Goal: Task Accomplishment & Management: Use online tool/utility

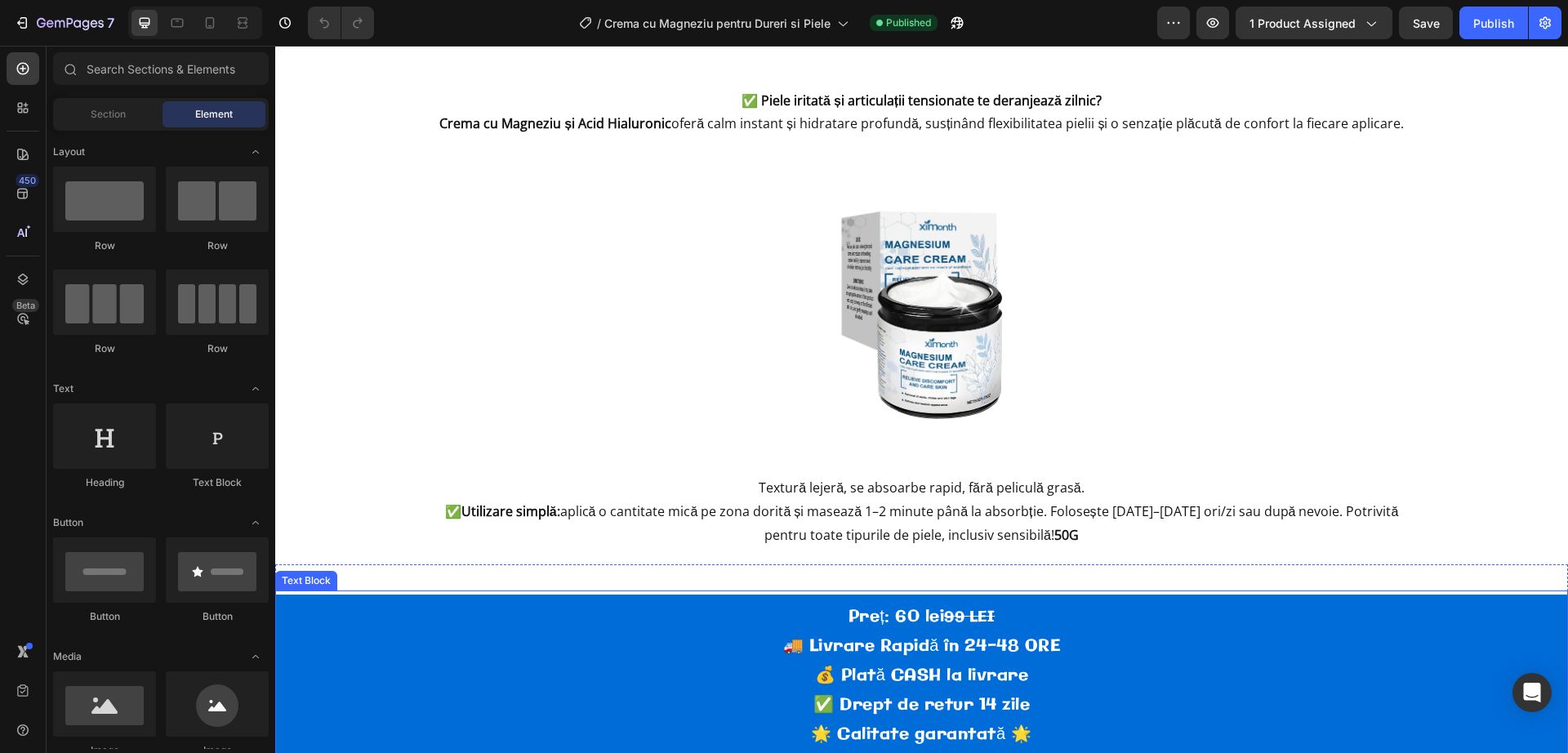
scroll to position [511, 0]
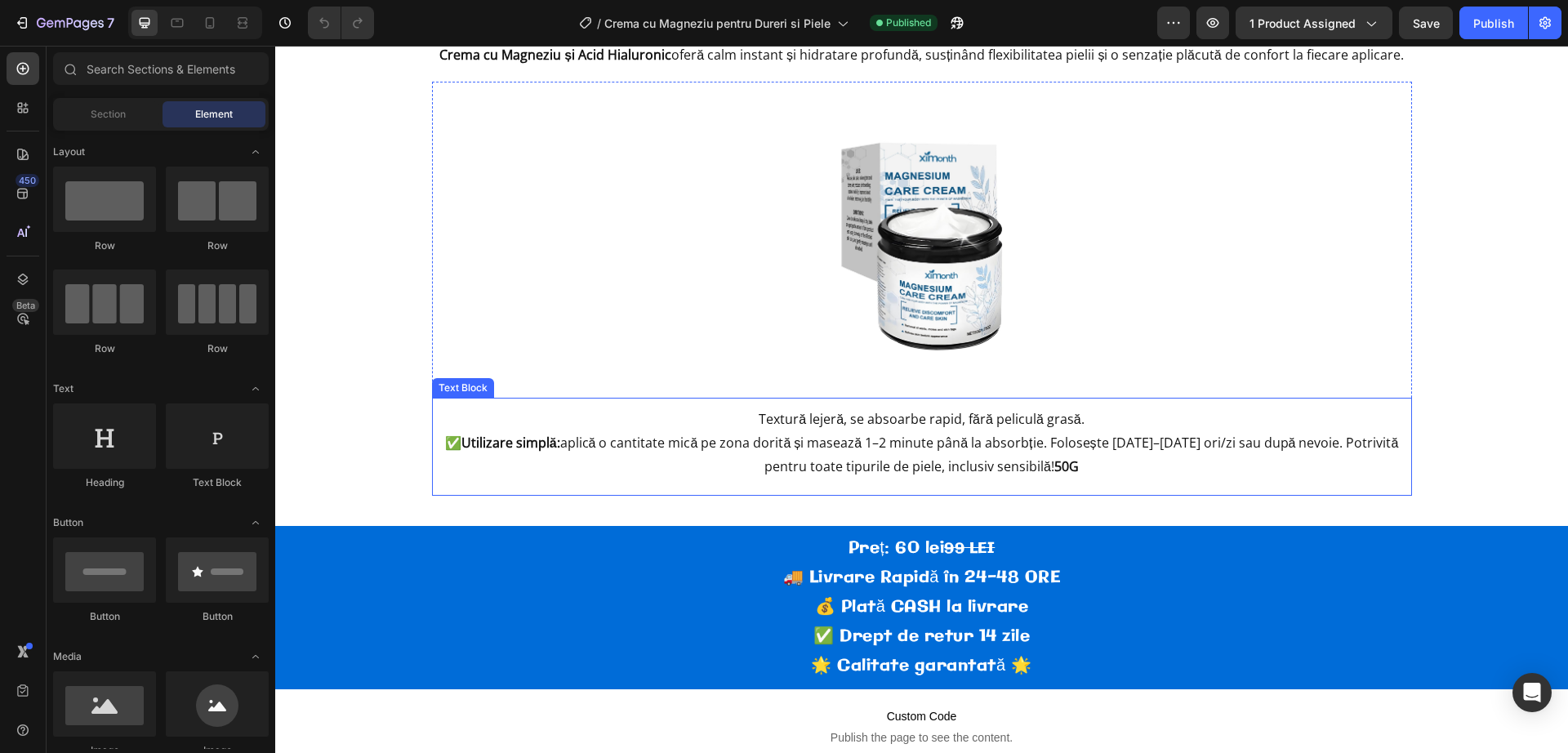
click at [1054, 468] on strong "50G" at bounding box center [1066, 466] width 24 height 18
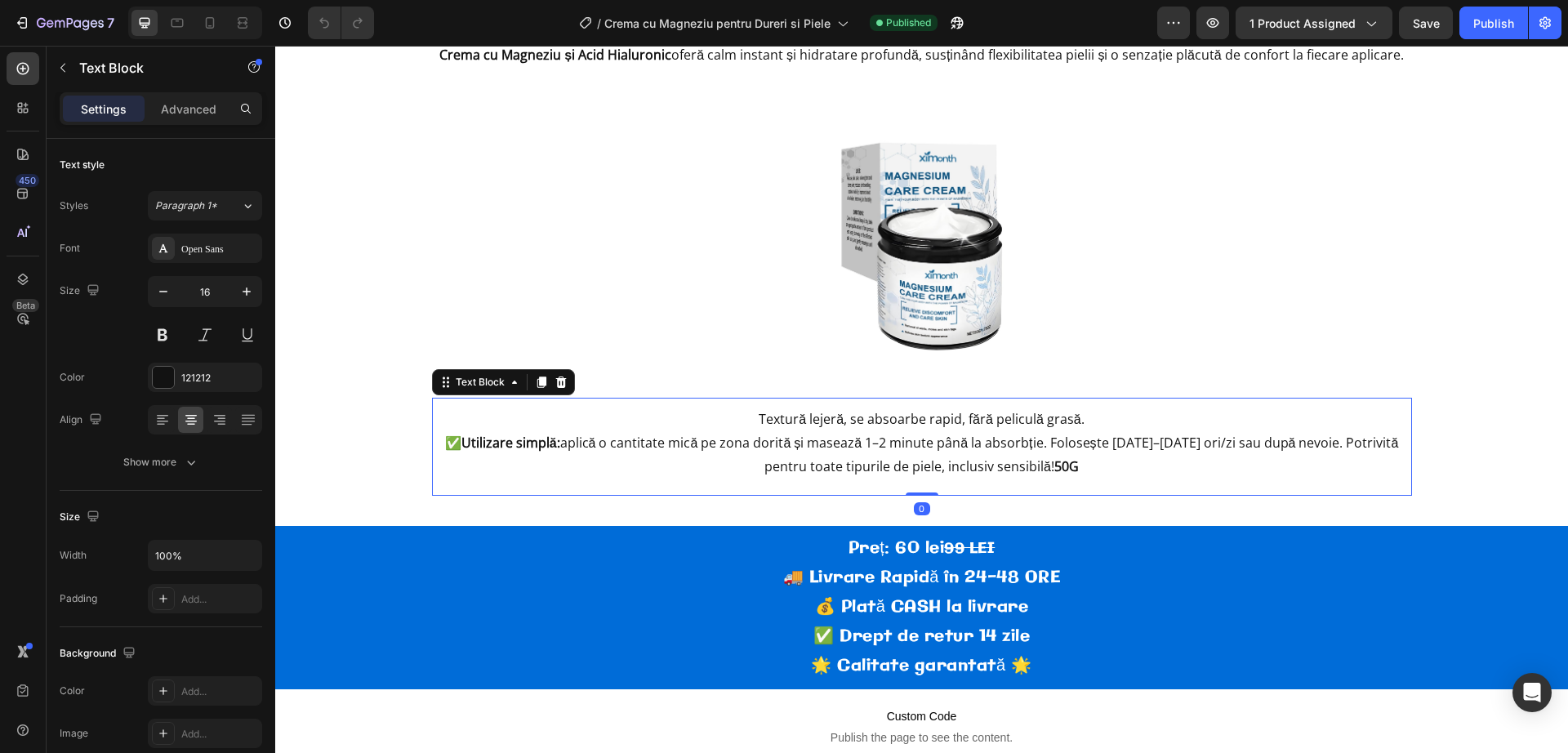
click at [1054, 468] on strong "50G" at bounding box center [1066, 466] width 24 height 18
click at [1174, 421] on p "Textură lejeră, se absoarbe rapid, fără peliculă grasă." at bounding box center [922, 420] width 977 height 23
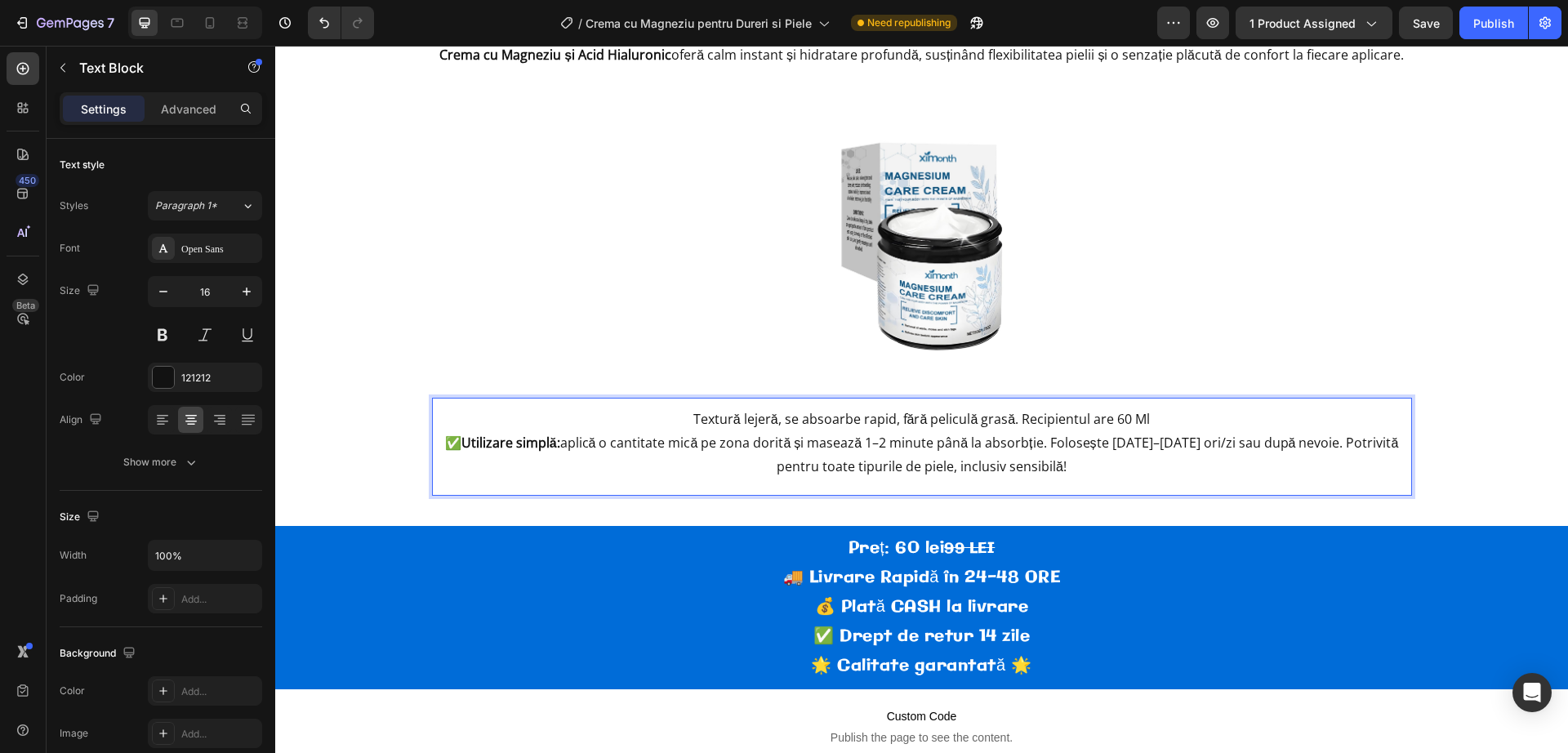
click at [1035, 415] on p "Textură lejeră, se absoarbe rapid, fără peliculă grasă. Recipientul are 60 Ml" at bounding box center [922, 420] width 977 height 23
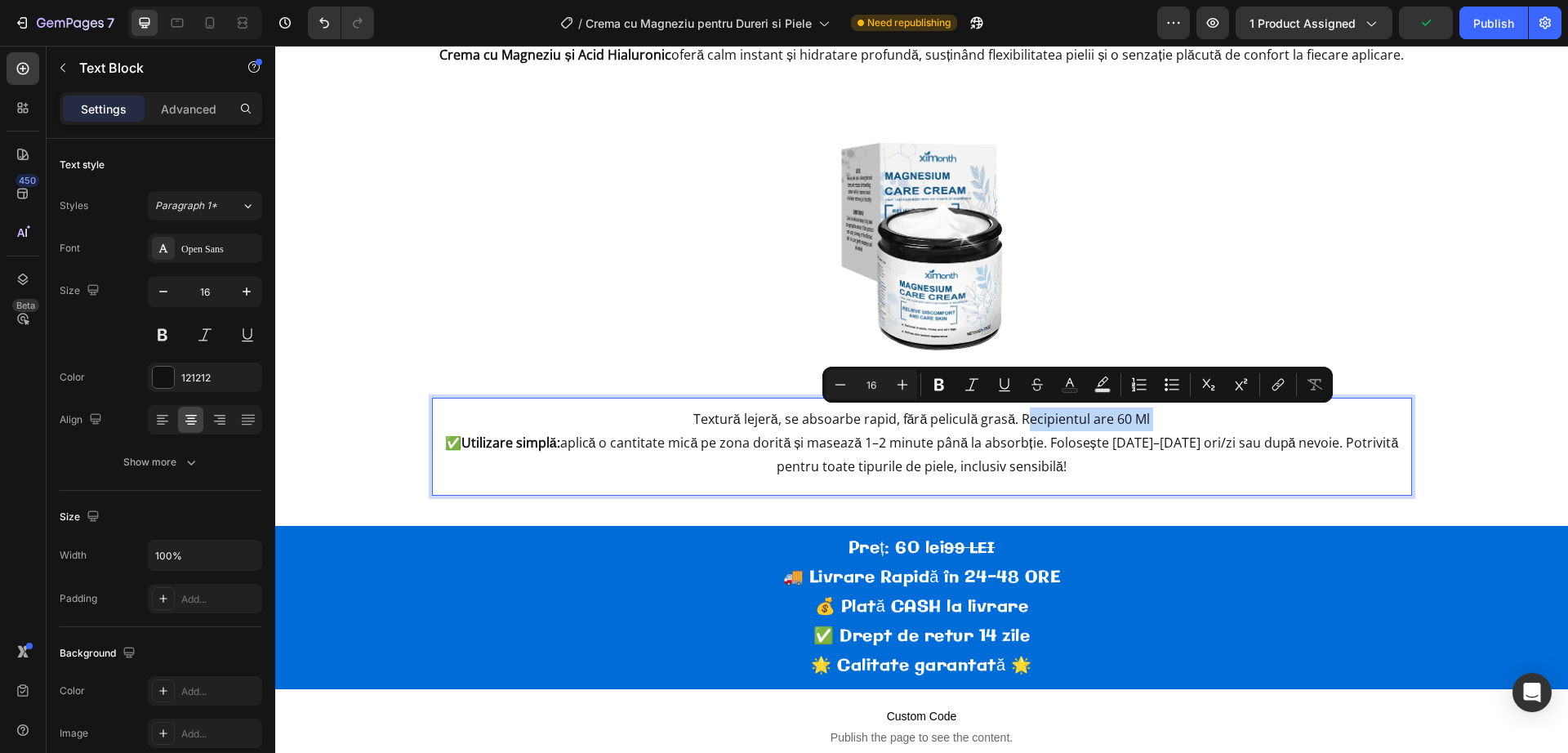
drag, startPoint x: 1035, startPoint y: 415, endPoint x: 1136, endPoint y: 424, distance: 101.4
click at [1146, 428] on p "Textură lejeră, se absoarbe rapid, fără peliculă grasă. Recipientul are 60 Ml" at bounding box center [922, 420] width 977 height 23
click at [949, 387] on button "Bold" at bounding box center [938, 384] width 29 height 29
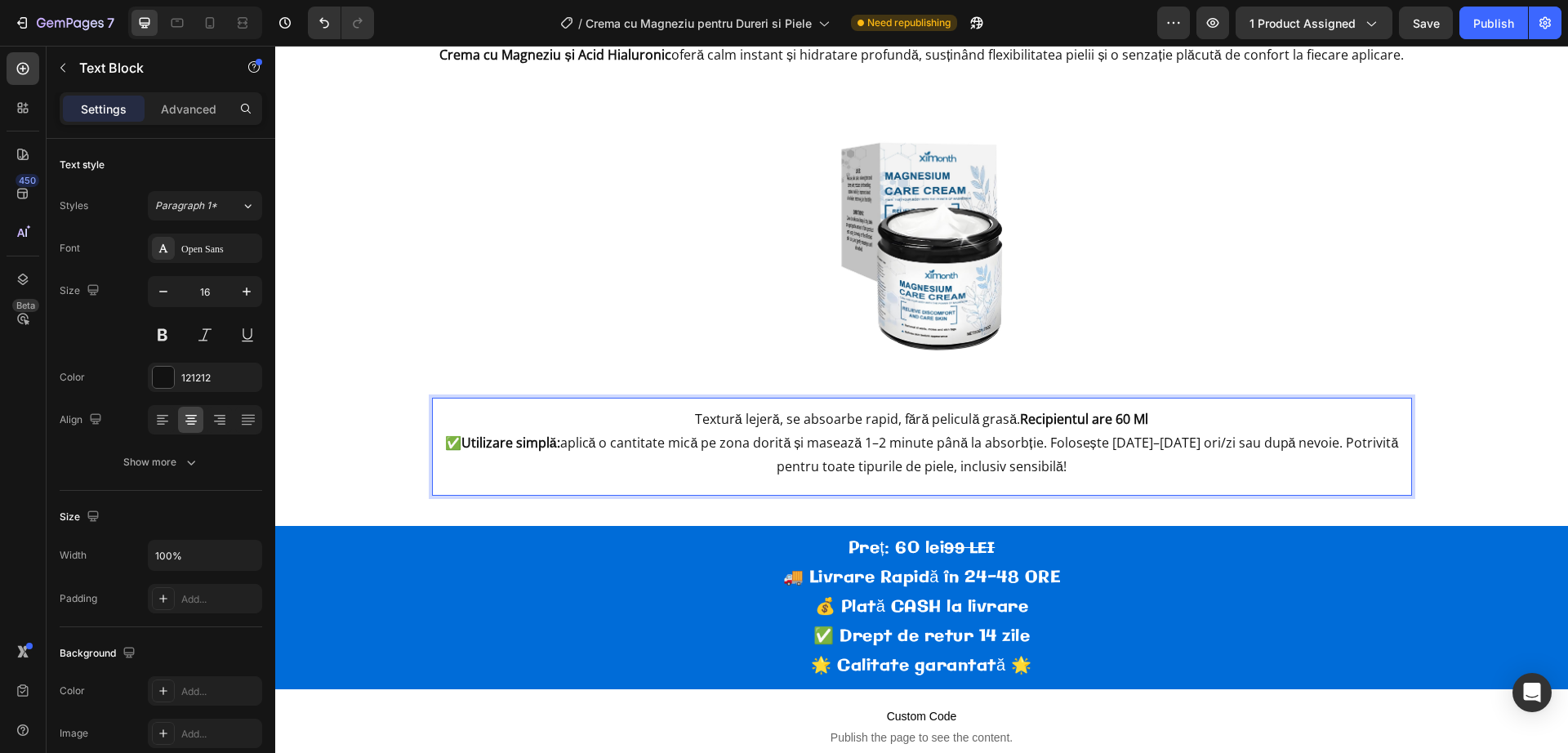
click at [1219, 420] on p "Textură lejeră, se absoarbe rapid, fără peliculă grasă. Recipientul are 60 Ml" at bounding box center [922, 420] width 977 height 23
drag, startPoint x: 1141, startPoint y: 415, endPoint x: 1137, endPoint y: 423, distance: 8.9
click at [1140, 416] on strong "Recipientul are 60 Ml." at bounding box center [1083, 419] width 131 height 18
click at [1139, 423] on strong "Recipientul are 60 Ml." at bounding box center [1083, 419] width 131 height 18
click at [175, 15] on icon at bounding box center [177, 23] width 17 height 17
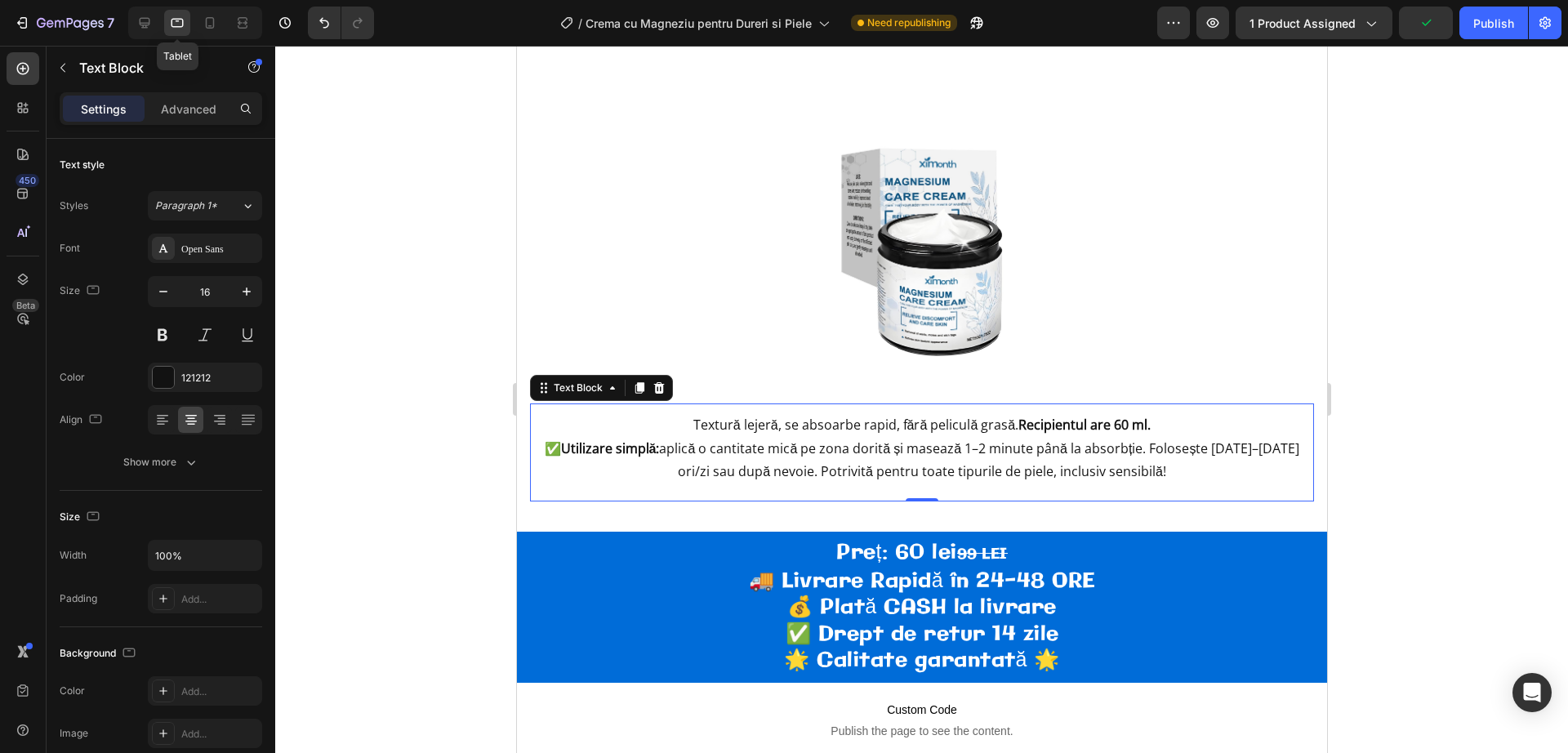
scroll to position [813, 0]
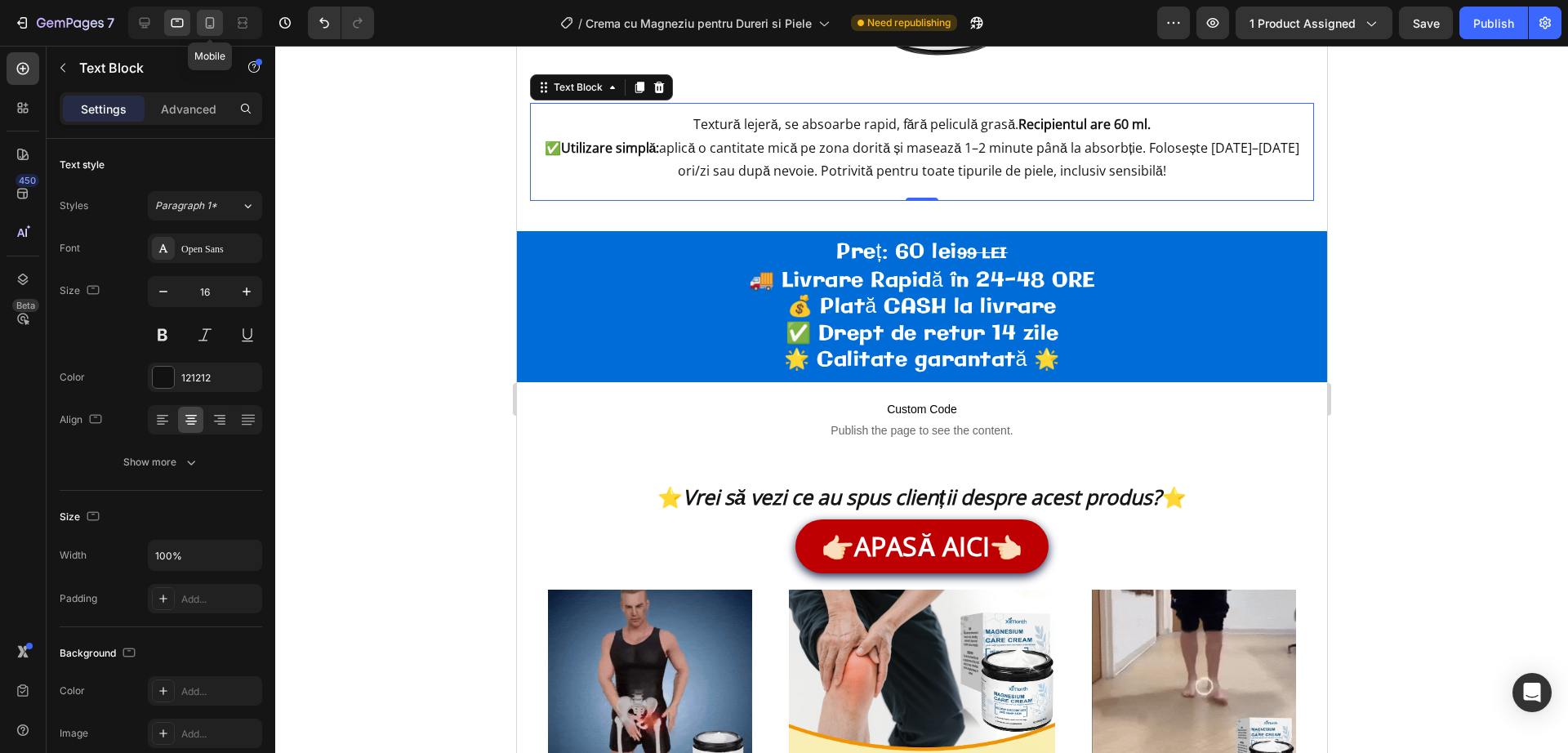
click at [208, 21] on icon at bounding box center [210, 23] width 17 height 17
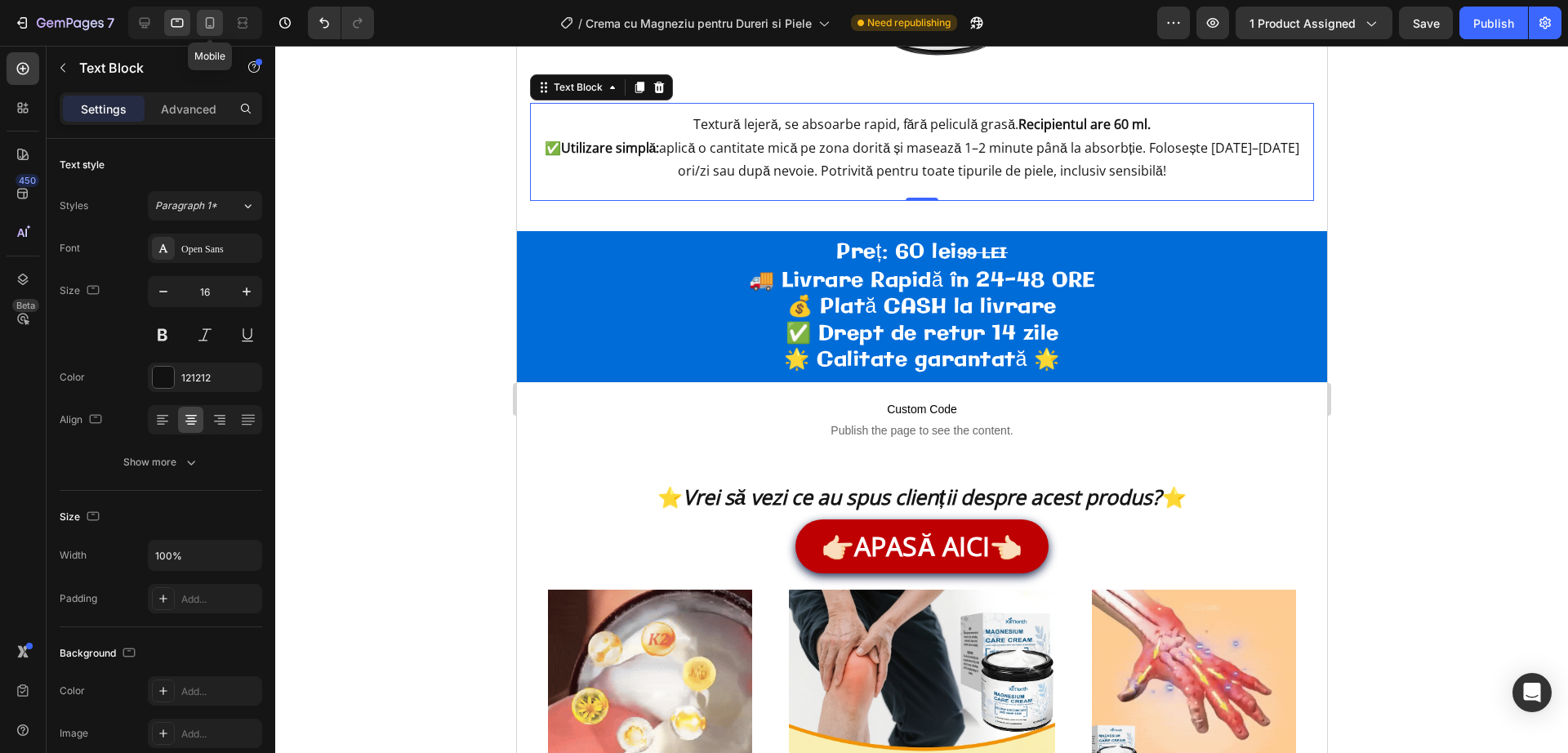
type input "15"
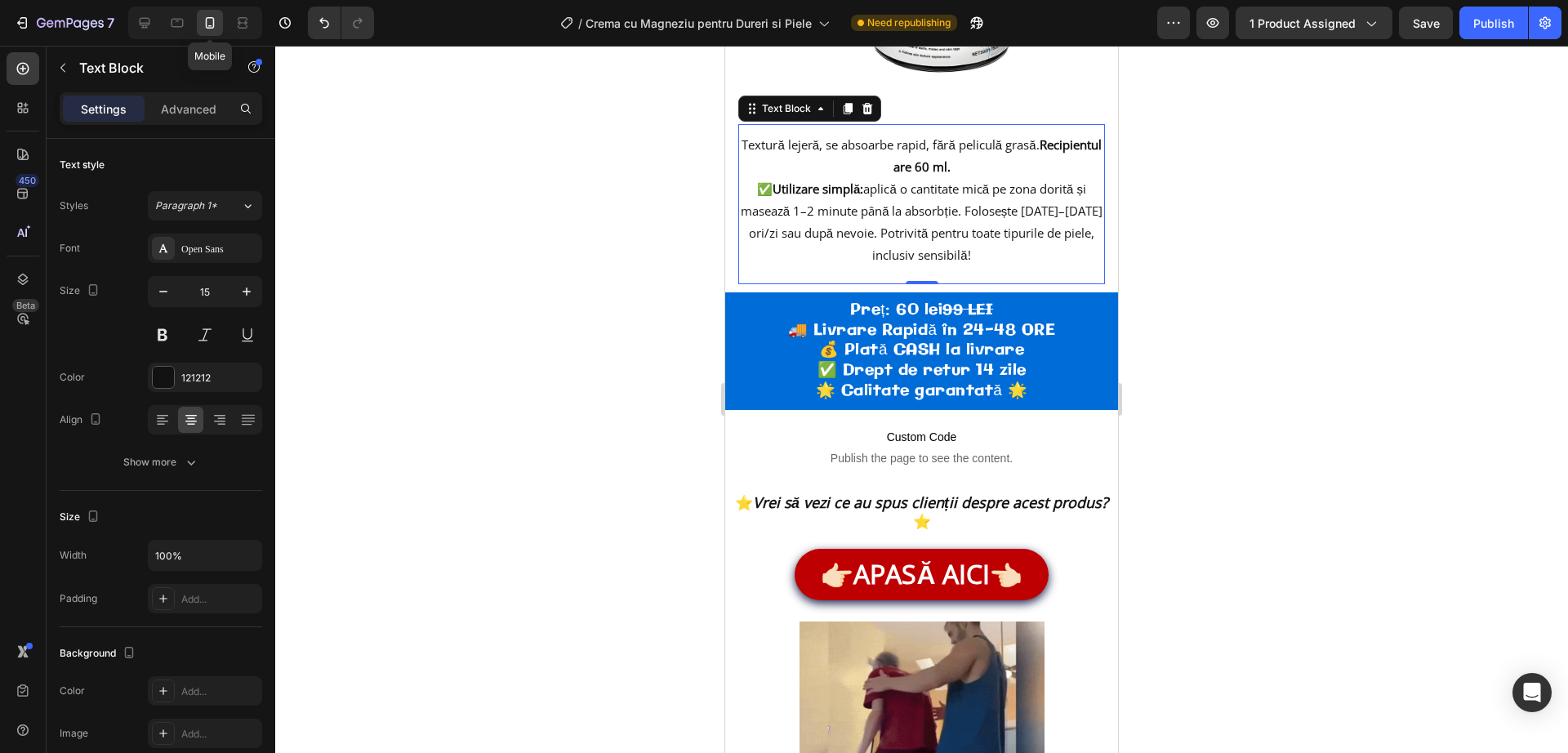
scroll to position [820, 0]
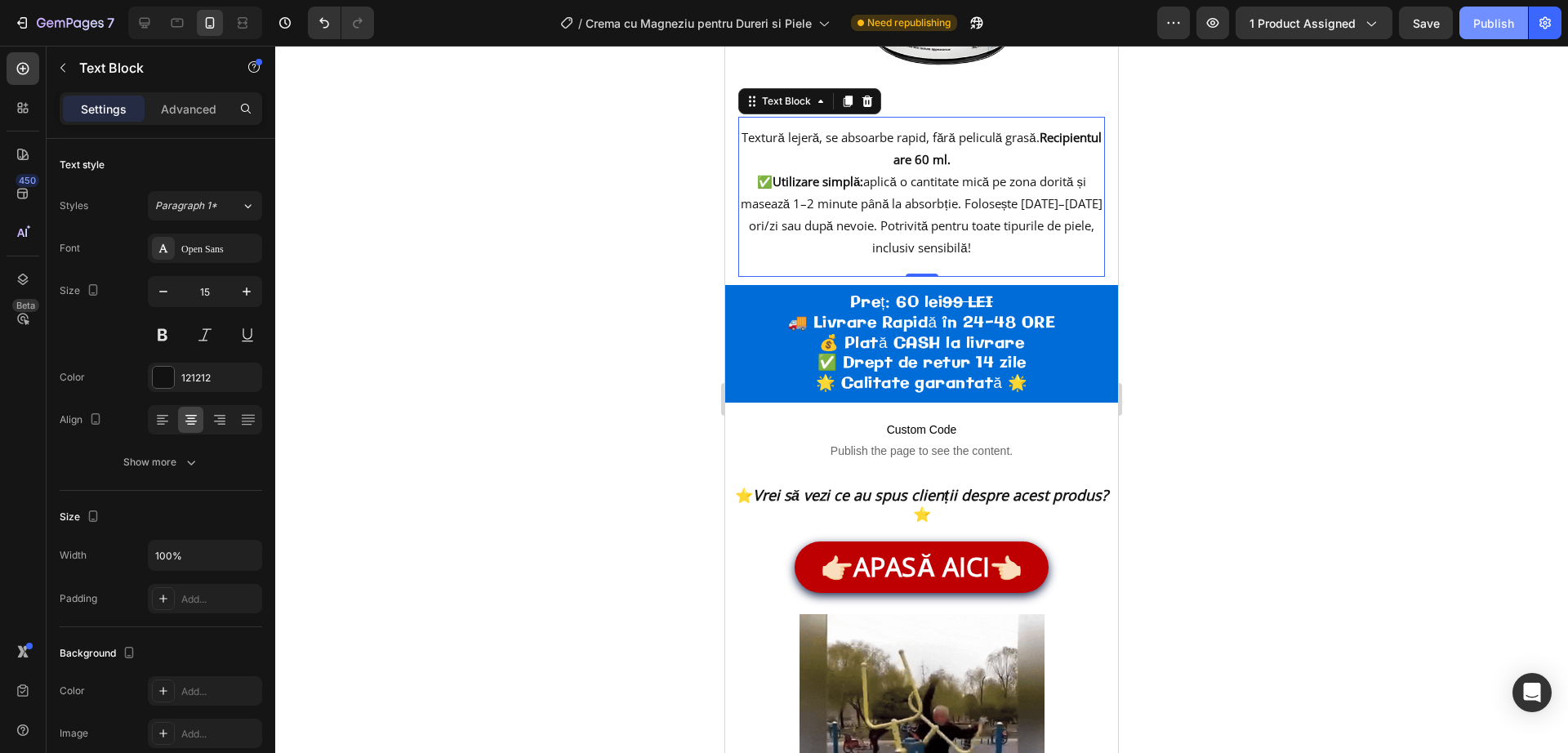
click at [1509, 28] on div "Publish" at bounding box center [1493, 23] width 41 height 17
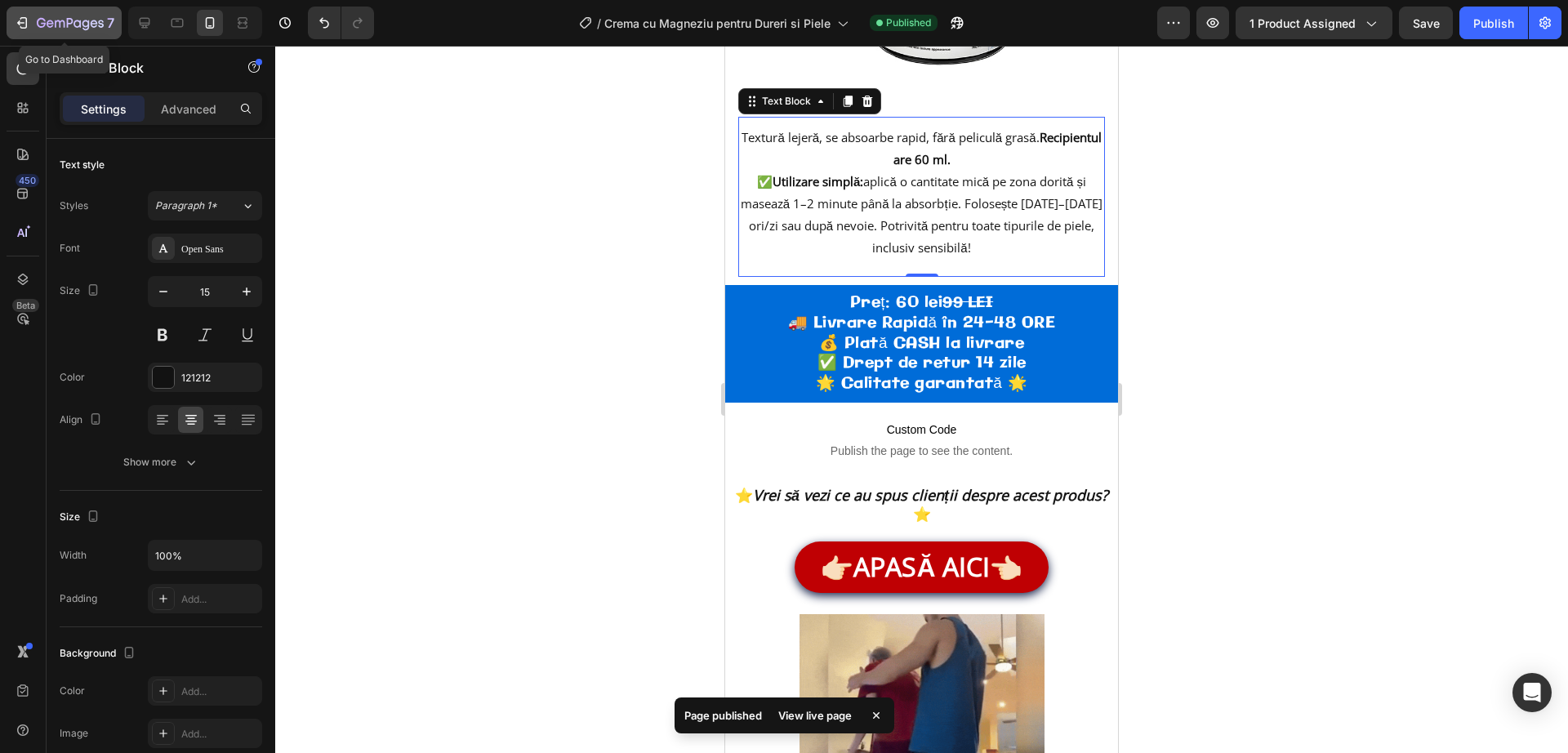
click at [46, 8] on button "7" at bounding box center [64, 23] width 116 height 33
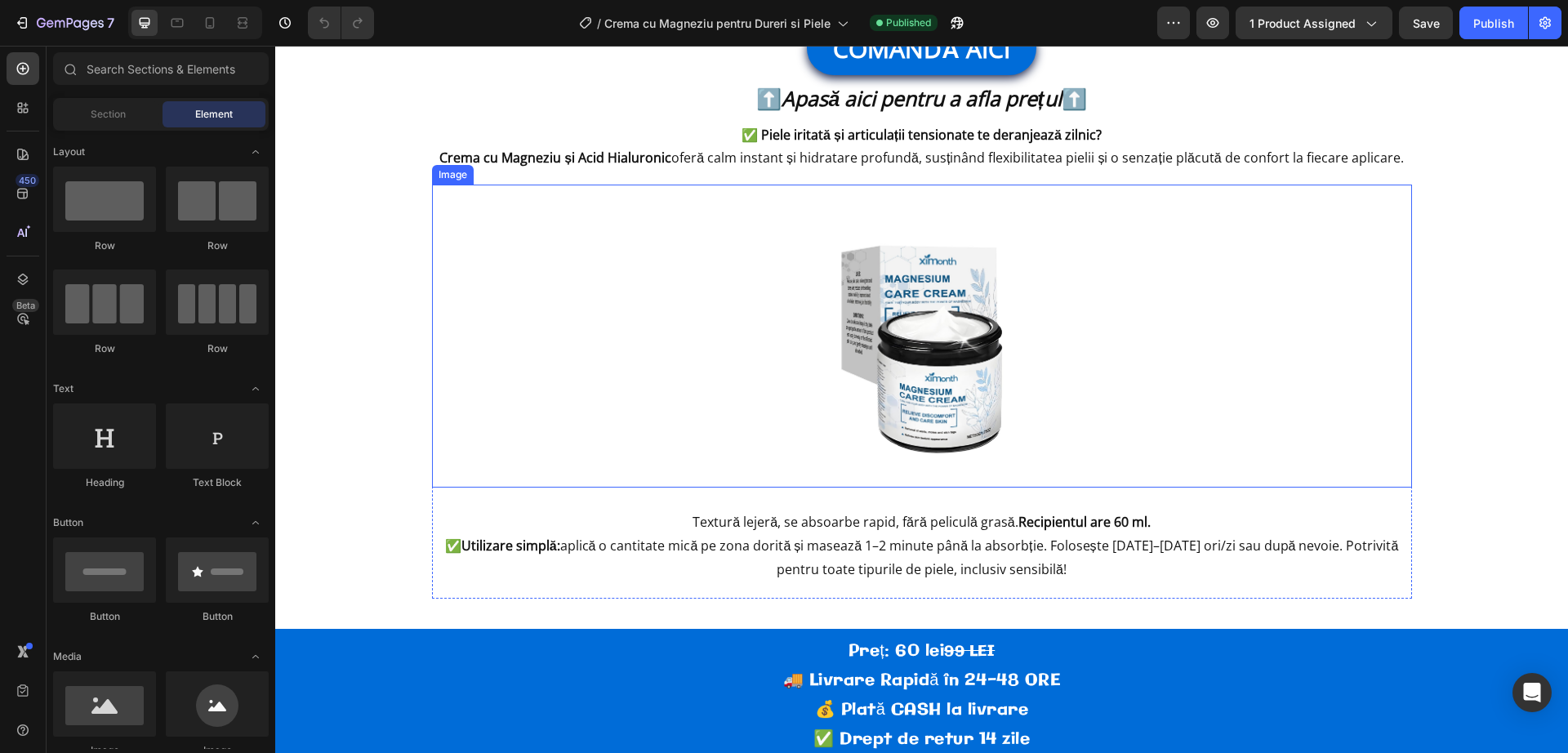
scroll to position [409, 0]
click at [1117, 521] on strong "Recipientul are 60 ml." at bounding box center [1084, 521] width 132 height 18
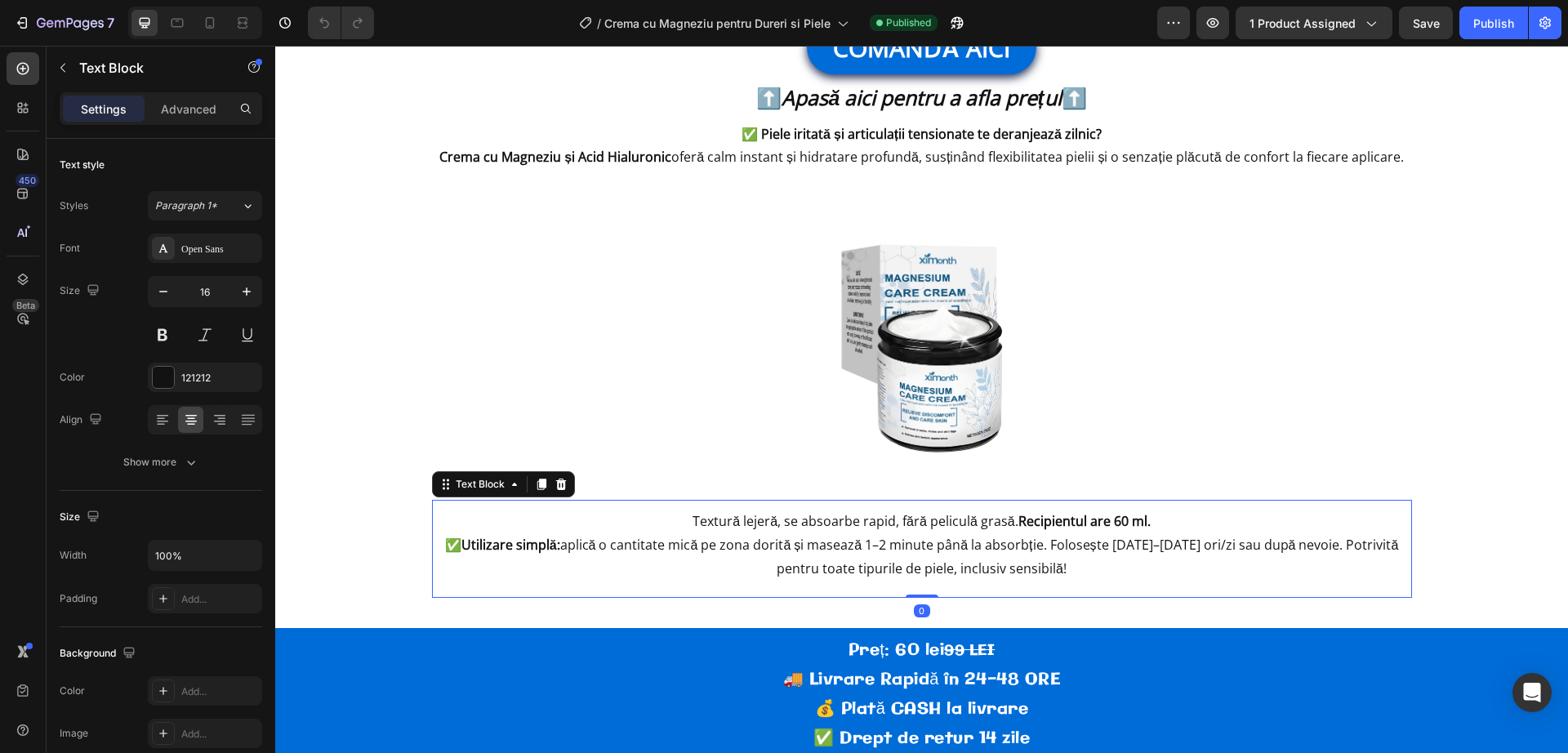
click at [1110, 522] on strong "Recipientul are 60 ml." at bounding box center [1084, 521] width 132 height 18
click at [1487, 25] on div "Publish" at bounding box center [1493, 23] width 41 height 17
click at [33, 32] on div "7" at bounding box center [64, 23] width 100 height 19
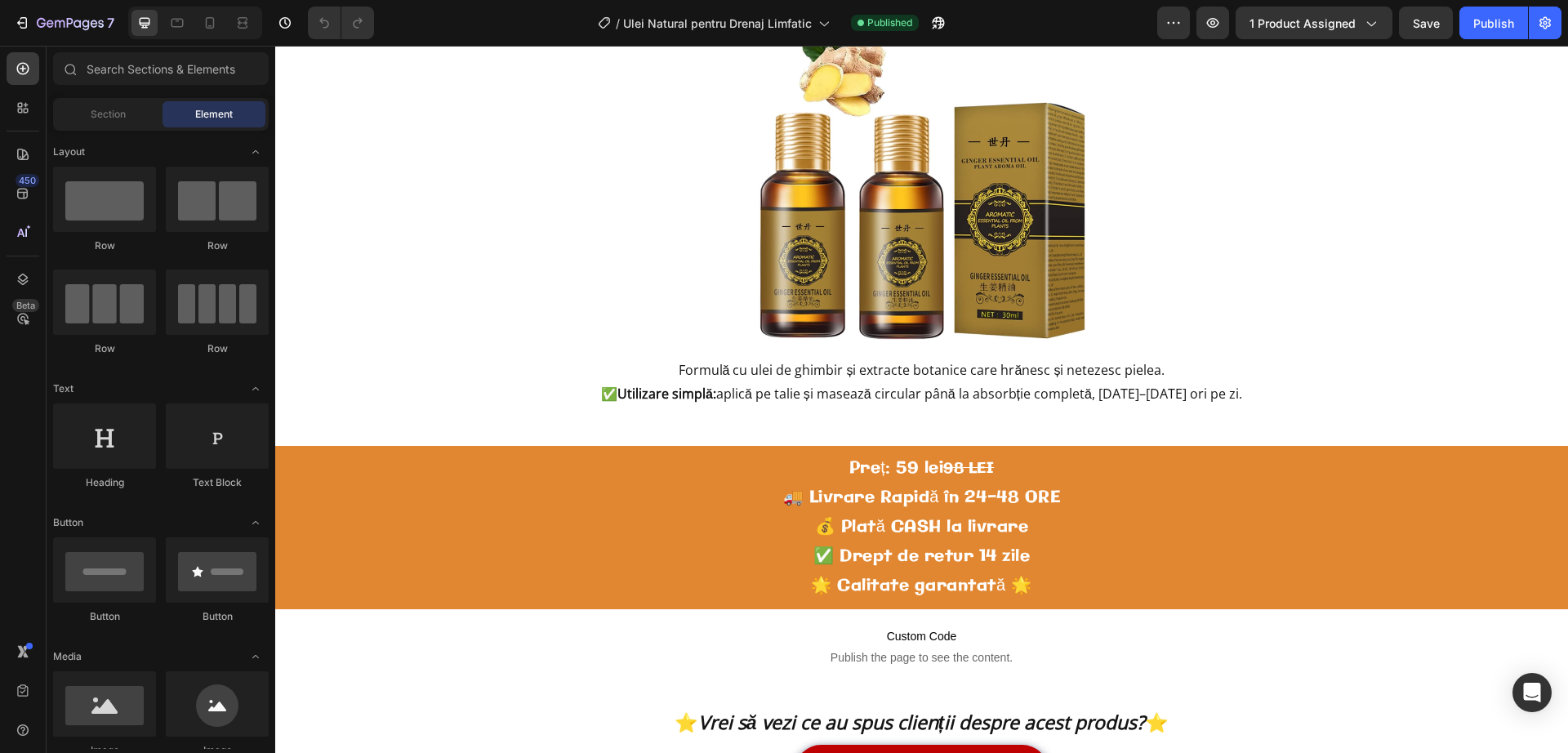
scroll to position [337, 0]
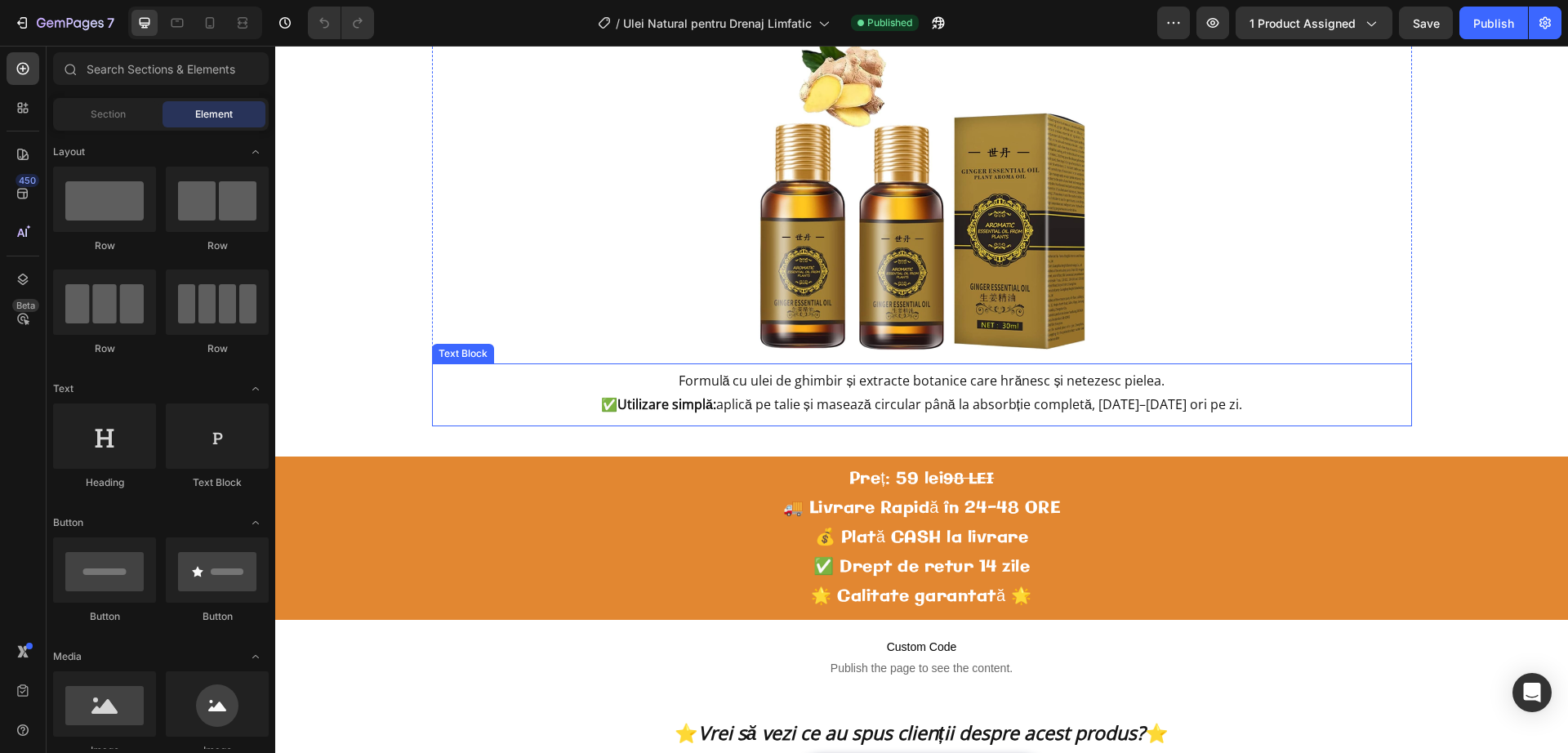
click at [1178, 374] on p "Formulă cu ulei de ghimbir și extracte botanice care hrănesc și netezesc pielea…" at bounding box center [922, 393] width 977 height 48
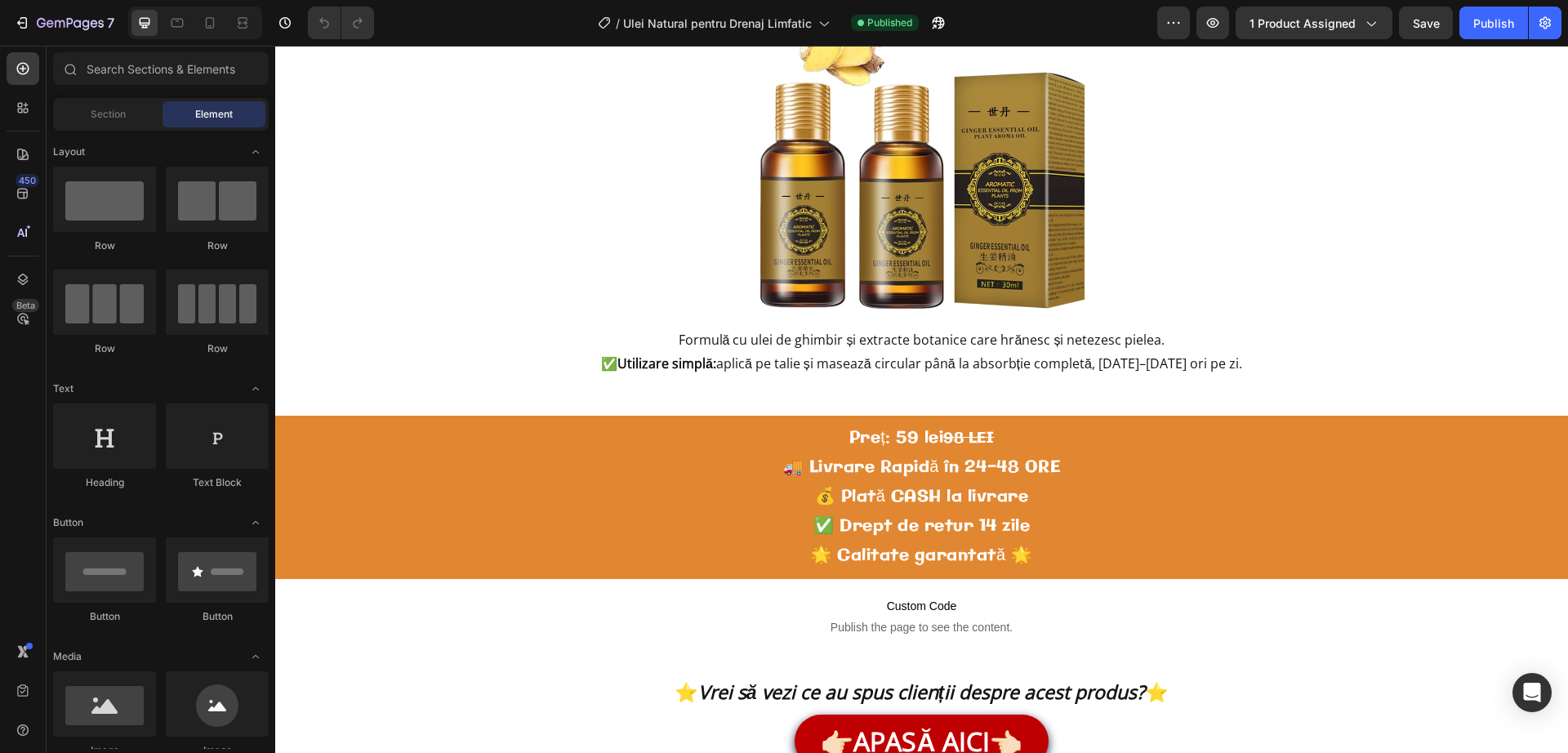
scroll to position [799, 0]
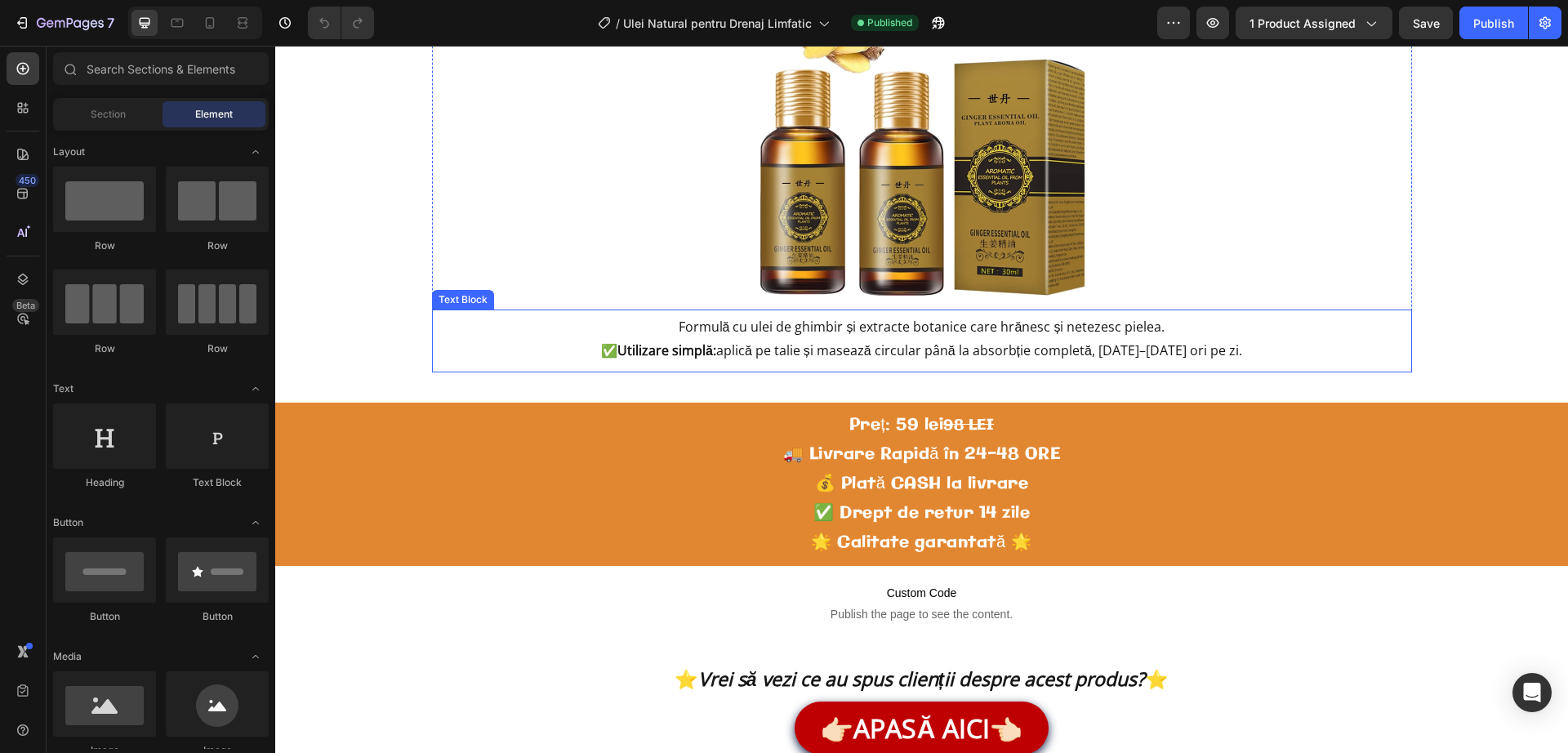
click at [1181, 332] on p "Formulă cu ulei de ghimbir și extracte botanice care hrănesc și netezesc pielea…" at bounding box center [922, 339] width 977 height 48
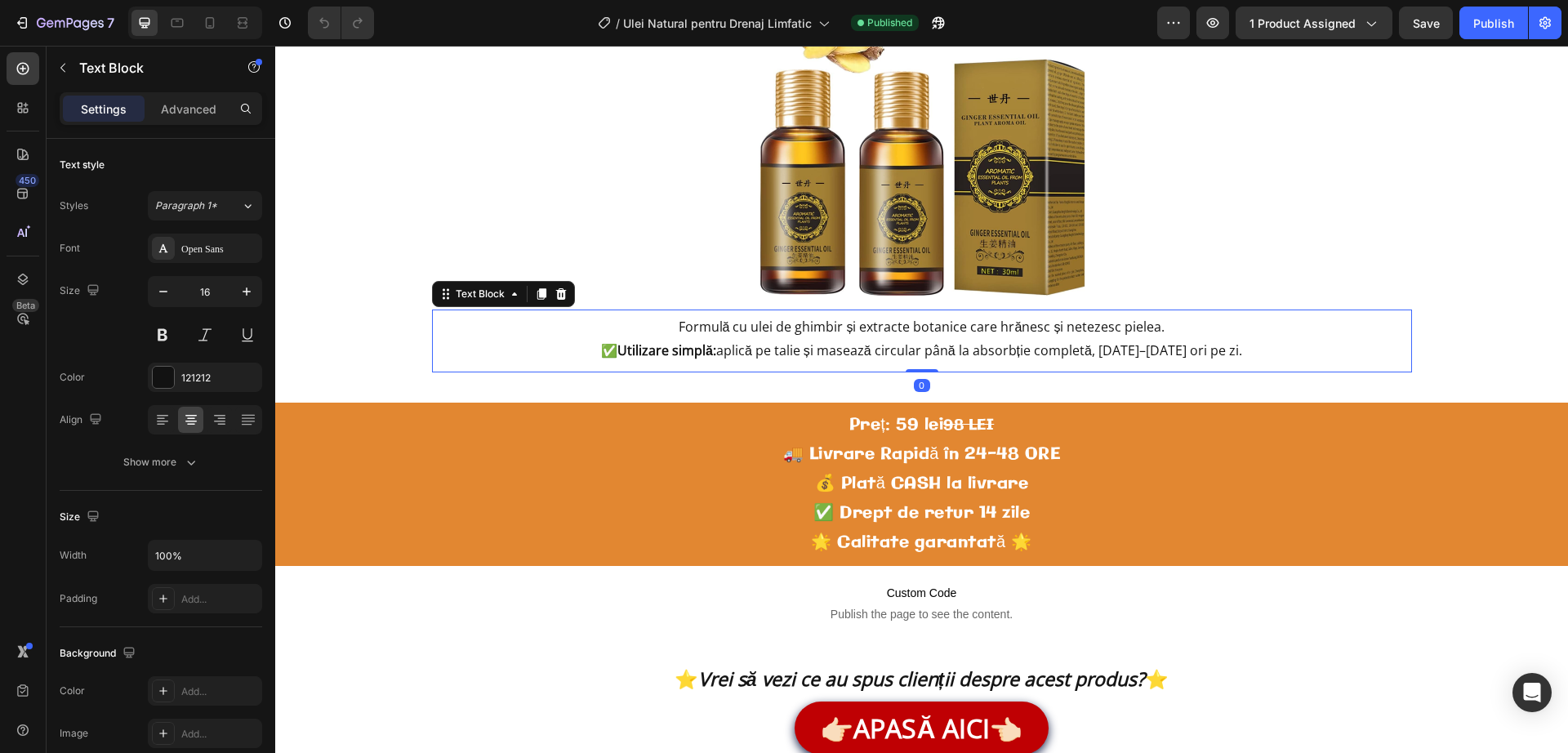
click at [1181, 332] on p "Formulă cu ulei de ghimbir și extracte botanice care hrănesc și netezesc pielea…" at bounding box center [922, 339] width 977 height 48
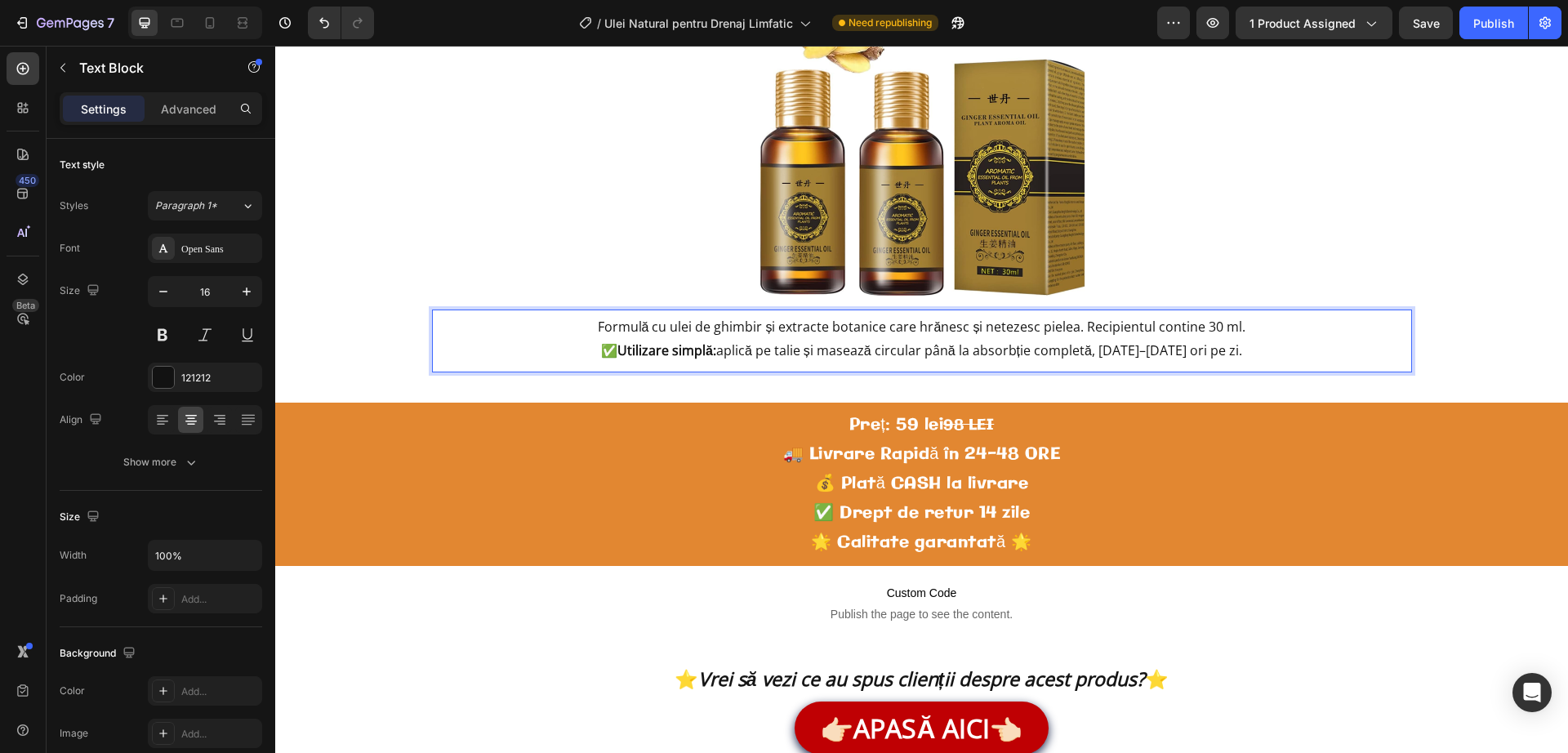
click at [1107, 328] on p "Formulă cu ulei de ghimbir și extracte botanice care hrănesc și netezesc pielea…" at bounding box center [922, 339] width 977 height 48
drag, startPoint x: 1107, startPoint y: 328, endPoint x: 1235, endPoint y: 319, distance: 128.3
click at [1235, 319] on p "Formulă cu ulei de ghimbir și extracte botanice care hrănesc și netezesc pielea…" at bounding box center [922, 339] width 977 height 48
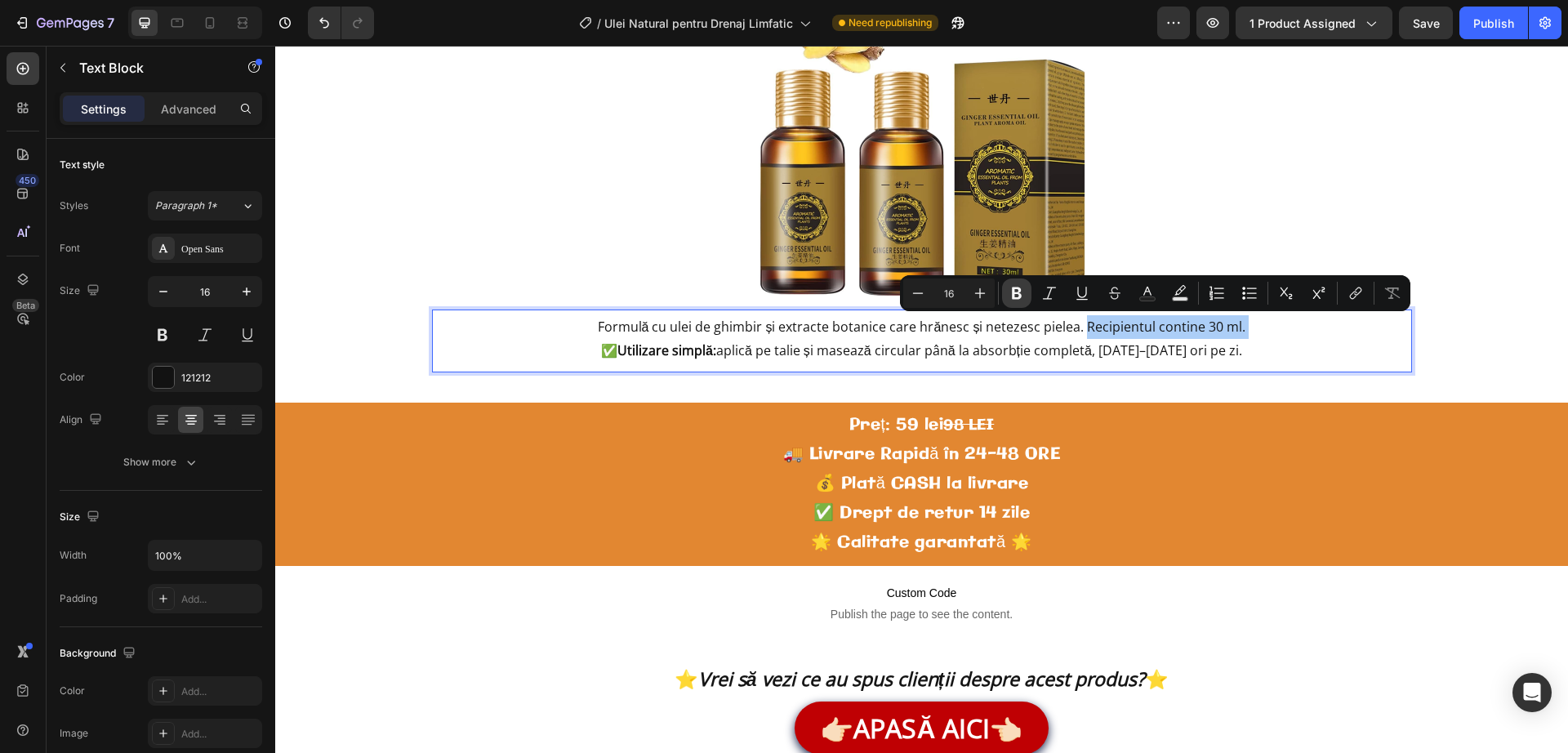
click at [1017, 299] on icon "Editor contextual toolbar" at bounding box center [1017, 293] width 10 height 13
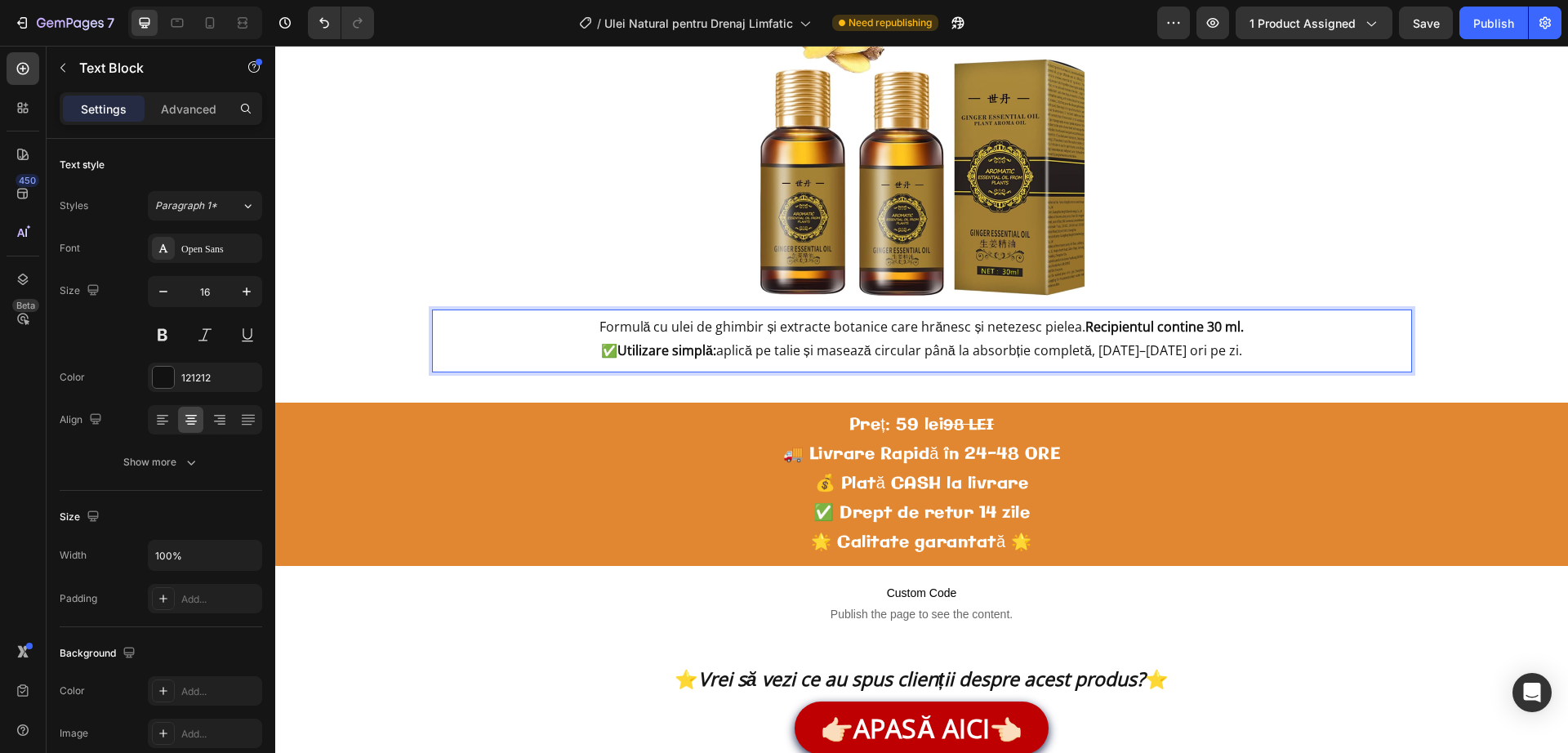
click at [1265, 354] on p "Formulă cu ulei de ghimbir și extracte botanice care hrănesc și netezesc pielea…" at bounding box center [922, 339] width 977 height 48
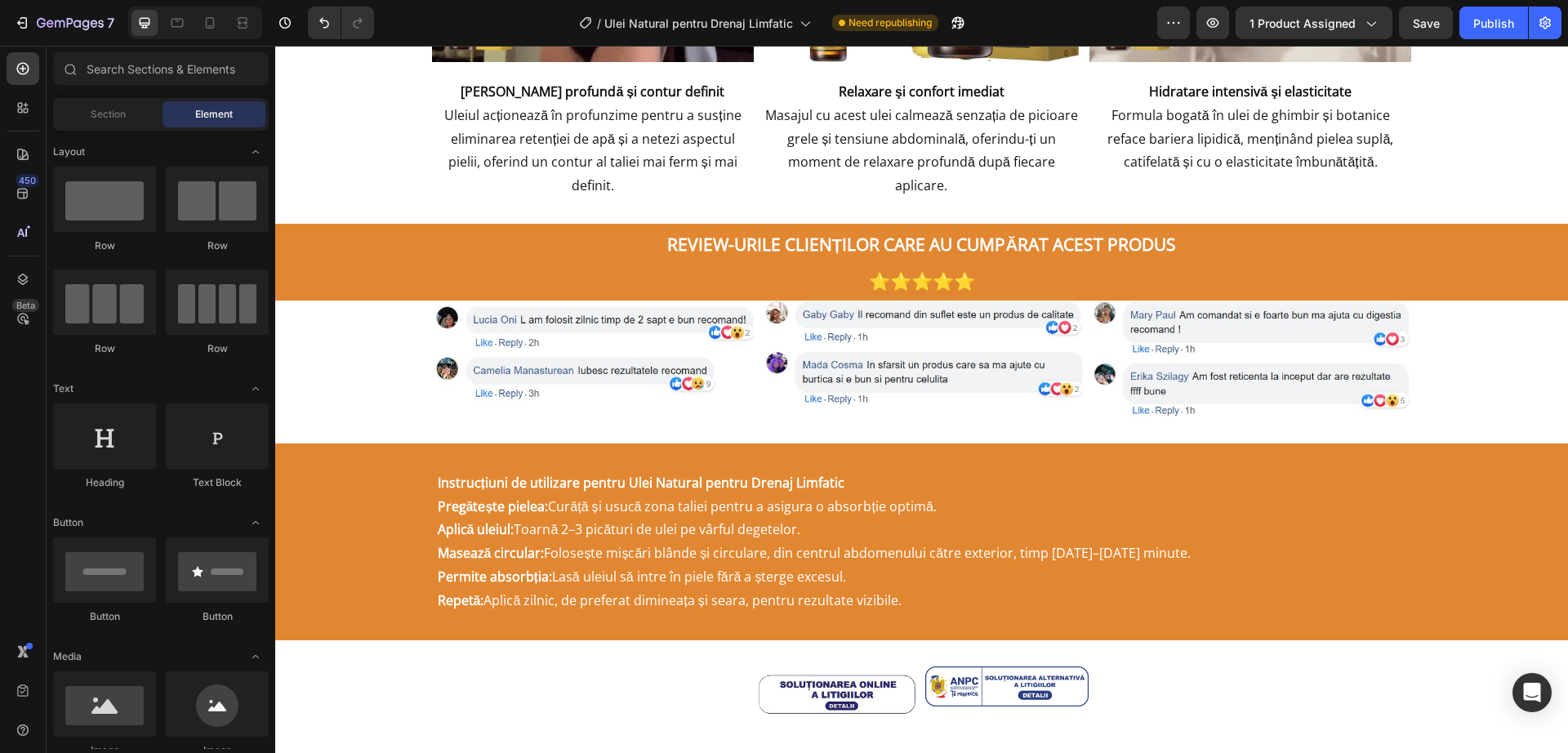
scroll to position [1824, 0]
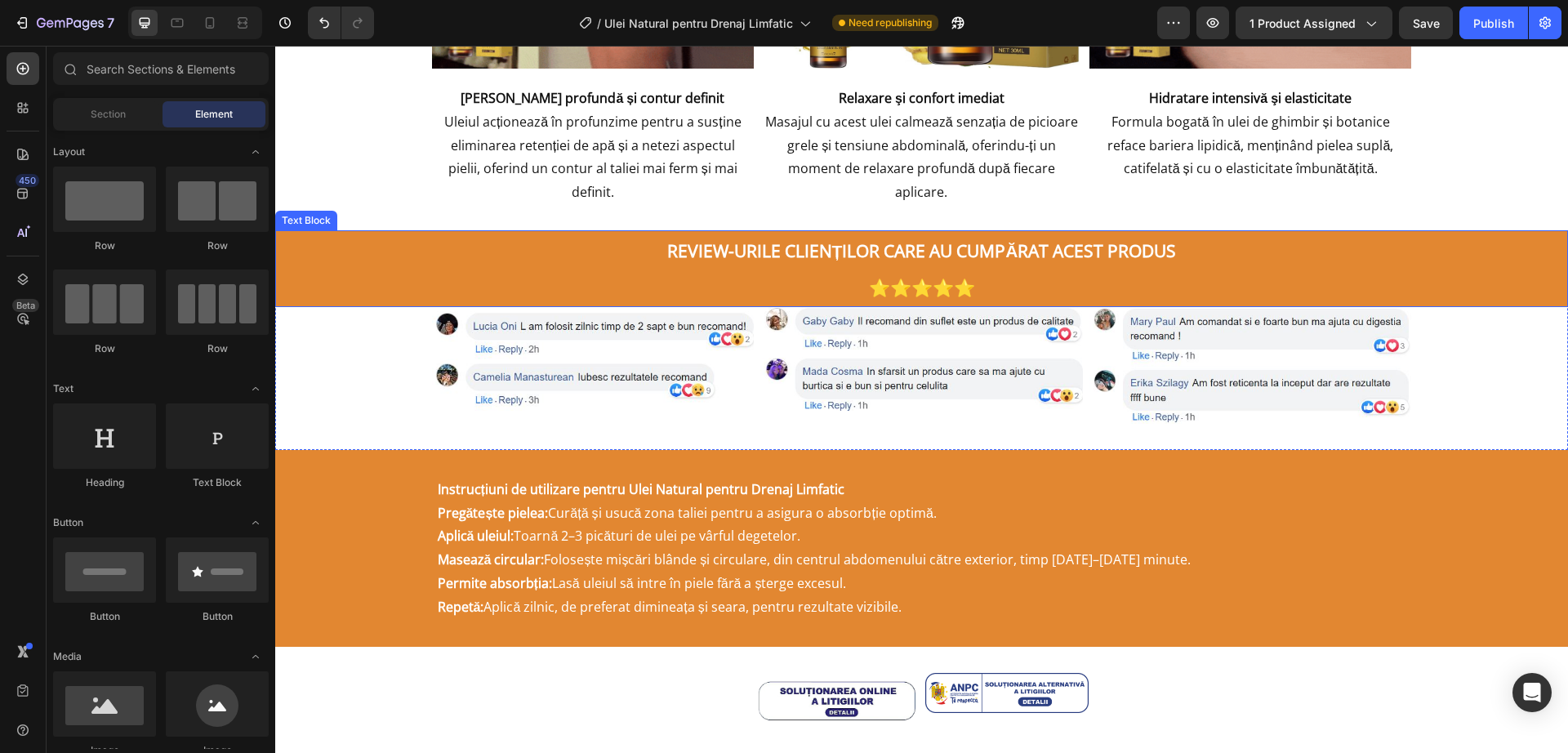
click at [1435, 276] on p "⭐⭐⭐⭐⭐" at bounding box center [922, 287] width 1289 height 37
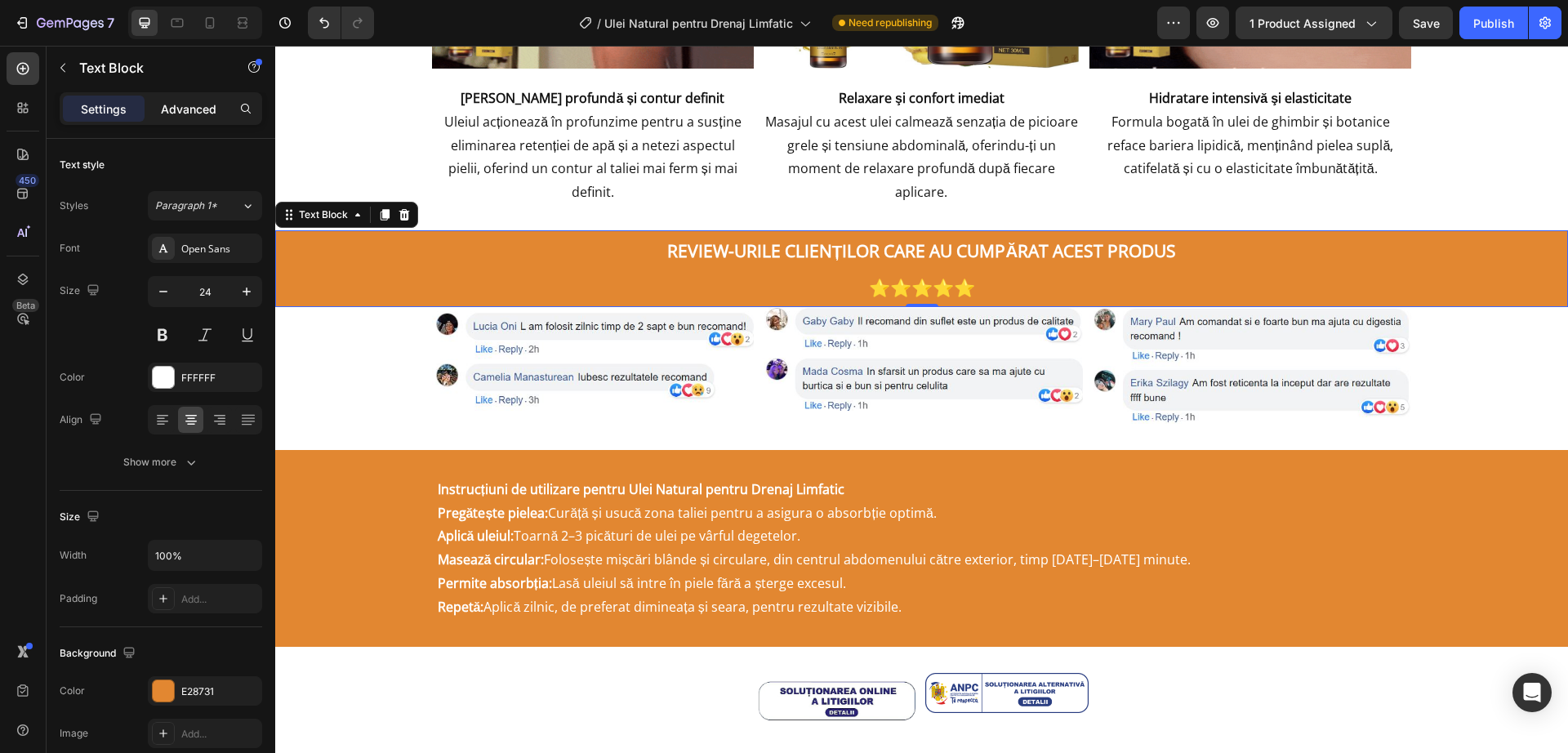
click at [183, 115] on p "Advanced" at bounding box center [188, 109] width 55 height 17
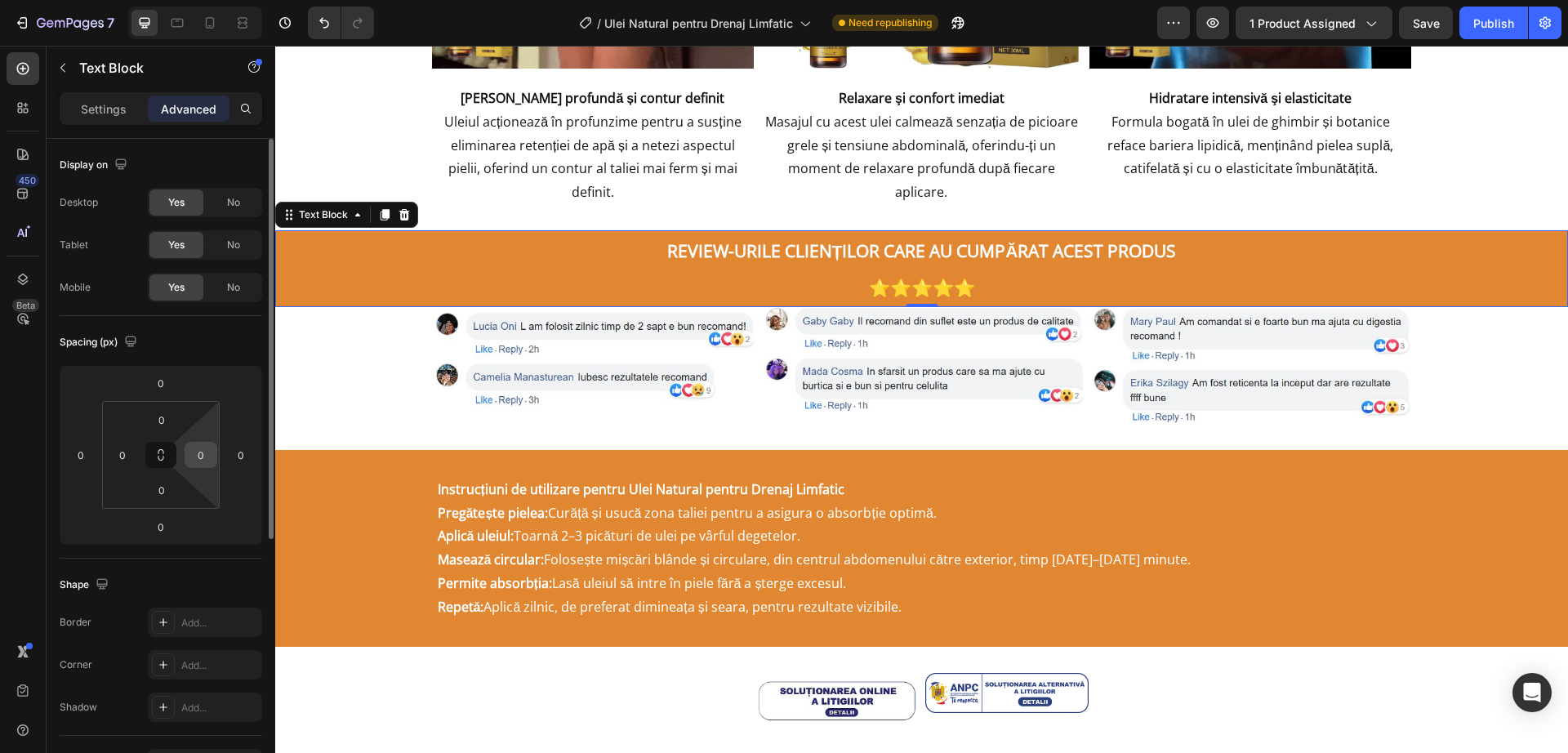
click at [208, 452] on input "0" at bounding box center [200, 455] width 24 height 24
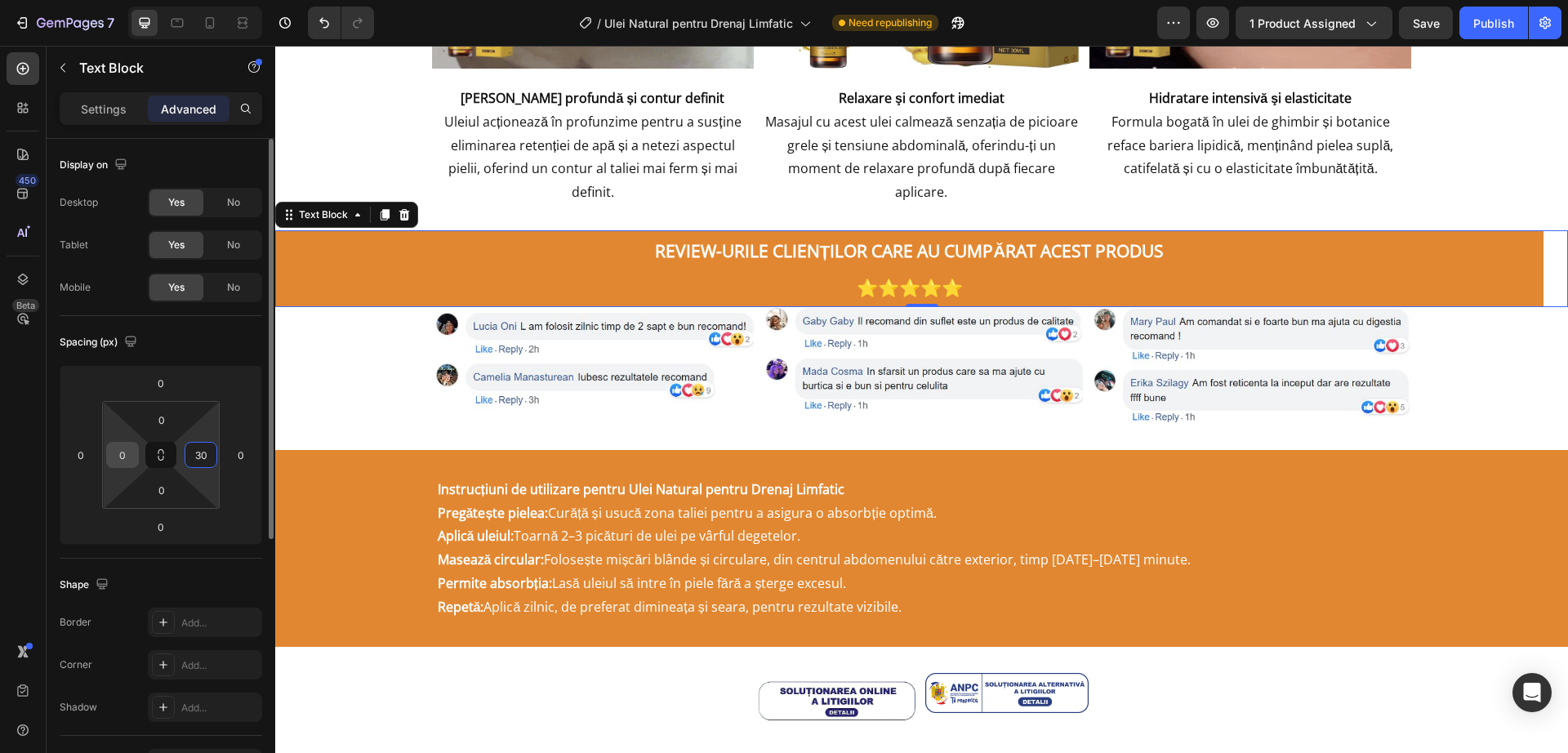
type input "30"
click at [126, 456] on input "0" at bounding box center [122, 455] width 24 height 24
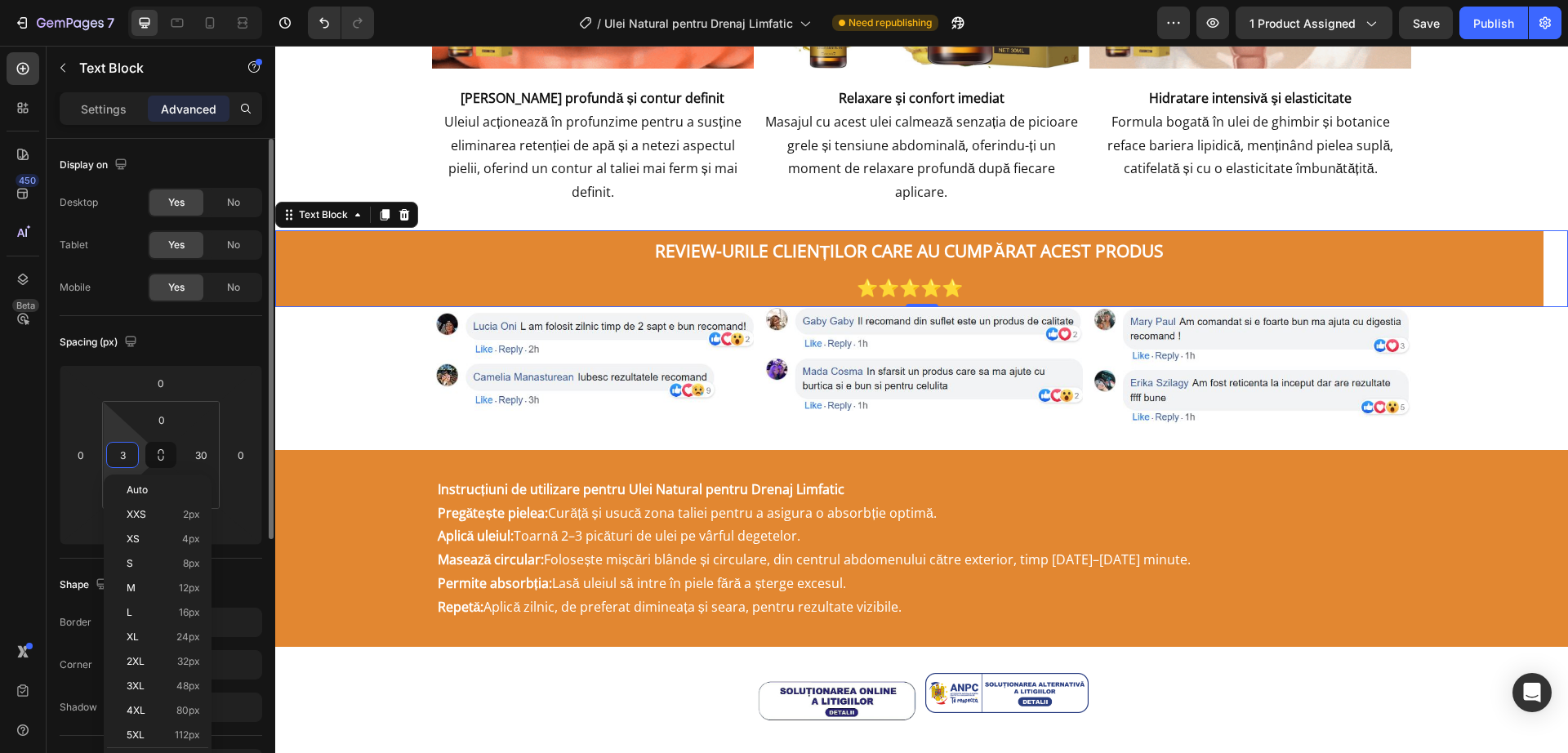
type input "30"
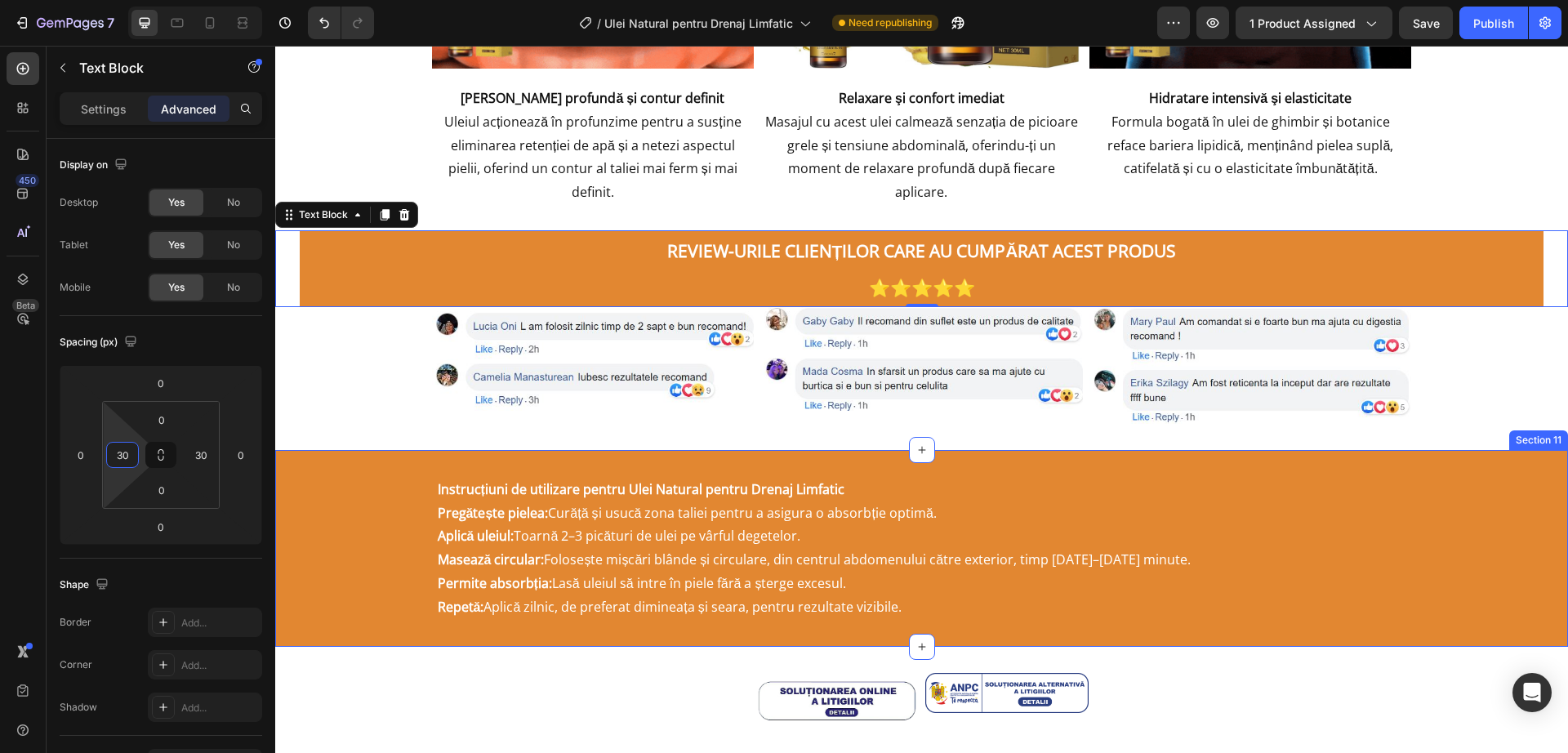
click at [404, 450] on div "Instrucțiuni de utilizare pentru Ulei Natural pentru Drenaj Limfatic Pregătește…" at bounding box center [922, 548] width 1293 height 197
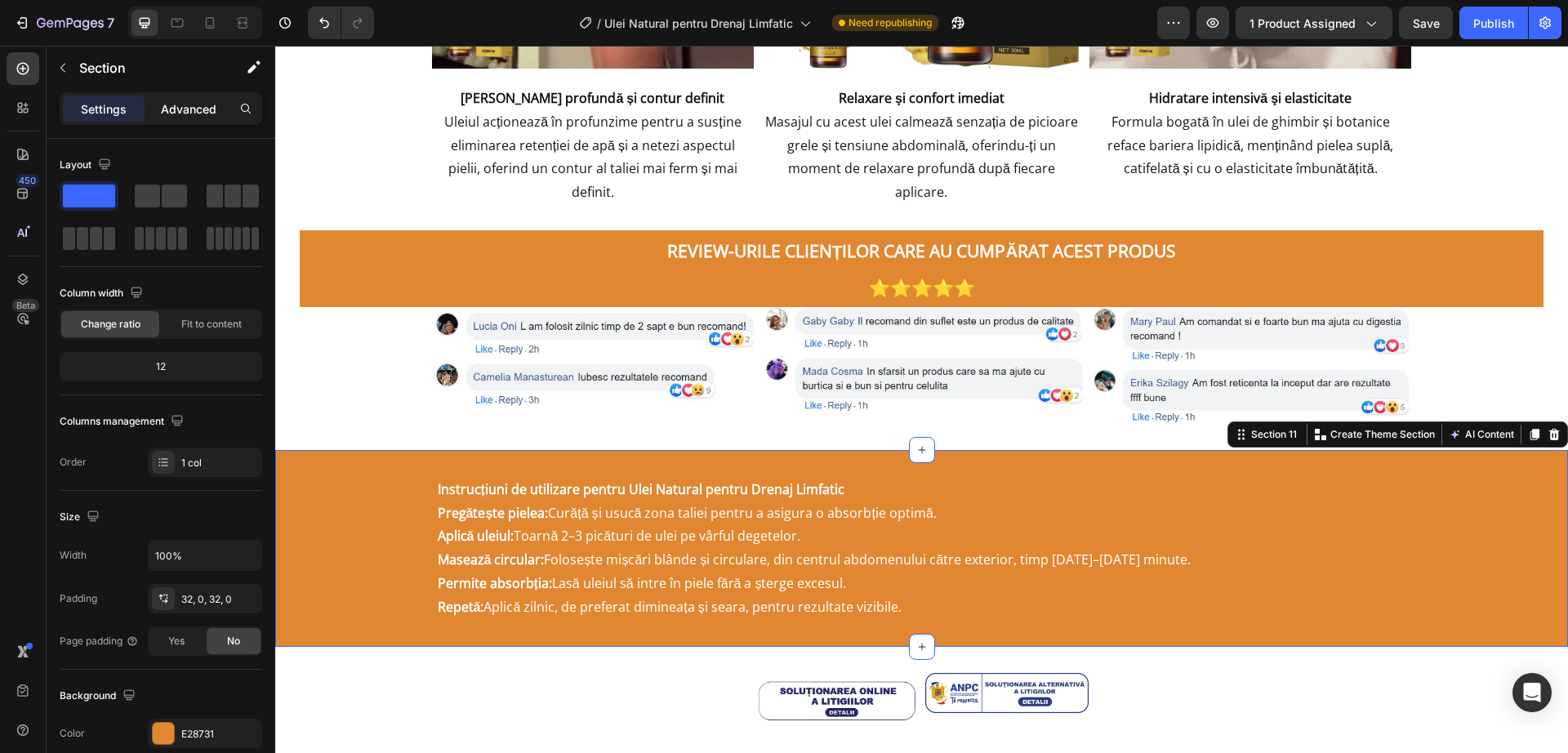
click at [208, 106] on p "Advanced" at bounding box center [188, 109] width 55 height 17
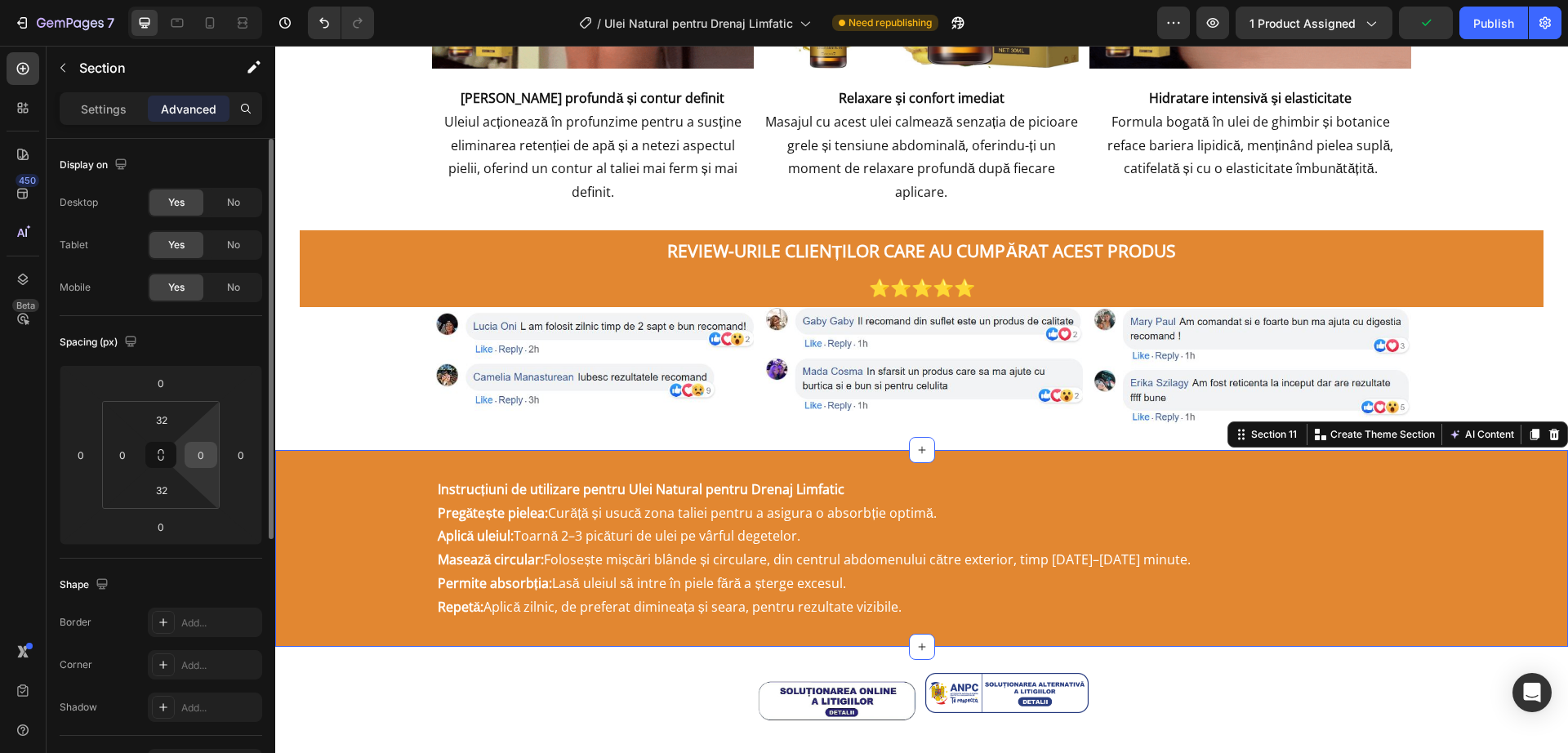
click at [207, 449] on input "0" at bounding box center [200, 455] width 24 height 24
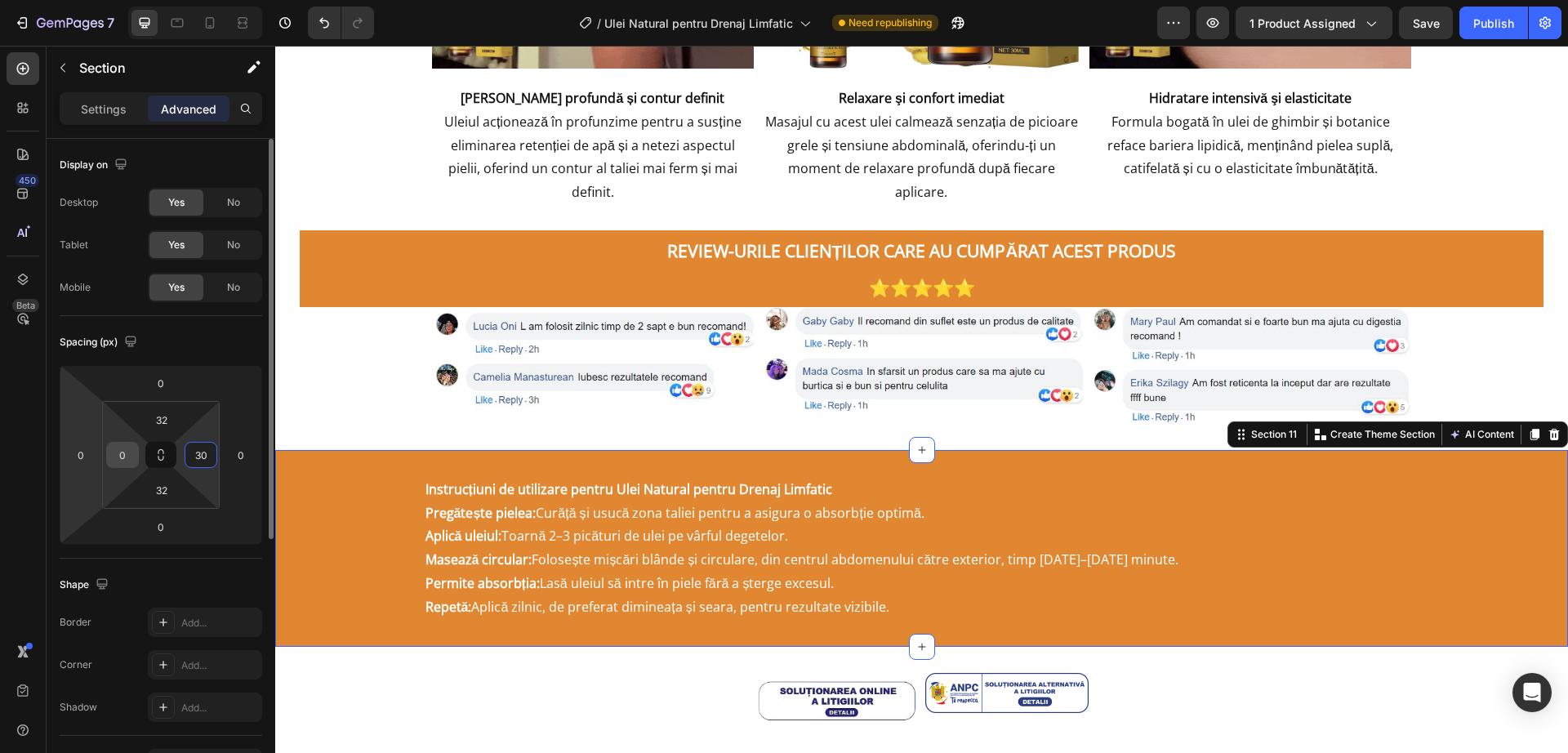
type input "30"
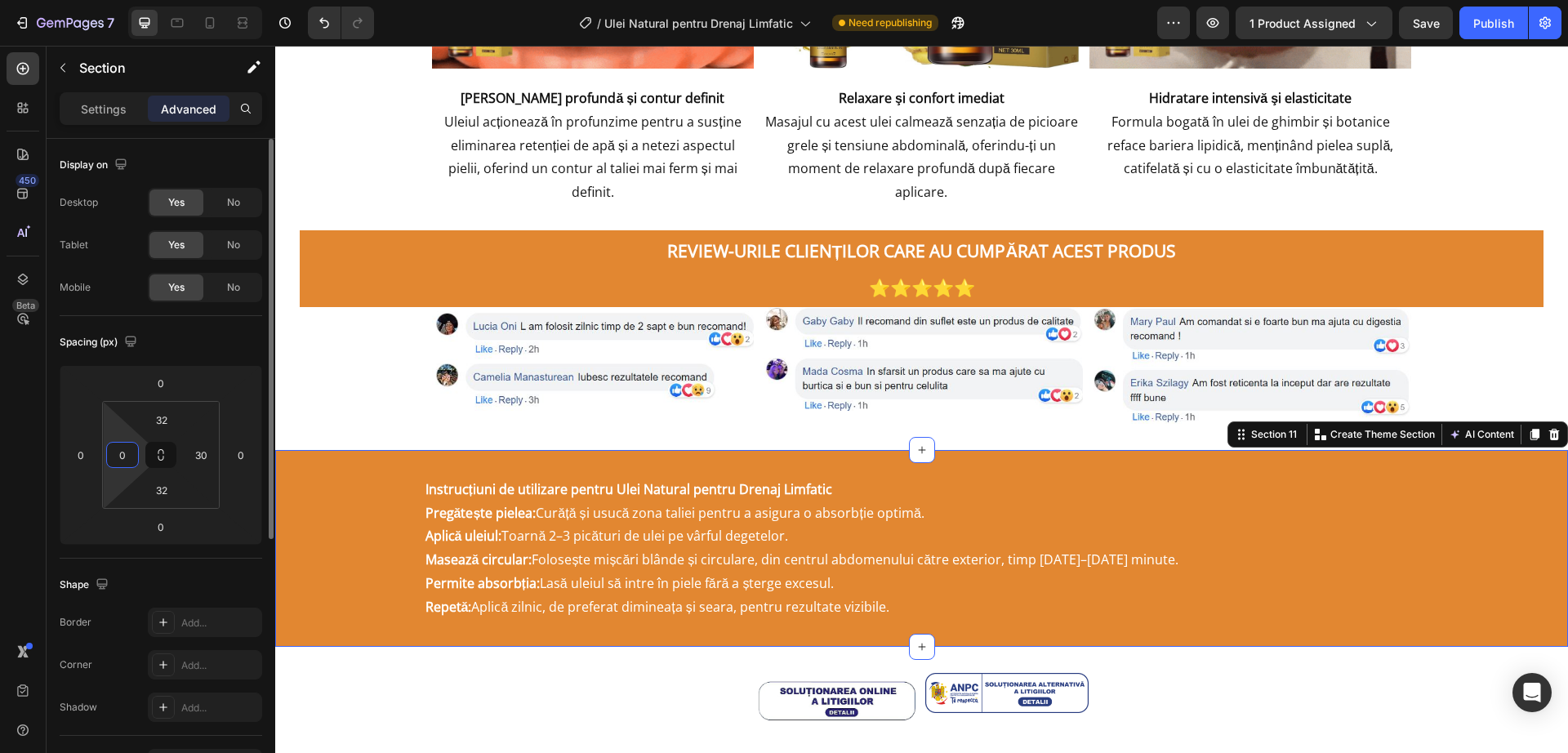
click at [126, 456] on input "0" at bounding box center [122, 455] width 24 height 24
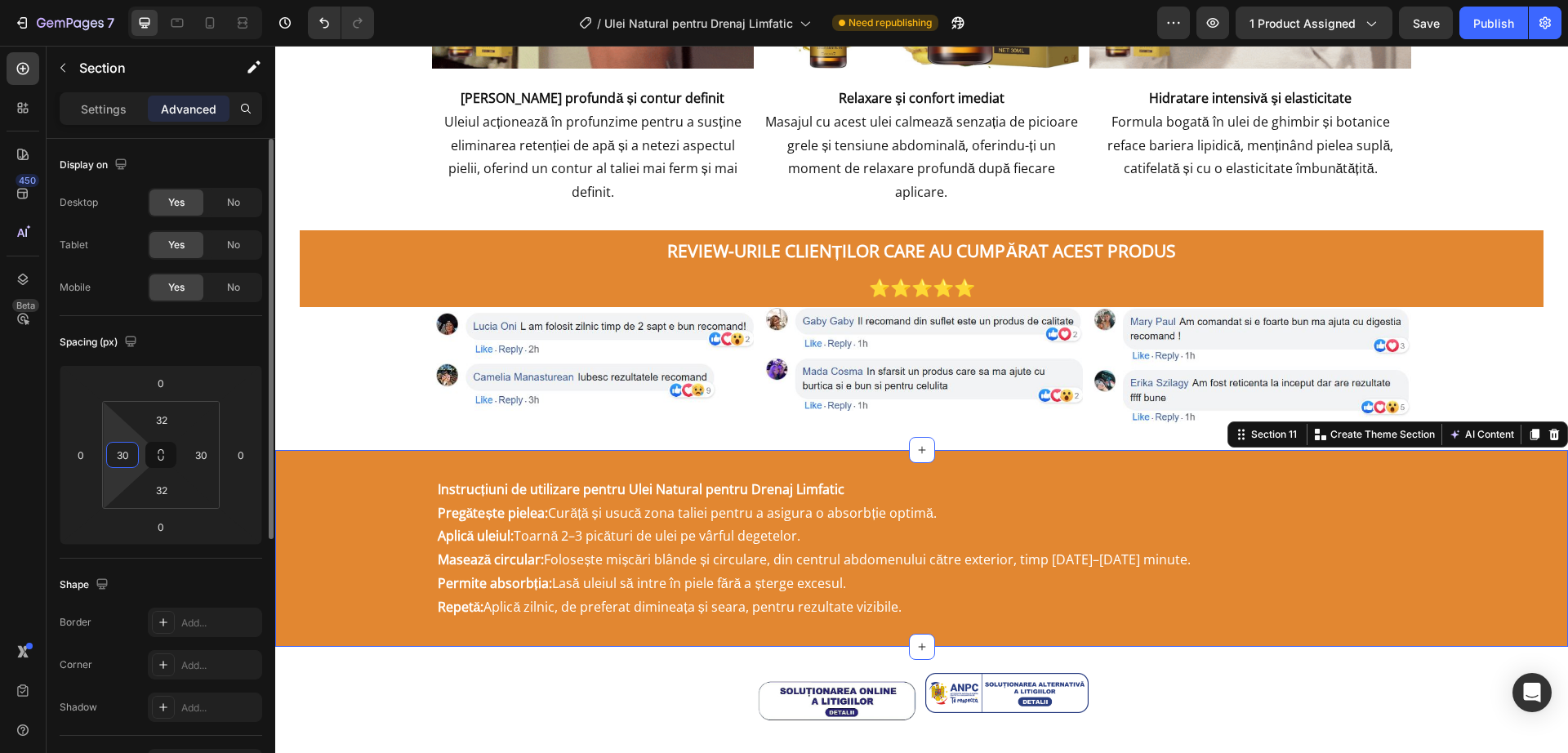
type input "30"
click at [202, 584] on div "Shape" at bounding box center [161, 585] width 203 height 26
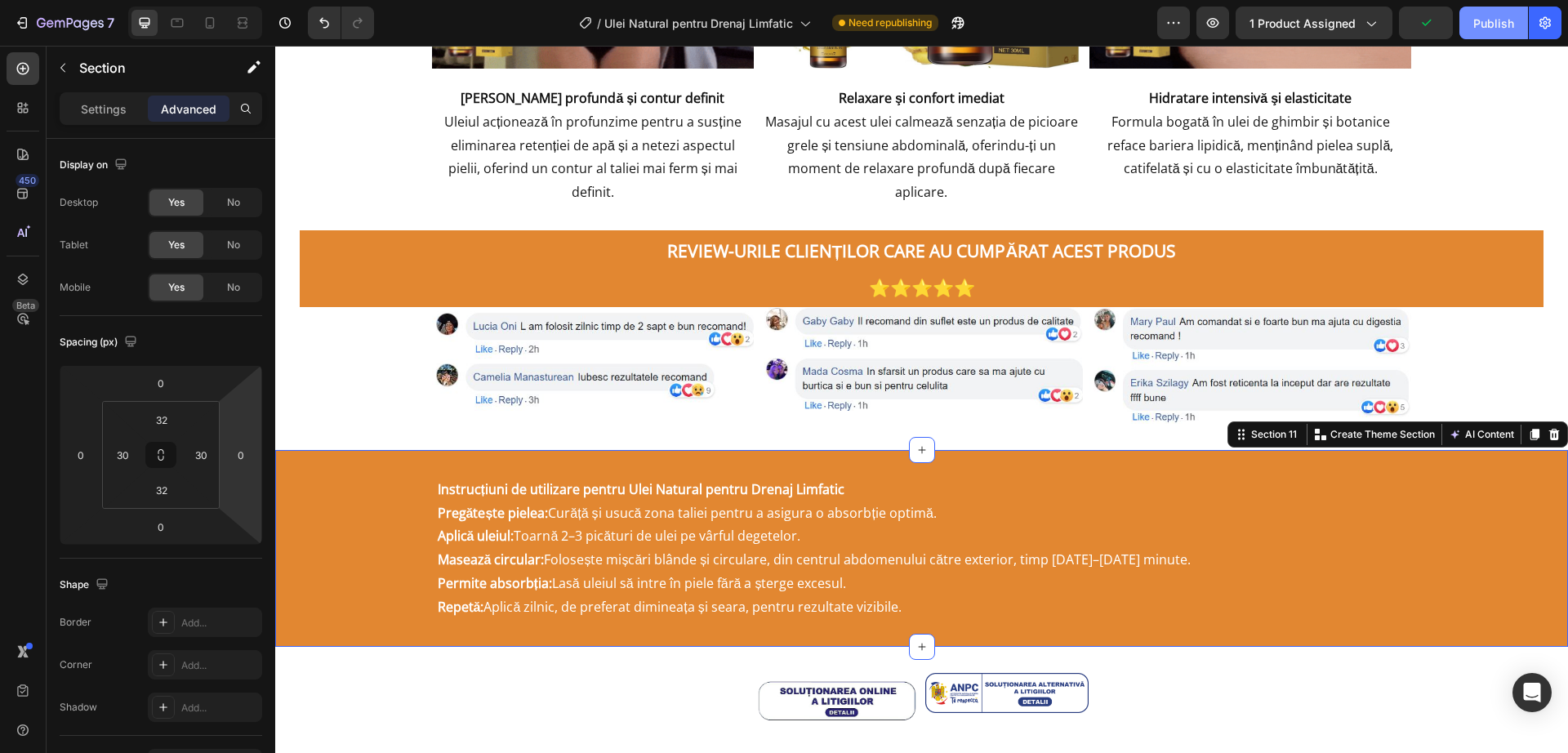
click at [1496, 19] on div "Publish" at bounding box center [1493, 23] width 41 height 17
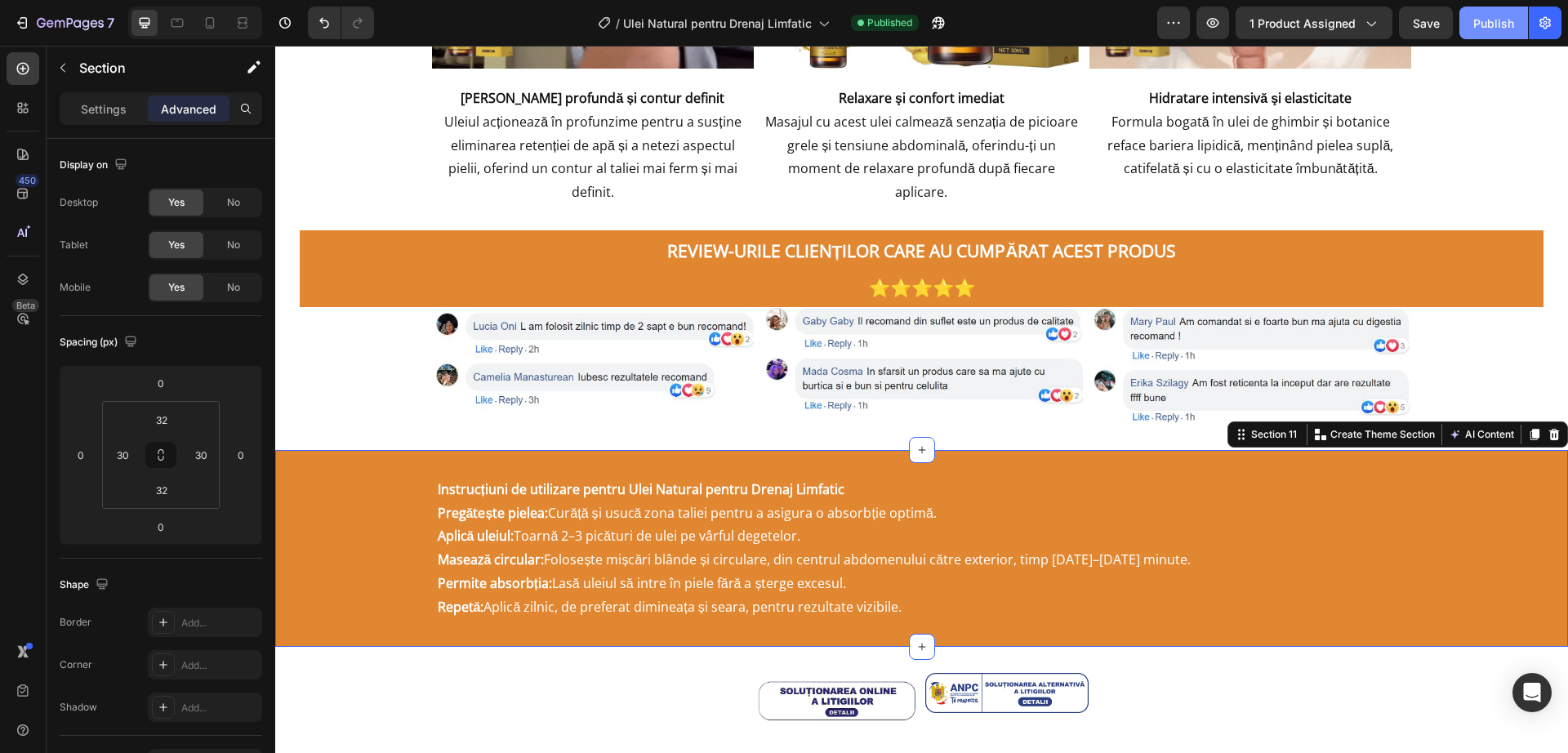
click at [1481, 30] on div "Publish" at bounding box center [1493, 23] width 41 height 17
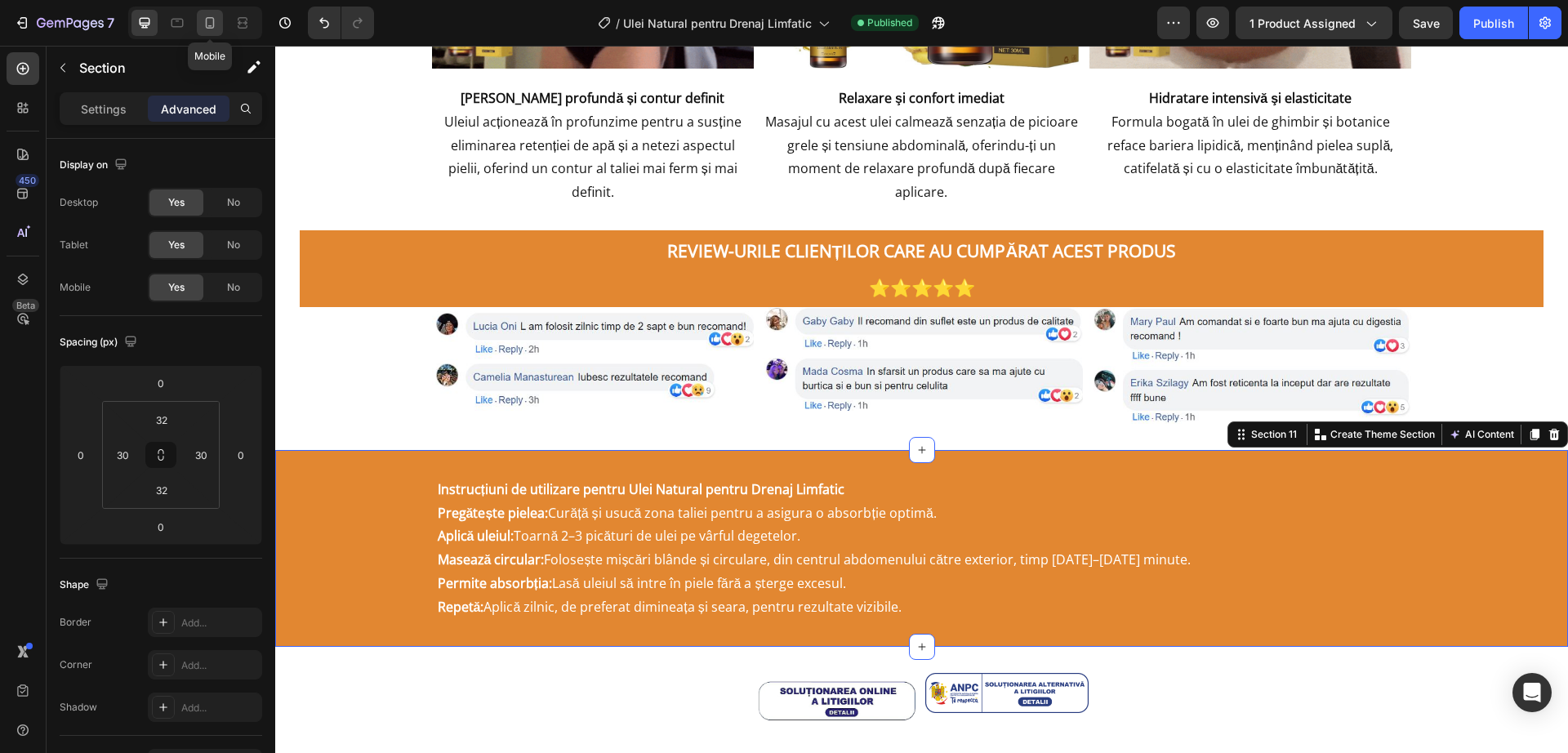
click at [217, 19] on icon at bounding box center [210, 23] width 17 height 17
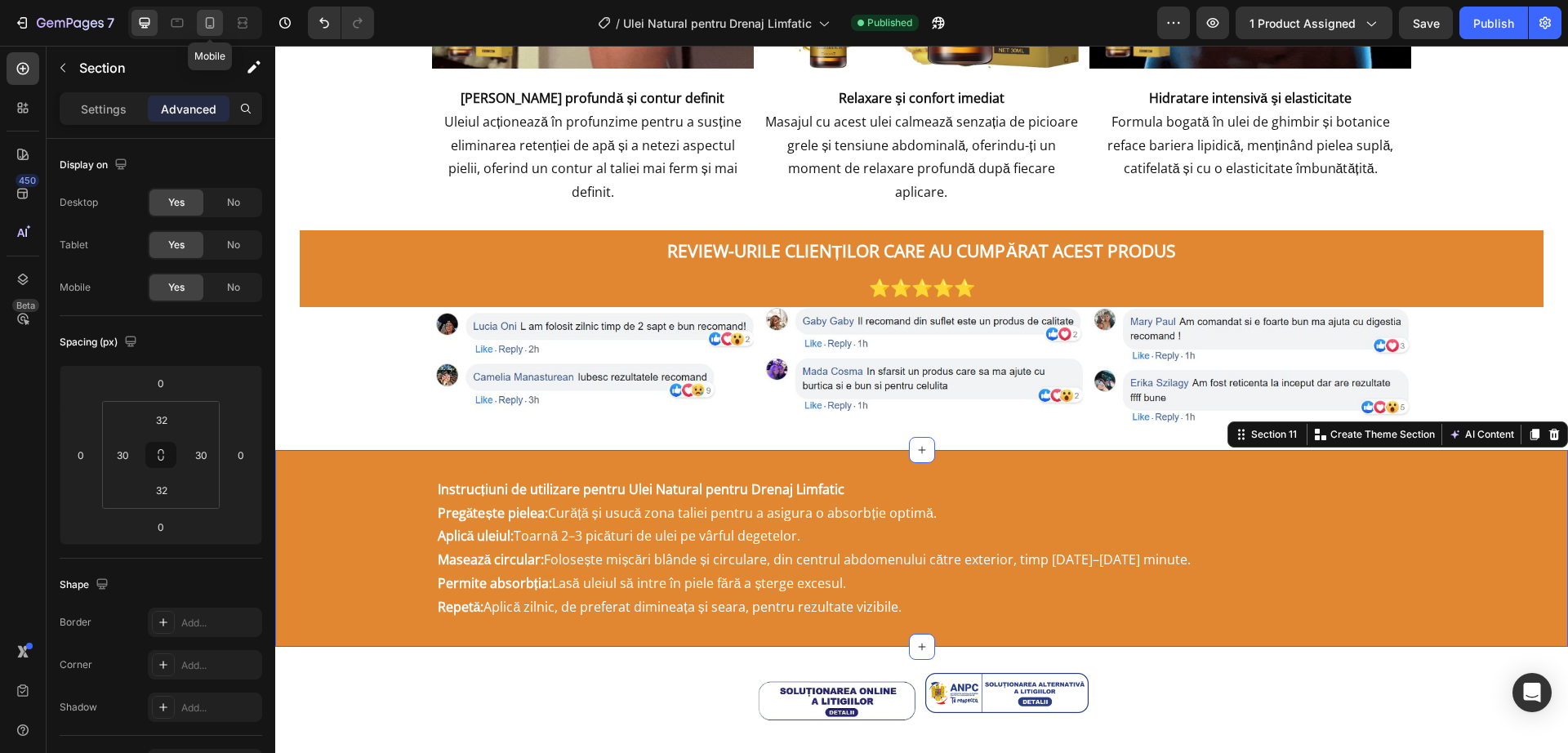
type input "10"
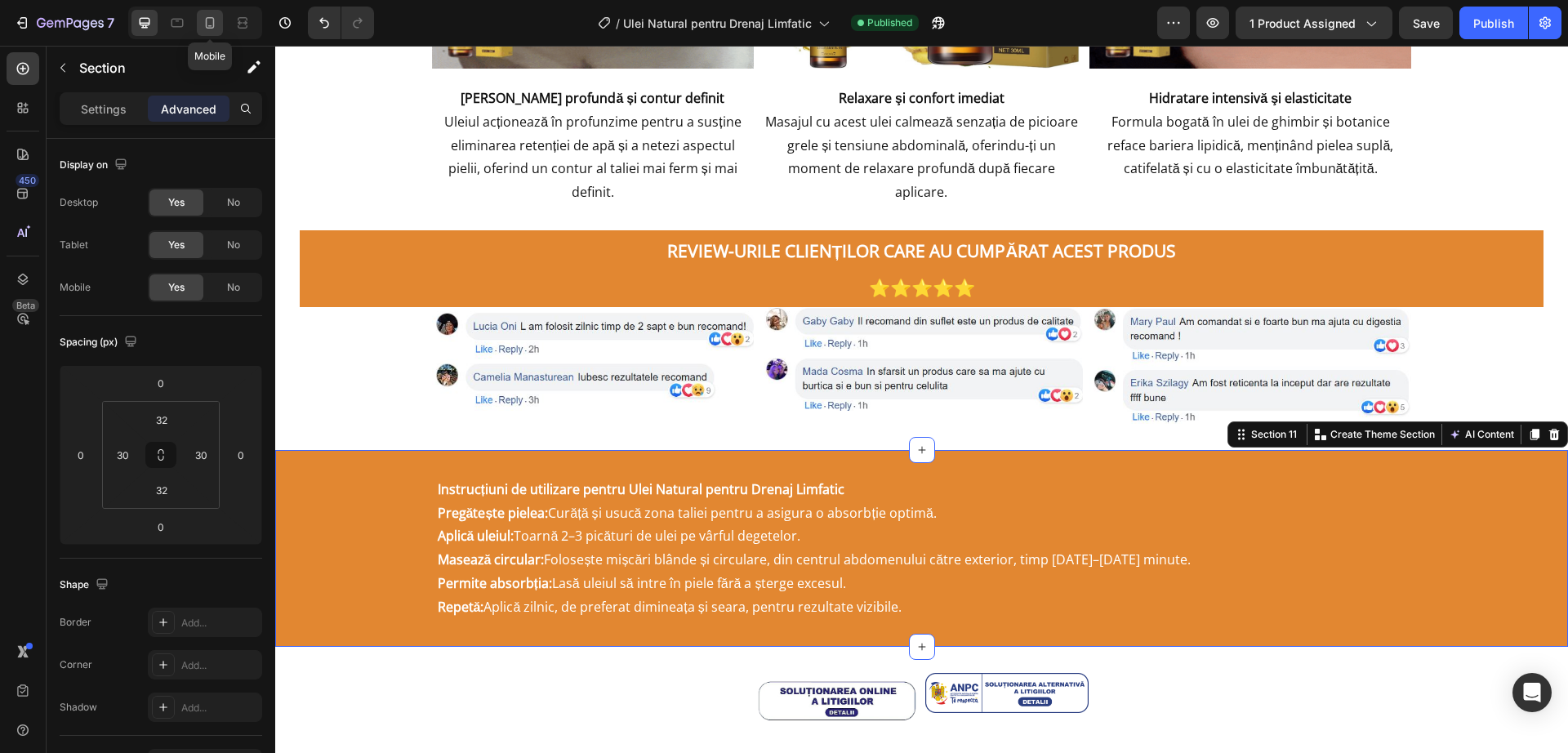
type input "5"
type input "0"
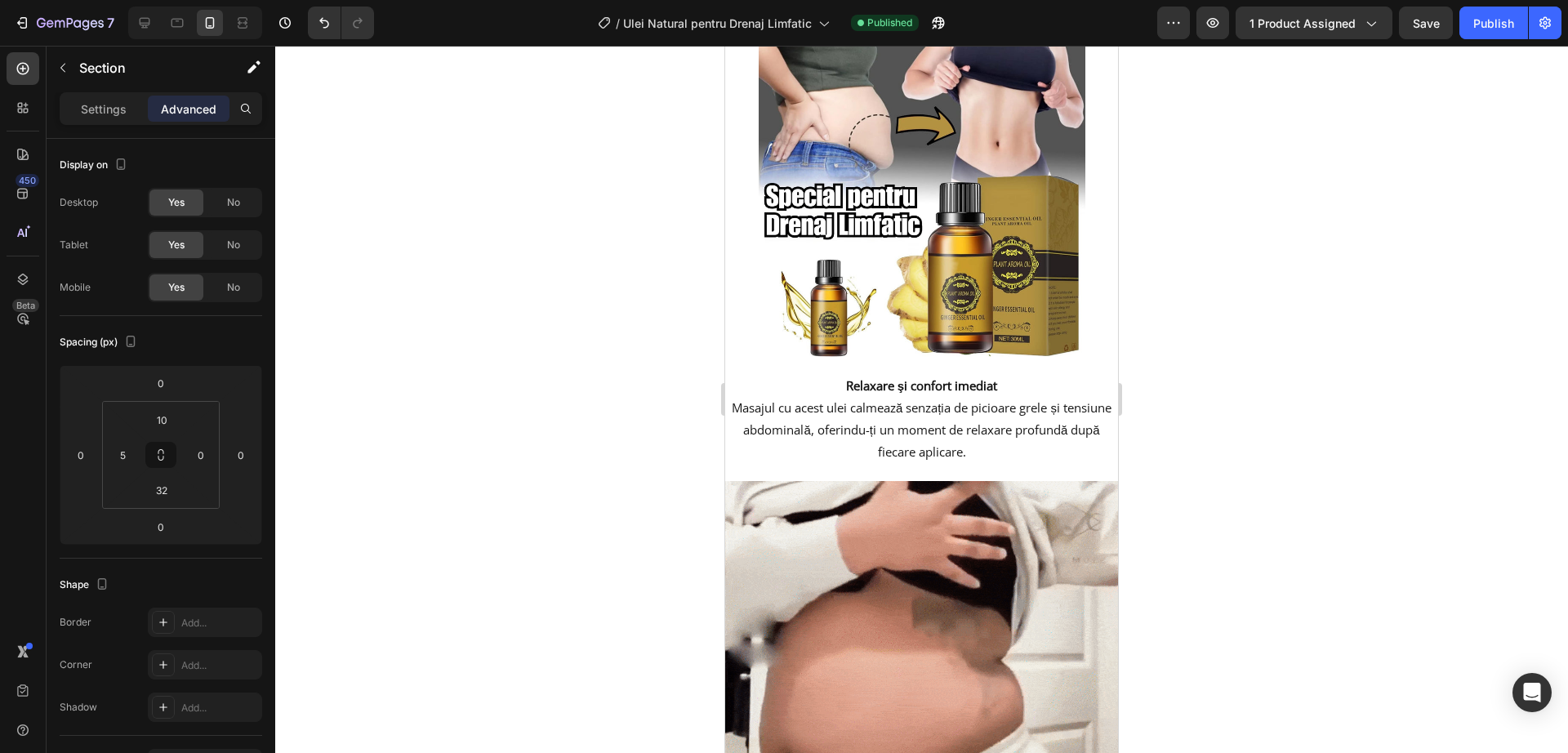
scroll to position [1901, 0]
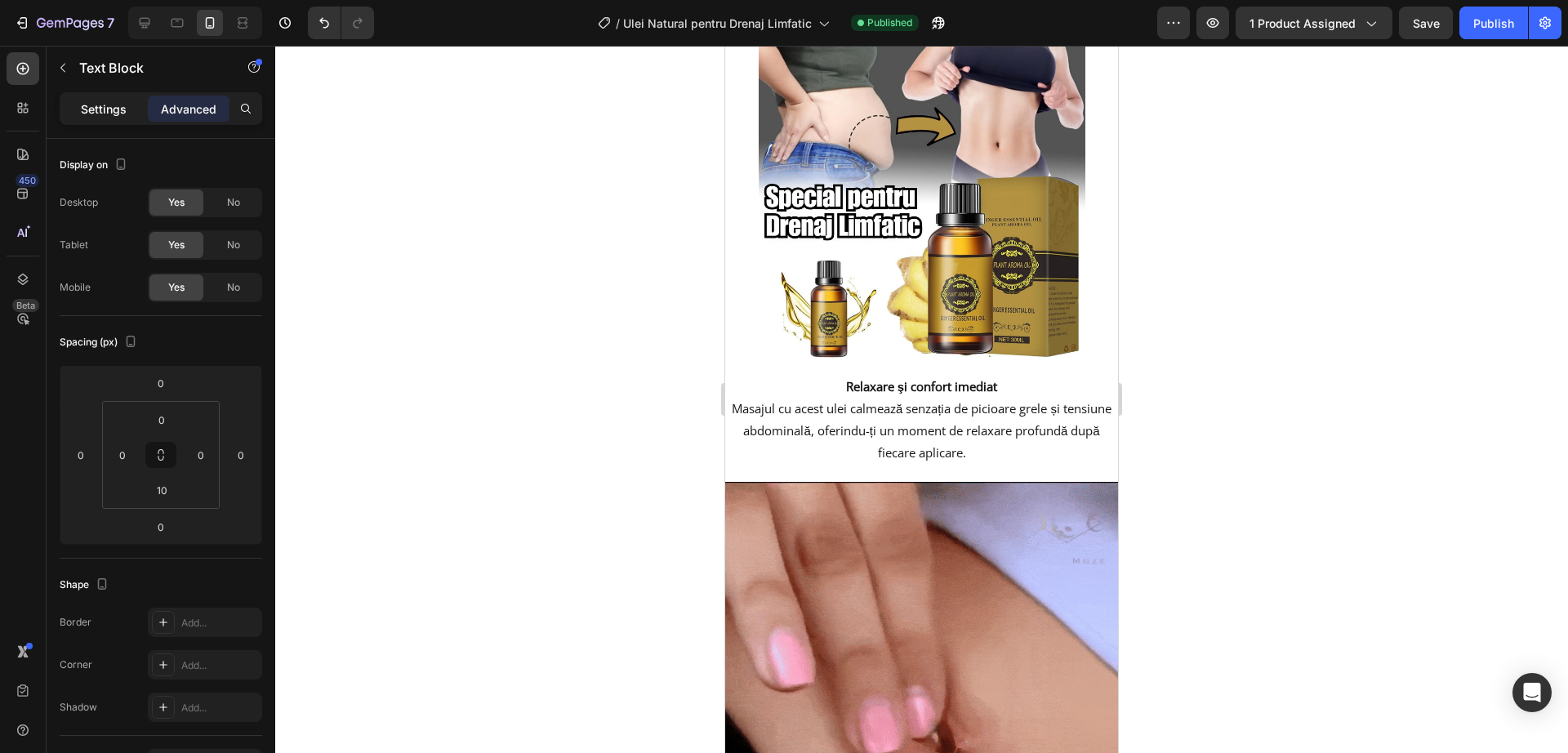
scroll to position [2227, 0]
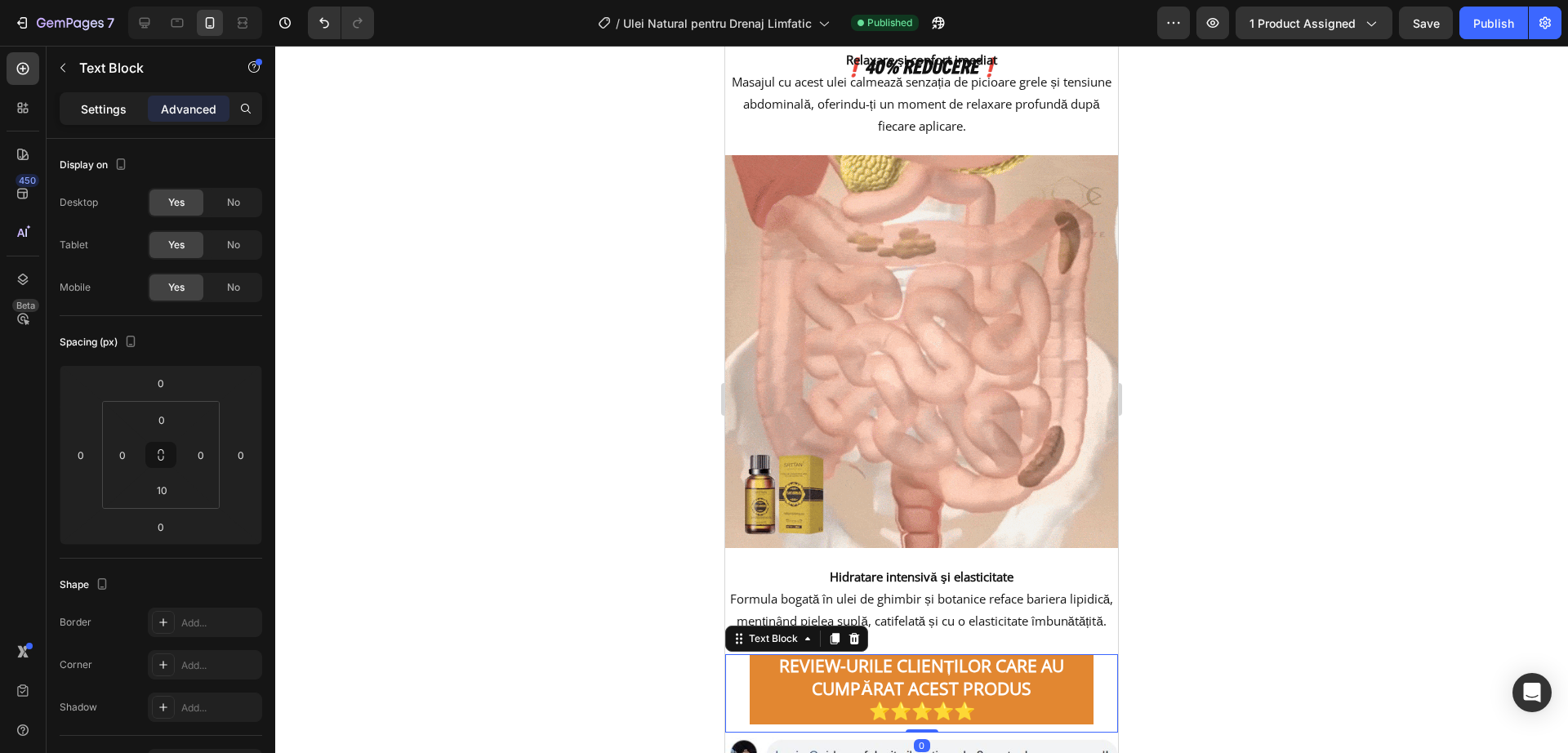
click at [111, 106] on p "Settings" at bounding box center [104, 109] width 46 height 17
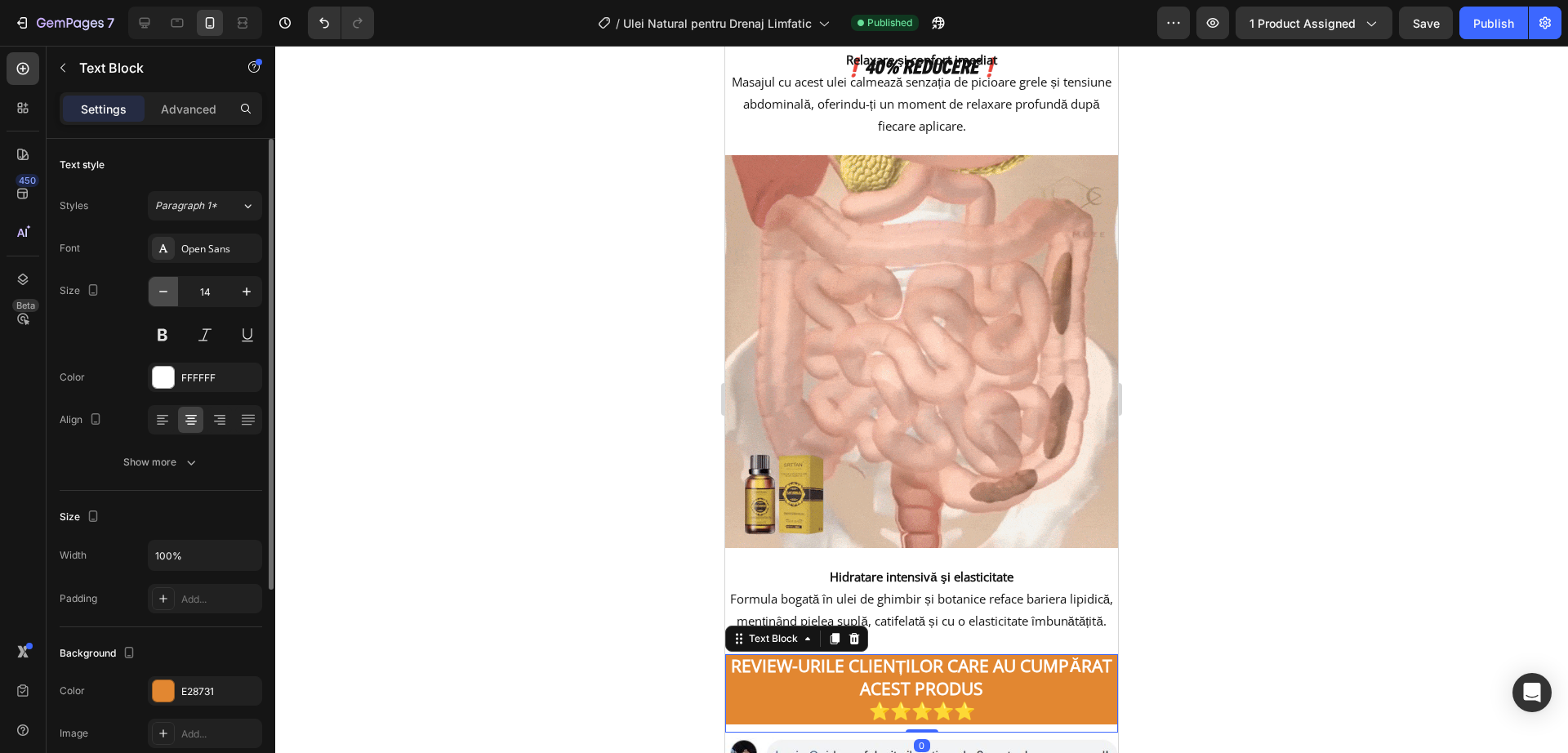
click at [172, 298] on button "button" at bounding box center [163, 291] width 29 height 29
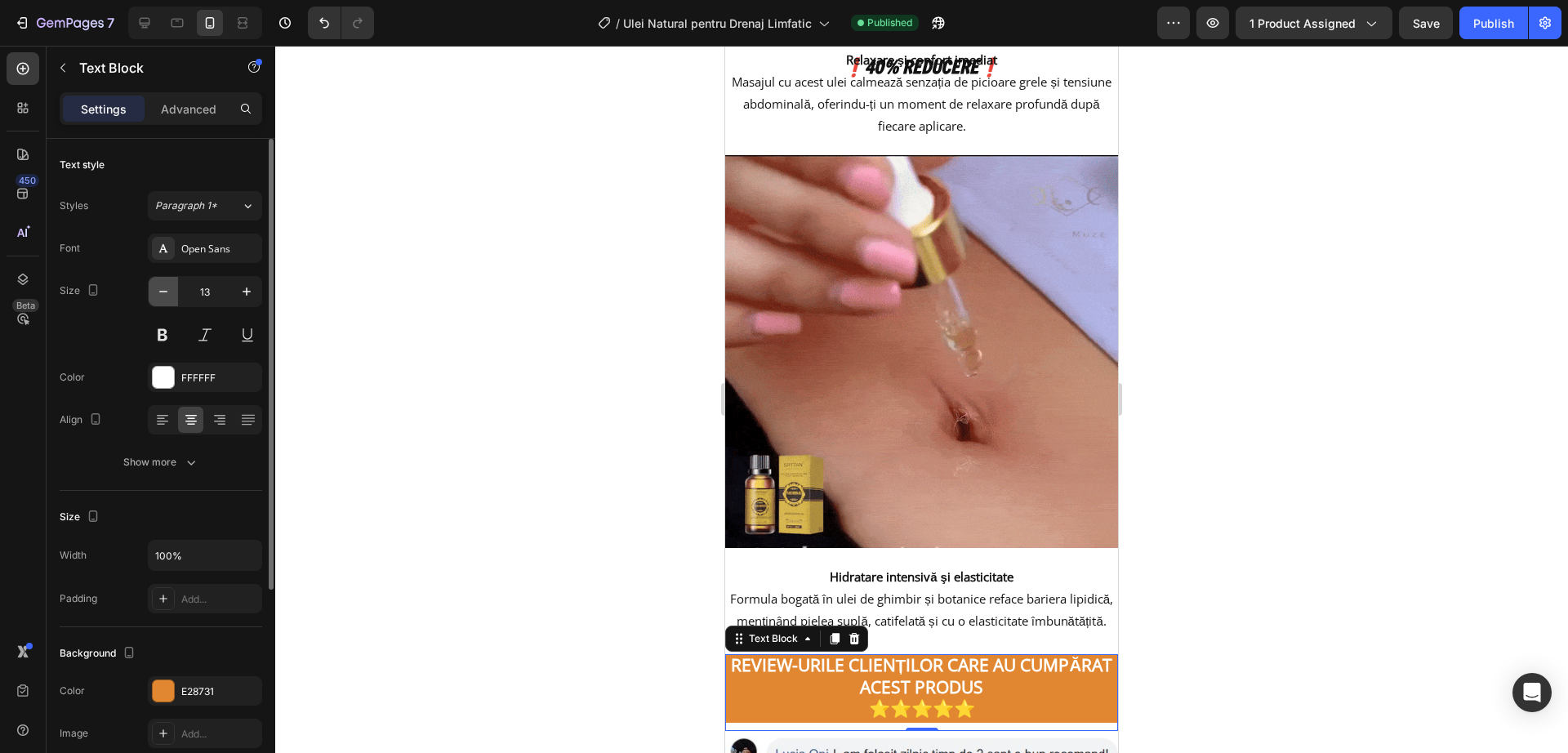
click at [172, 298] on button "button" at bounding box center [163, 291] width 29 height 29
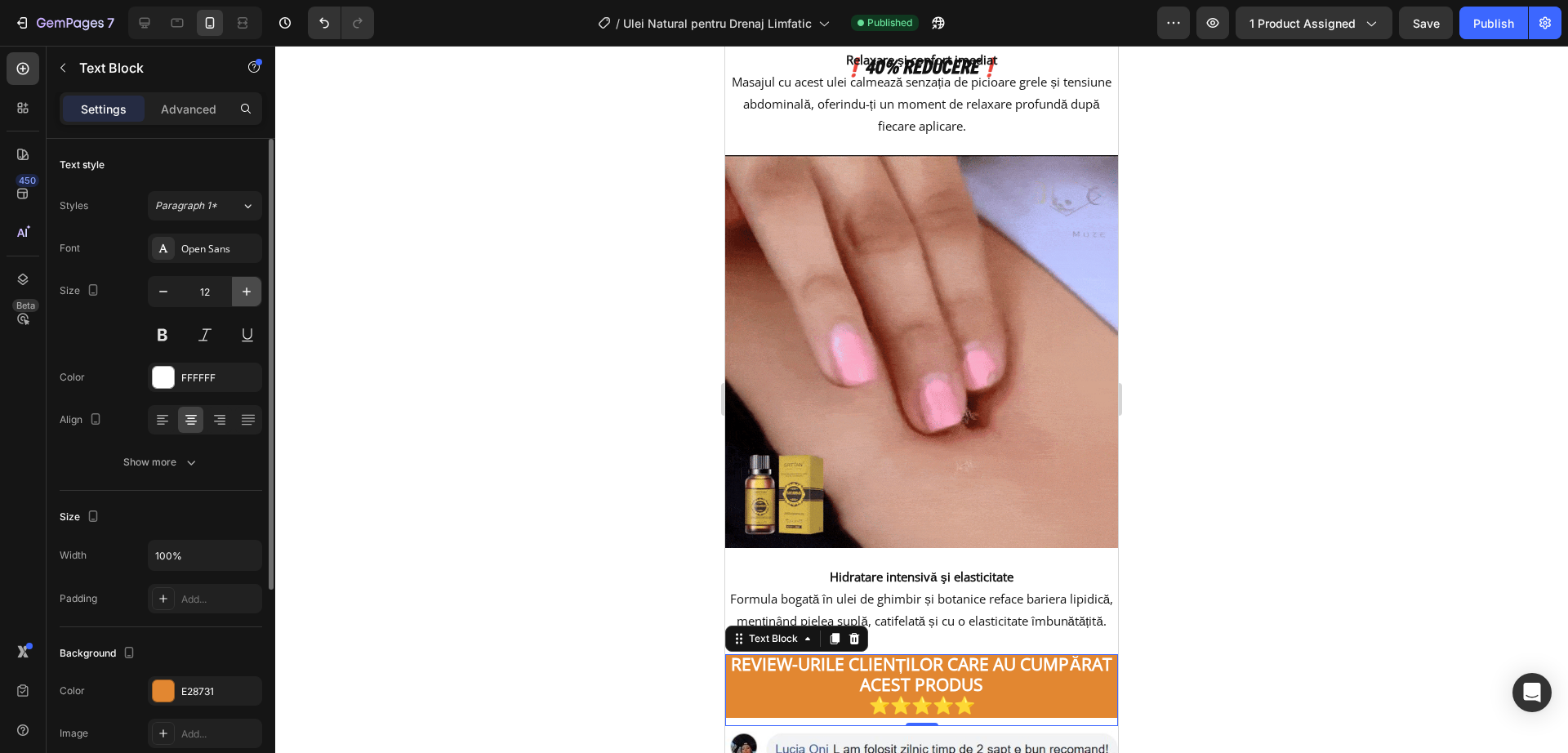
click at [247, 287] on icon "button" at bounding box center [247, 291] width 8 height 8
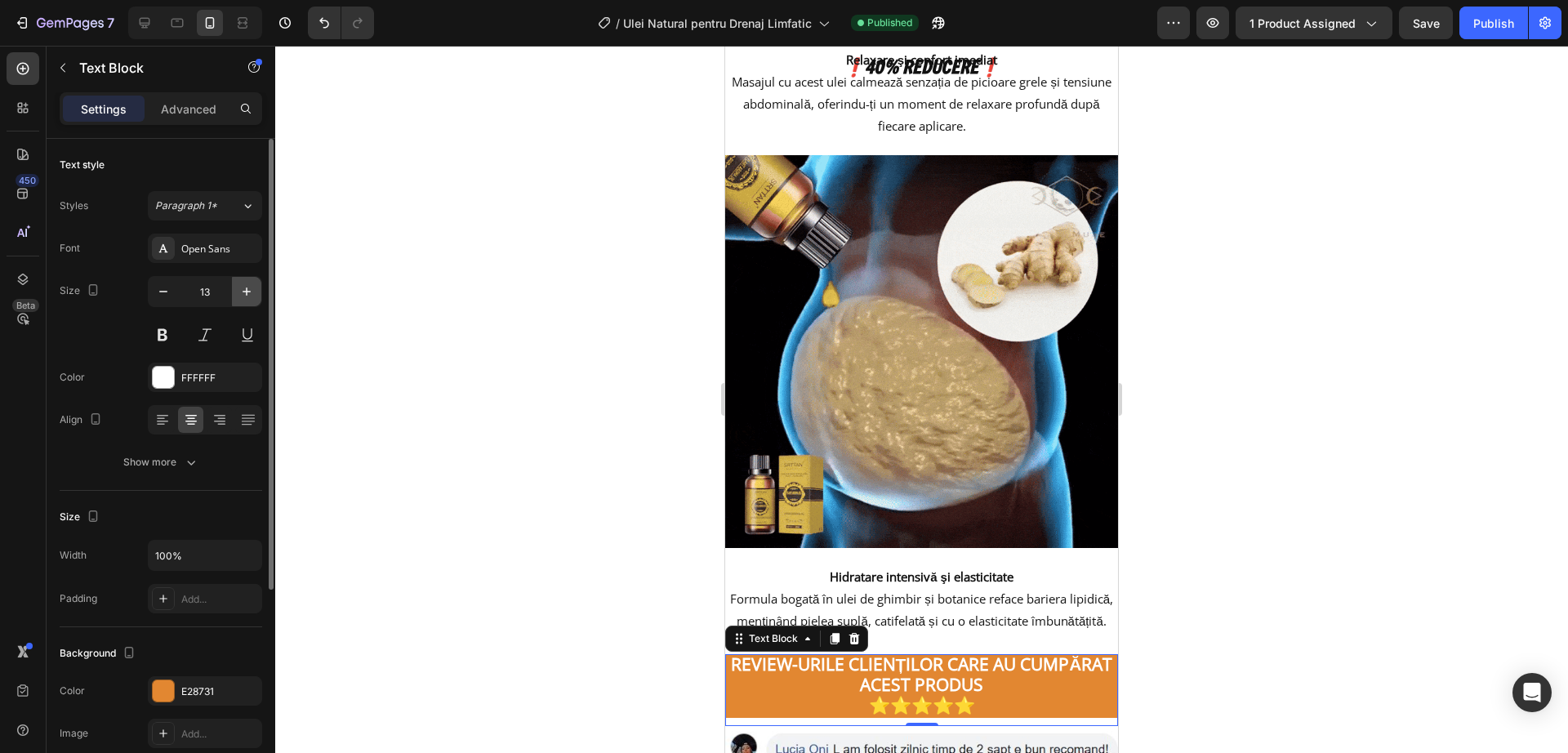
click at [247, 287] on icon "button" at bounding box center [247, 291] width 8 height 8
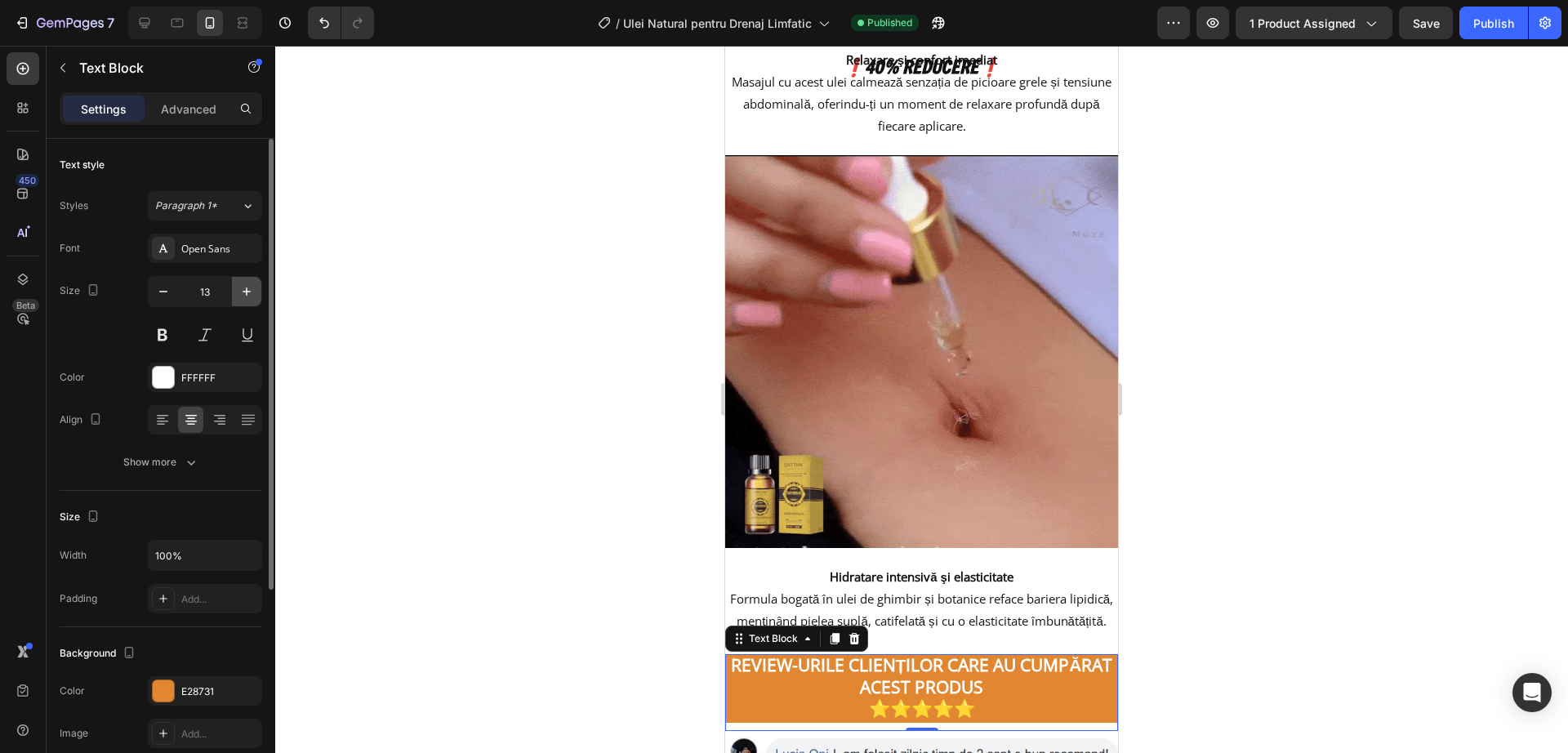
type input "14"
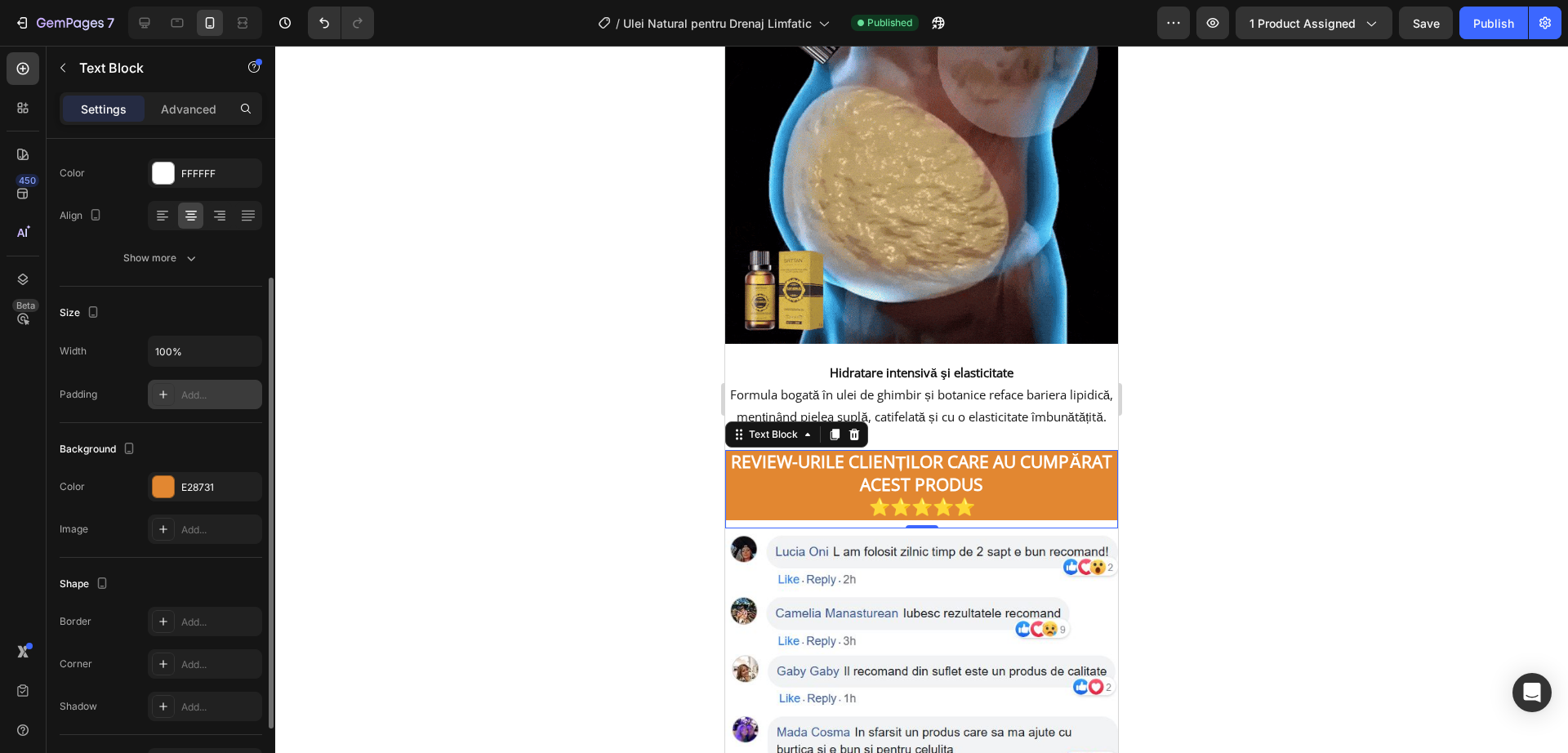
scroll to position [0, 0]
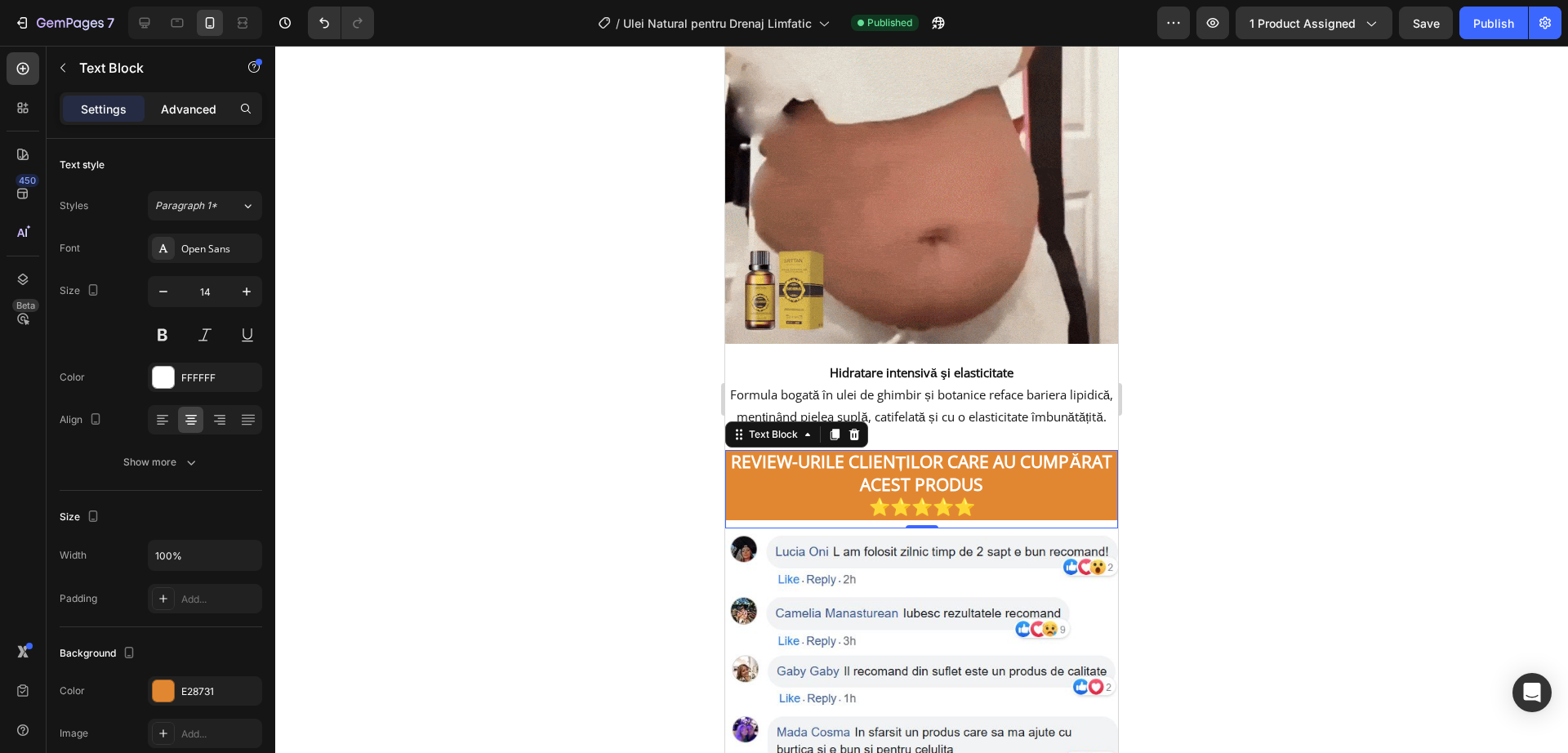
click at [167, 115] on p "Advanced" at bounding box center [188, 109] width 55 height 17
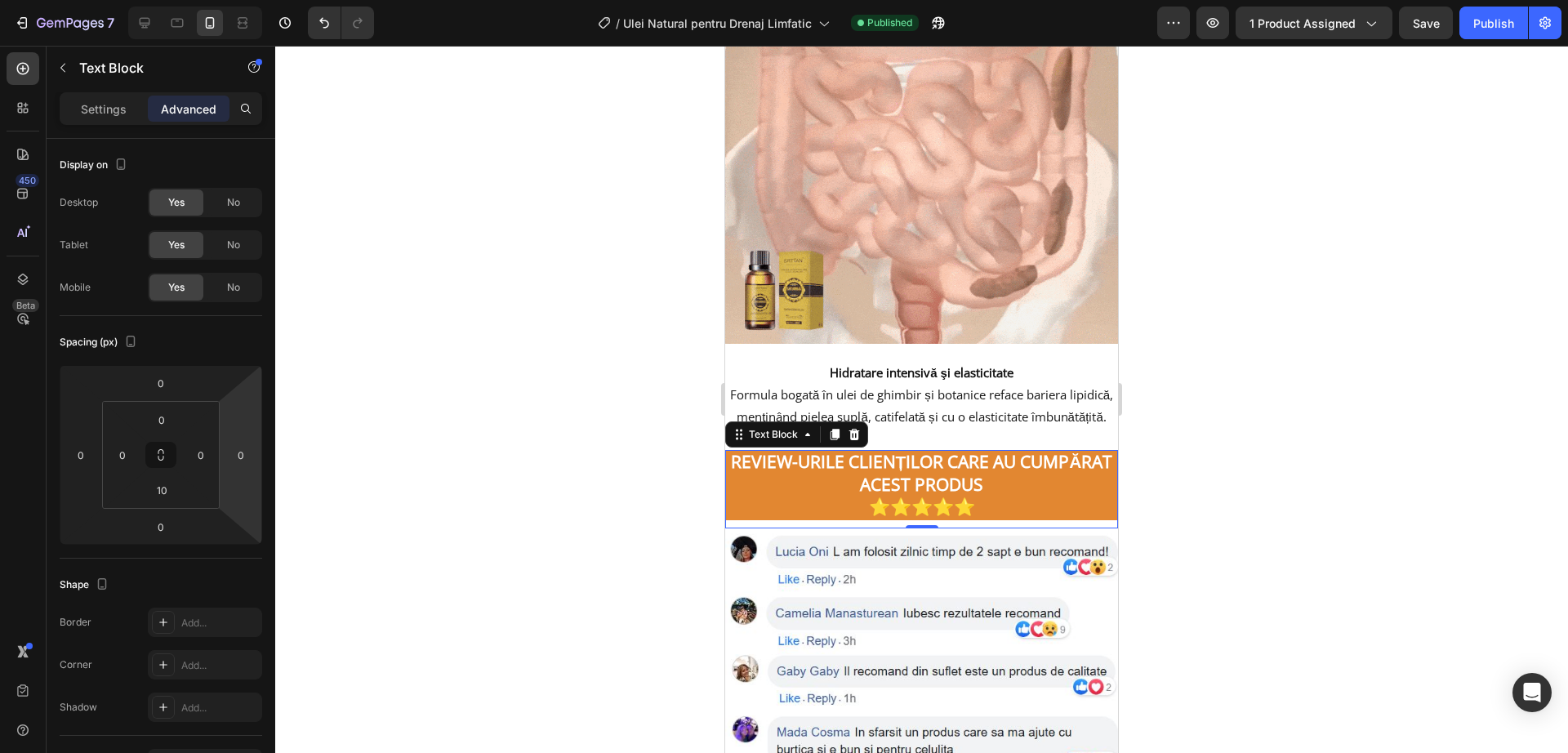
drag, startPoint x: 776, startPoint y: 515, endPoint x: 731, endPoint y: 499, distance: 47.8
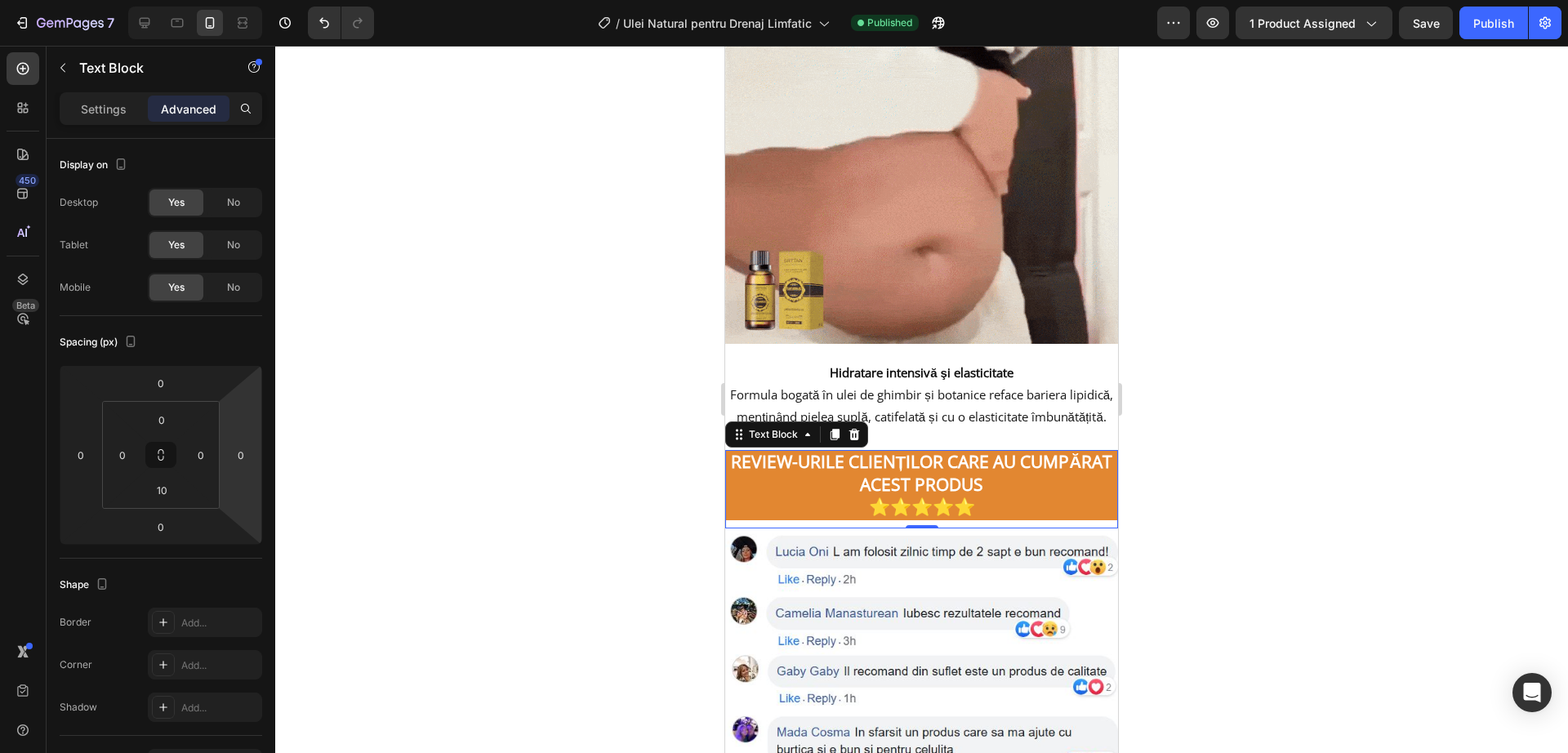
click at [770, 512] on p "⭐⭐⭐⭐⭐" at bounding box center [921, 508] width 389 height 22
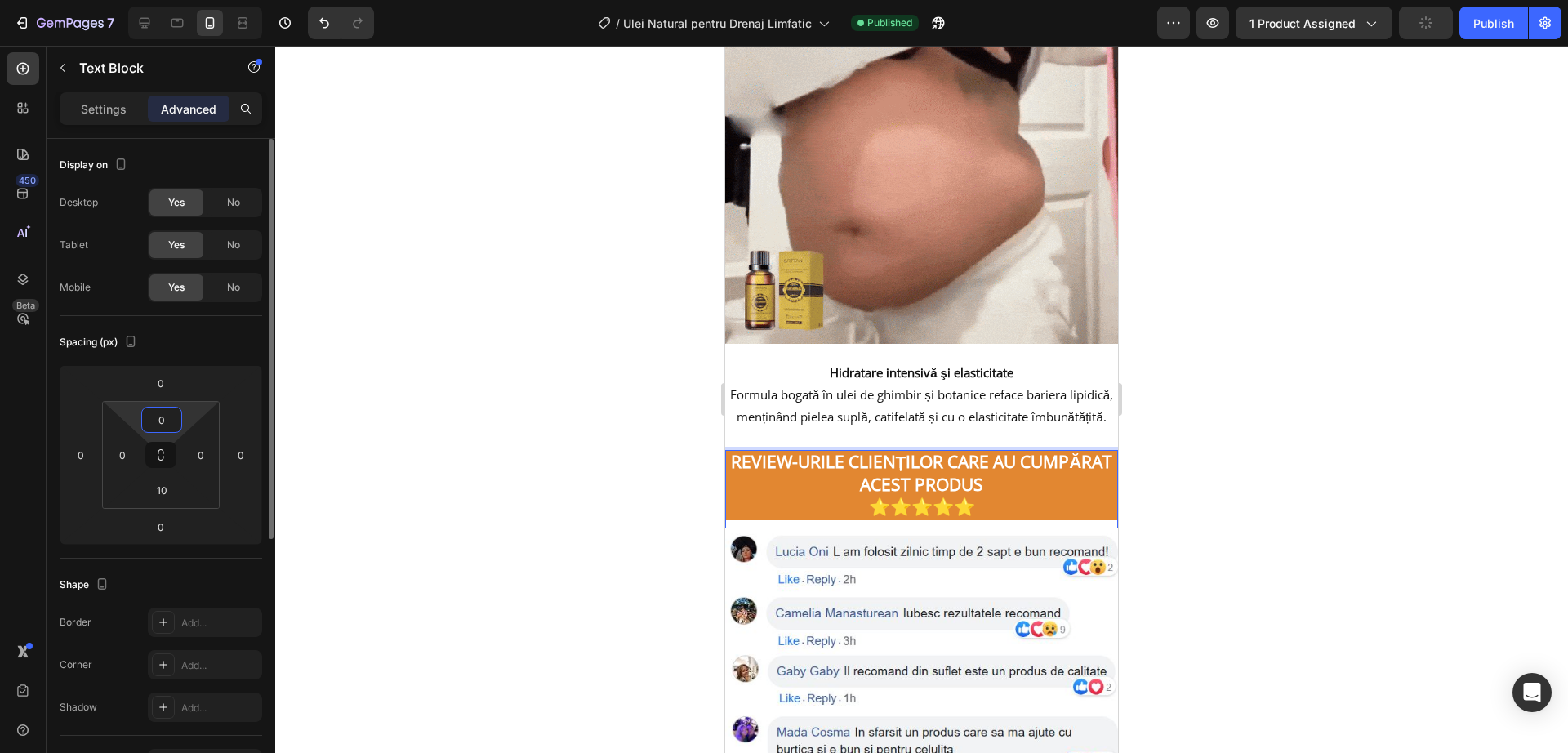
click at [148, 423] on input "0" at bounding box center [162, 420] width 33 height 24
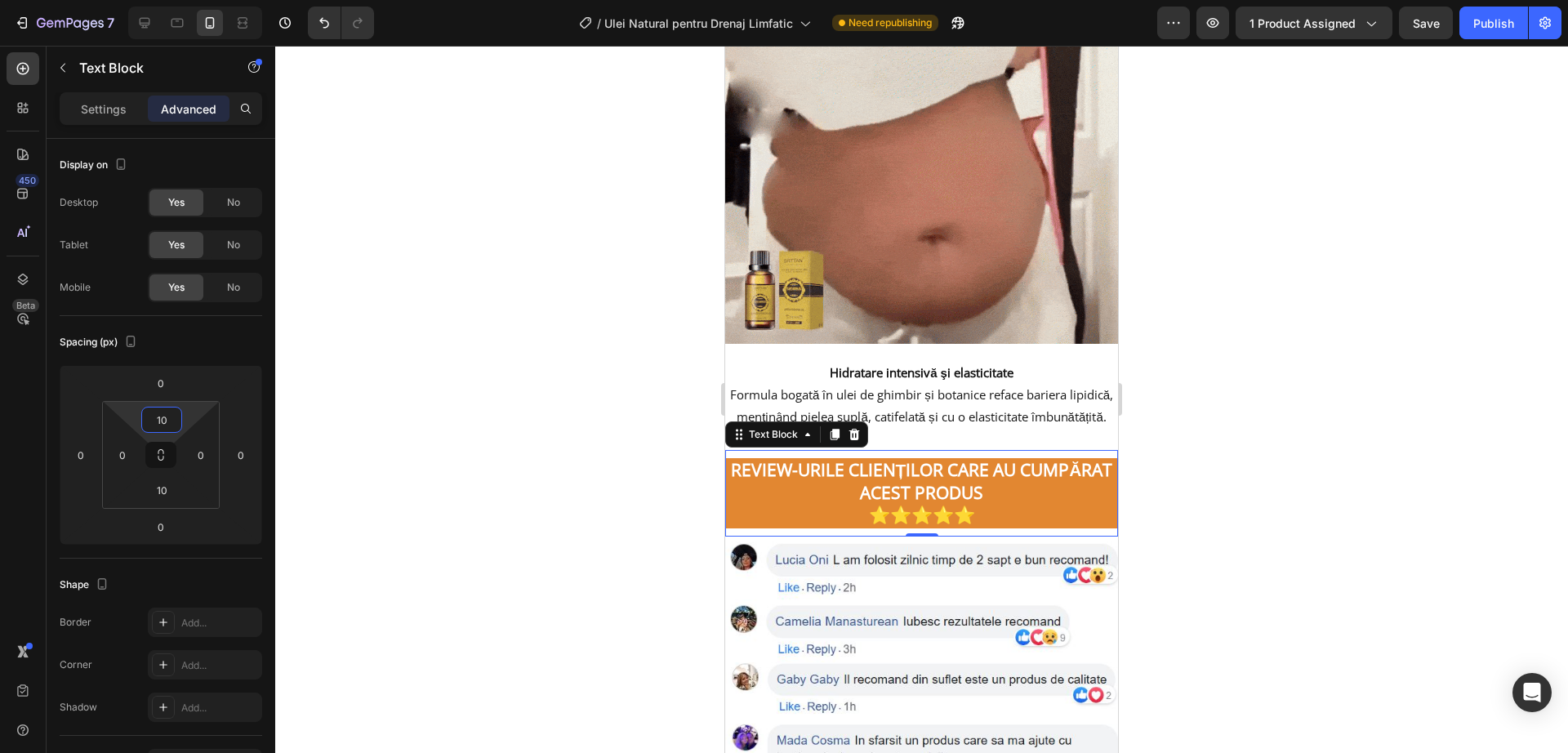
scroll to position [2636, 0]
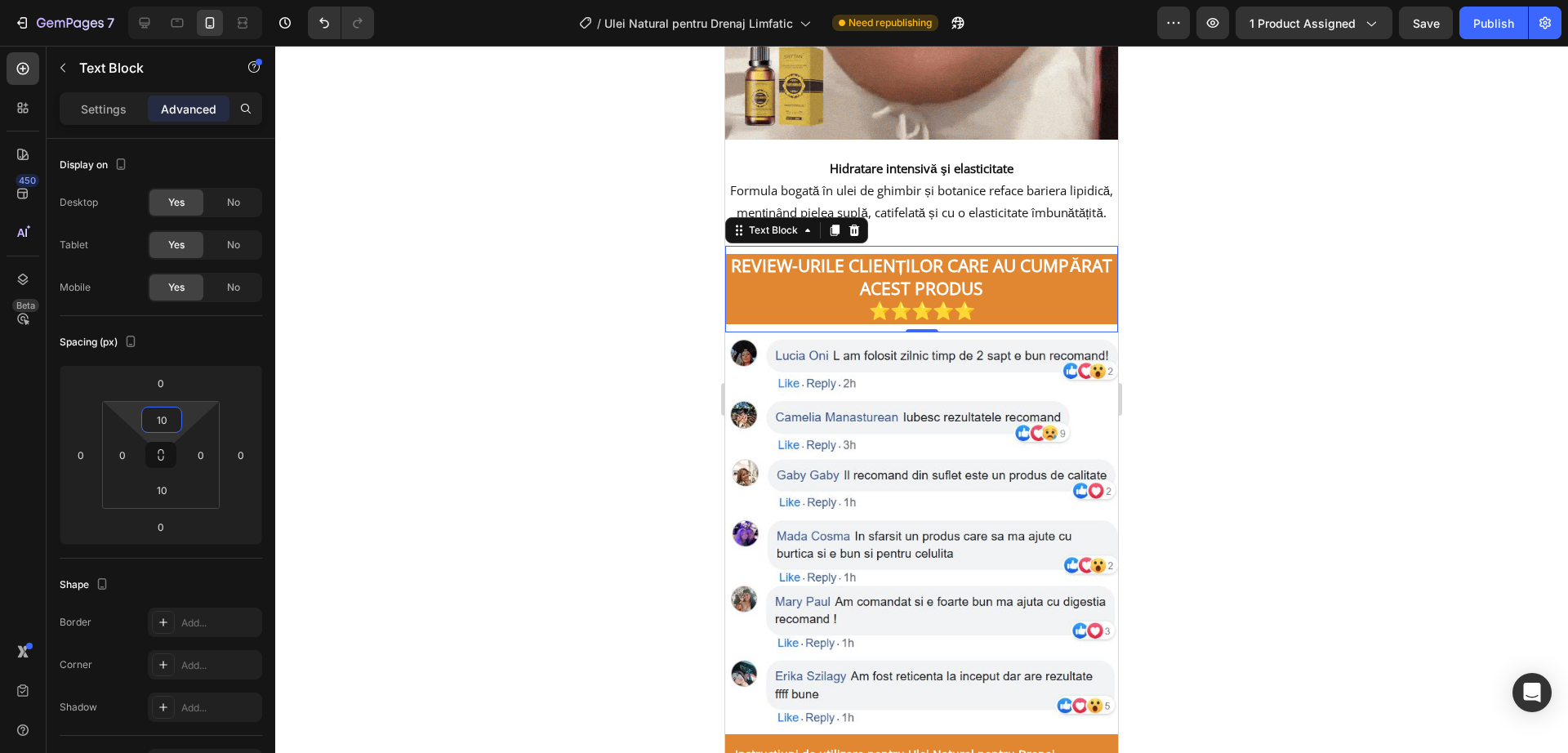
type input "10"
click at [980, 255] on div "REVIEW-URILE CLIENȚILOR CARE AU CUMPĂRAT ACEST PRODUS ⭐⭐⭐⭐⭐ Text Block 0" at bounding box center [921, 289] width 393 height 86
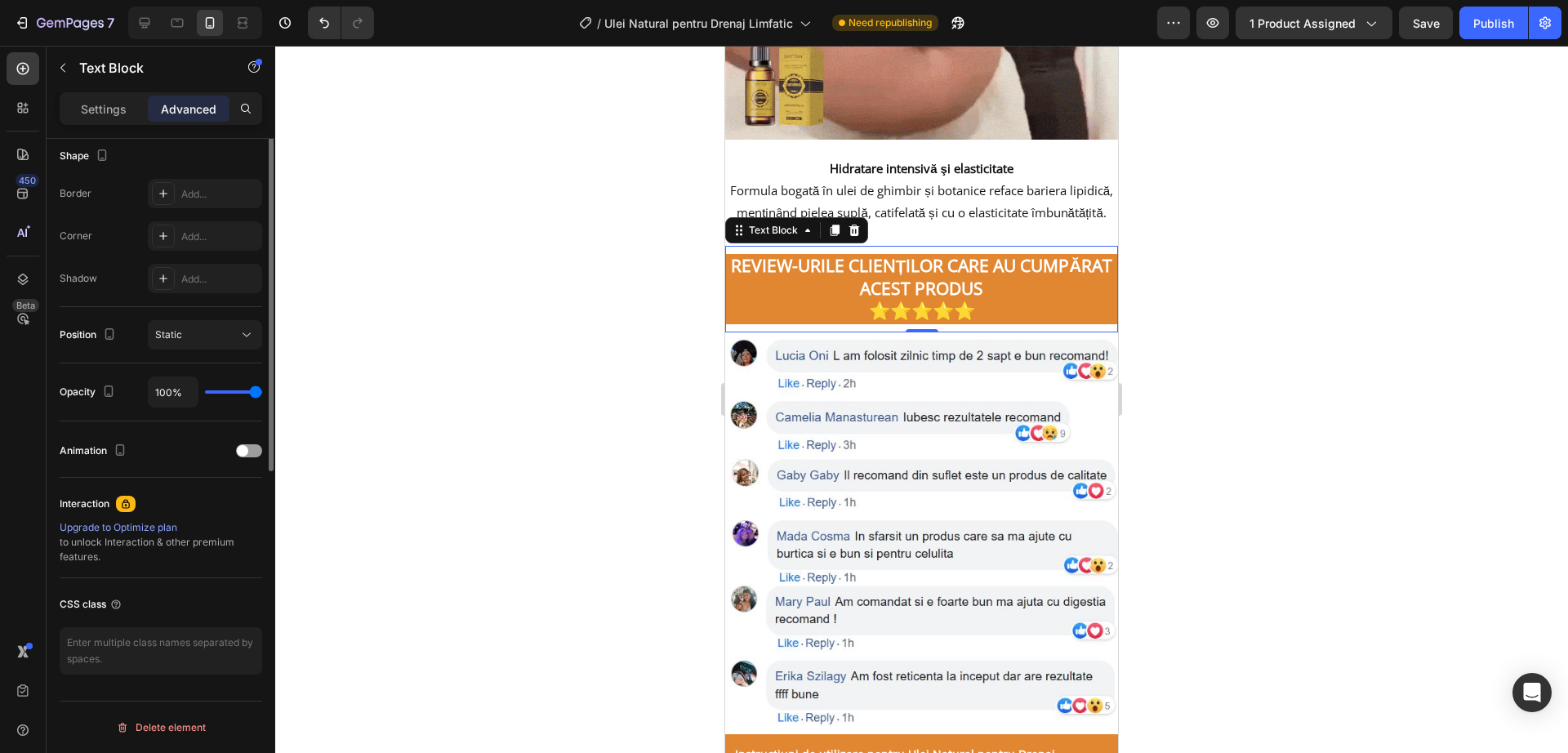
scroll to position [0, 0]
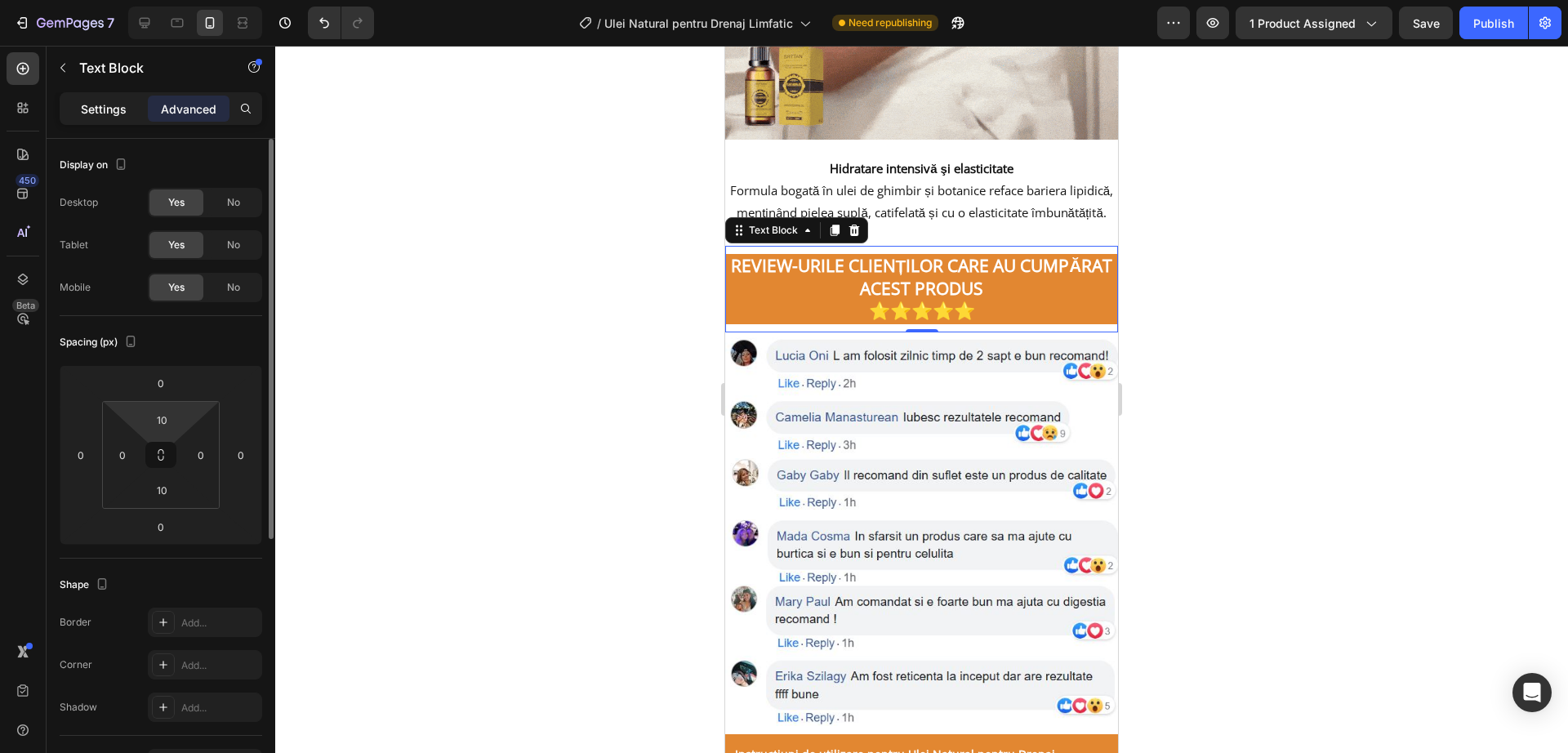
click at [104, 111] on p "Settings" at bounding box center [104, 109] width 46 height 17
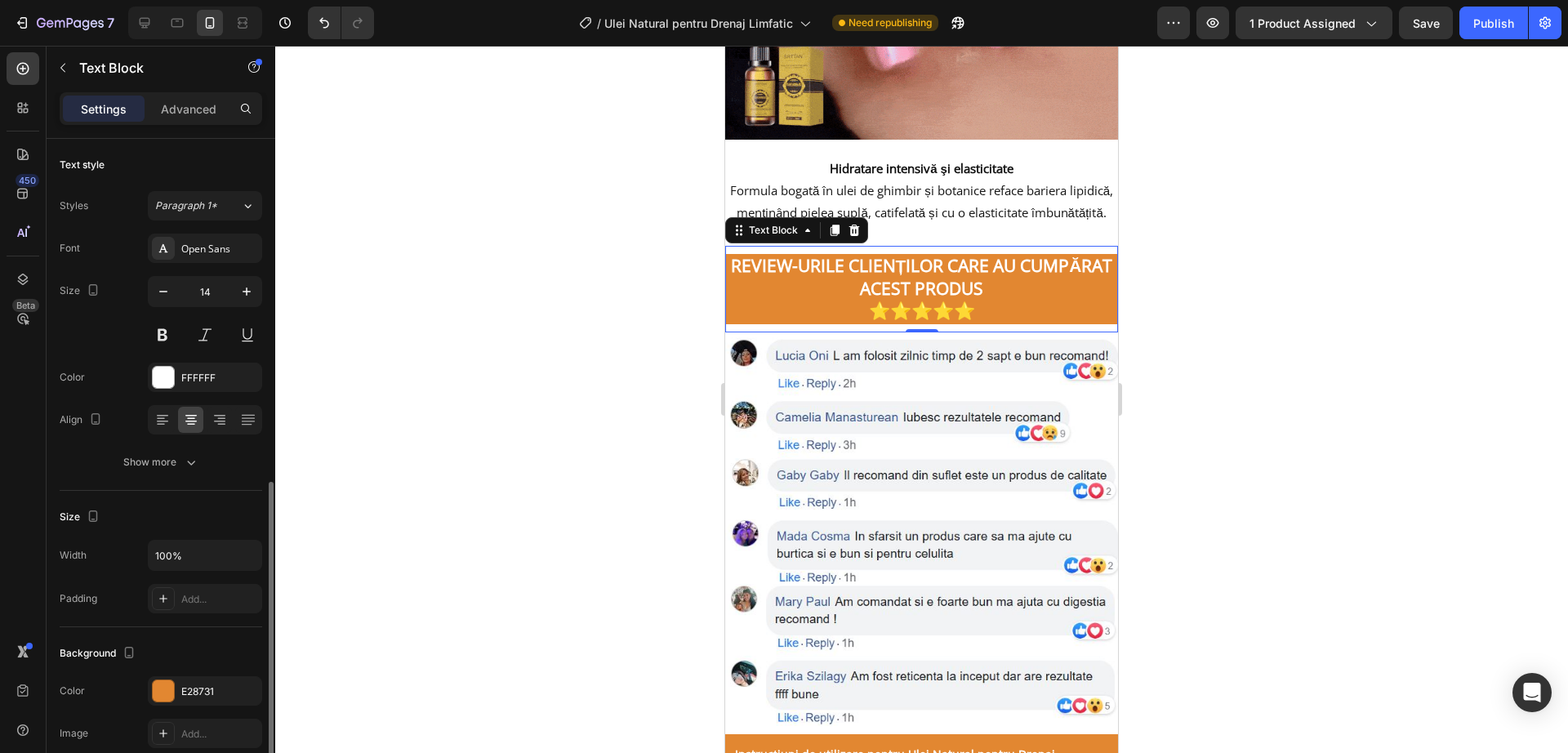
scroll to position [307, 0]
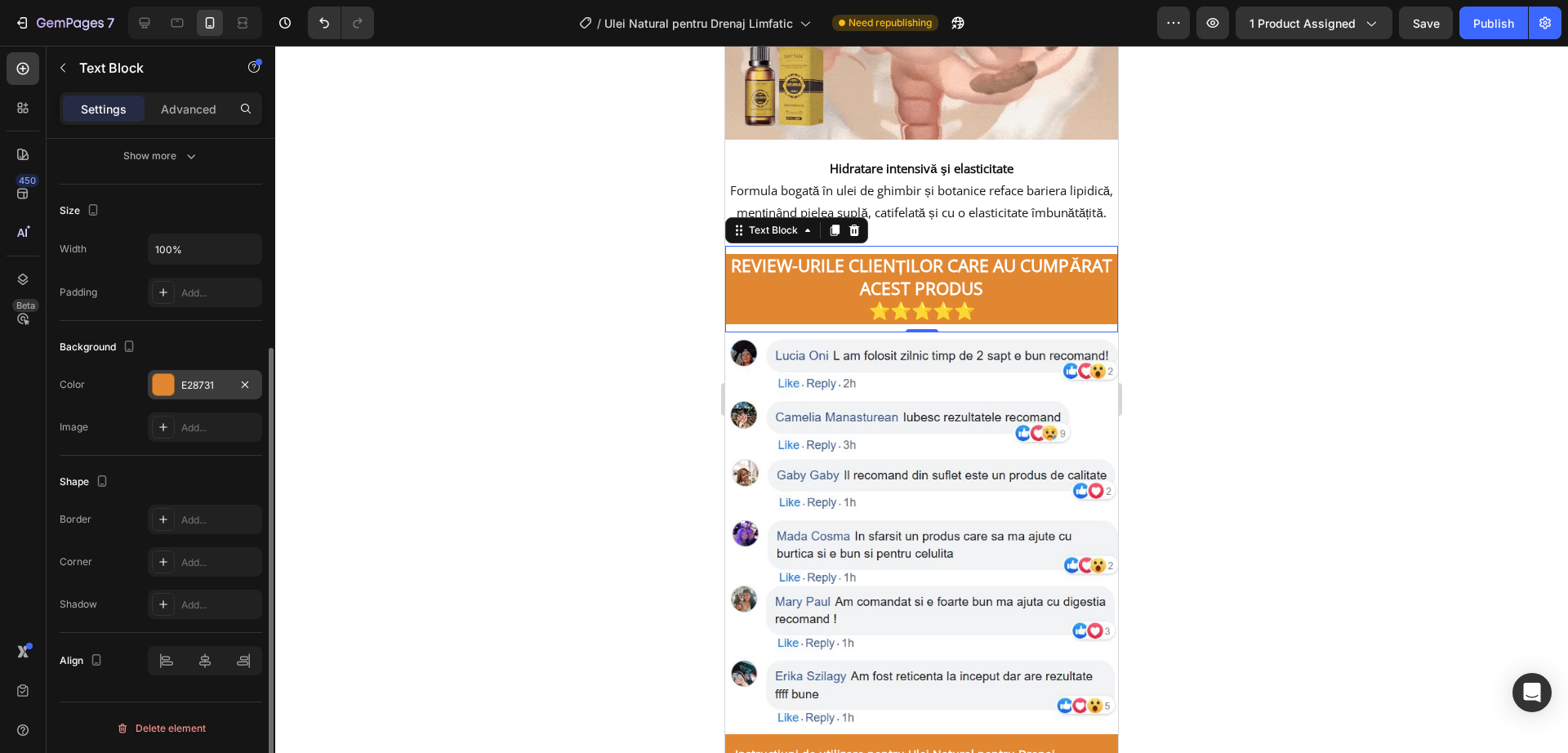
click at [179, 393] on div "E28731" at bounding box center [205, 384] width 115 height 29
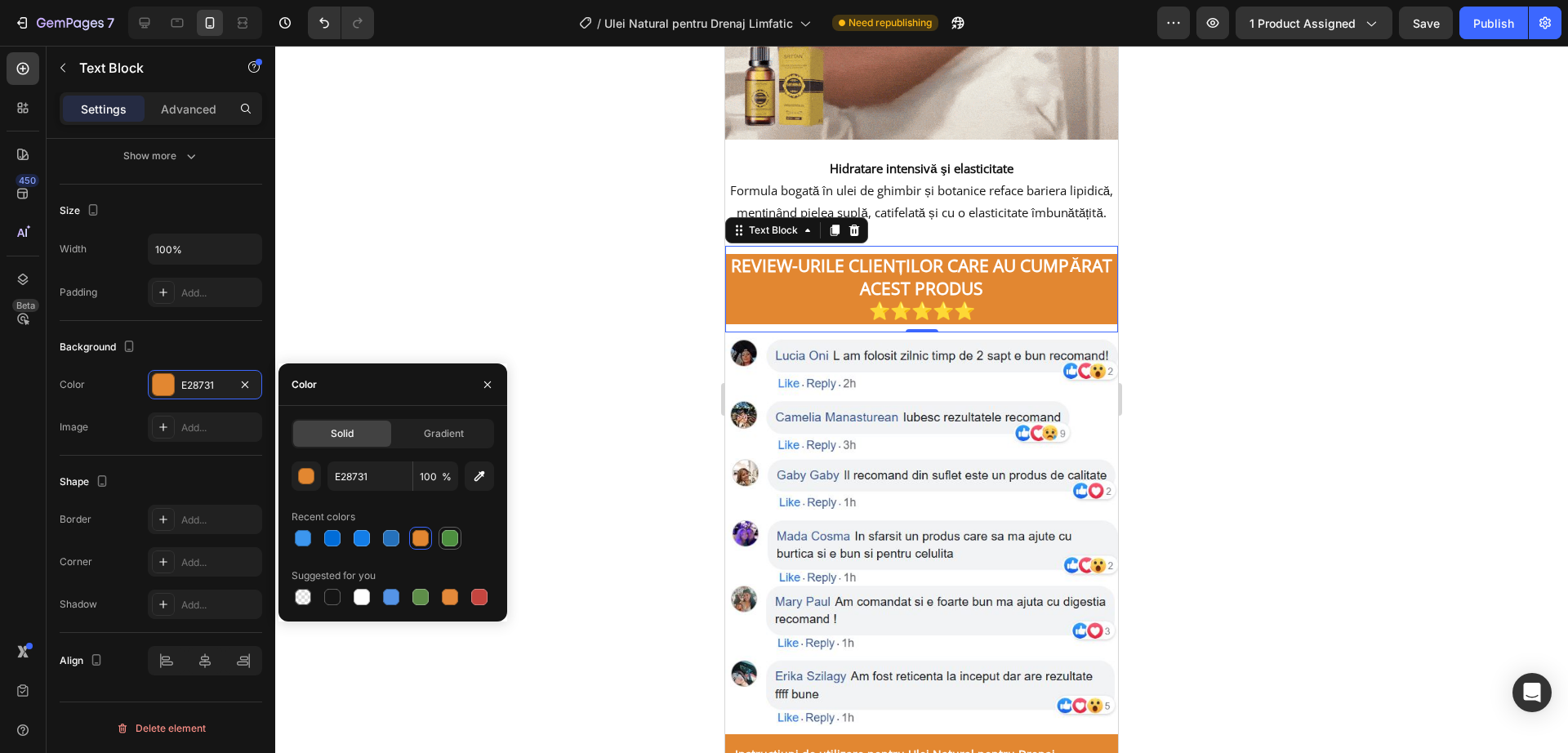
click at [457, 538] on div at bounding box center [450, 539] width 17 height 17
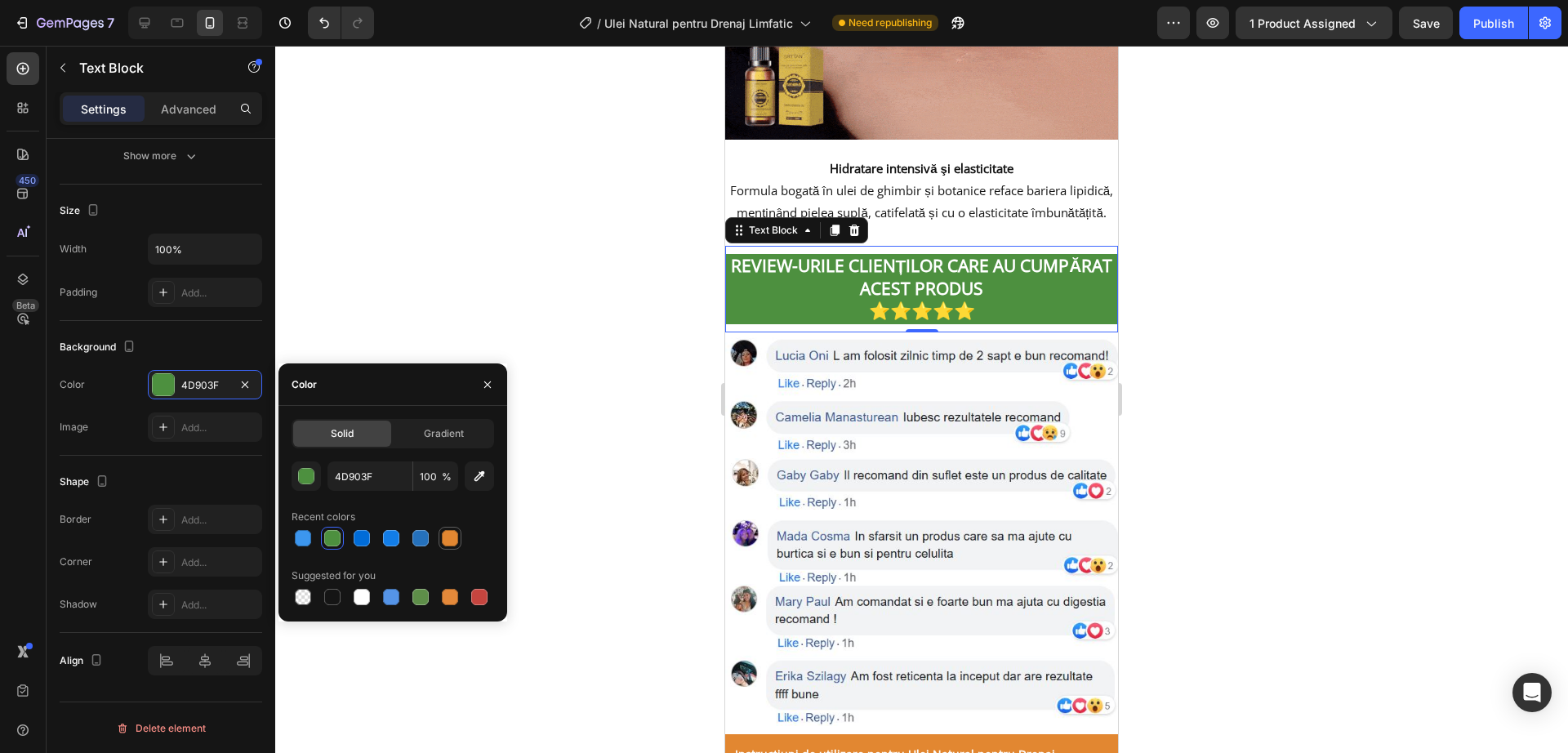
click at [458, 538] on div at bounding box center [450, 538] width 19 height 19
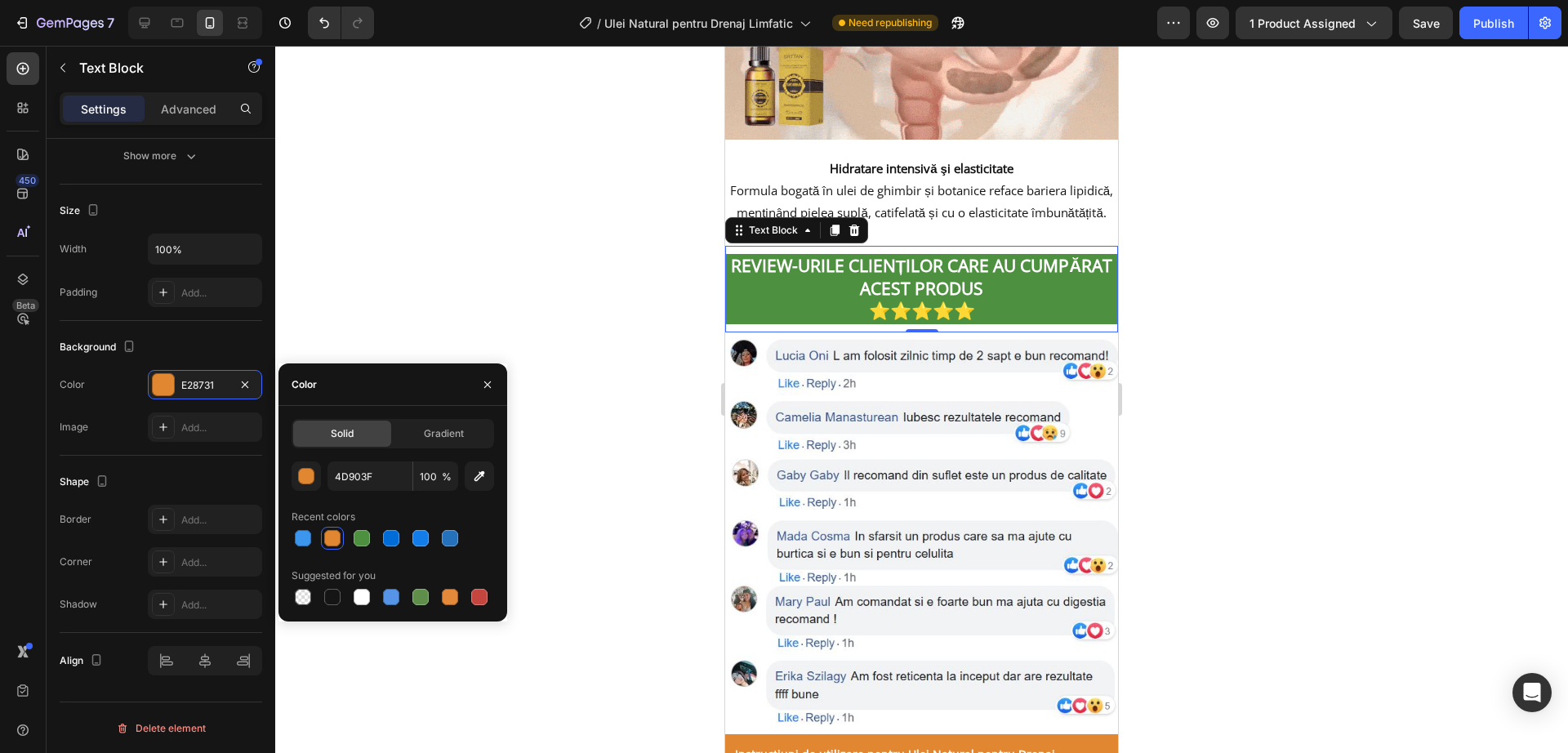
type input "E28731"
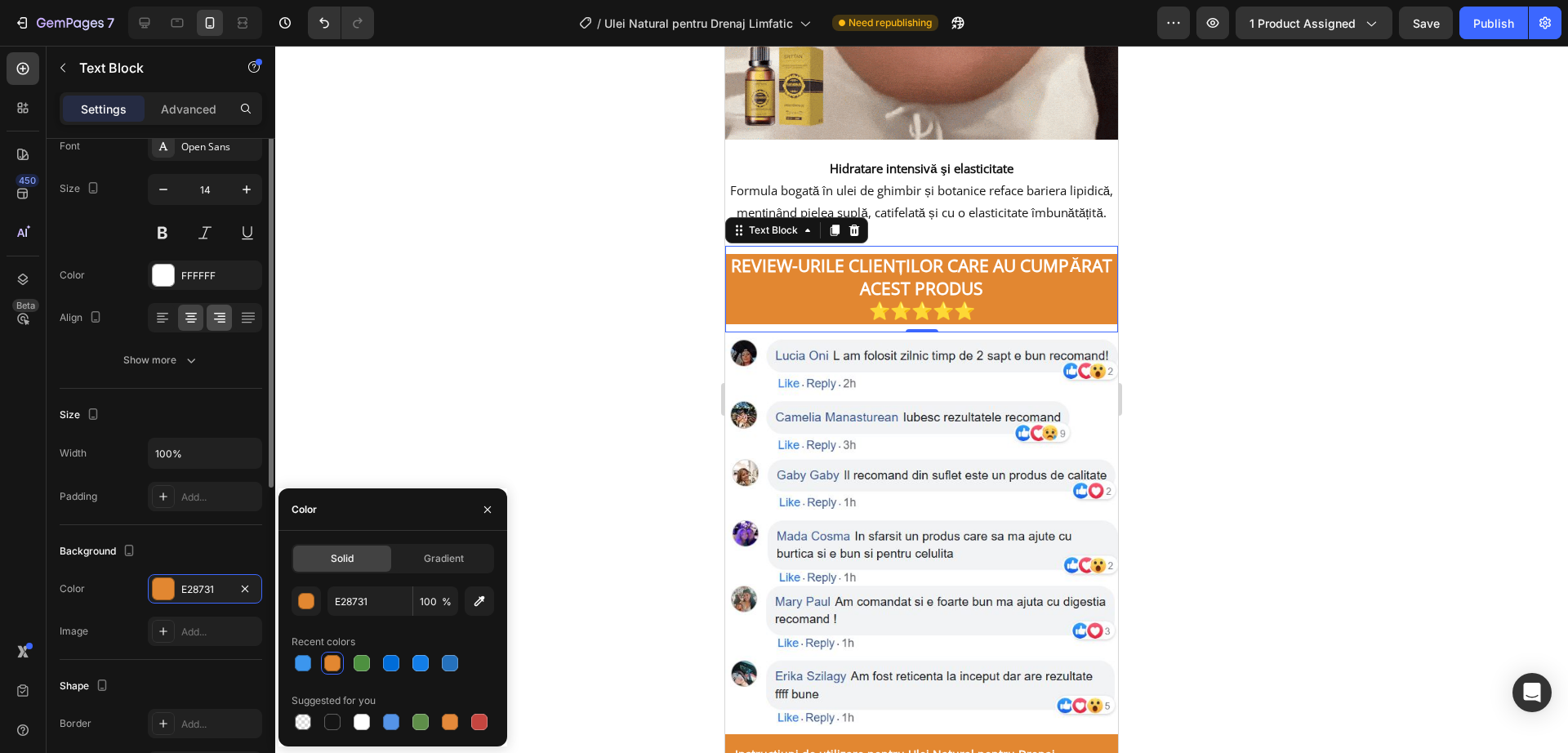
scroll to position [0, 0]
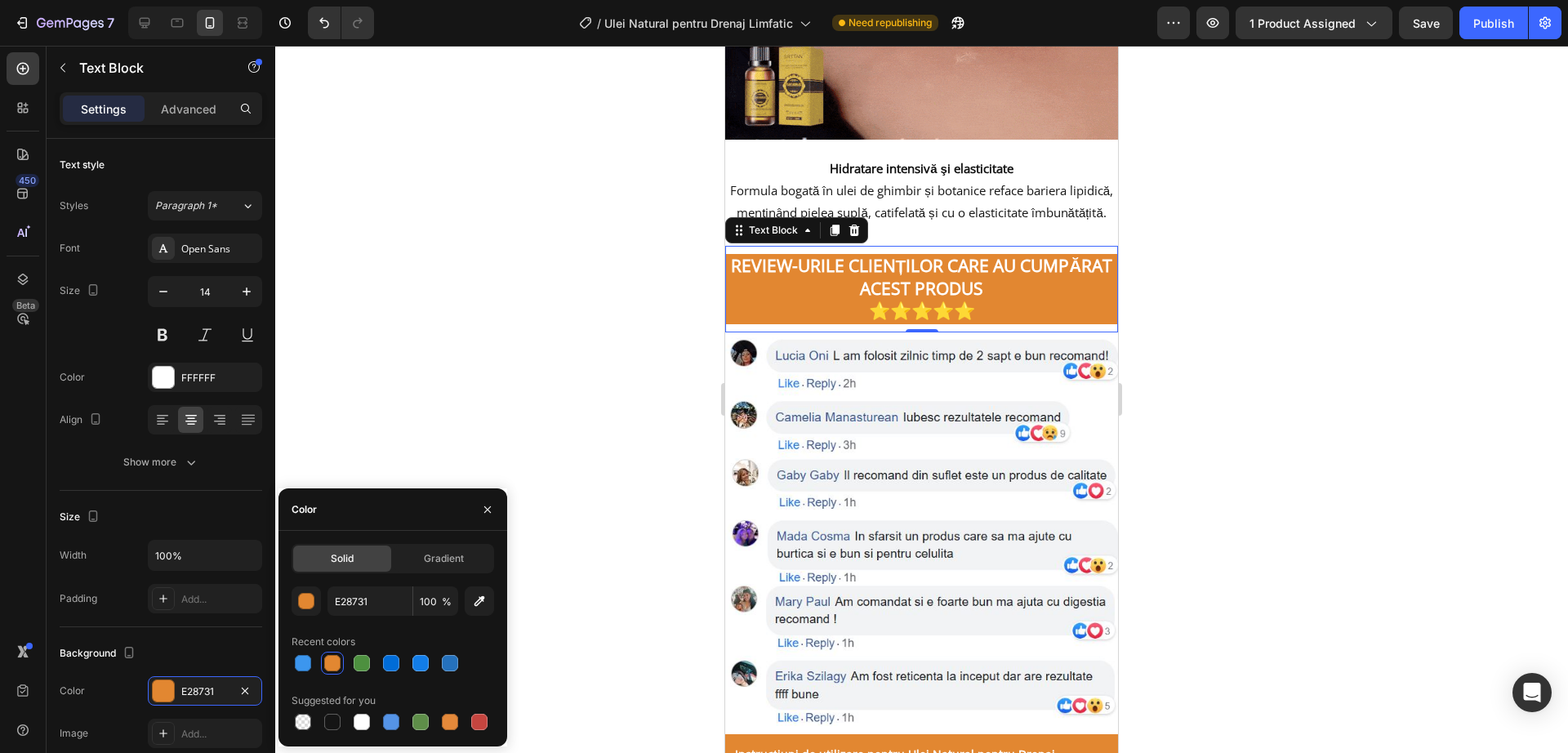
click at [1288, 311] on div at bounding box center [922, 400] width 1293 height 708
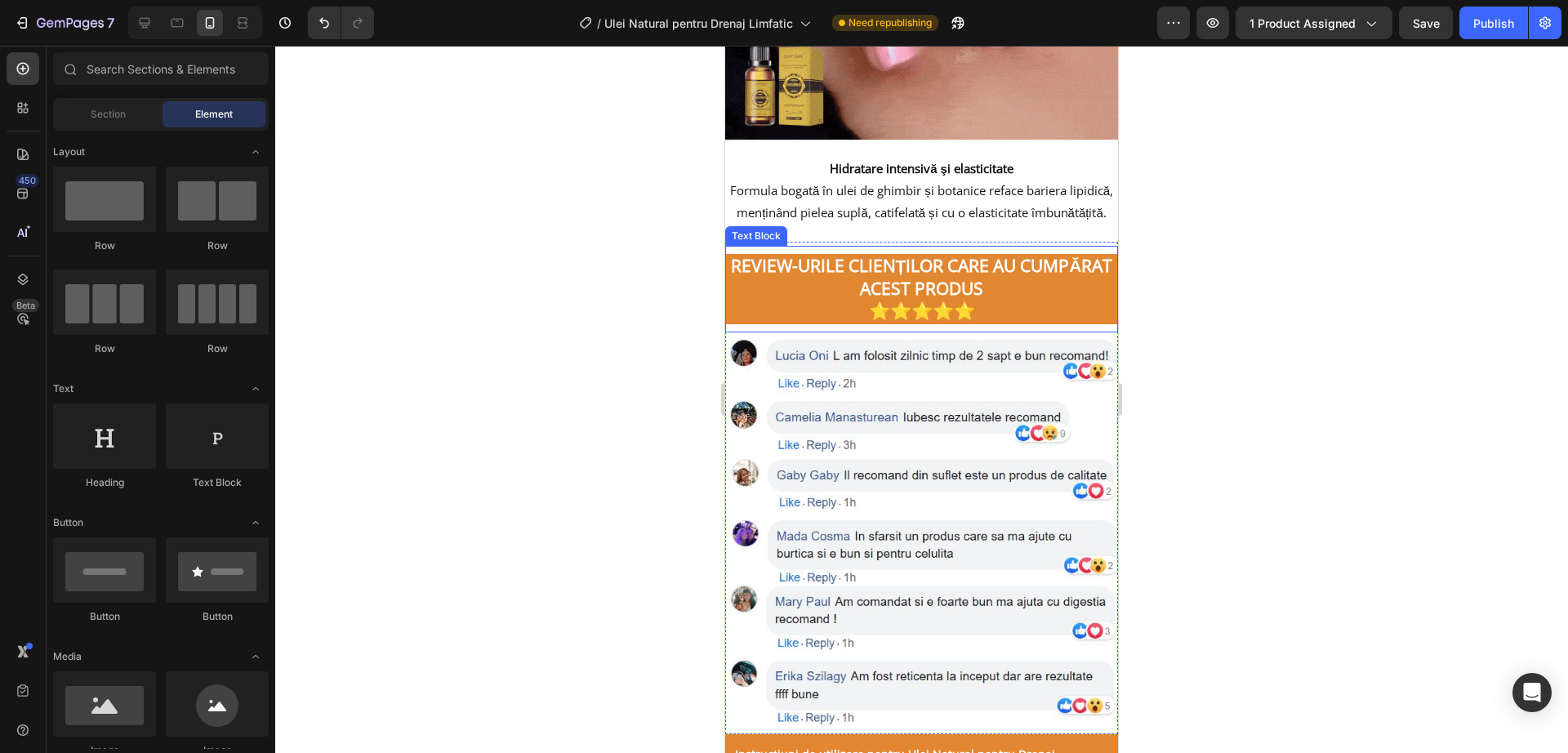
click at [1072, 294] on p "REVIEW-URILE CLIENȚILOR CARE AU CUMPĂRAT ACEST PRODUS" at bounding box center [921, 277] width 389 height 44
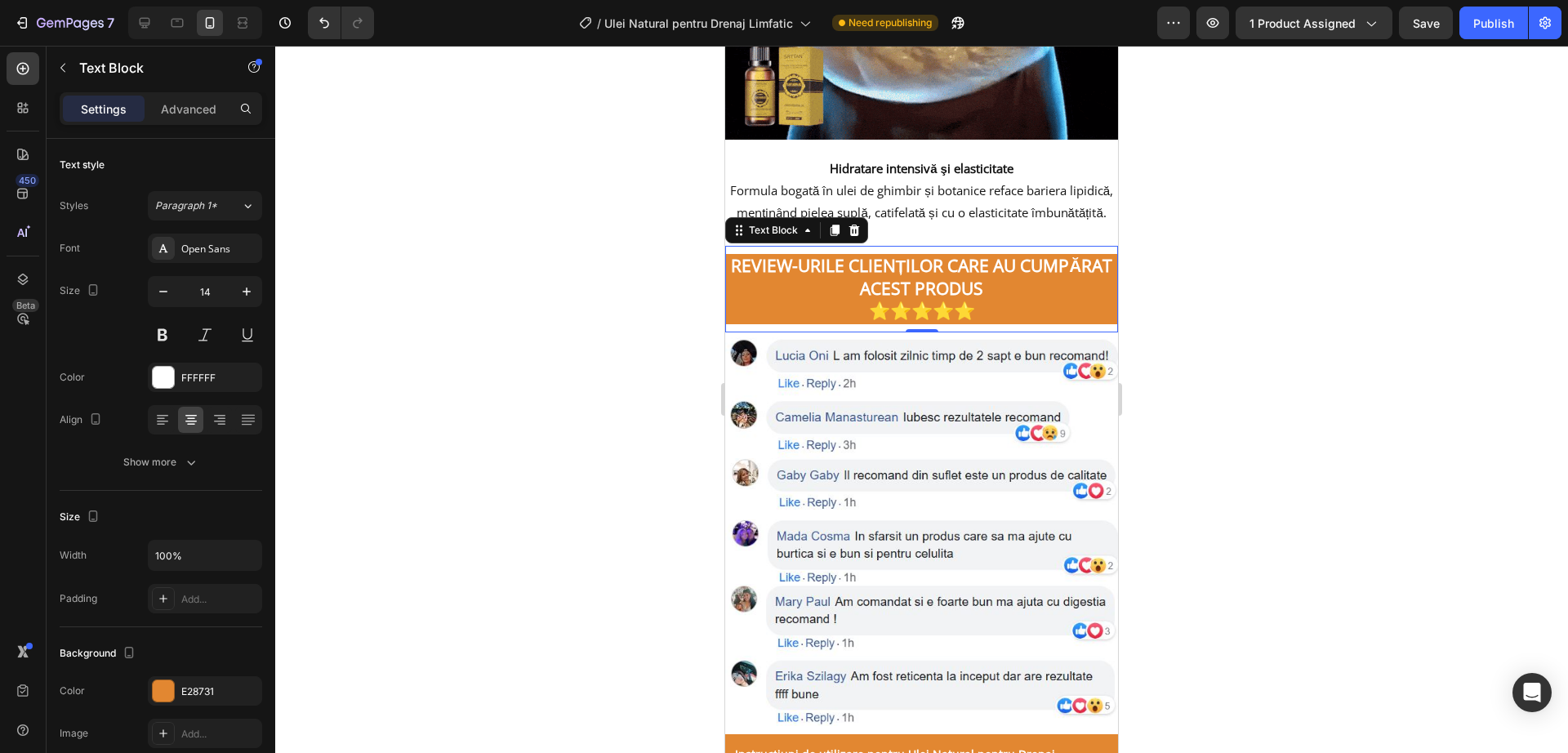
click at [198, 94] on div "Settings Advanced" at bounding box center [161, 108] width 203 height 33
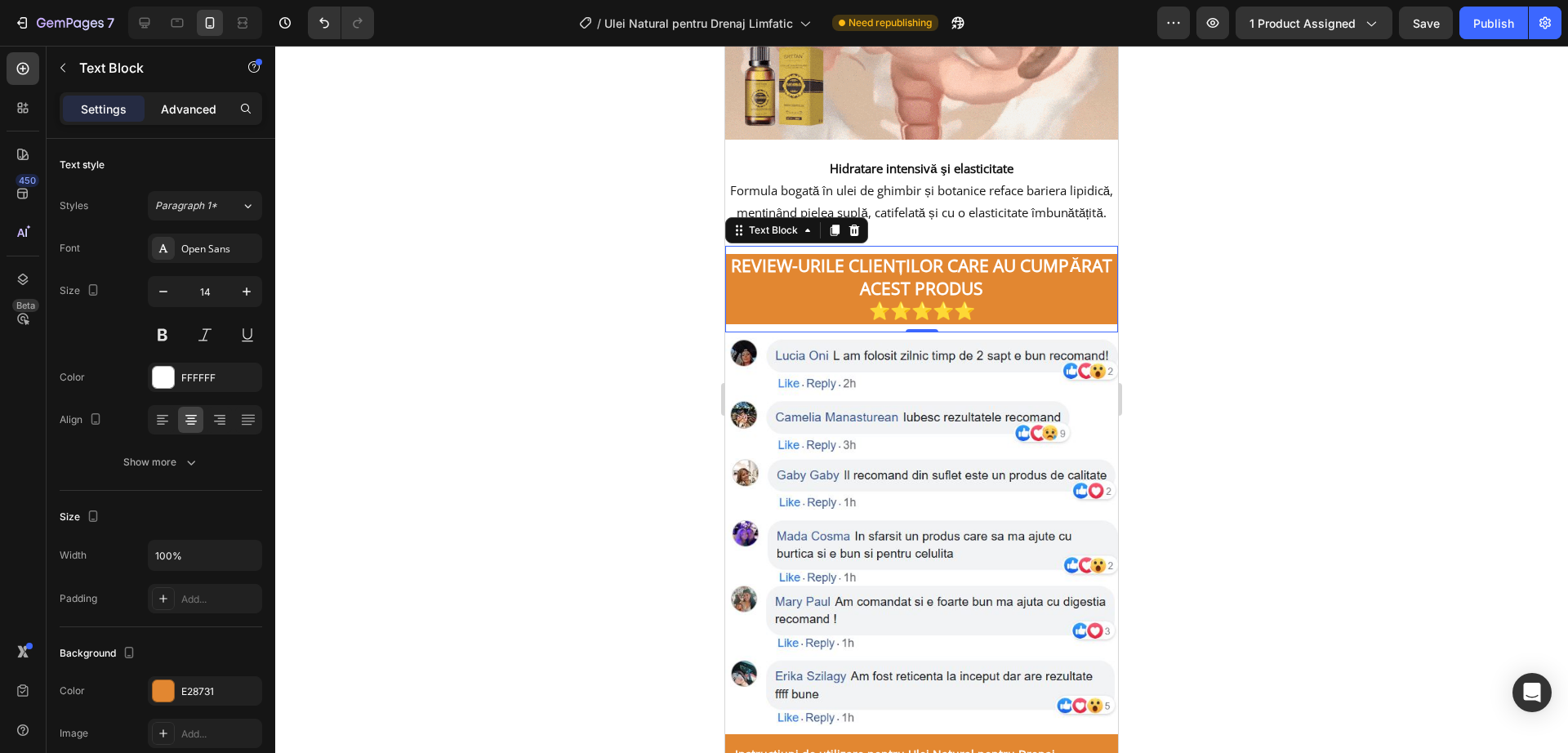
click at [223, 120] on div "Advanced" at bounding box center [189, 108] width 82 height 26
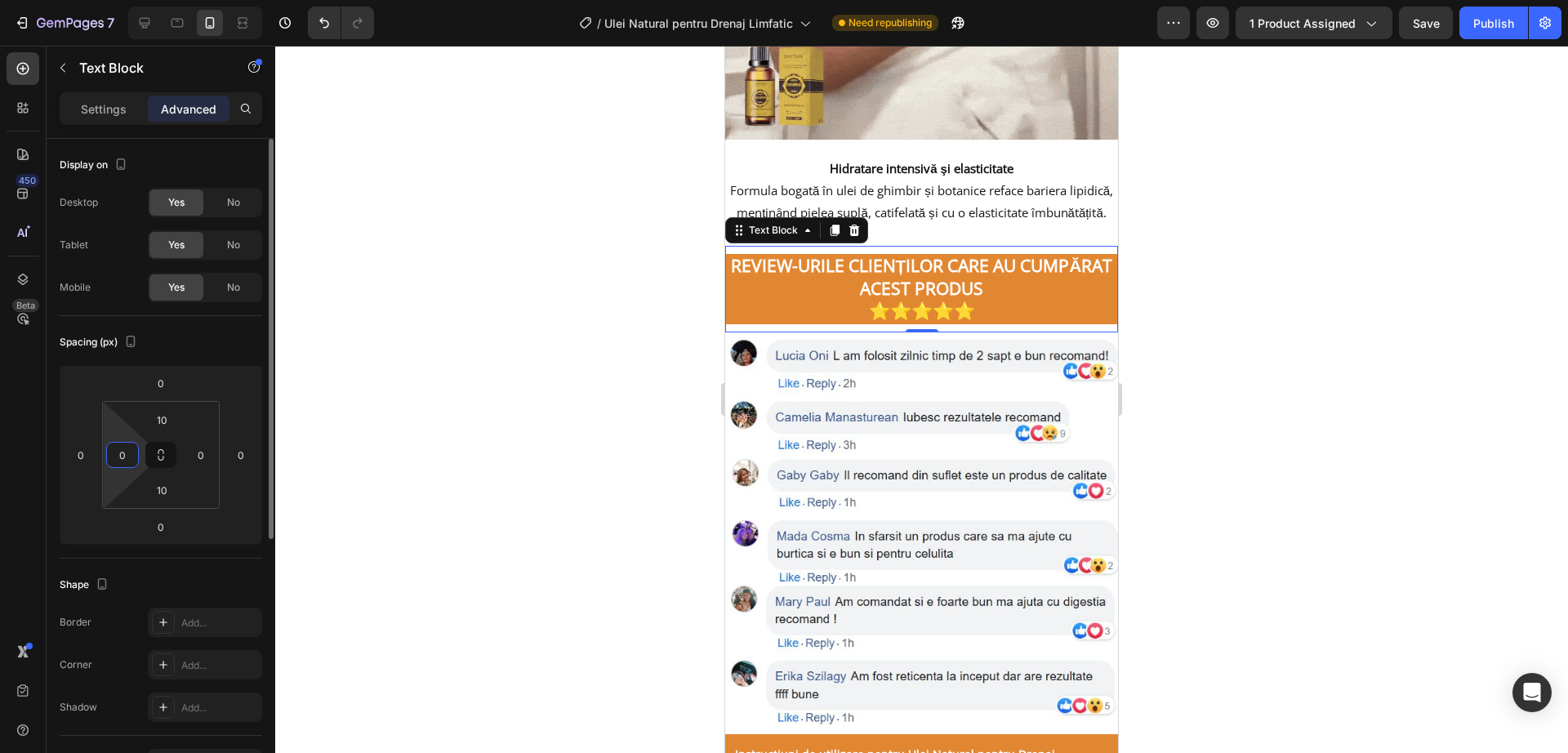
click at [117, 459] on input "0" at bounding box center [122, 455] width 24 height 24
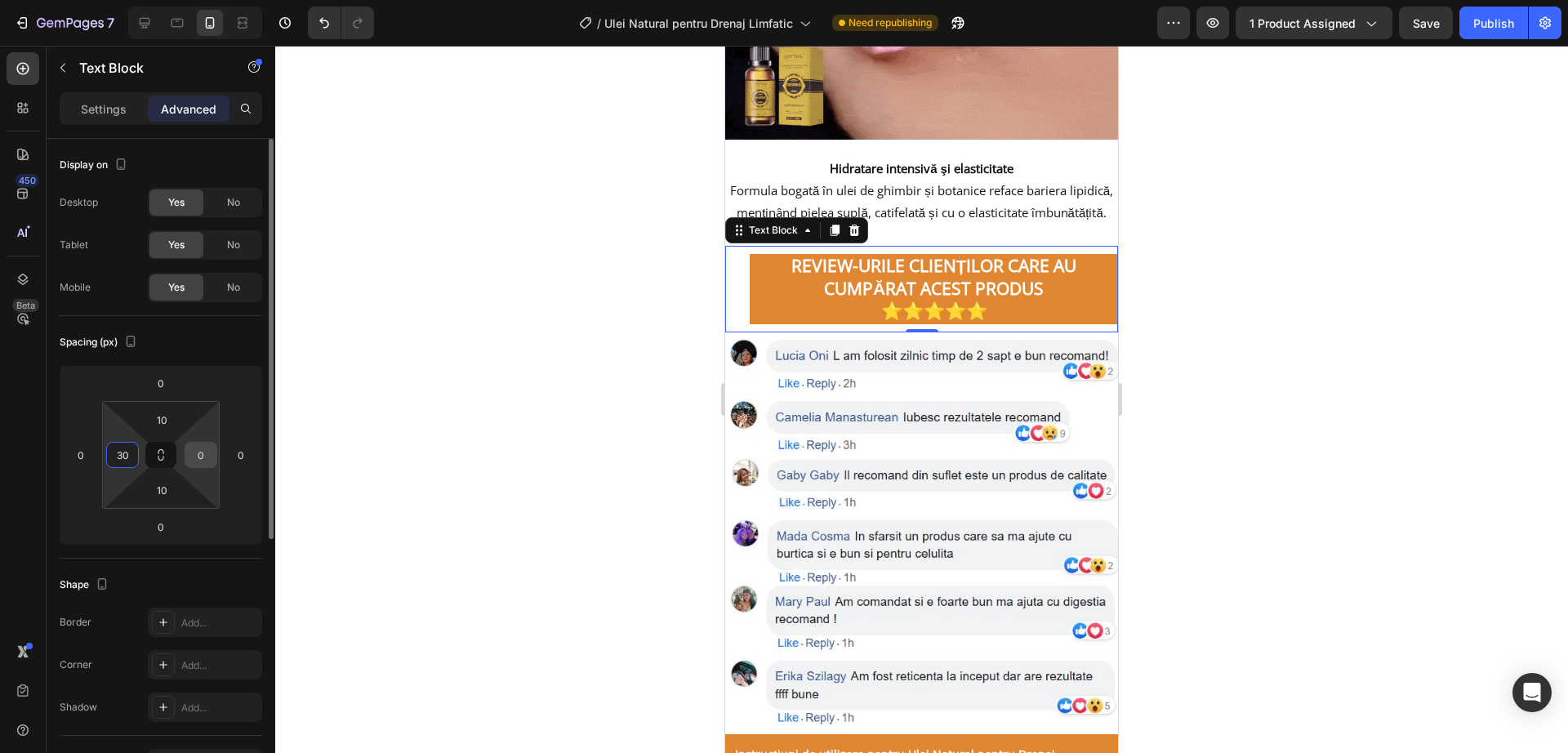
type input "30"
click at [199, 450] on input "0" at bounding box center [200, 455] width 24 height 24
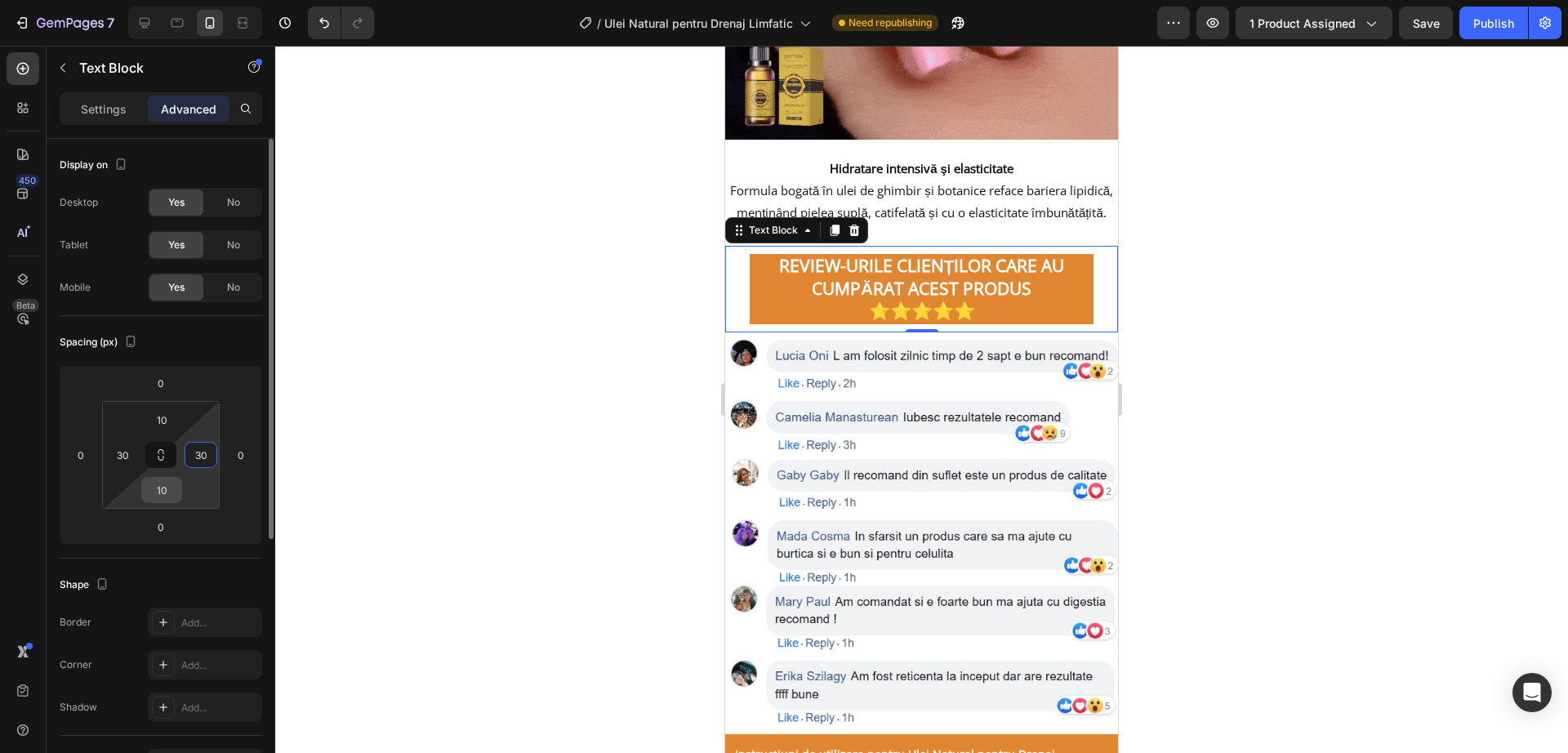
type input "30"
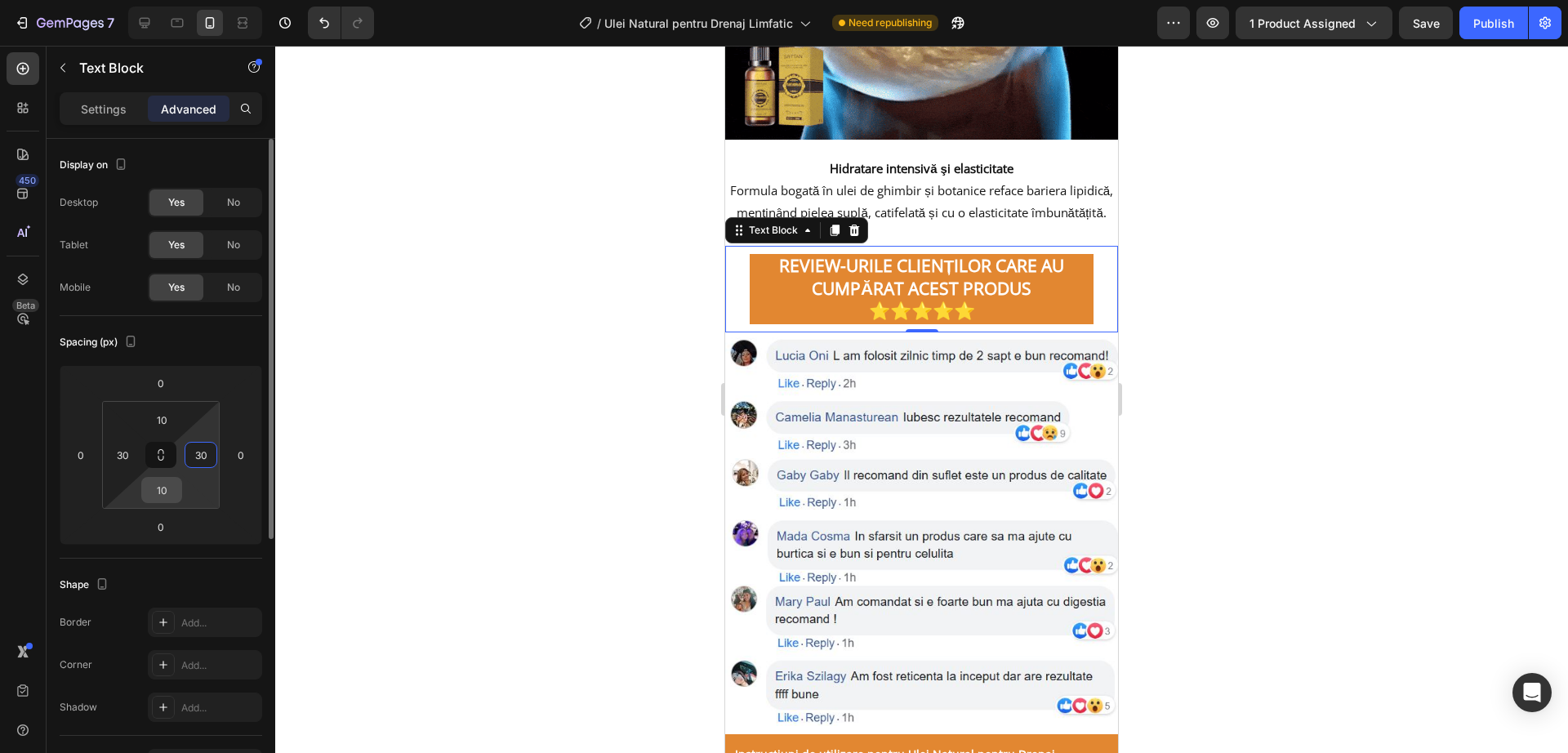
click at [157, 499] on input "10" at bounding box center [162, 490] width 33 height 24
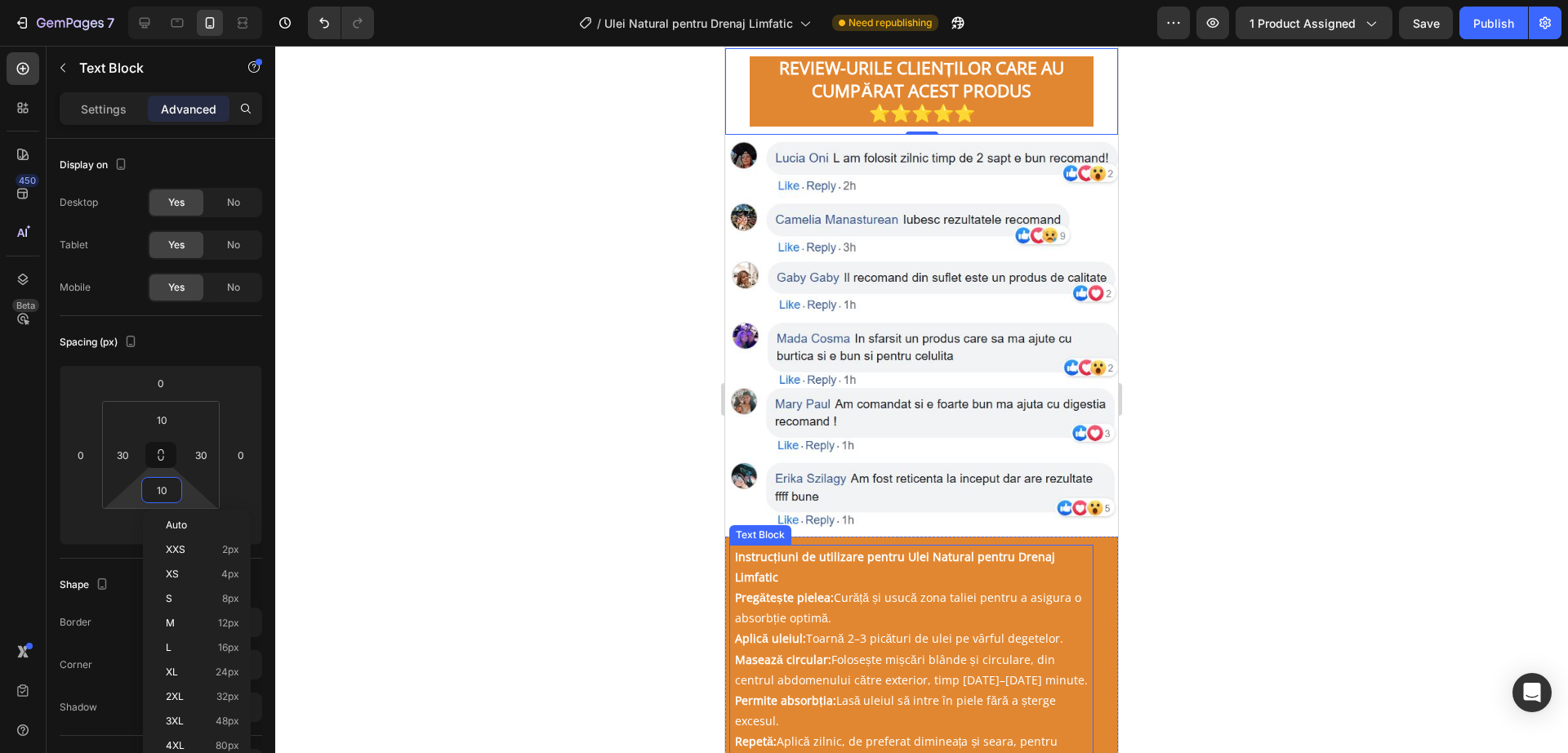
scroll to position [3044, 0]
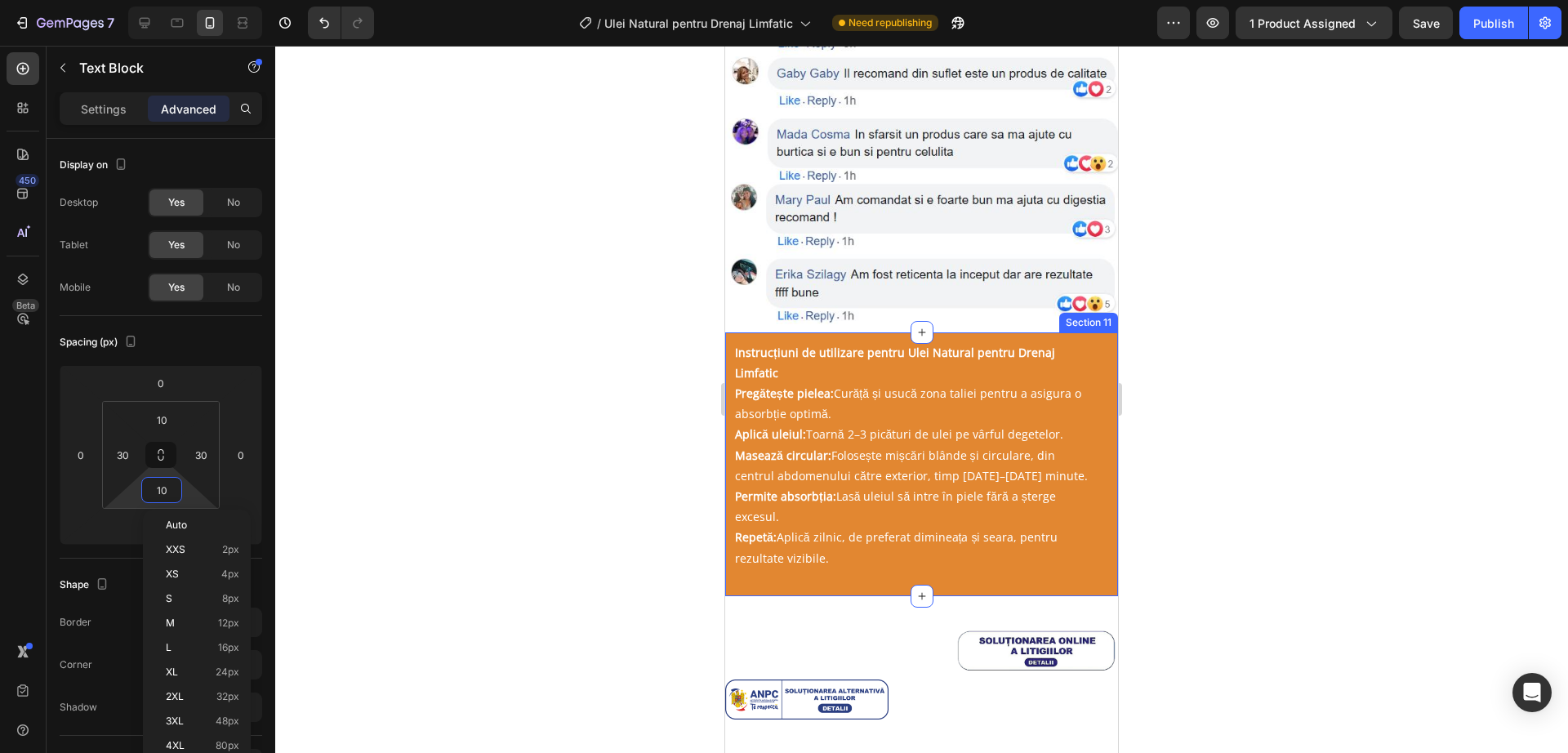
click at [986, 333] on div "Instrucțiuni de utilizare pentru Ulei Natural pentru Drenaj Limfatic Pregătește…" at bounding box center [921, 464] width 393 height 264
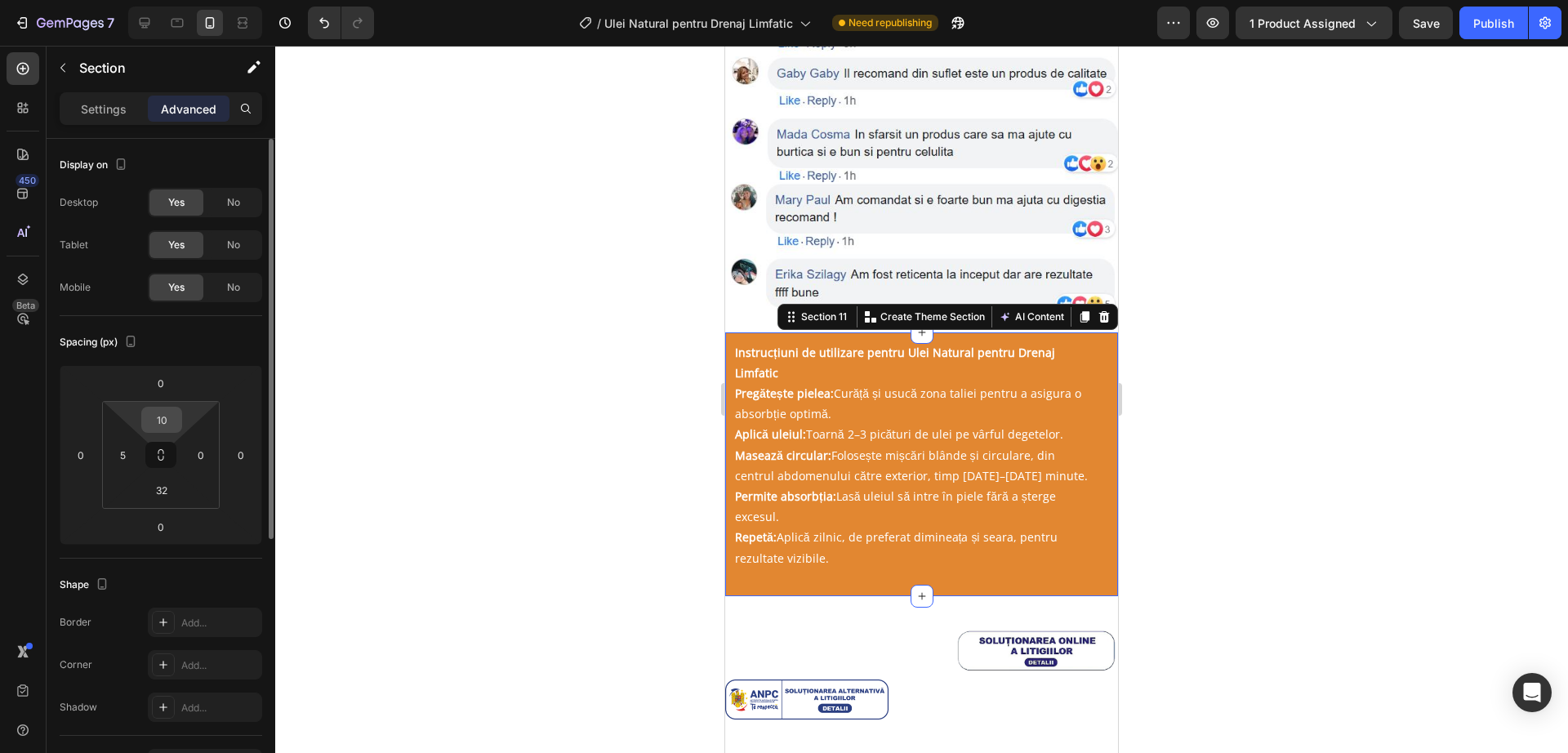
click at [162, 417] on input "10" at bounding box center [162, 420] width 33 height 24
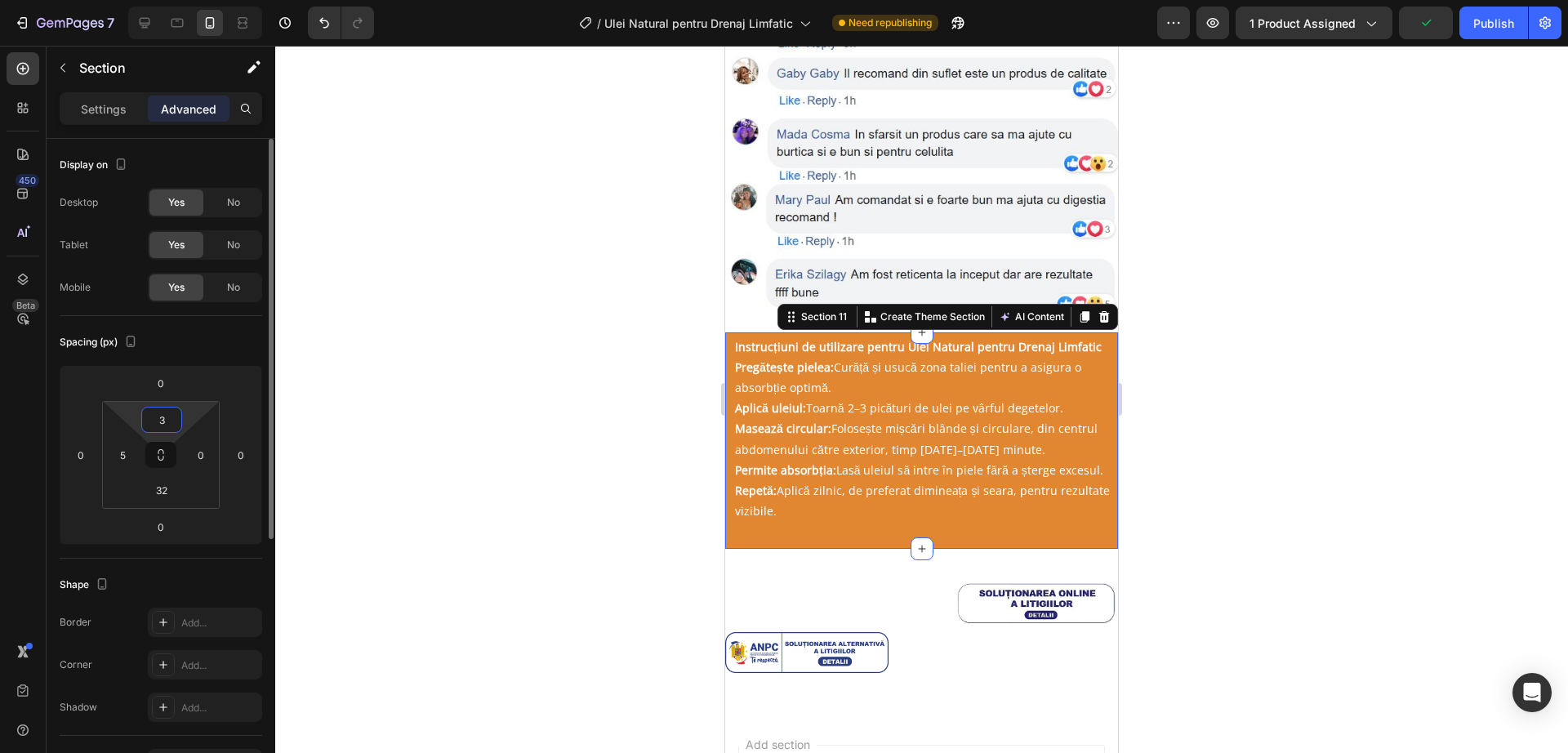
type input "30"
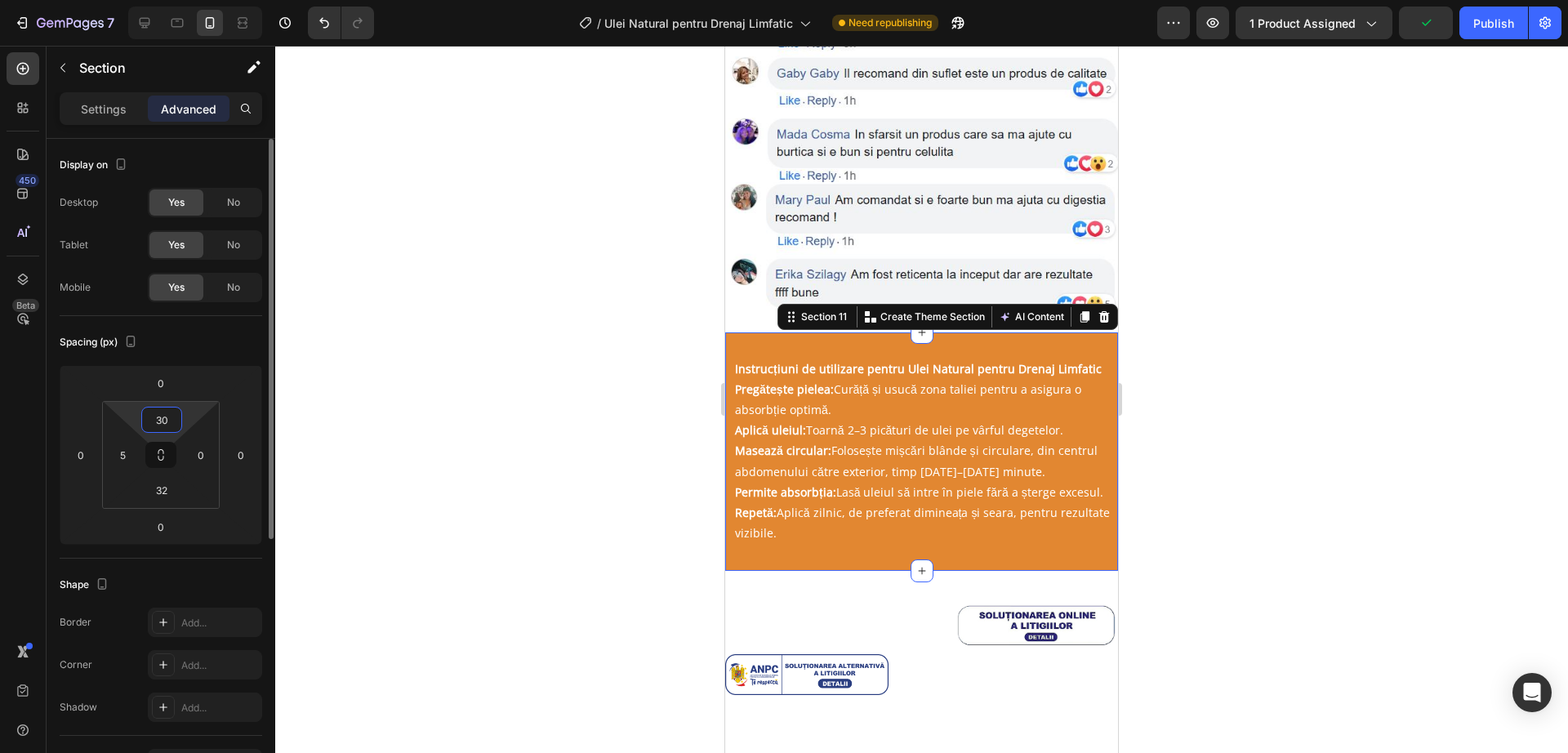
click at [162, 417] on input "30" at bounding box center [162, 420] width 33 height 24
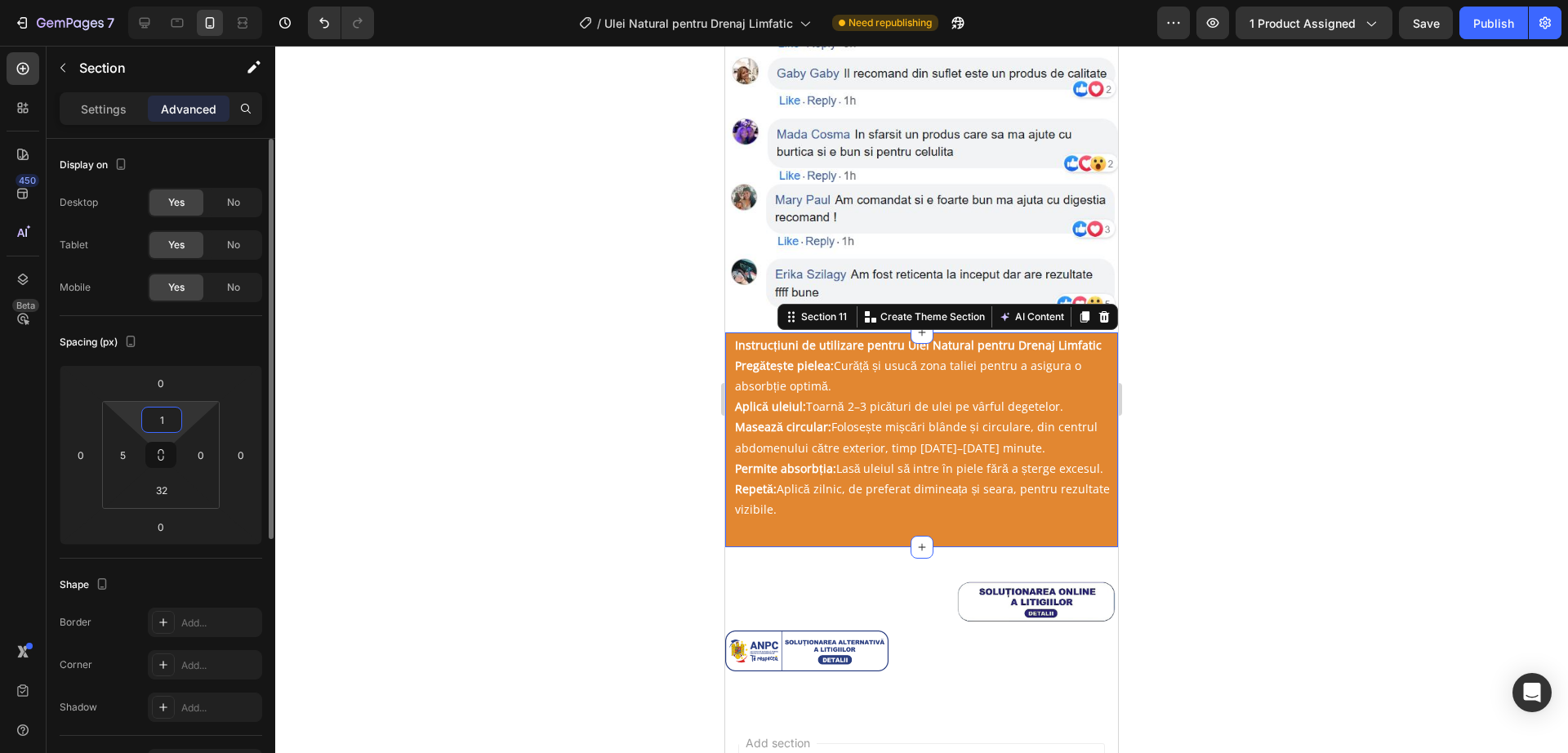
type input "10"
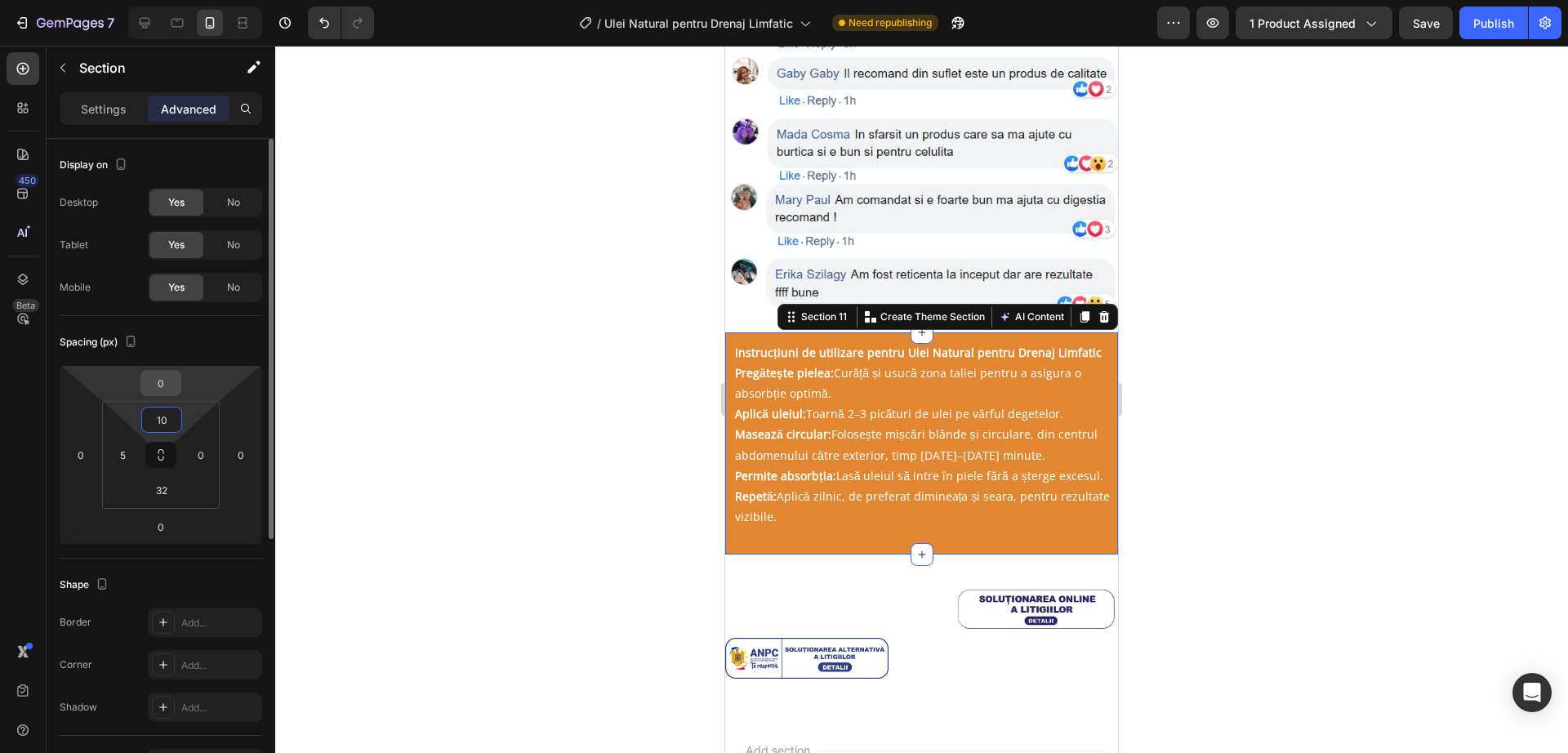
click at [161, 381] on input "0" at bounding box center [161, 383] width 33 height 24
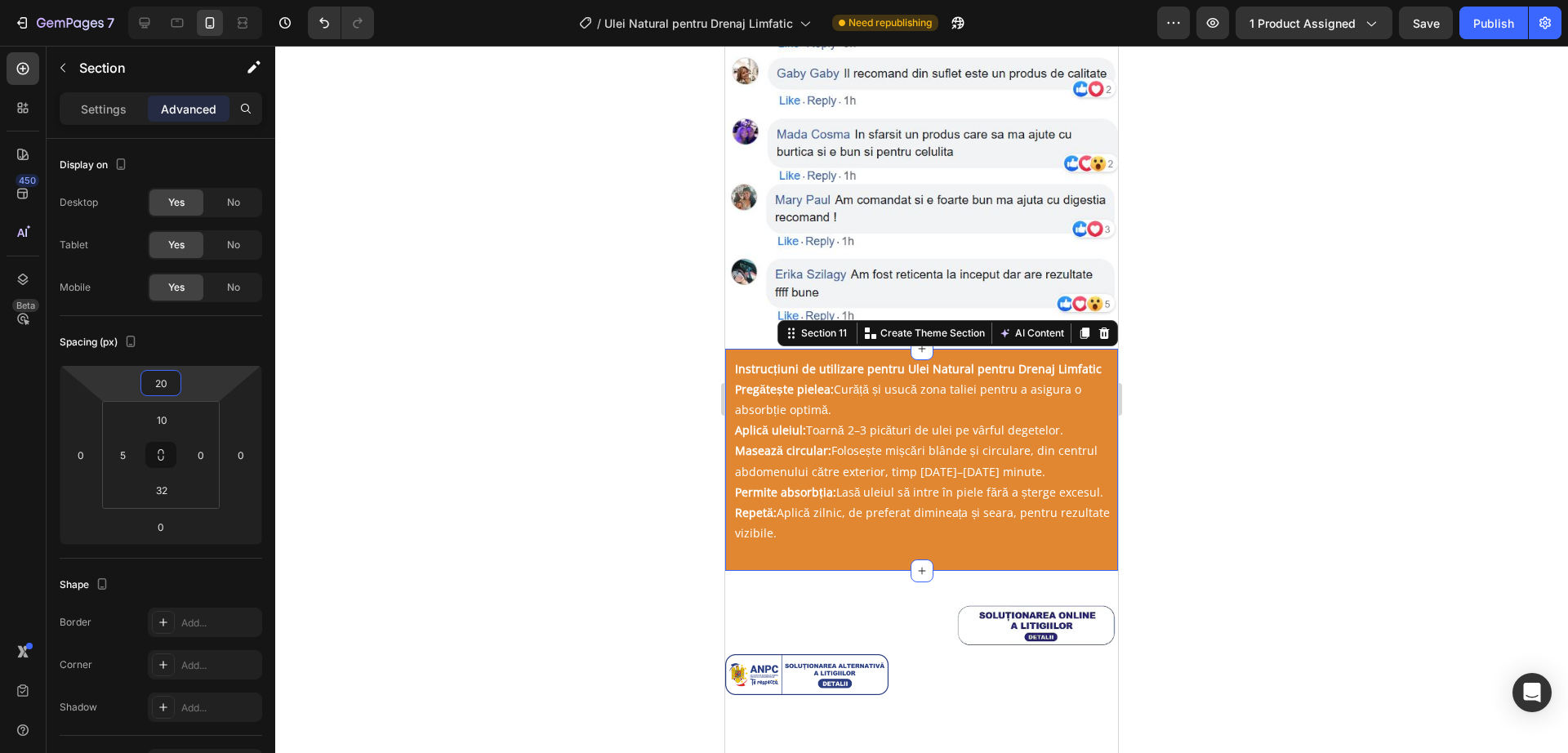
type input "2"
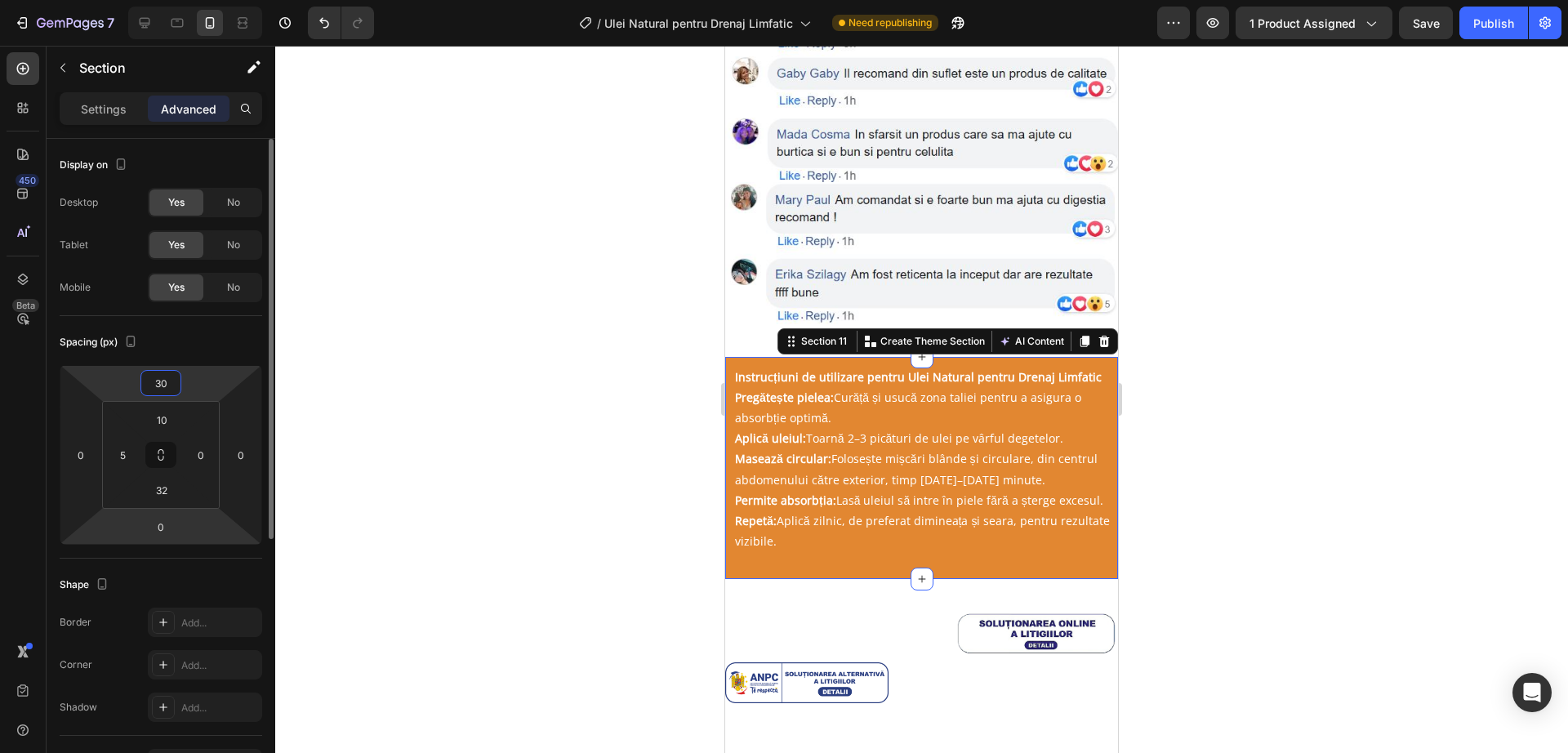
type input "30"
click at [179, 514] on div "0" at bounding box center [161, 527] width 41 height 26
click at [149, 523] on input "0" at bounding box center [161, 527] width 33 height 24
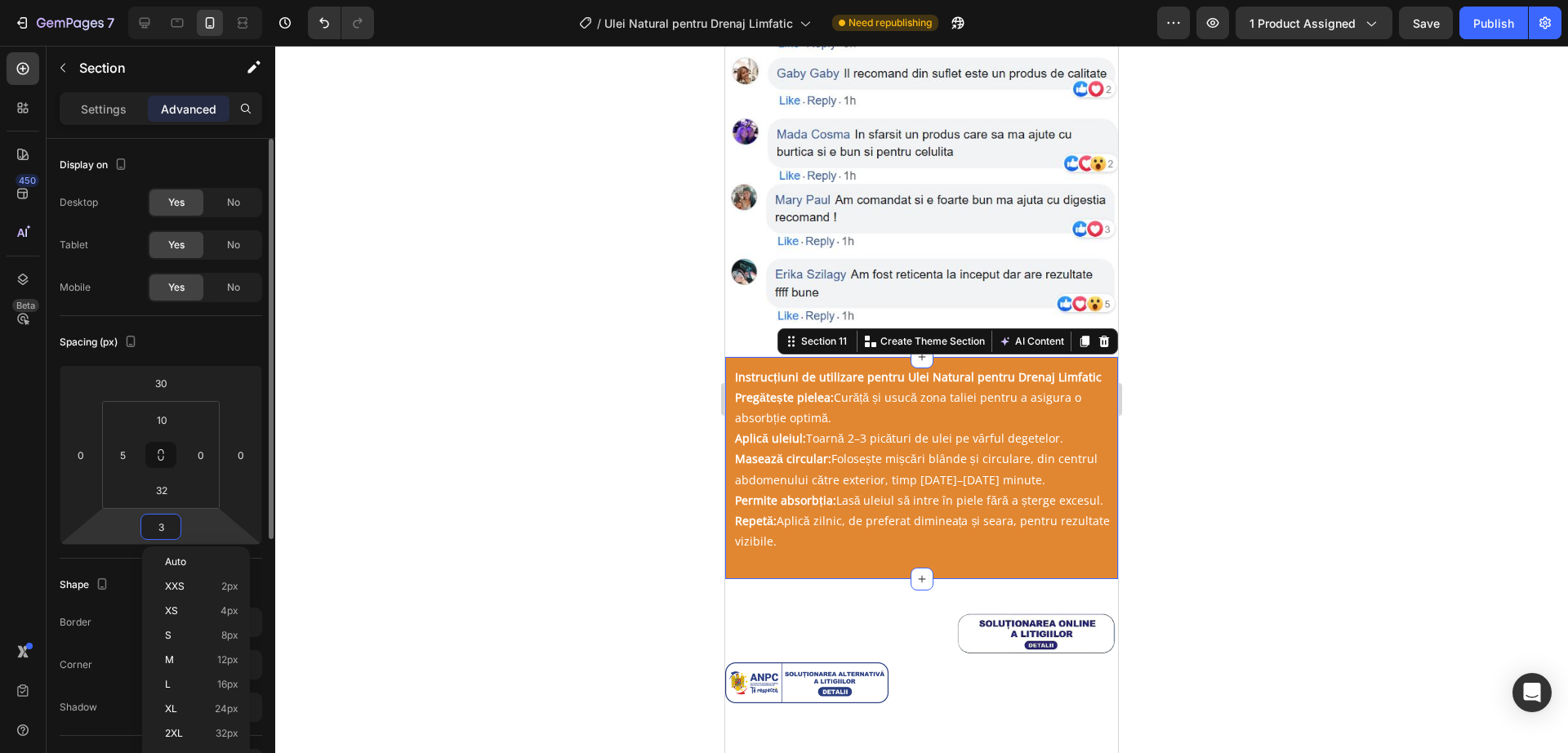
type input "30"
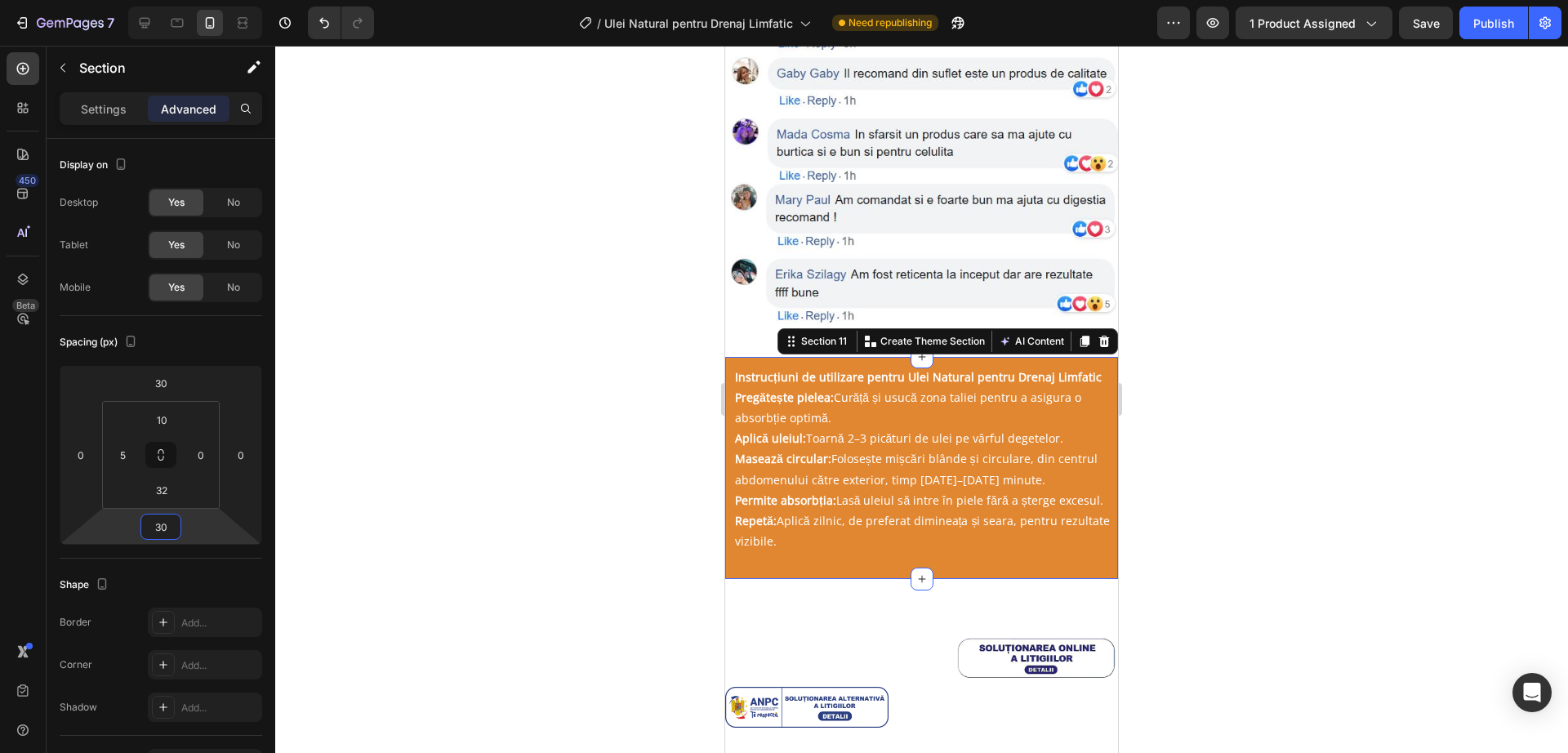
click at [627, 408] on div at bounding box center [922, 400] width 1293 height 708
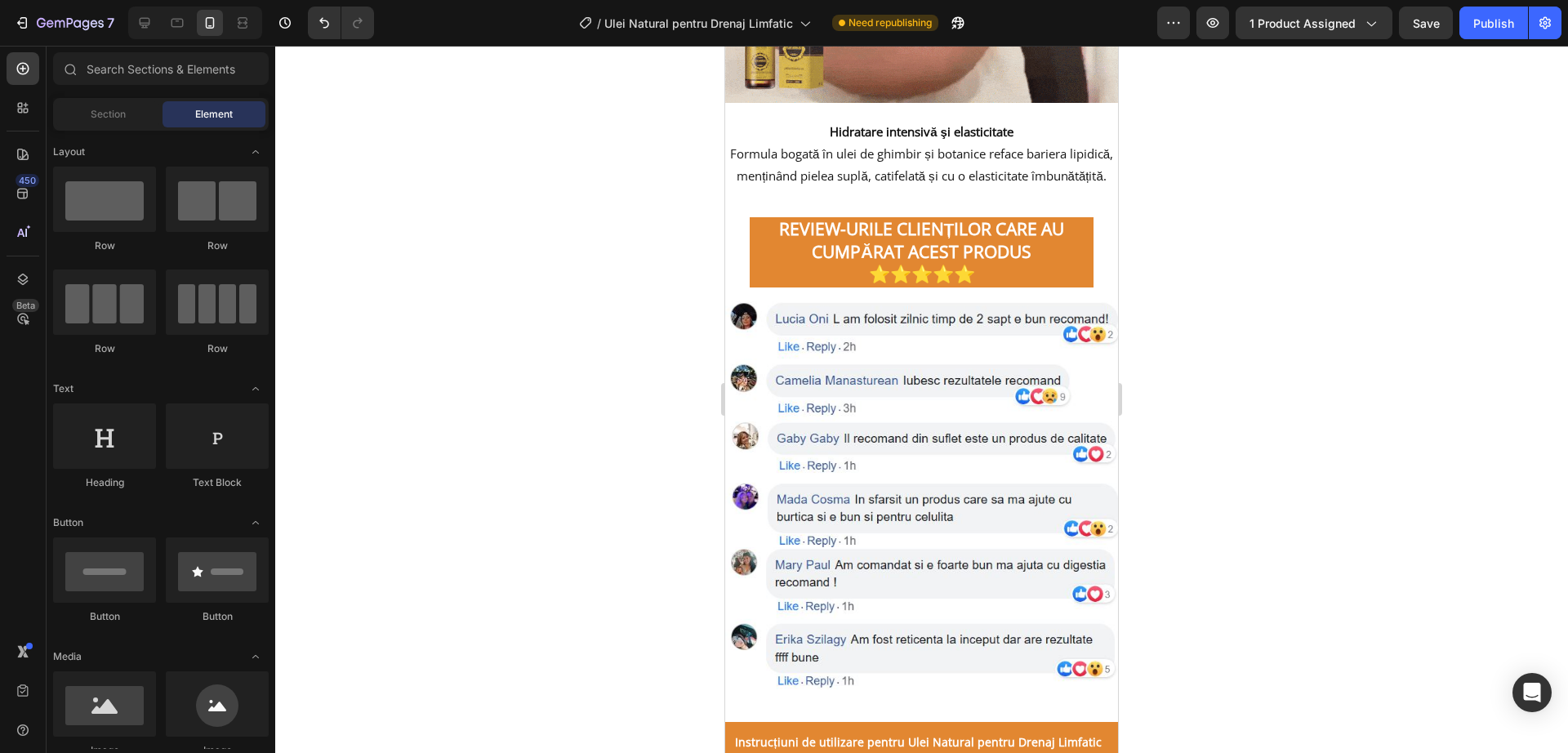
scroll to position [2745, 0]
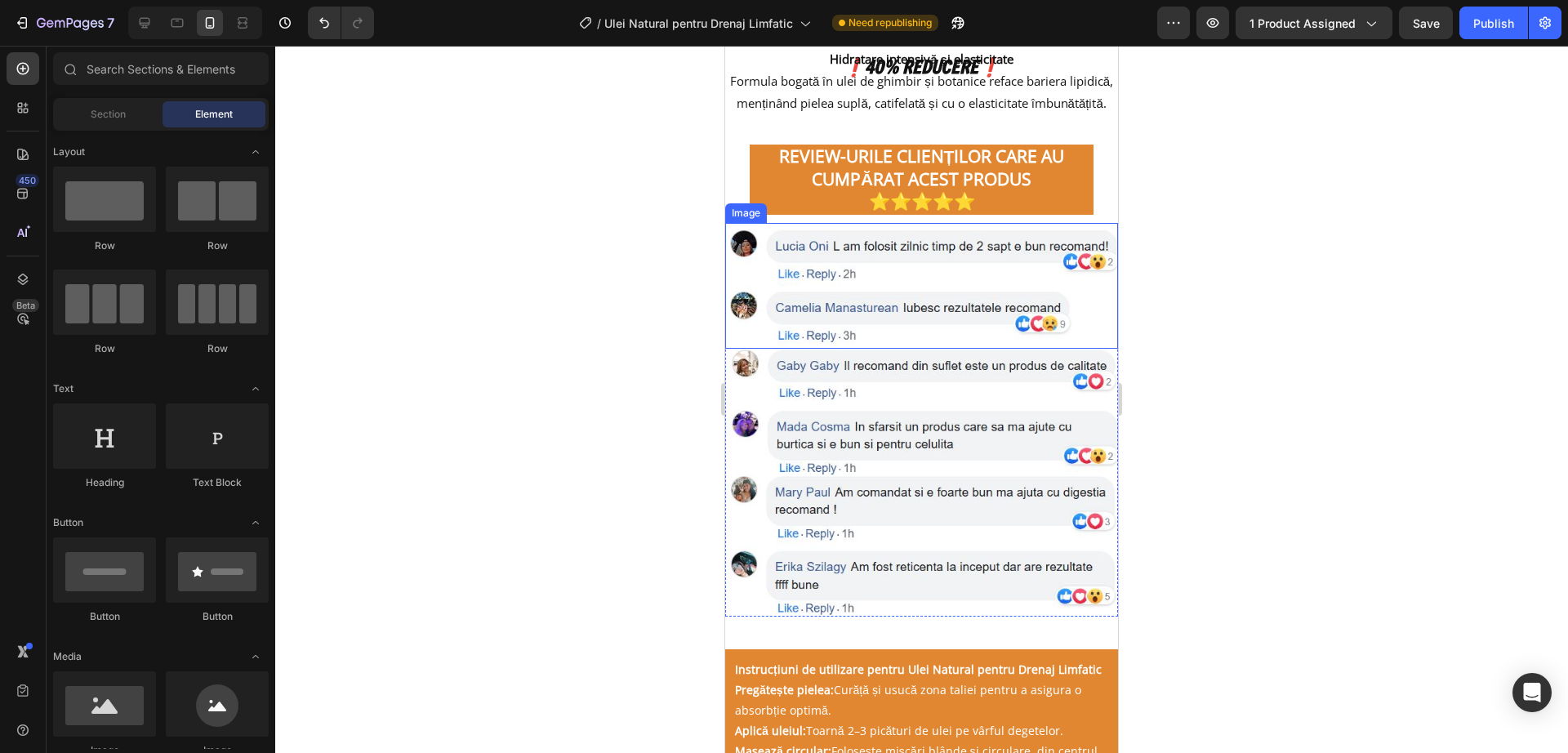
click at [1044, 283] on img at bounding box center [921, 286] width 393 height 126
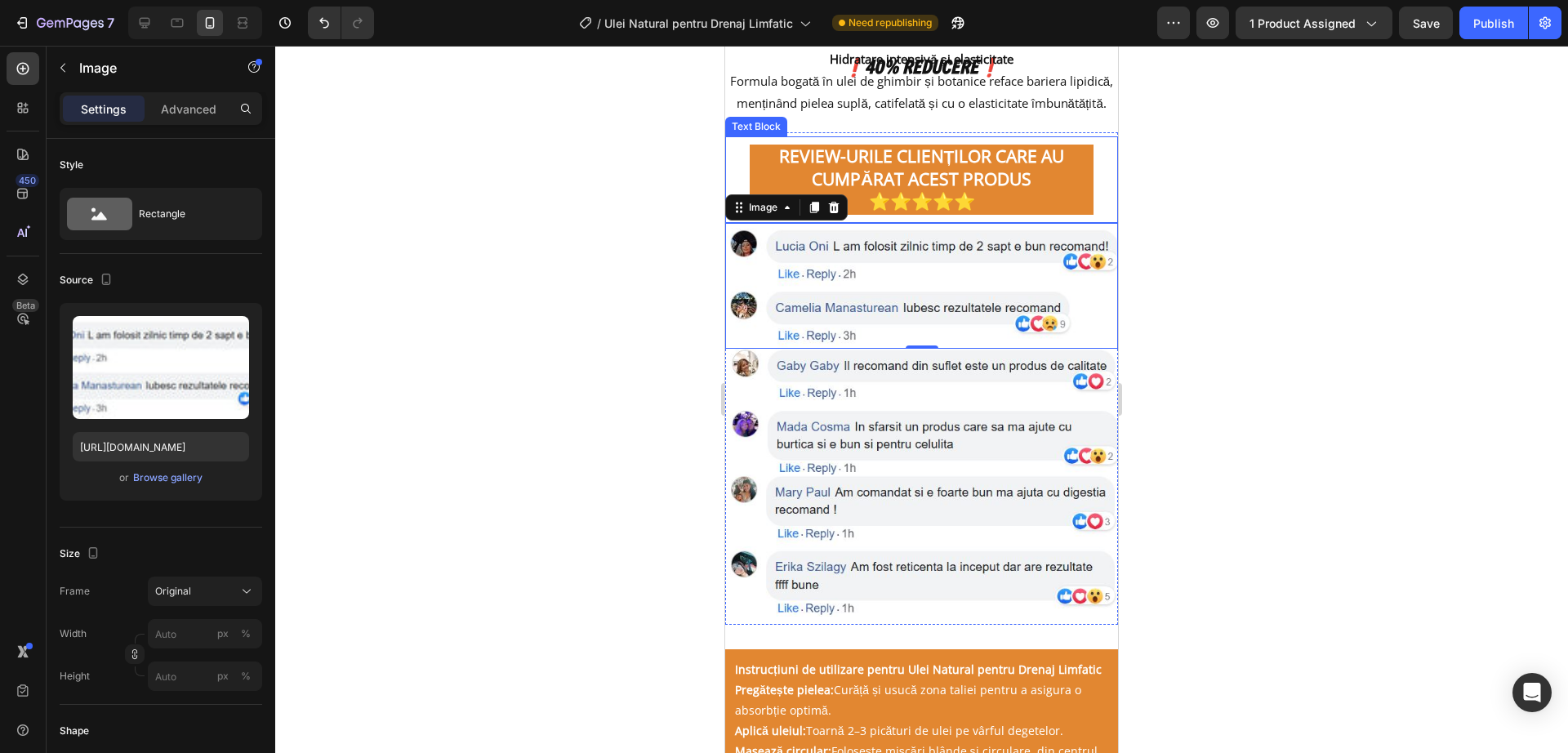
click at [1098, 217] on div "REVIEW-URILE CLIENȚILOR CARE AU CUMPĂRAT ACEST PRODUS ⭐⭐⭐⭐⭐ Text Block" at bounding box center [921, 179] width 393 height 86
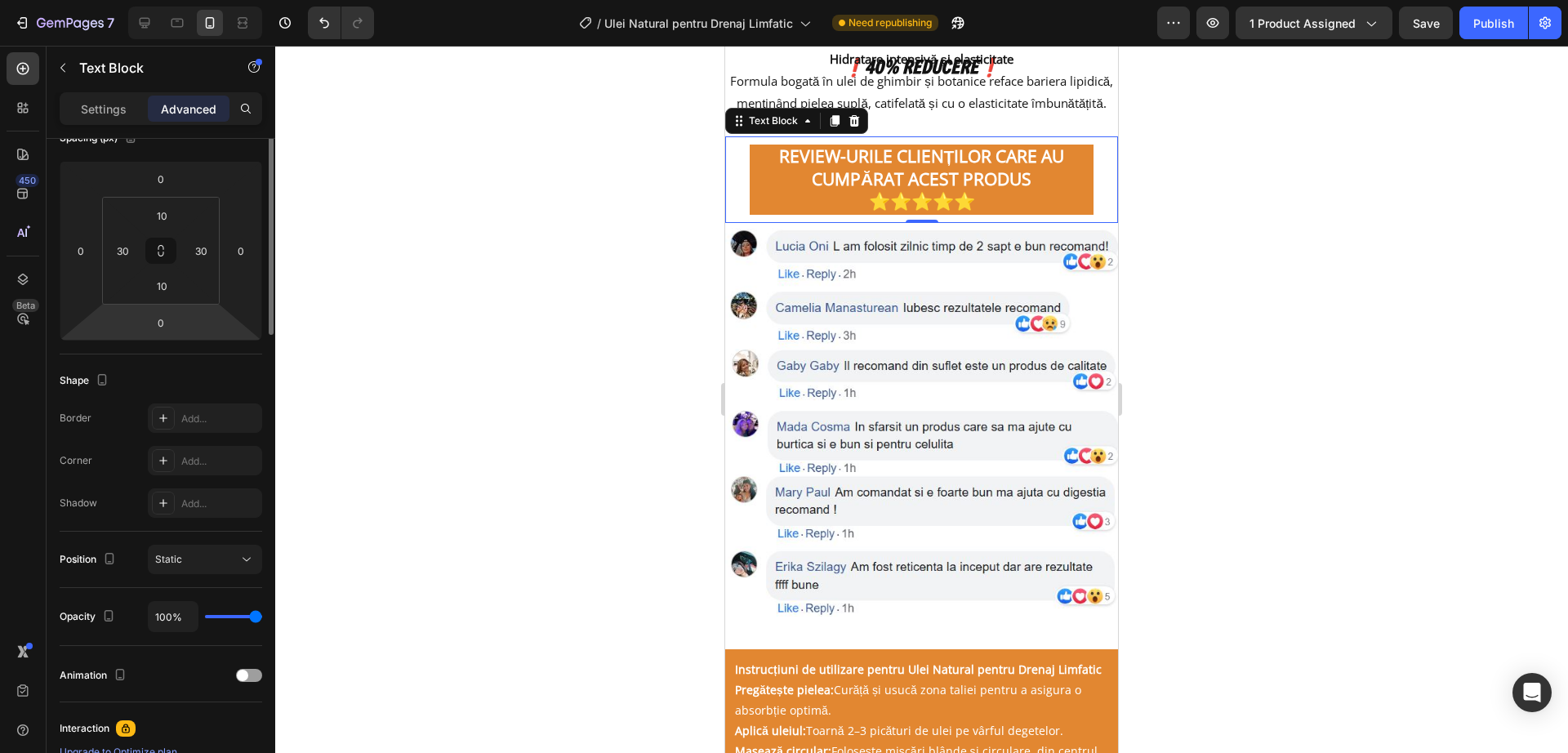
scroll to position [0, 0]
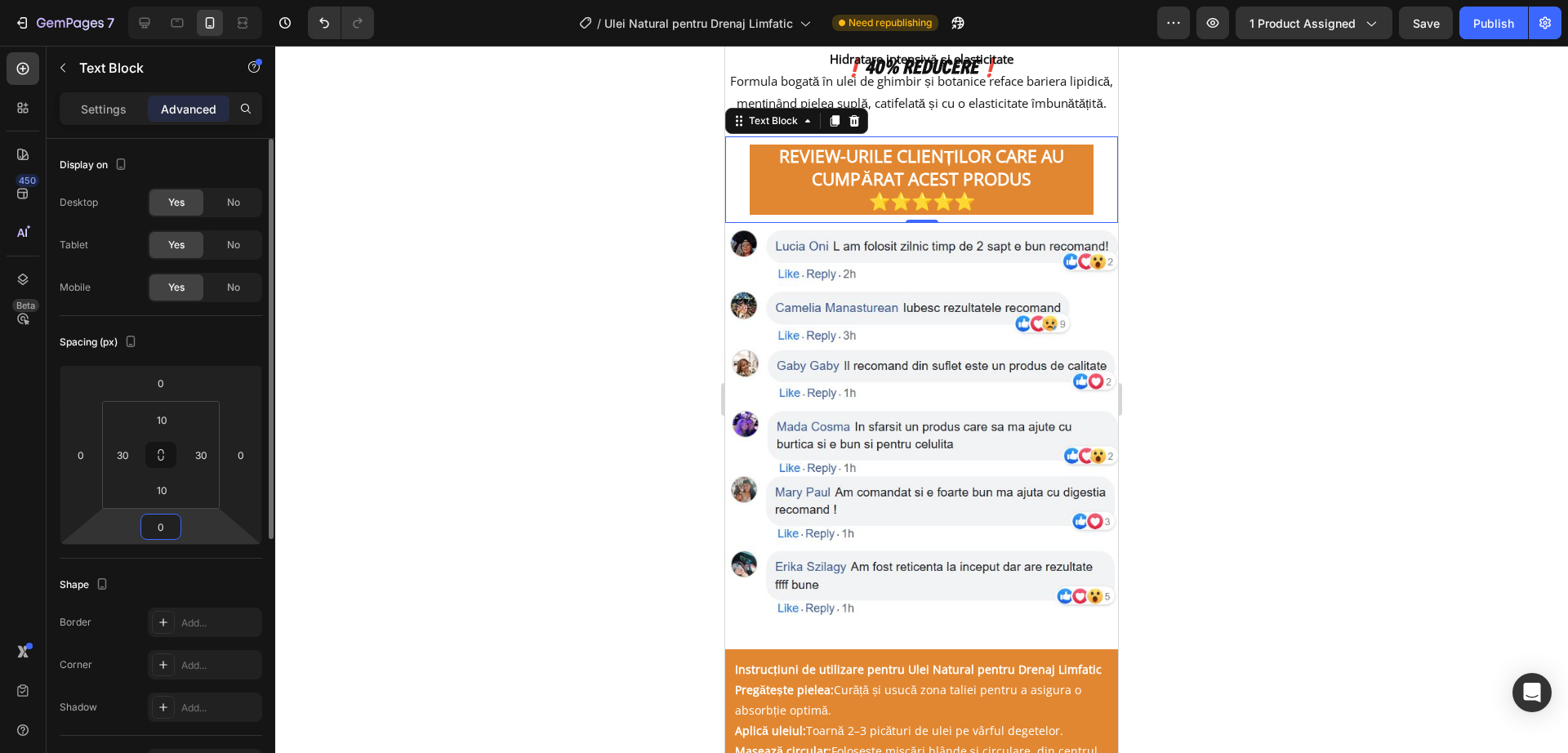
click at [175, 530] on input "0" at bounding box center [161, 527] width 33 height 24
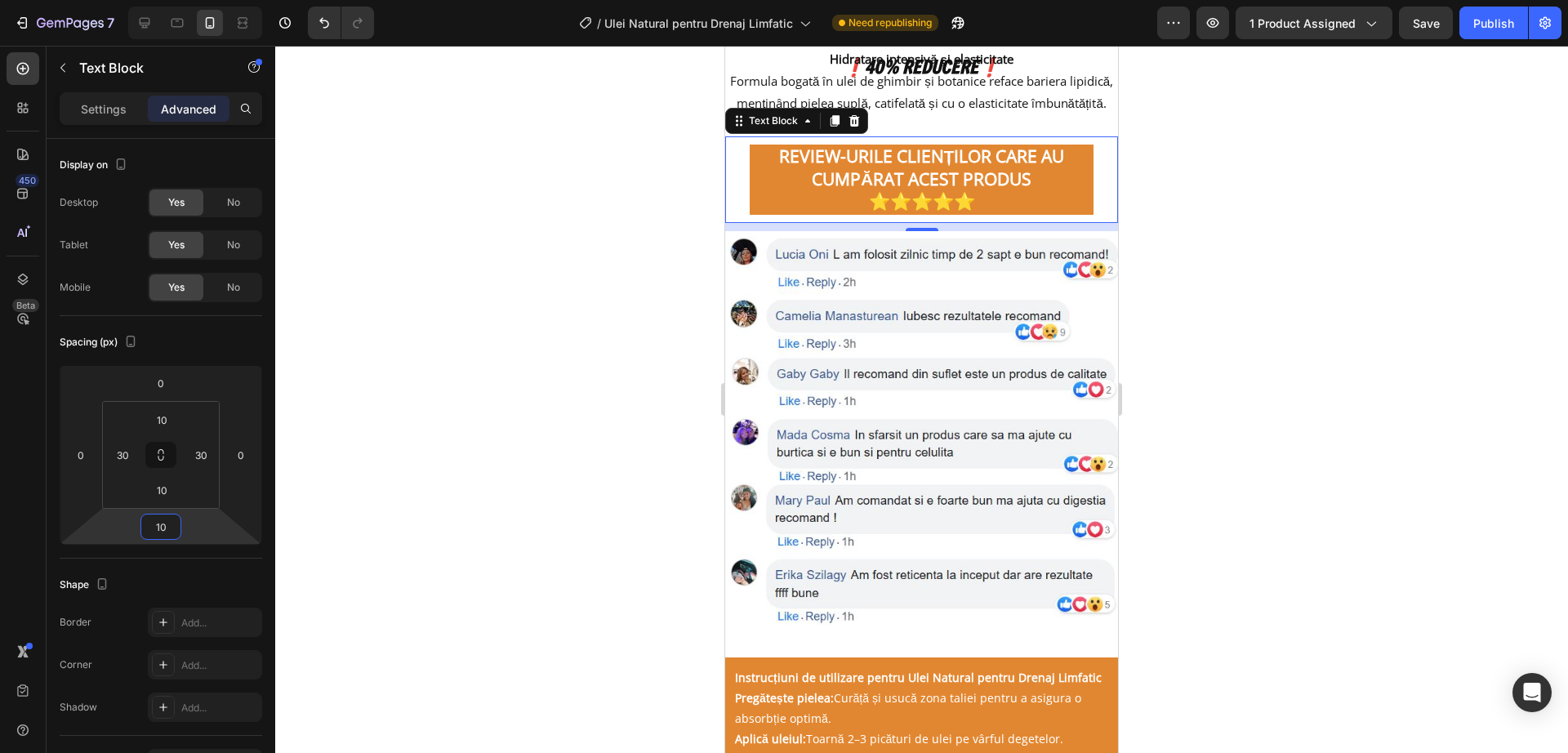
type input "10"
click at [74, 93] on div "Settings Advanced" at bounding box center [161, 108] width 203 height 33
click at [100, 126] on div "Settings Advanced" at bounding box center [161, 116] width 229 height 47
click at [82, 114] on p "Settings" at bounding box center [104, 109] width 46 height 17
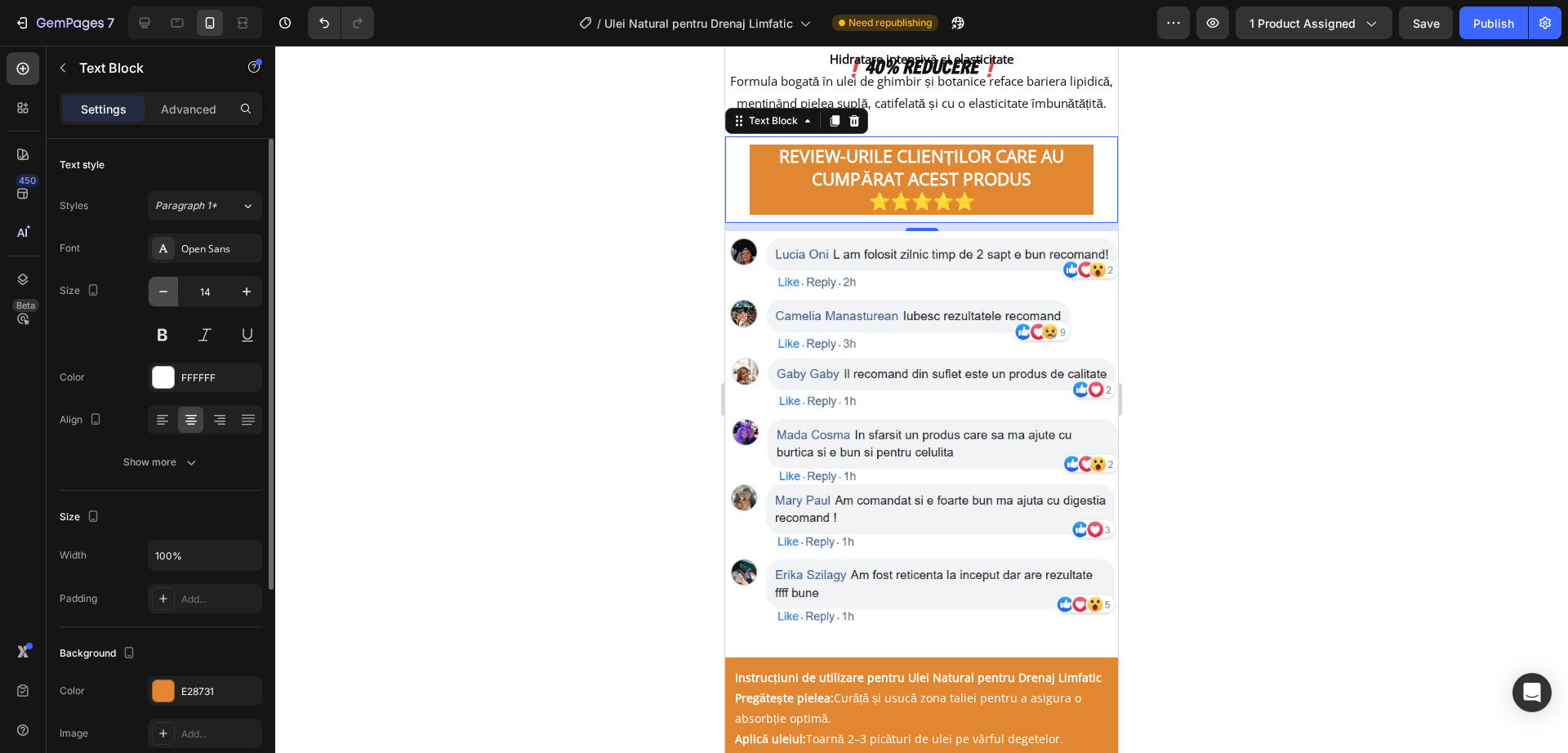
click at [160, 289] on icon "button" at bounding box center [163, 291] width 17 height 17
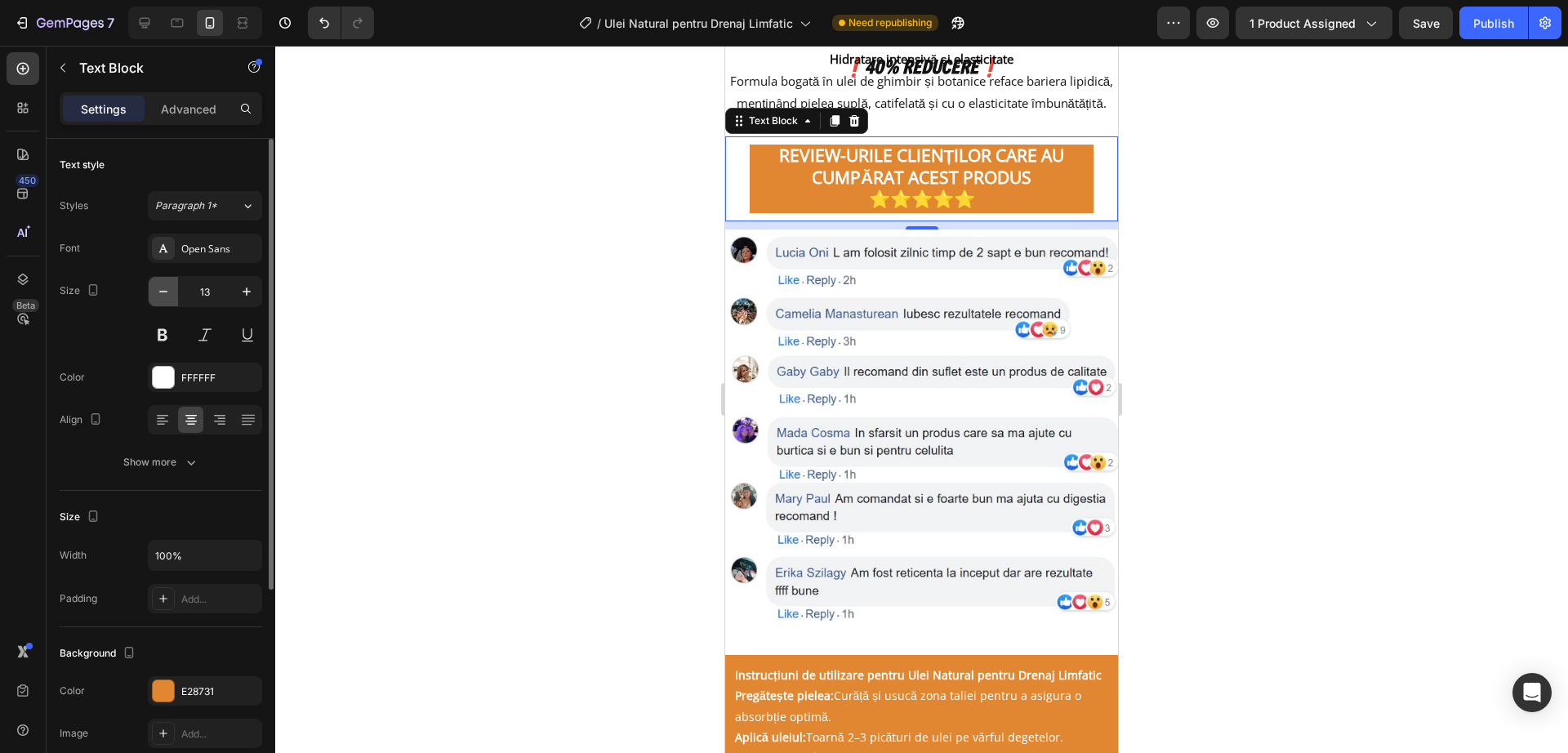
click at [160, 289] on icon "button" at bounding box center [163, 291] width 17 height 17
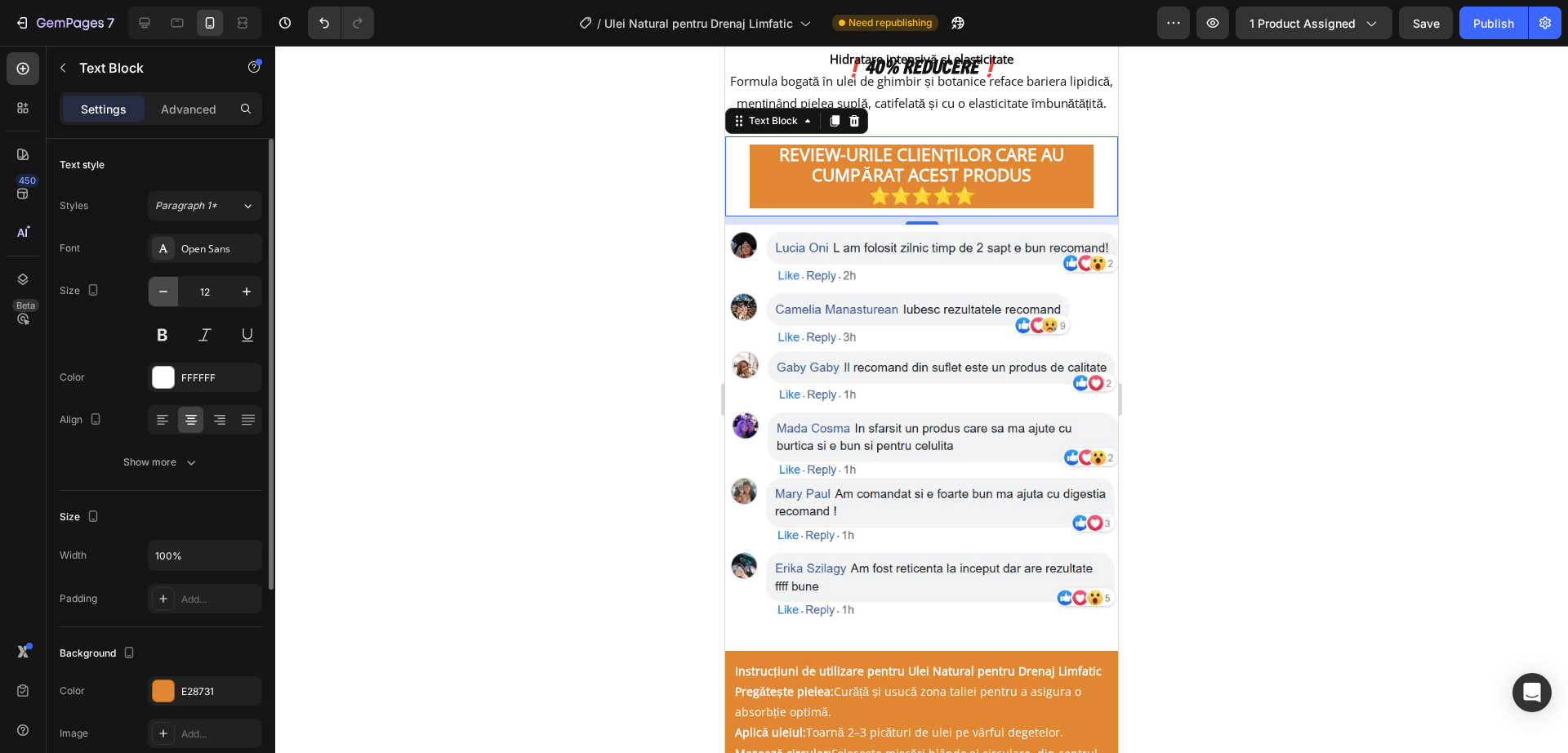
click at [156, 297] on icon "button" at bounding box center [163, 291] width 17 height 17
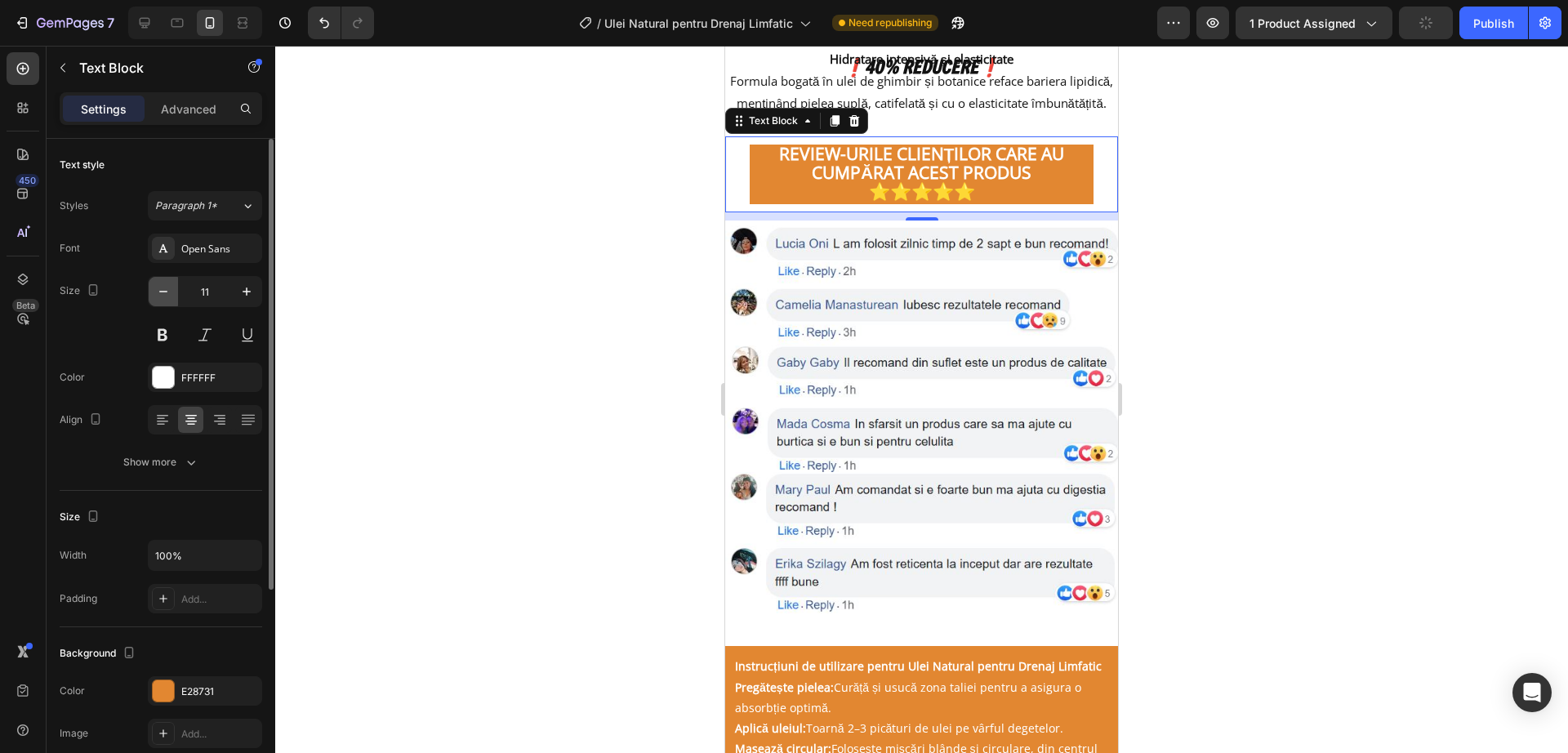
click at [156, 297] on icon "button" at bounding box center [163, 291] width 17 height 17
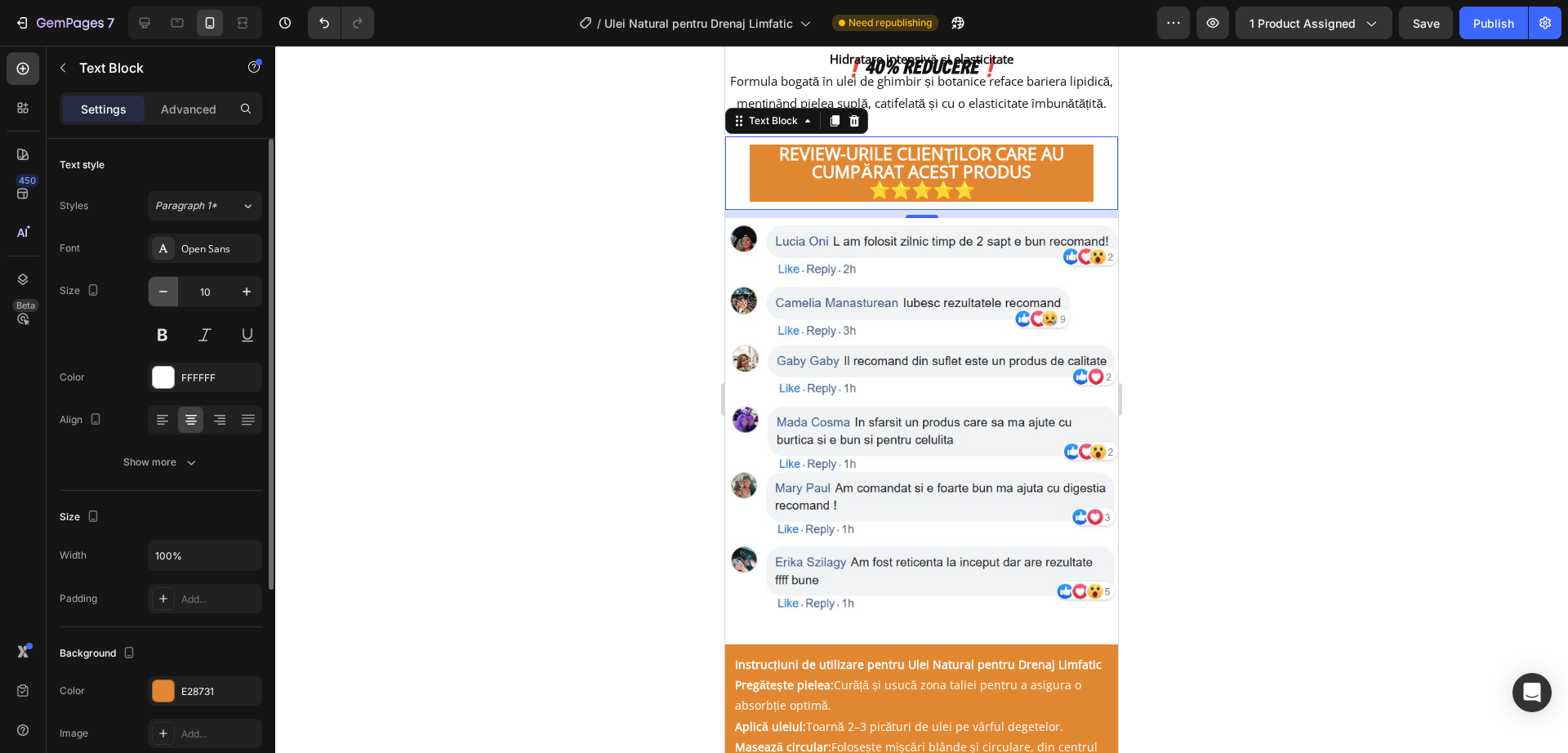
click at [156, 297] on icon "button" at bounding box center [163, 291] width 17 height 17
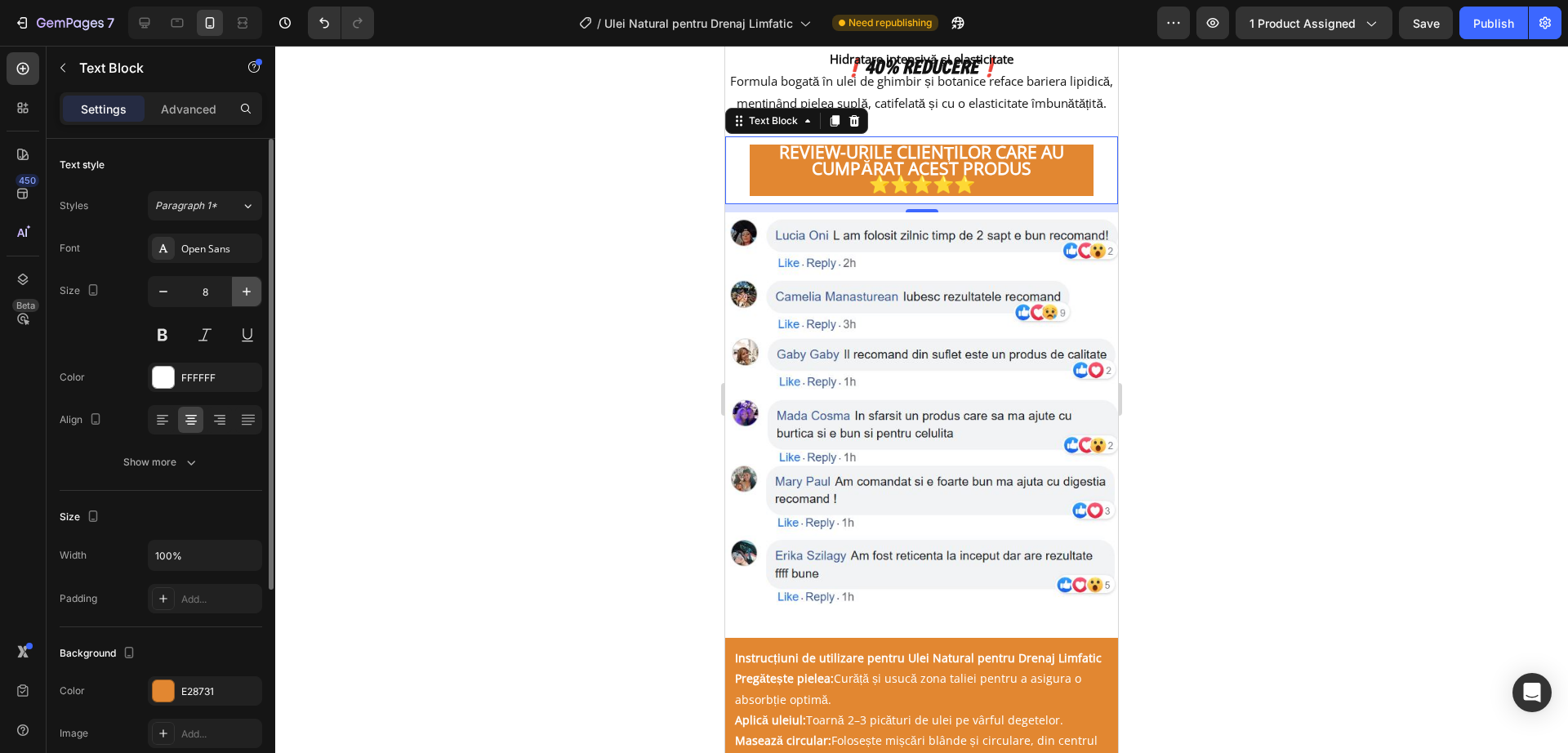
click at [249, 291] on icon "button" at bounding box center [247, 291] width 8 height 8
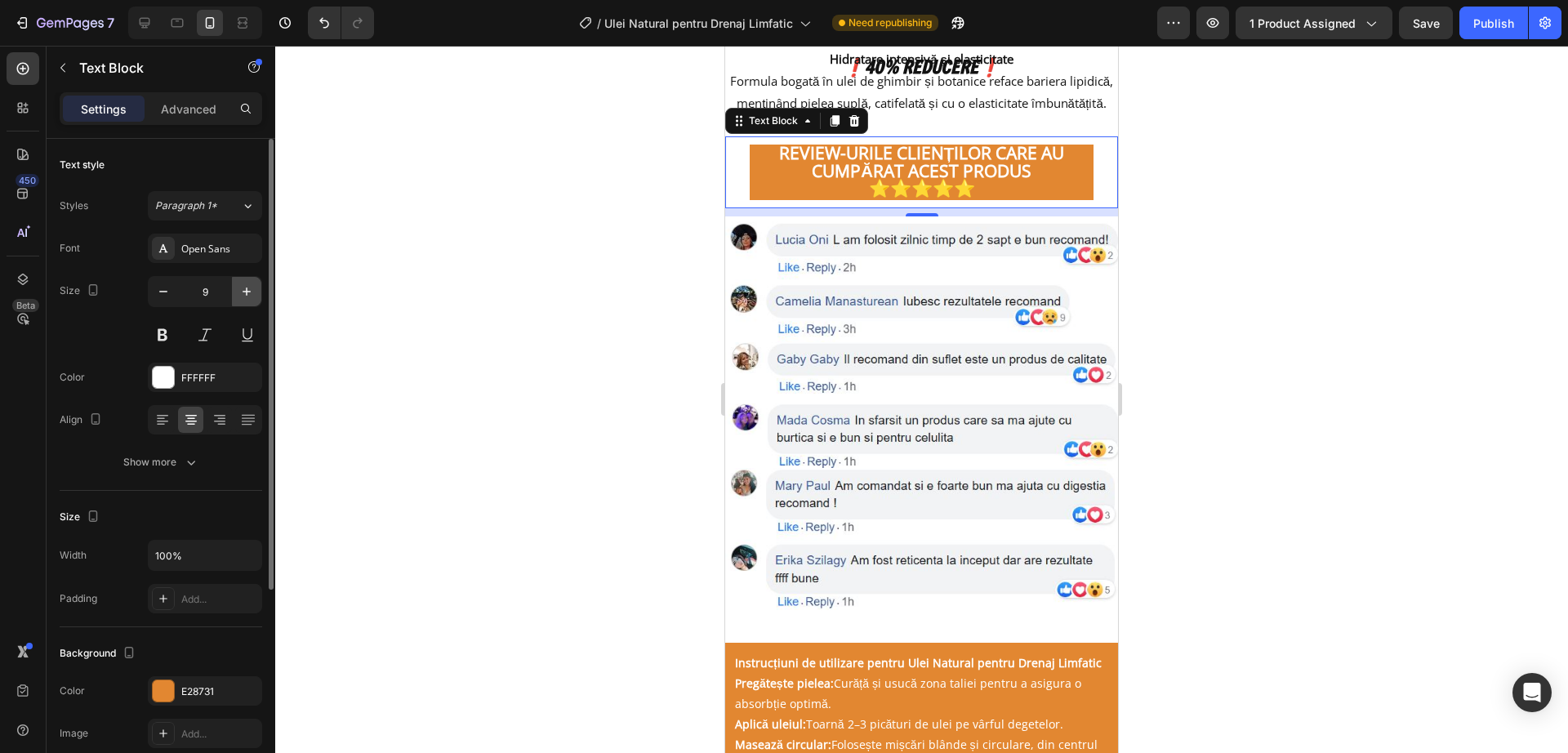
click at [249, 291] on icon "button" at bounding box center [247, 291] width 8 height 8
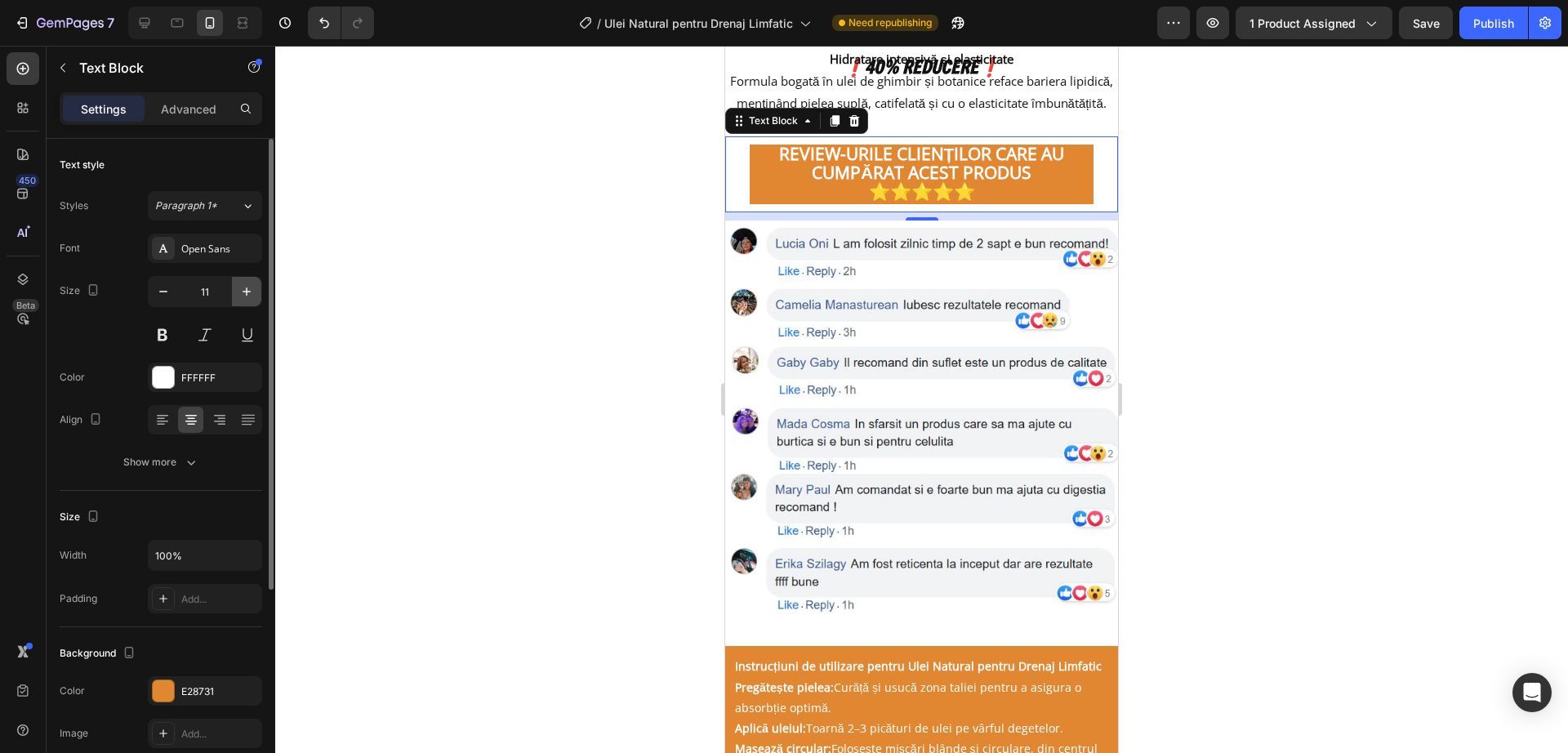
click at [249, 291] on icon "button" at bounding box center [247, 291] width 8 height 8
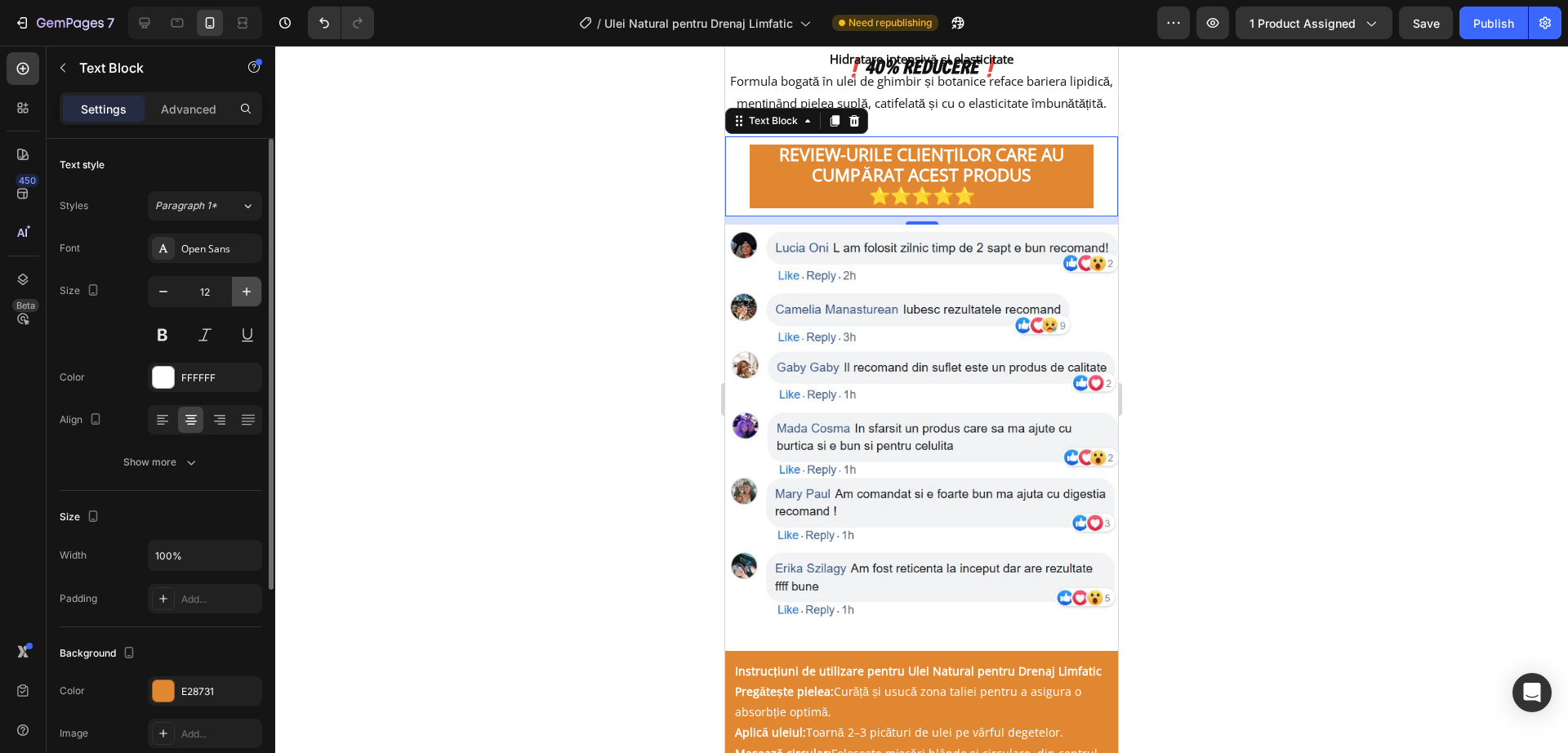
click at [249, 291] on icon "button" at bounding box center [247, 291] width 8 height 8
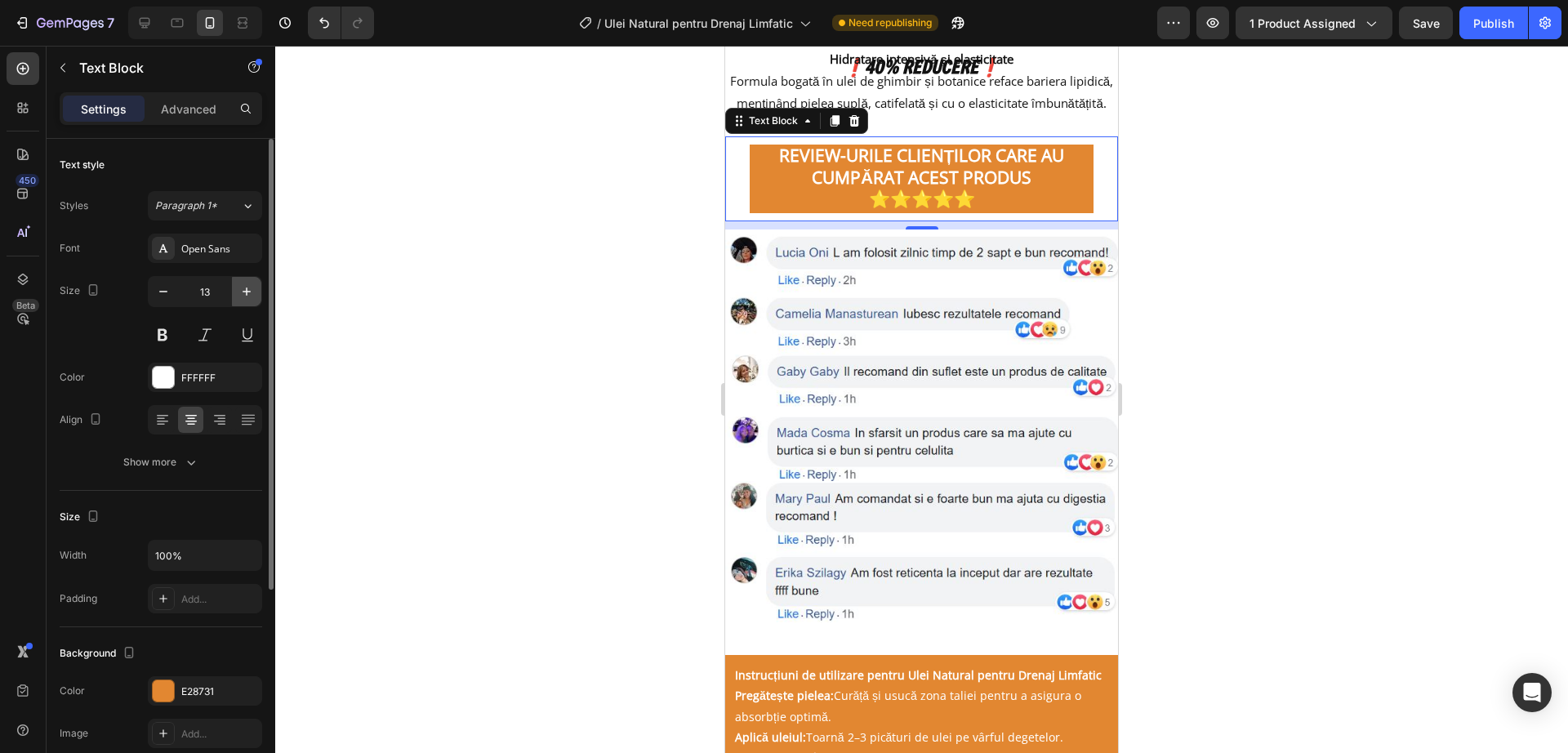
click at [249, 291] on icon "button" at bounding box center [247, 291] width 8 height 8
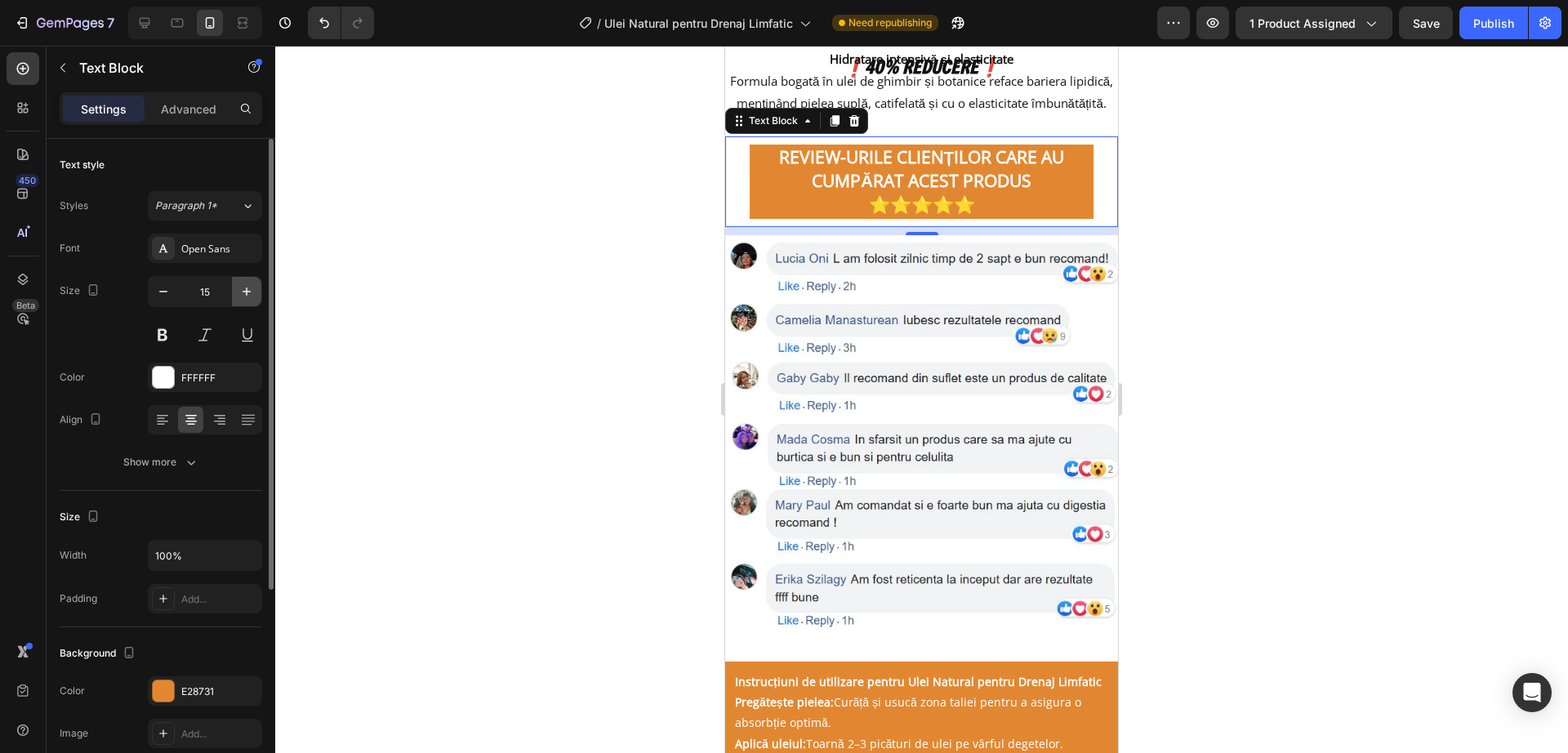
click at [249, 291] on icon "button" at bounding box center [247, 291] width 8 height 8
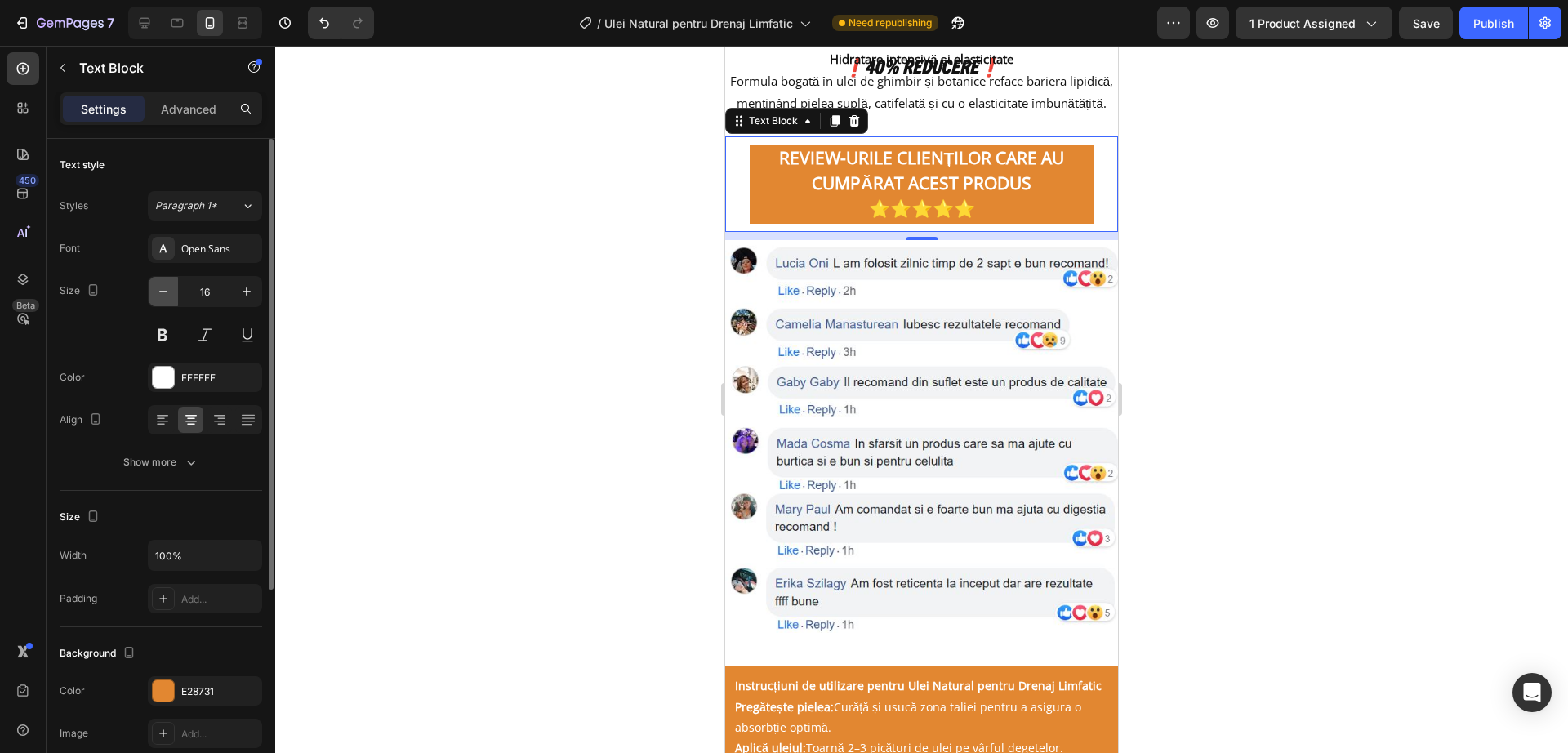
click at [177, 302] on button "button" at bounding box center [163, 291] width 29 height 29
type input "15"
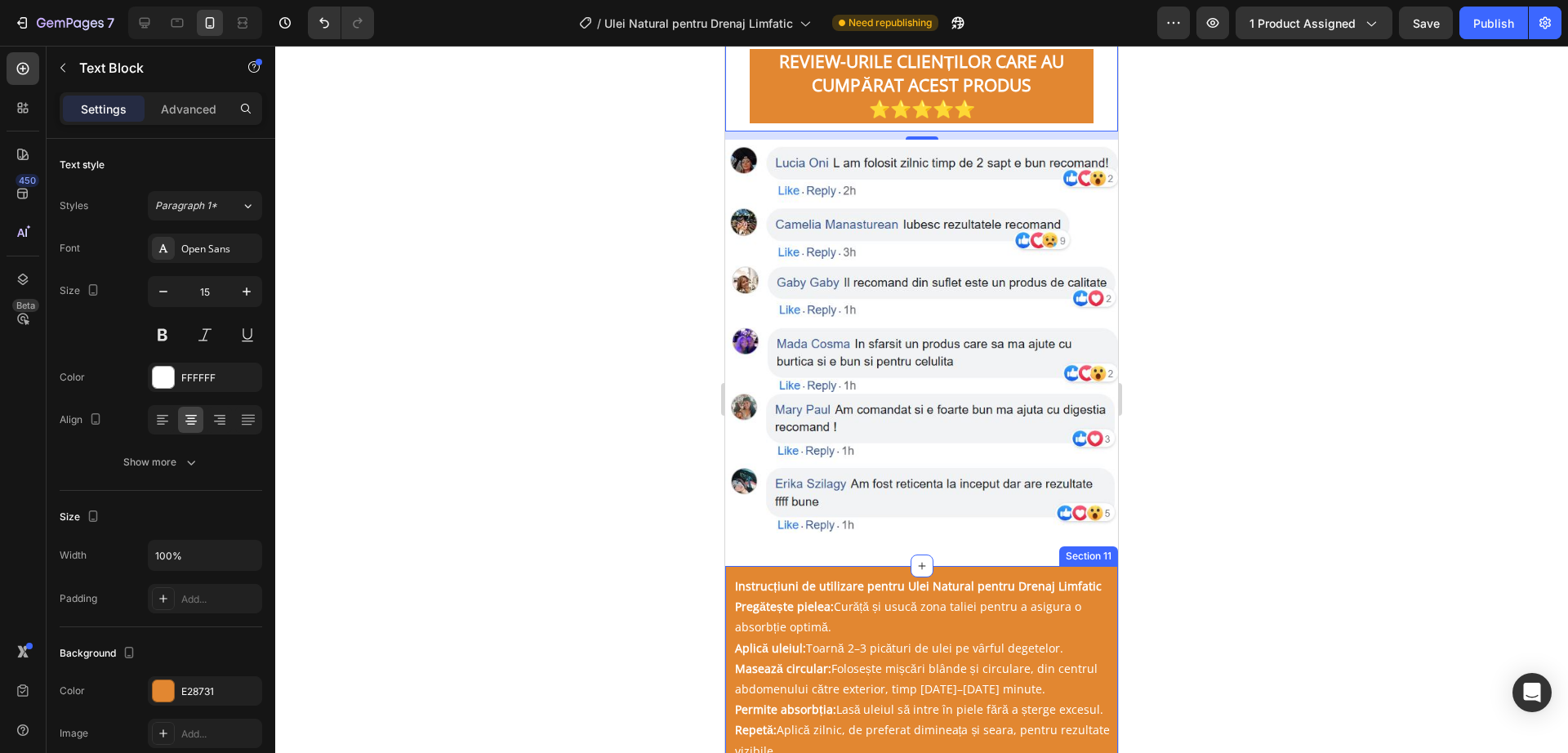
scroll to position [2949, 0]
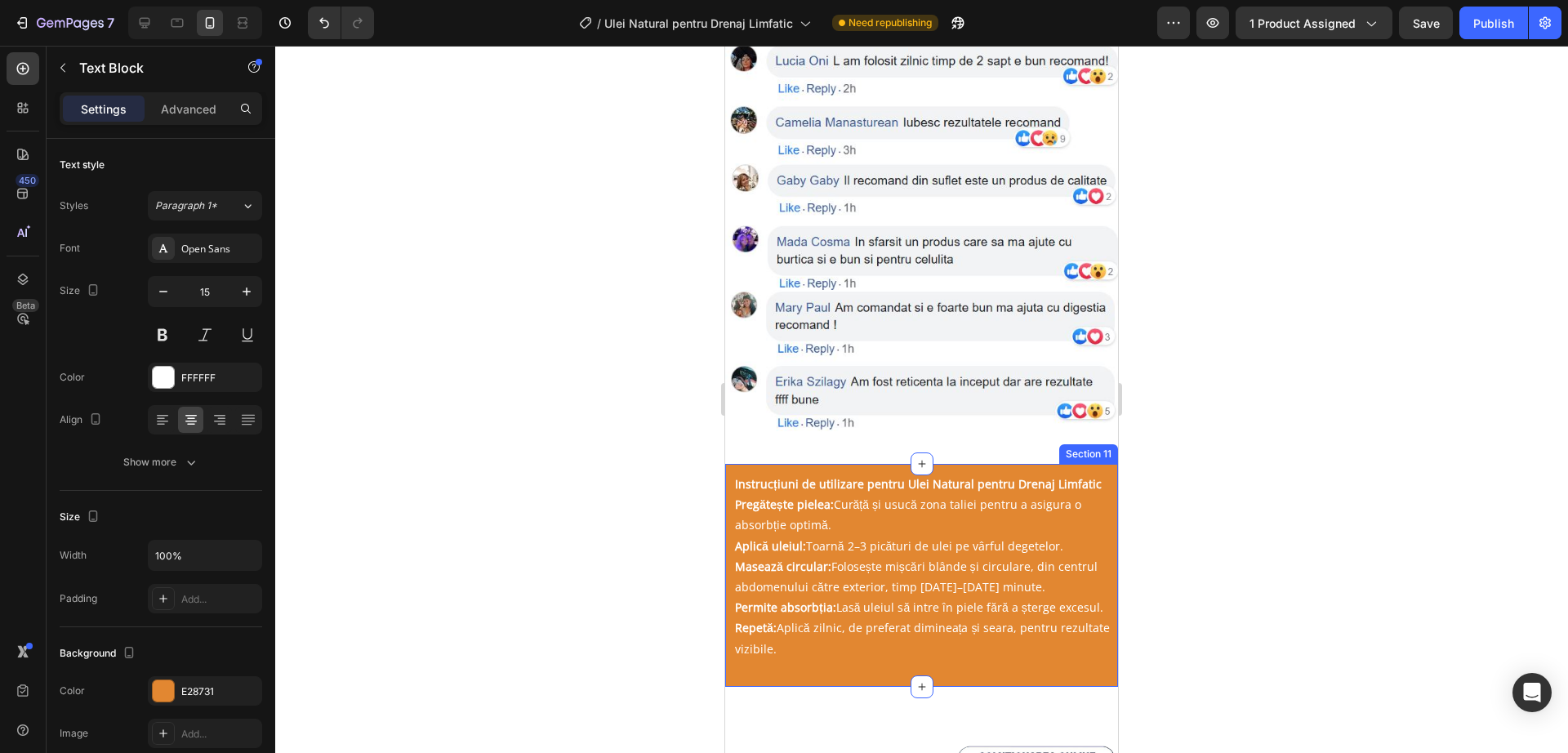
click at [1041, 464] on div "Instrucțiuni de utilizare pentru Ulei Natural pentru Drenaj Limfatic Pregătește…" at bounding box center [921, 575] width 393 height 223
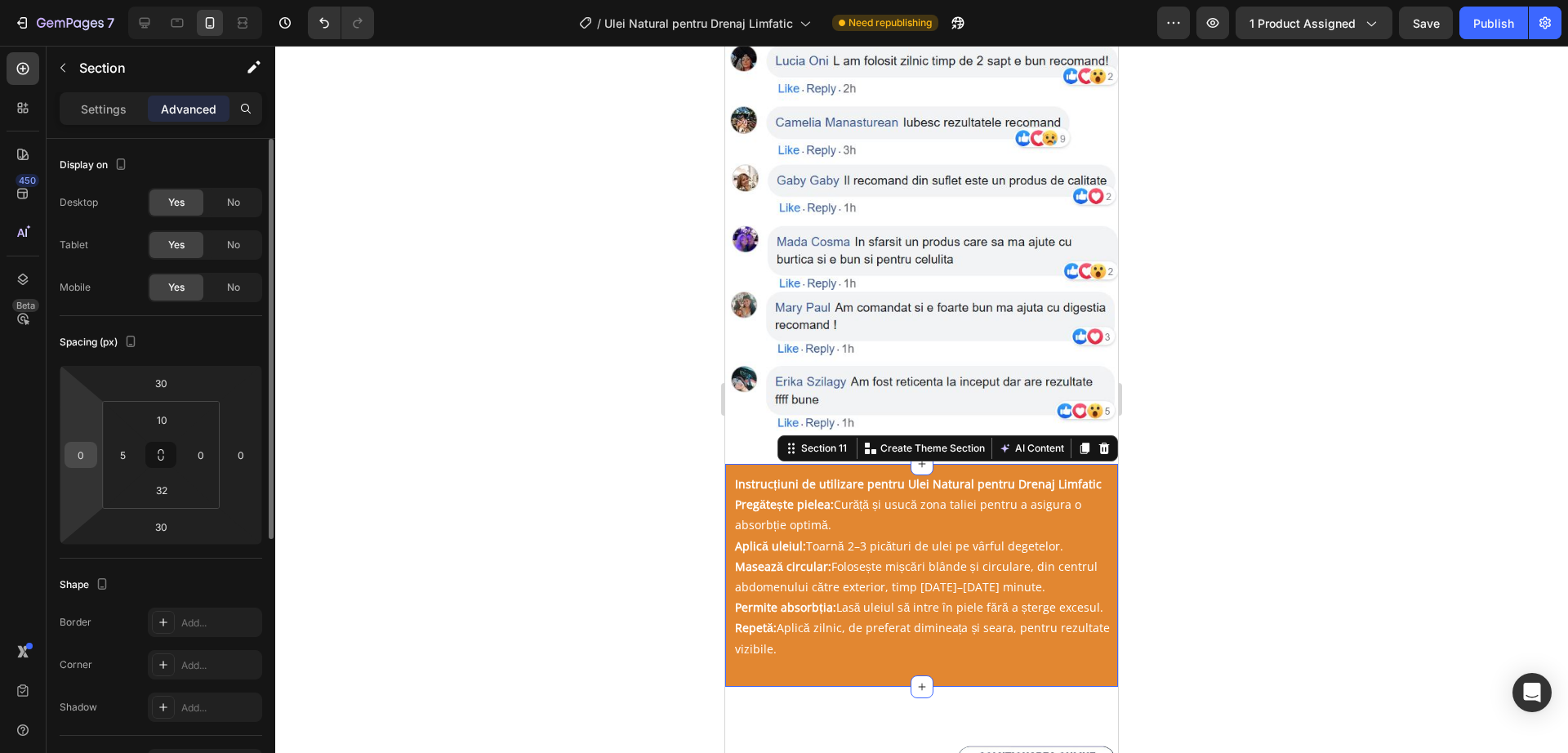
click at [79, 452] on input "0" at bounding box center [80, 455] width 24 height 24
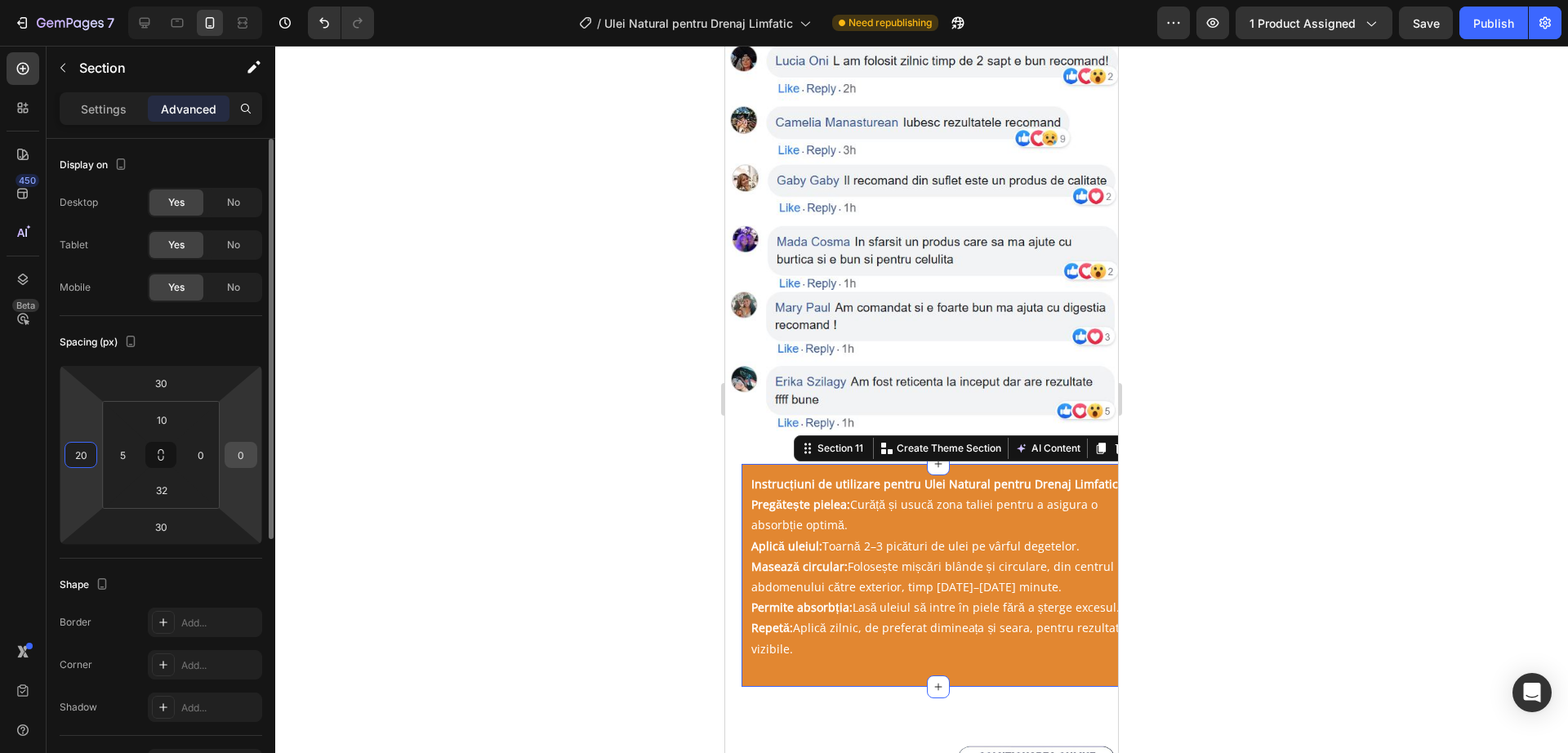
type input "20"
click at [244, 458] on input "0" at bounding box center [240, 455] width 24 height 24
type input "20"
click at [234, 0] on html "7 Version history / Ulei Natural pentru Drenaj Limfatic Need republishing Previ…" at bounding box center [784, 0] width 1568 height 0
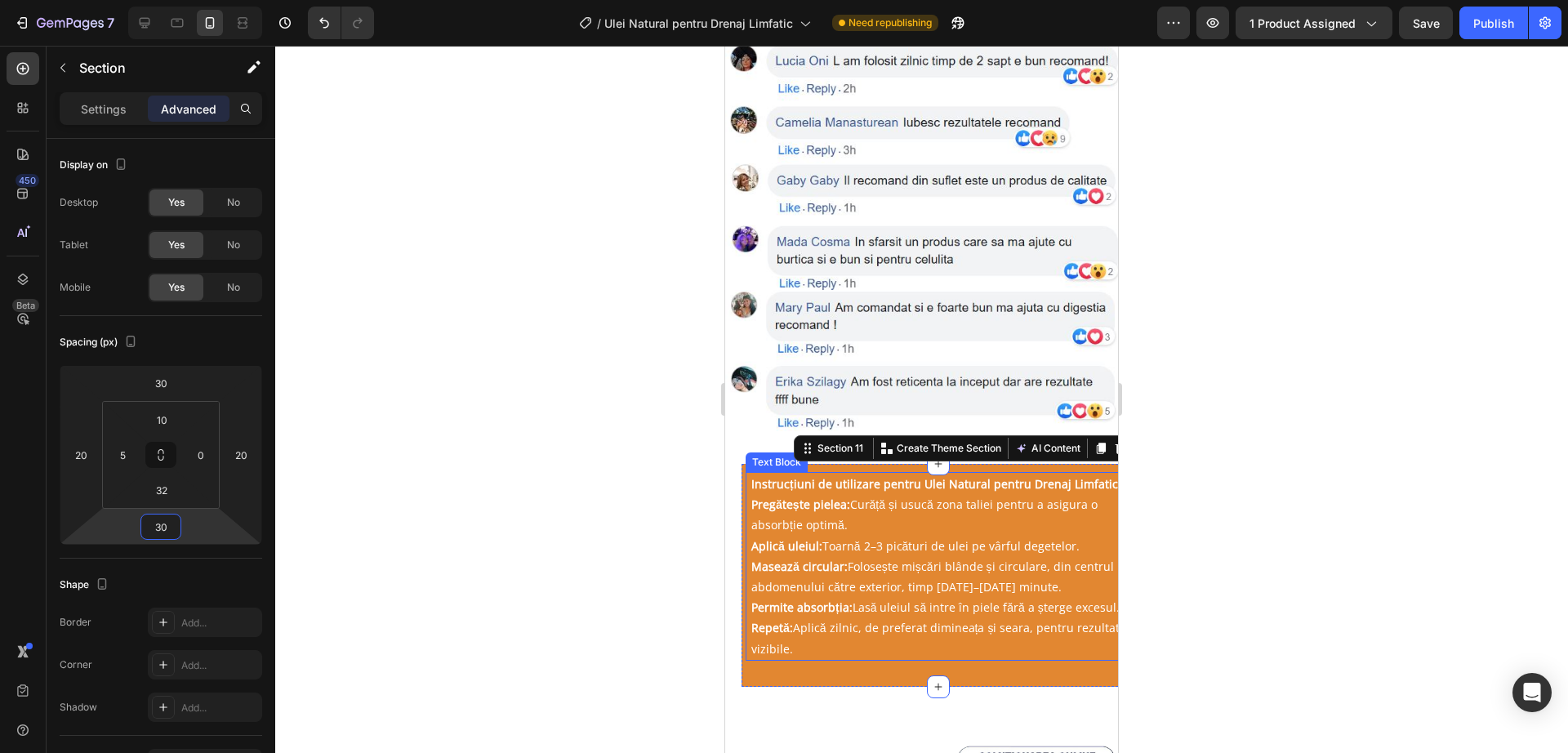
click at [1003, 494] on p "Pregătește pielea: Curăță și usucă zona taliei pentru a asigura o absorbție opt…" at bounding box center [942, 514] width 382 height 41
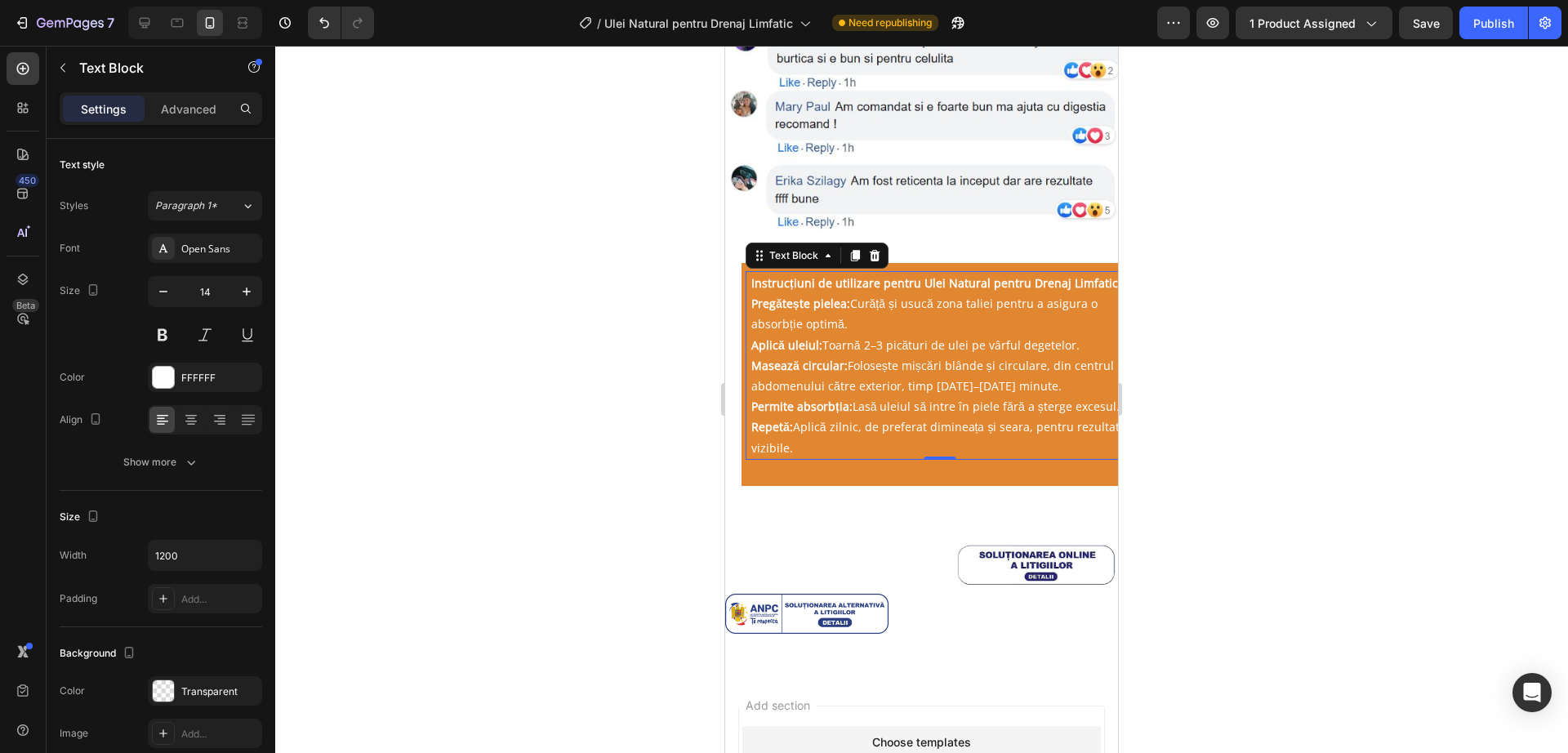
scroll to position [2891, 0]
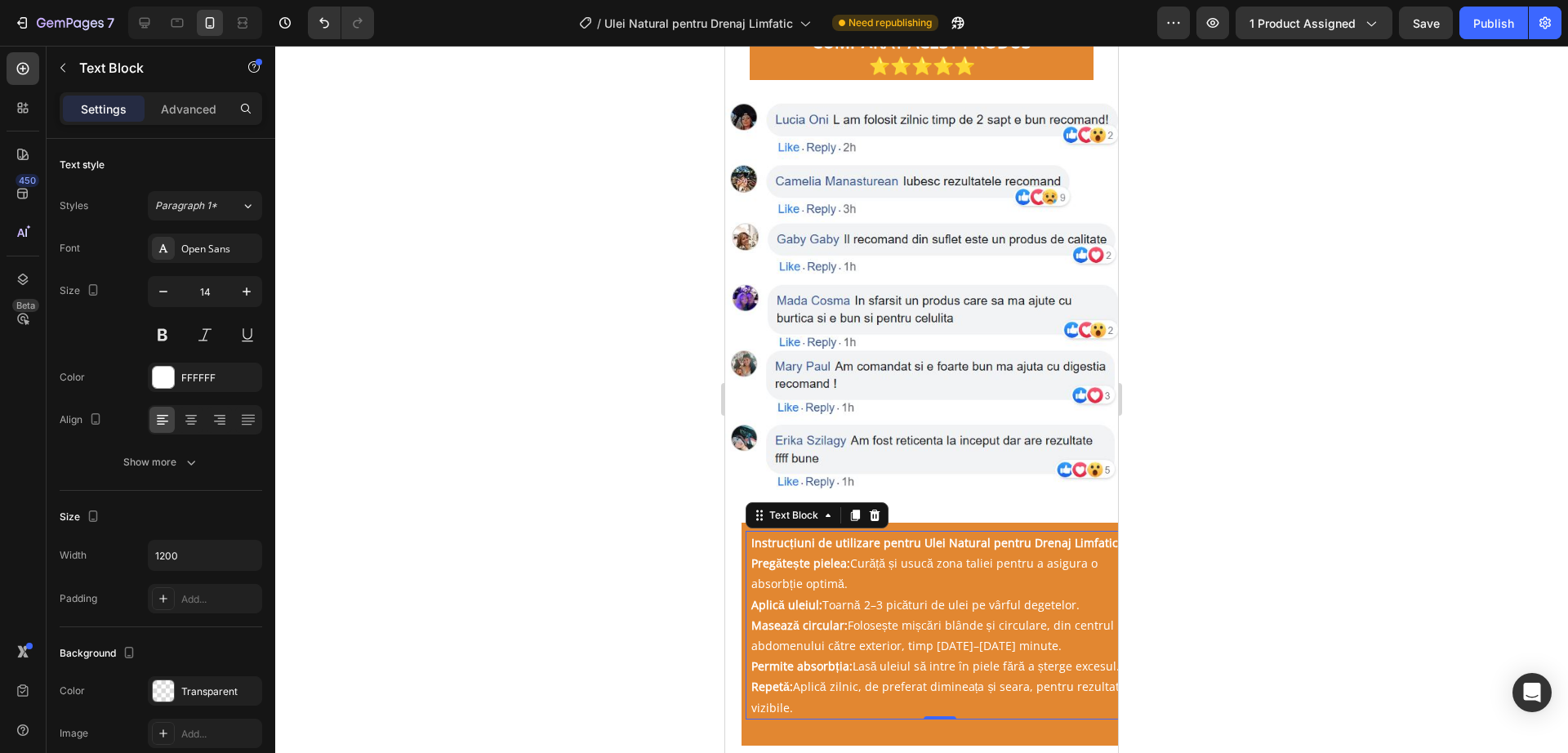
click at [995, 533] on p "Instrucțiuni de utilizare pentru Ulei Natural pentru Drenaj Limfatic" at bounding box center [942, 543] width 382 height 20
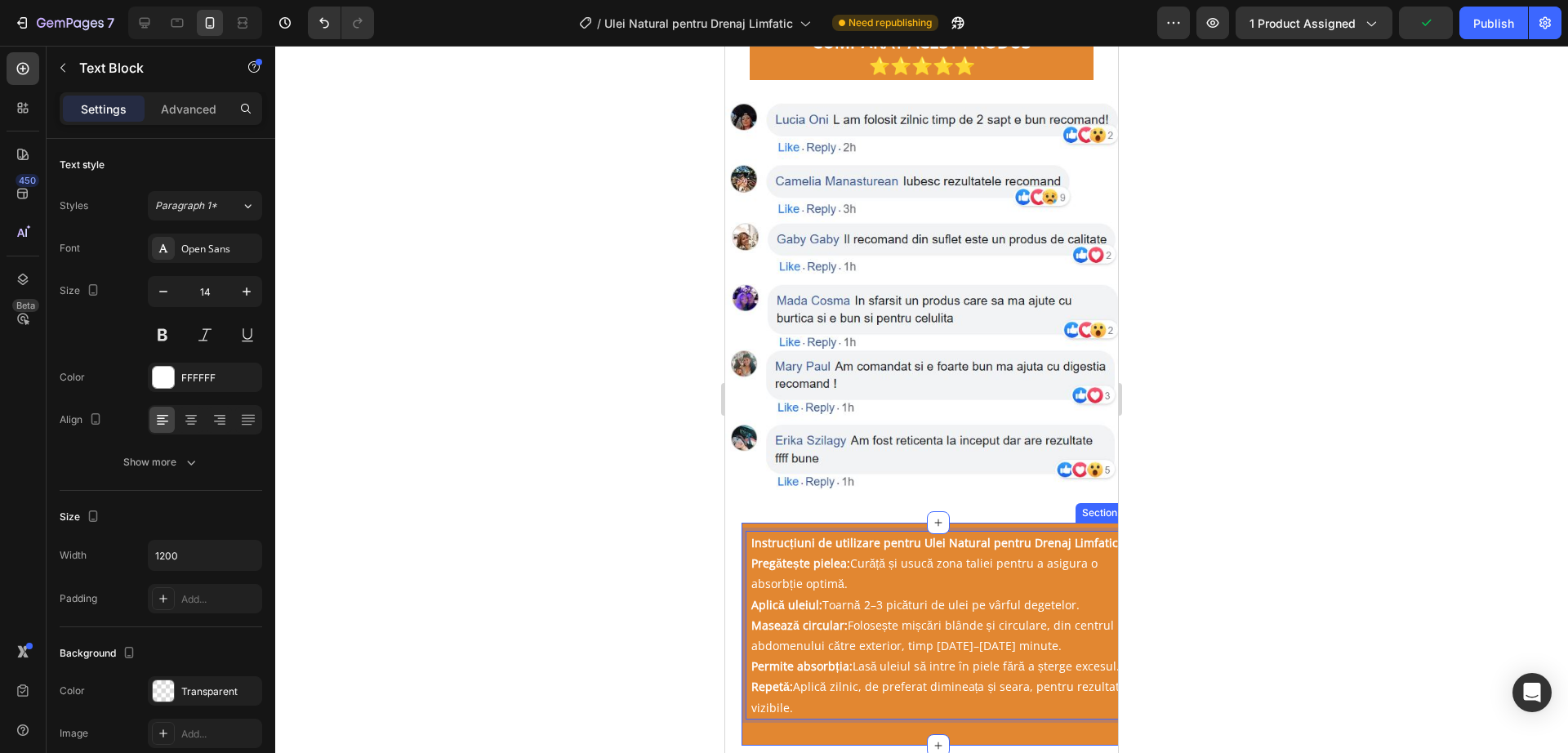
click at [984, 523] on div "Instrucțiuni de utilizare pentru Ulei Natural pentru Drenaj Limfatic Pregătește…" at bounding box center [938, 634] width 393 height 223
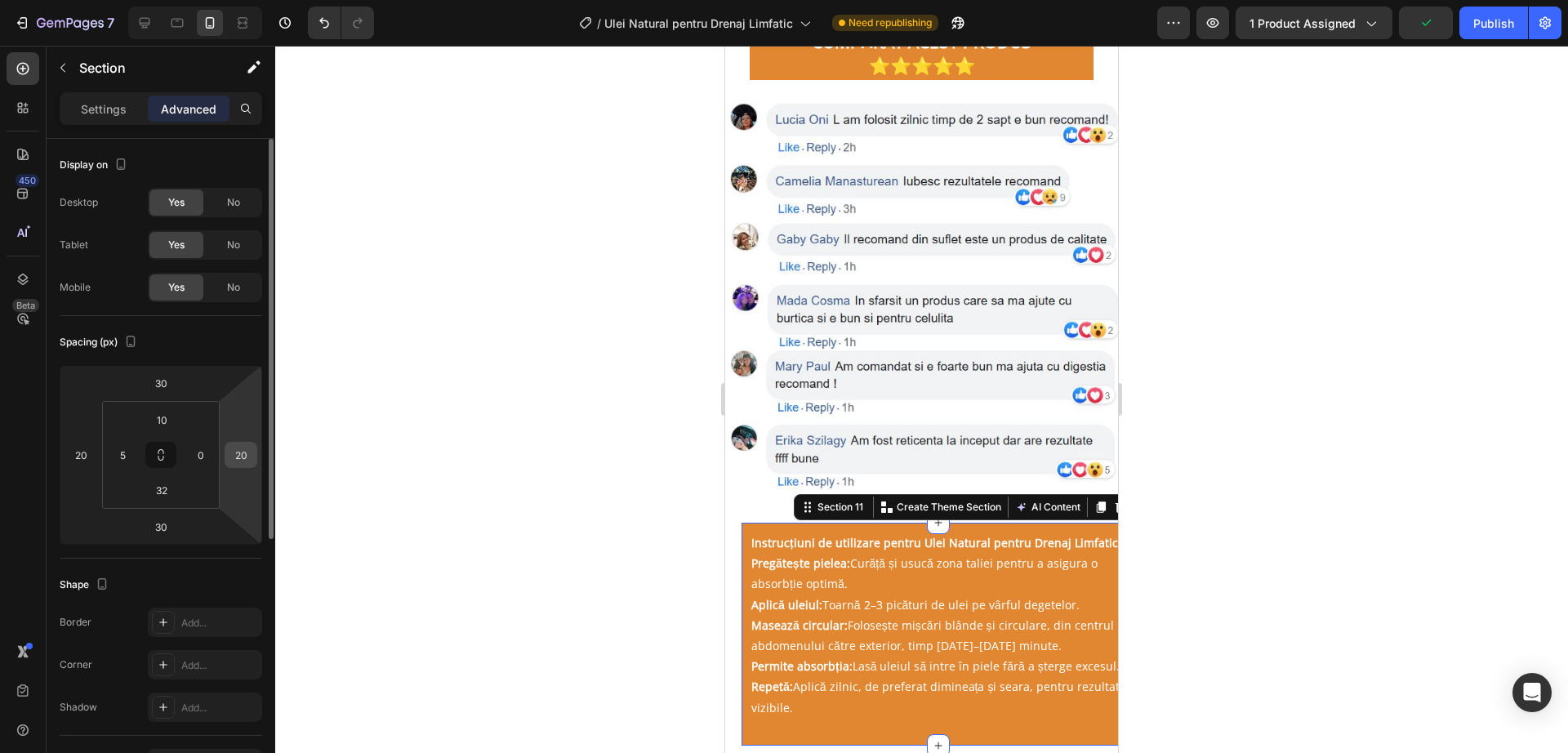
click at [251, 449] on input "20" at bounding box center [240, 455] width 24 height 24
click at [208, 463] on input "0" at bounding box center [200, 455] width 24 height 24
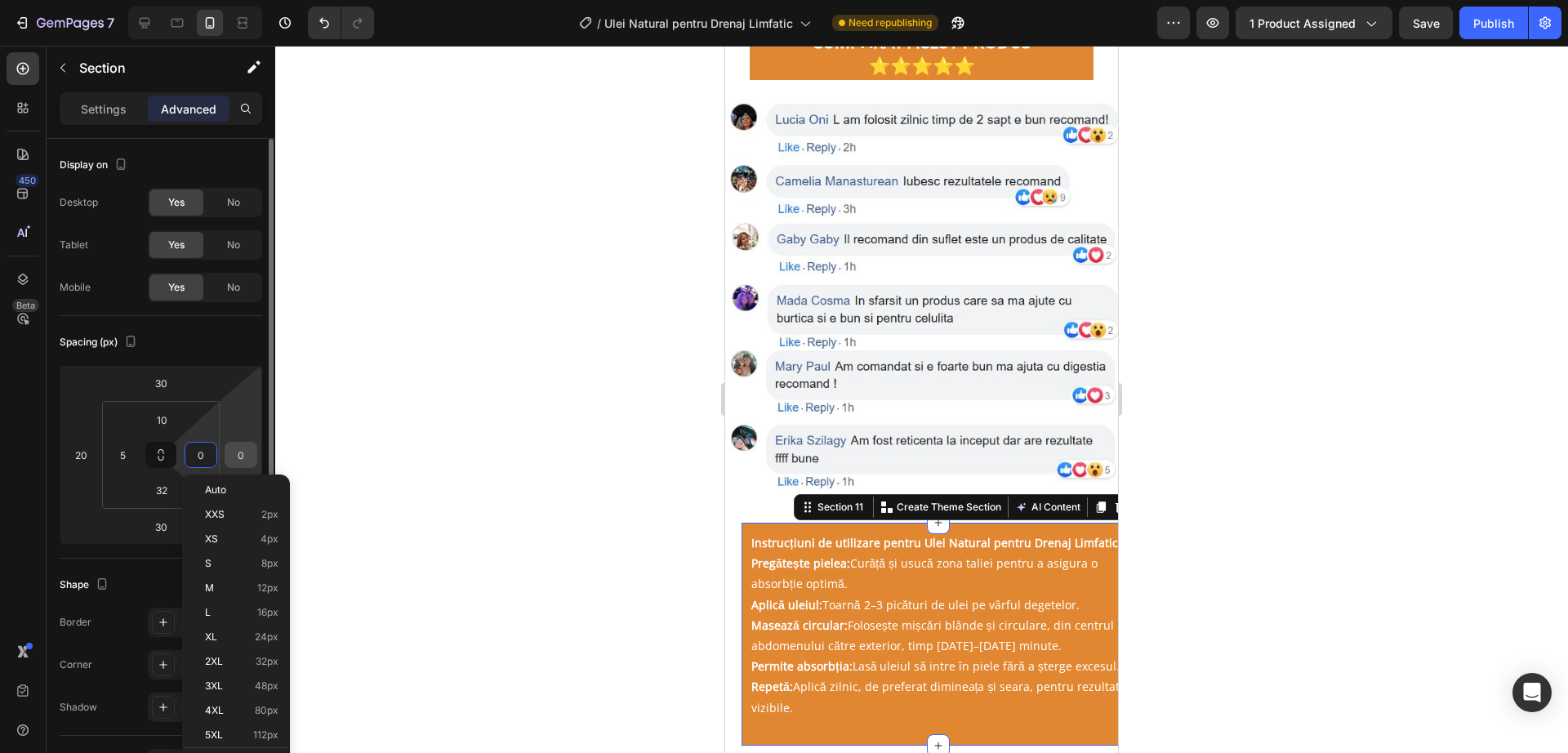
click at [249, 446] on input "0" at bounding box center [240, 455] width 24 height 24
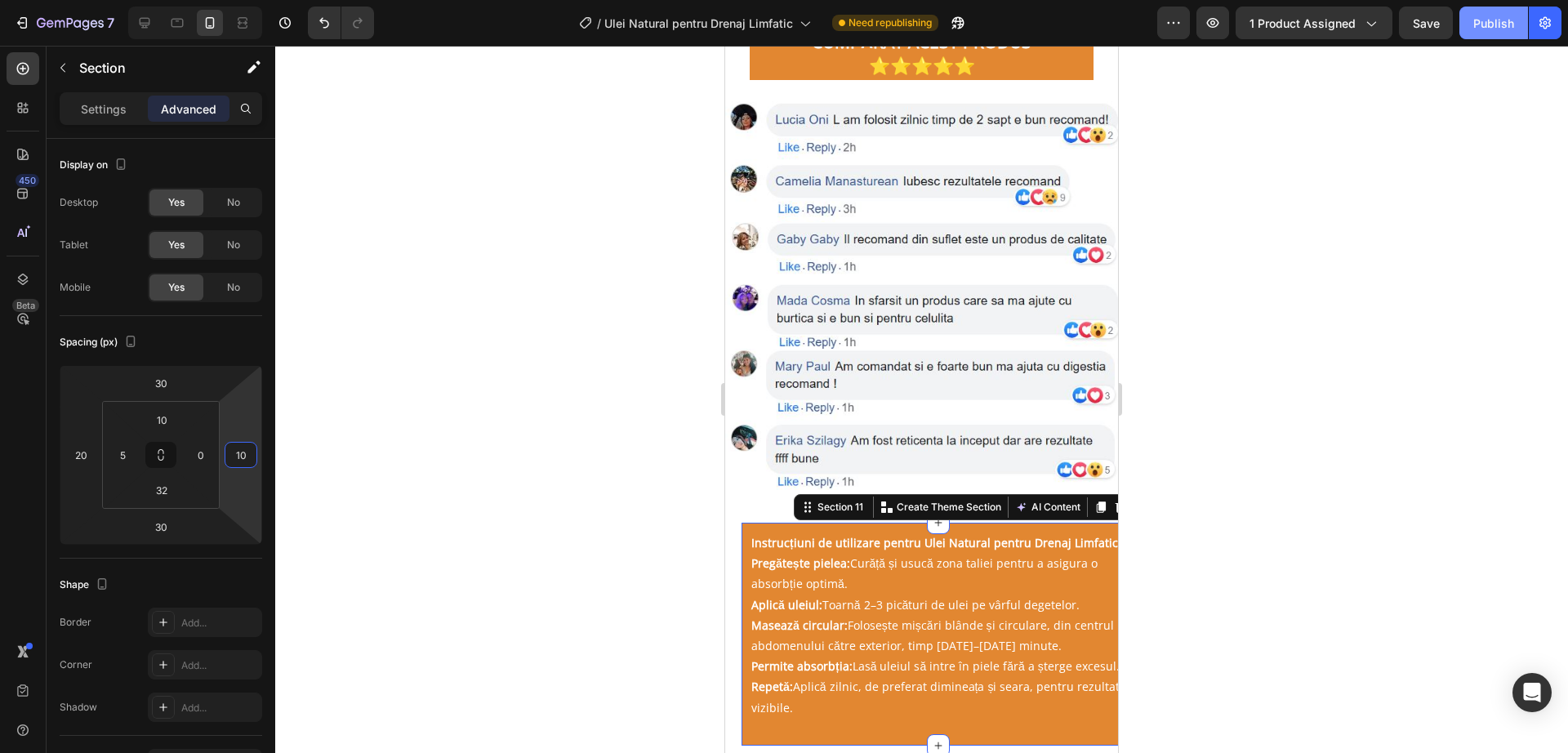
type input "10"
click at [1509, 21] on div "Publish" at bounding box center [1493, 23] width 41 height 17
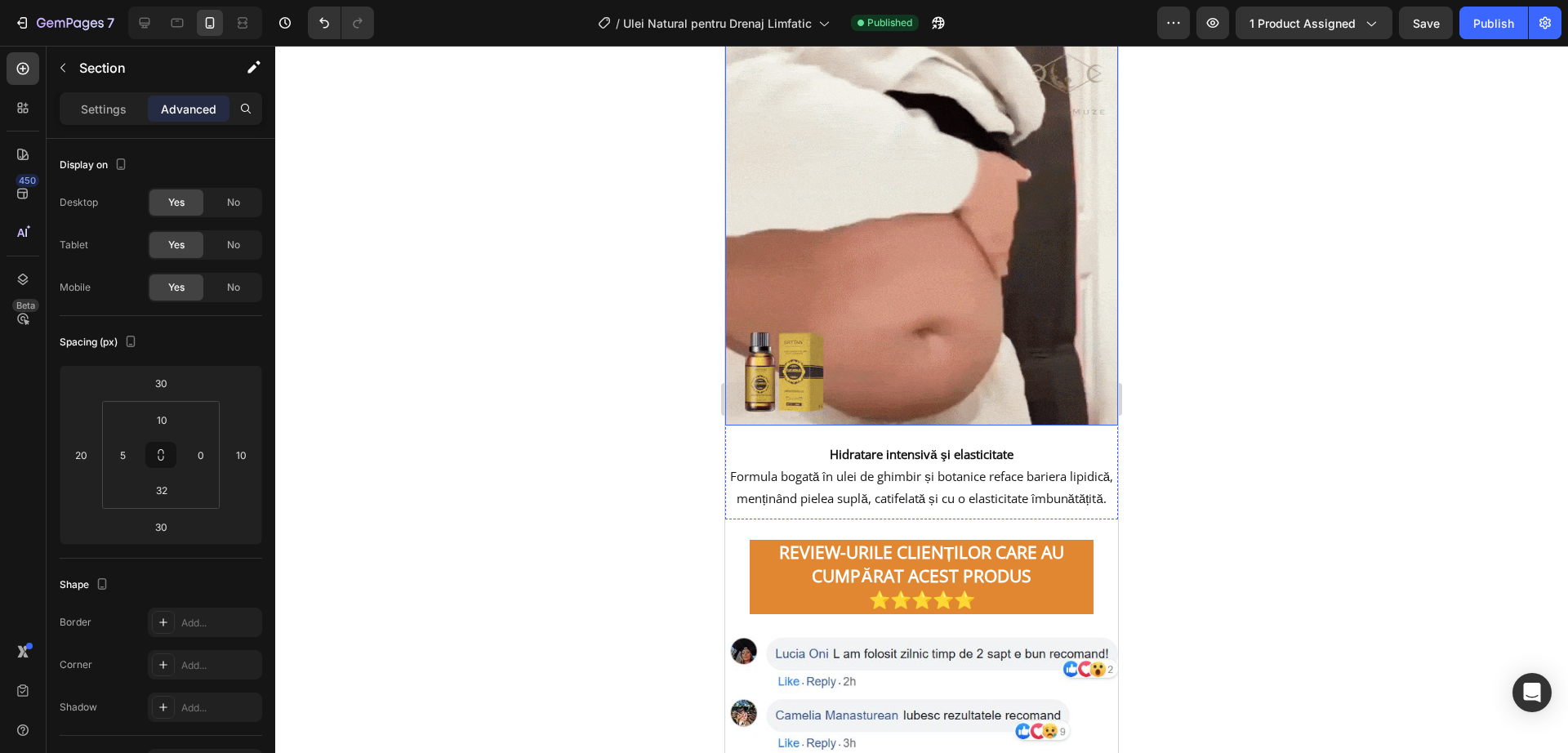
scroll to position [2484, 0]
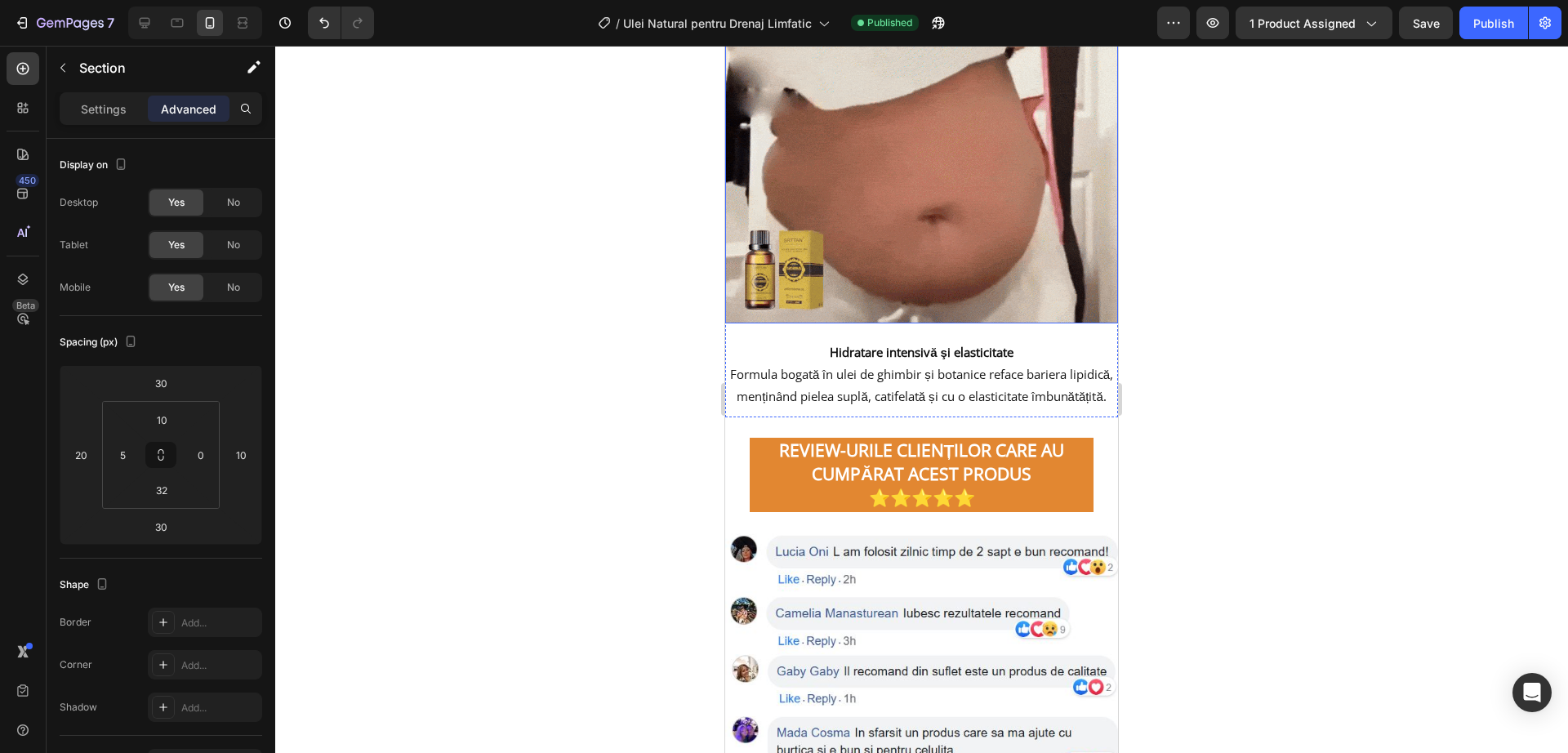
click at [1005, 466] on strong "REVIEW-URILE CLIENȚILOR CARE AU CUMPĂRAT ACEST PRODUS" at bounding box center [922, 462] width 285 height 47
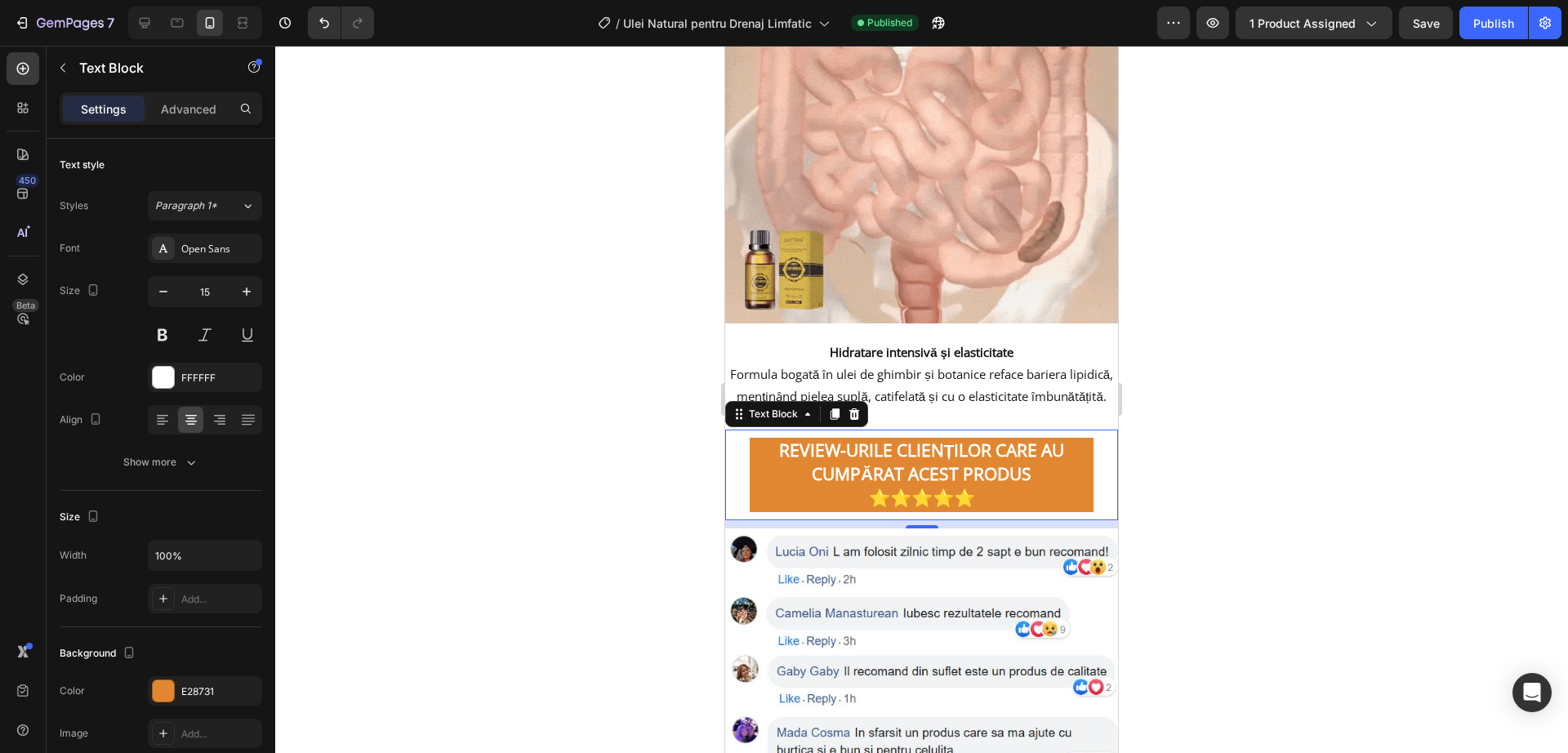
click at [796, 477] on p "REVIEW-URILE CLIENȚILOR CARE AU CUMPĂRAT ACEST PRODUS" at bounding box center [921, 463] width 341 height 48
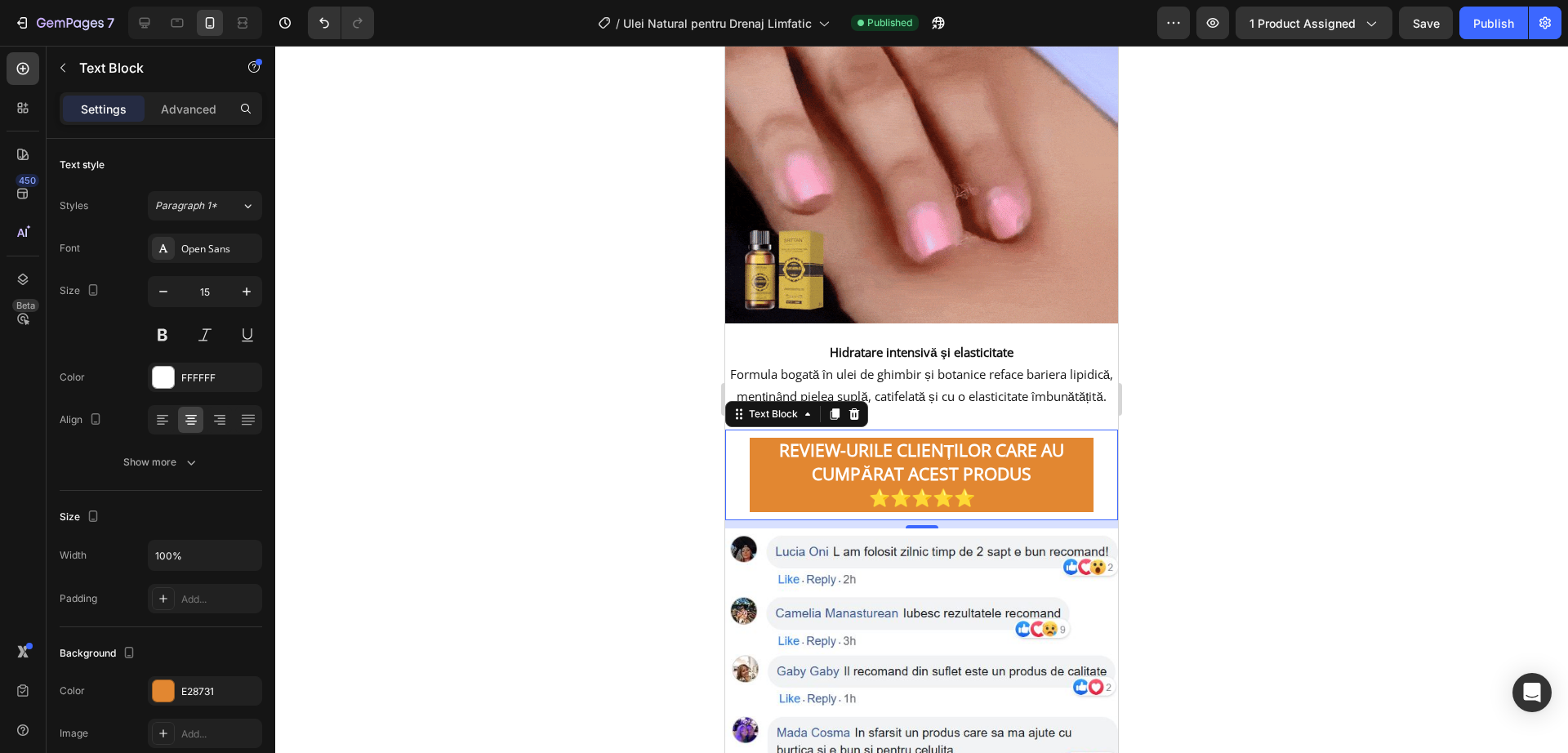
click at [747, 451] on div "REVIEW-URILE CLIENȚILOR CARE AU CUMPĂRAT ACEST PRODUS ⭐⭐⭐⭐⭐ Text Block 10" at bounding box center [921, 475] width 393 height 90
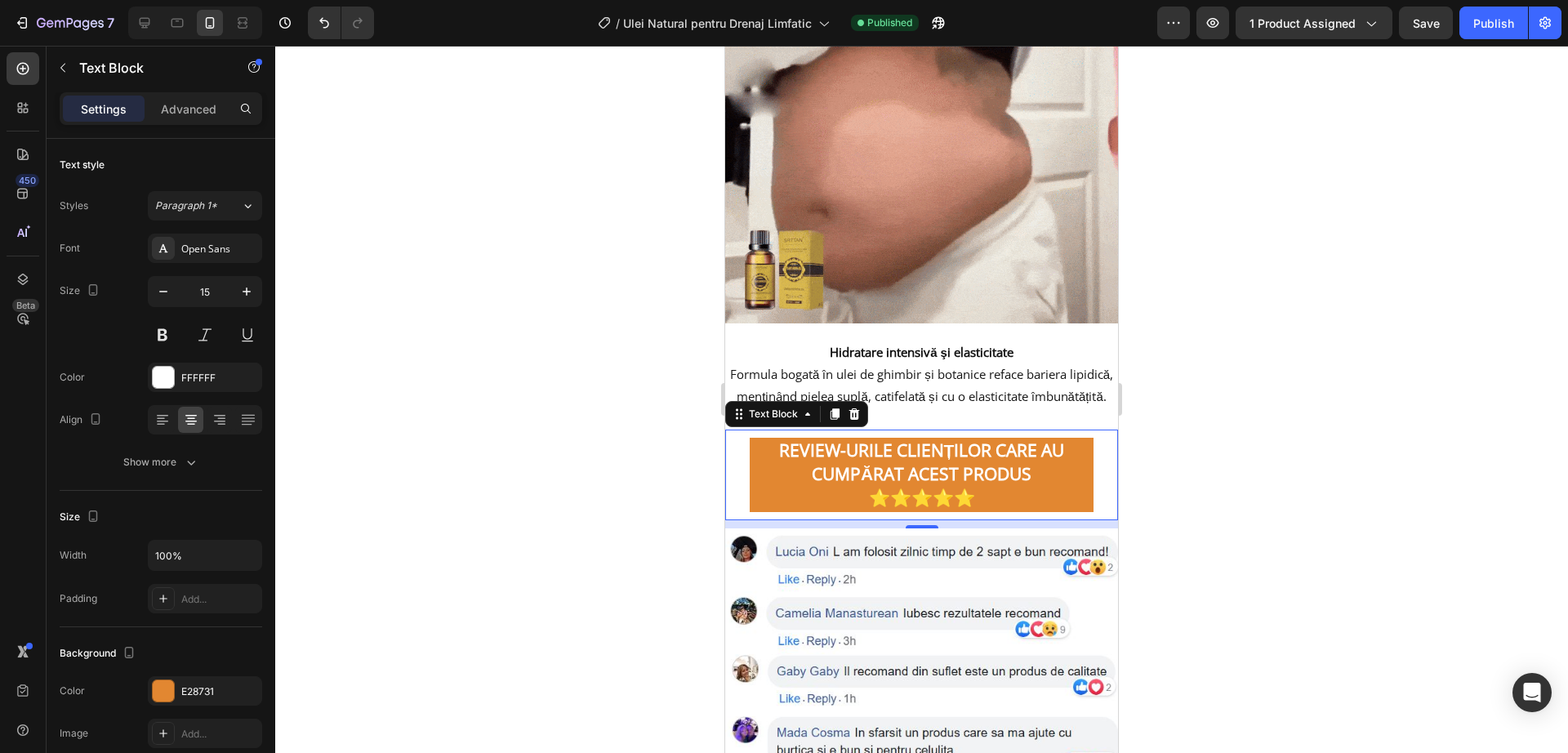
click at [758, 451] on p "REVIEW-URILE CLIENȚILOR CARE AU CUMPĂRAT ACEST PRODUS" at bounding box center [921, 463] width 341 height 48
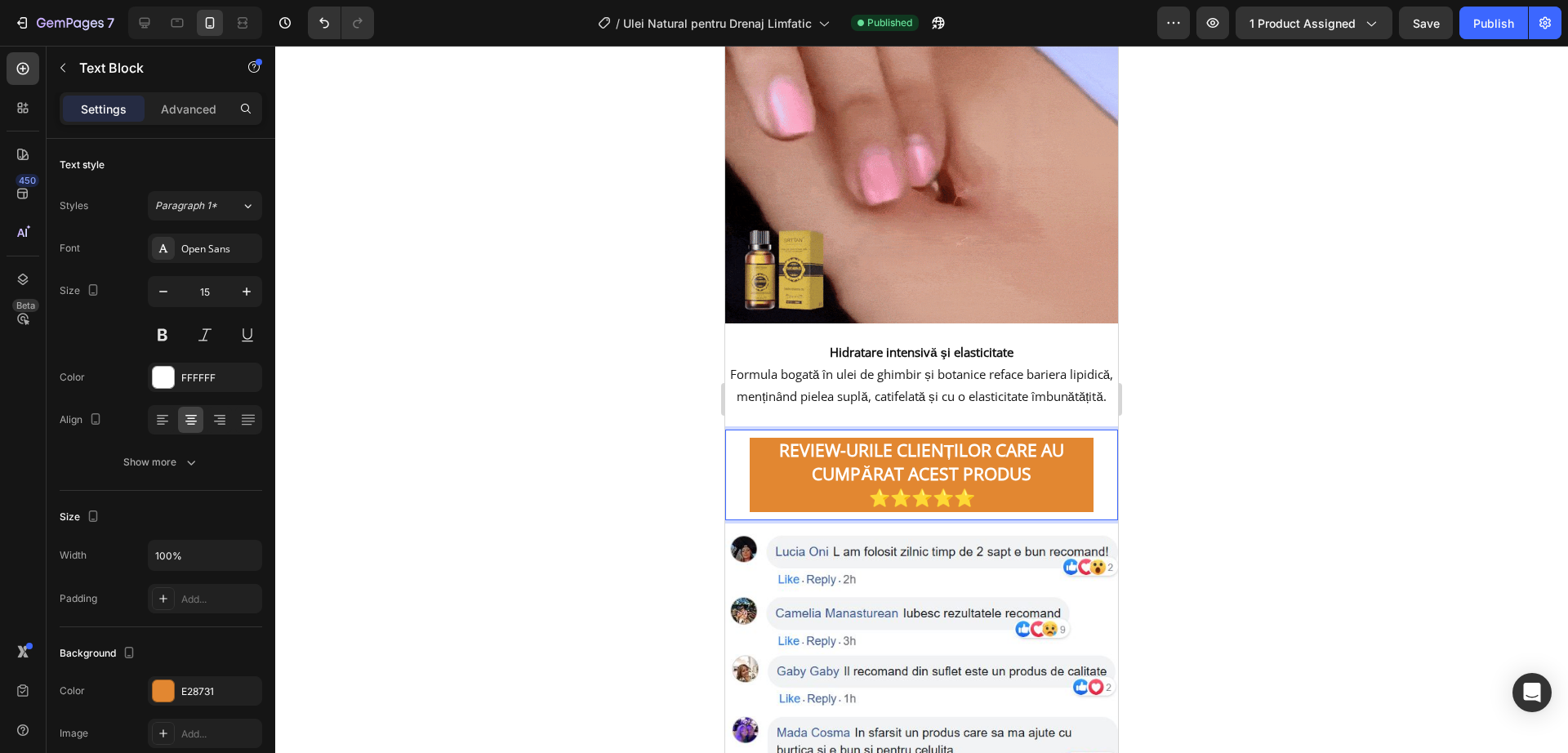
click at [761, 436] on div "REVIEW-URILE CLIENȚILOR CARE AU CUMPĂRAT ACEST PRODUS ⭐⭐⭐⭐⭐ Text Block 10" at bounding box center [921, 475] width 393 height 90
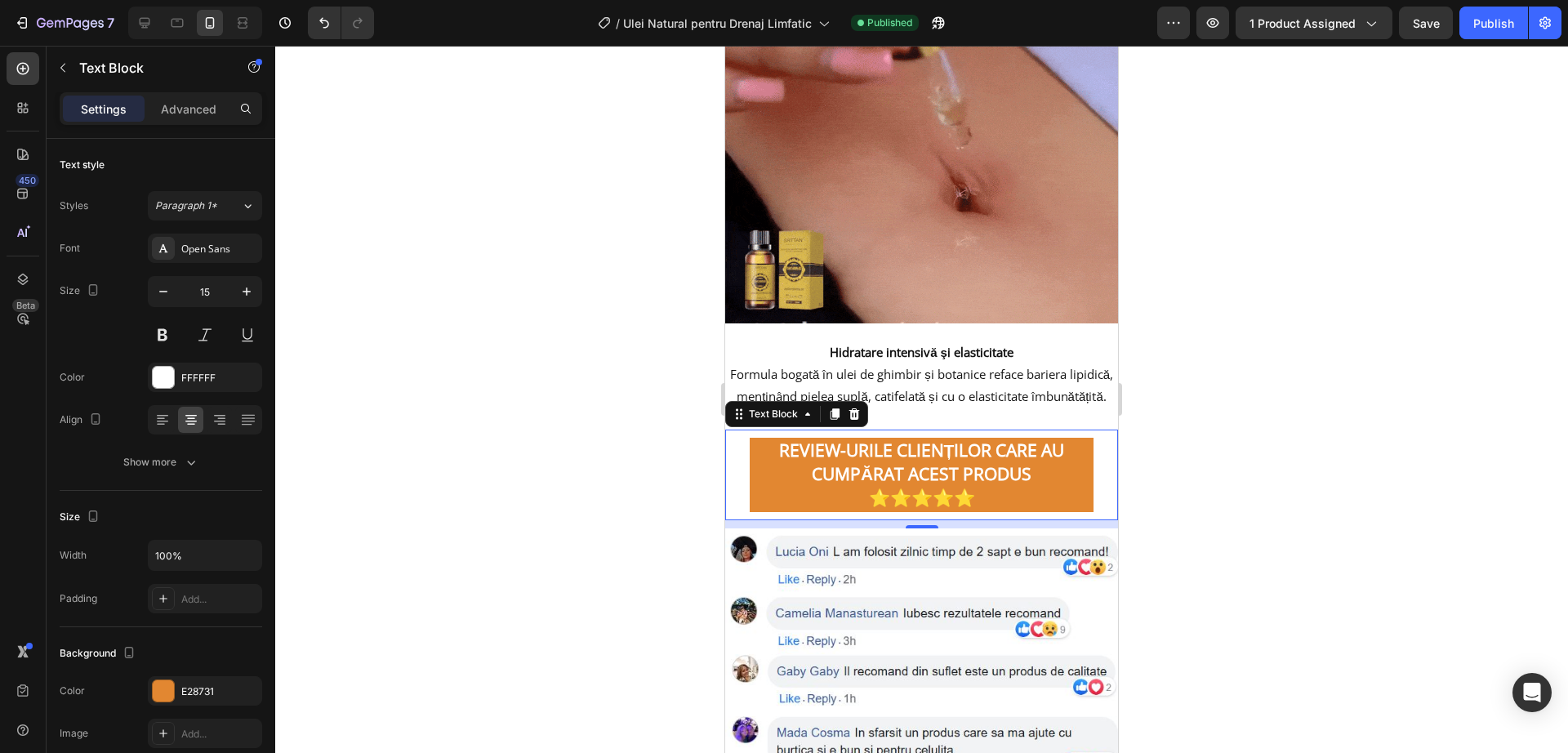
click at [763, 453] on p "REVIEW-URILE CLIENȚILOR CARE AU CUMPĂRAT ACEST PRODUS" at bounding box center [921, 463] width 341 height 48
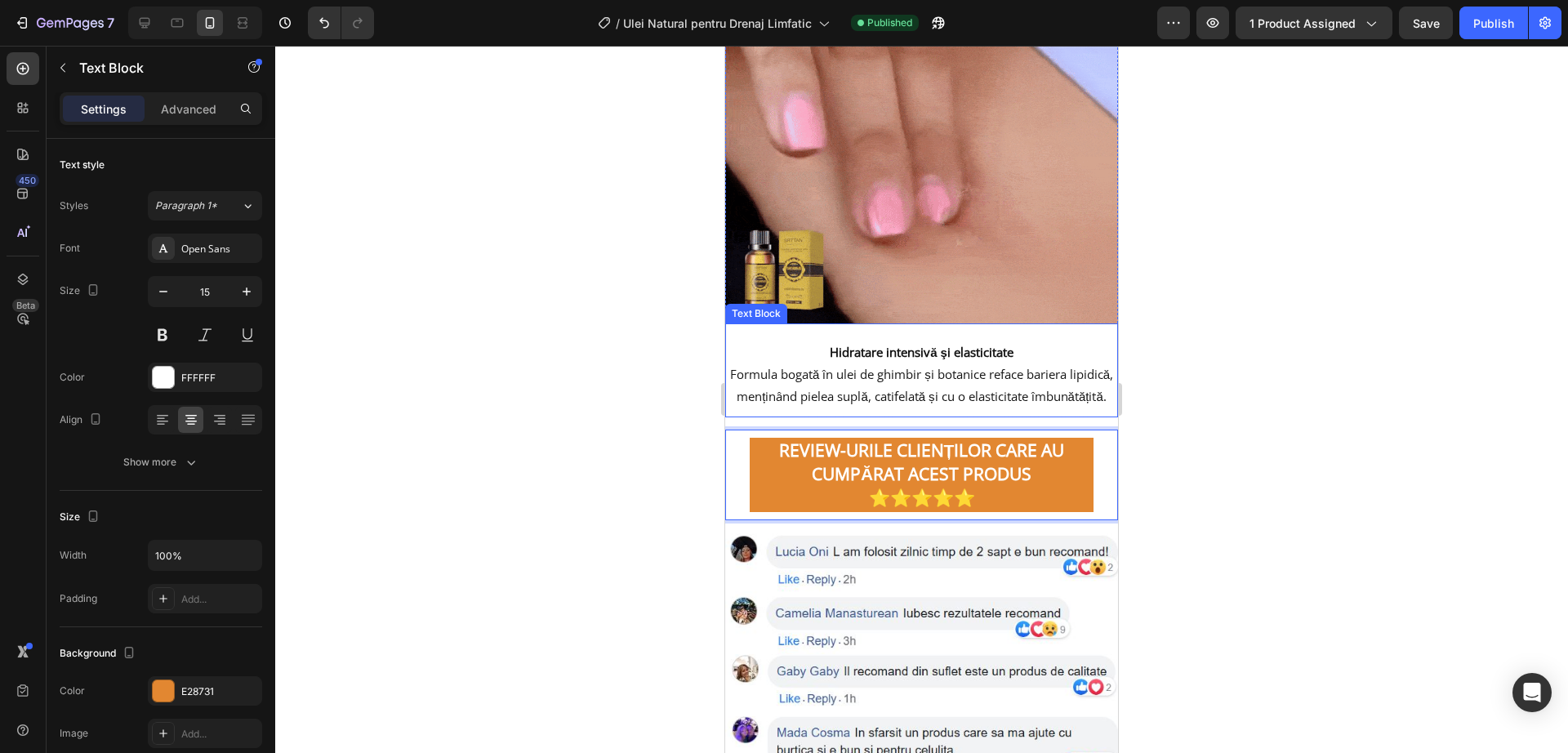
click at [786, 406] on p "Hidratare intensivă şi elasticitate Formula bogată în ulei de ghimbir și botani…" at bounding box center [921, 374] width 389 height 66
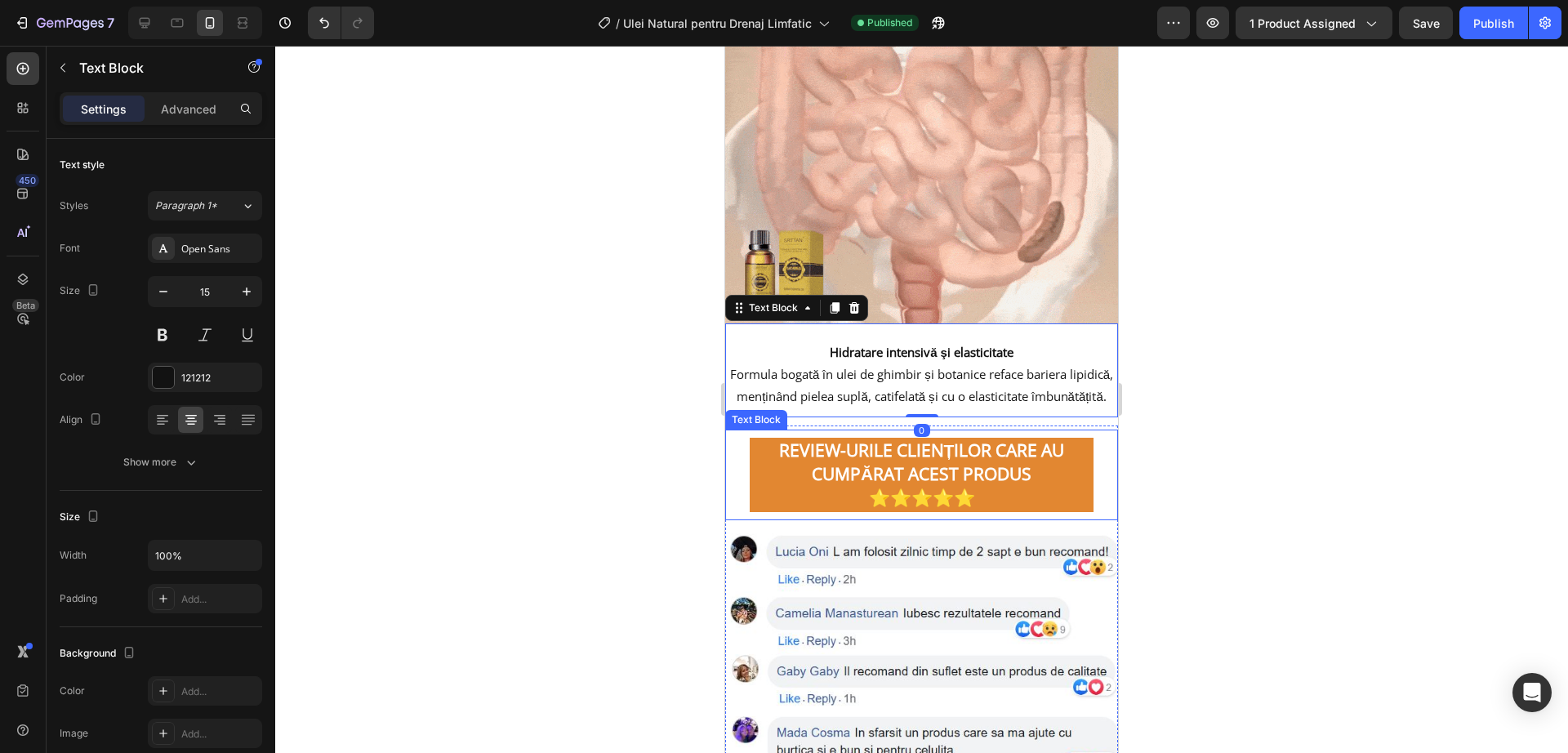
click at [902, 455] on strong "REVIEW-URILE CLIENȚILOR CARE AU CUMPĂRAT ACEST PRODUS" at bounding box center [922, 462] width 285 height 47
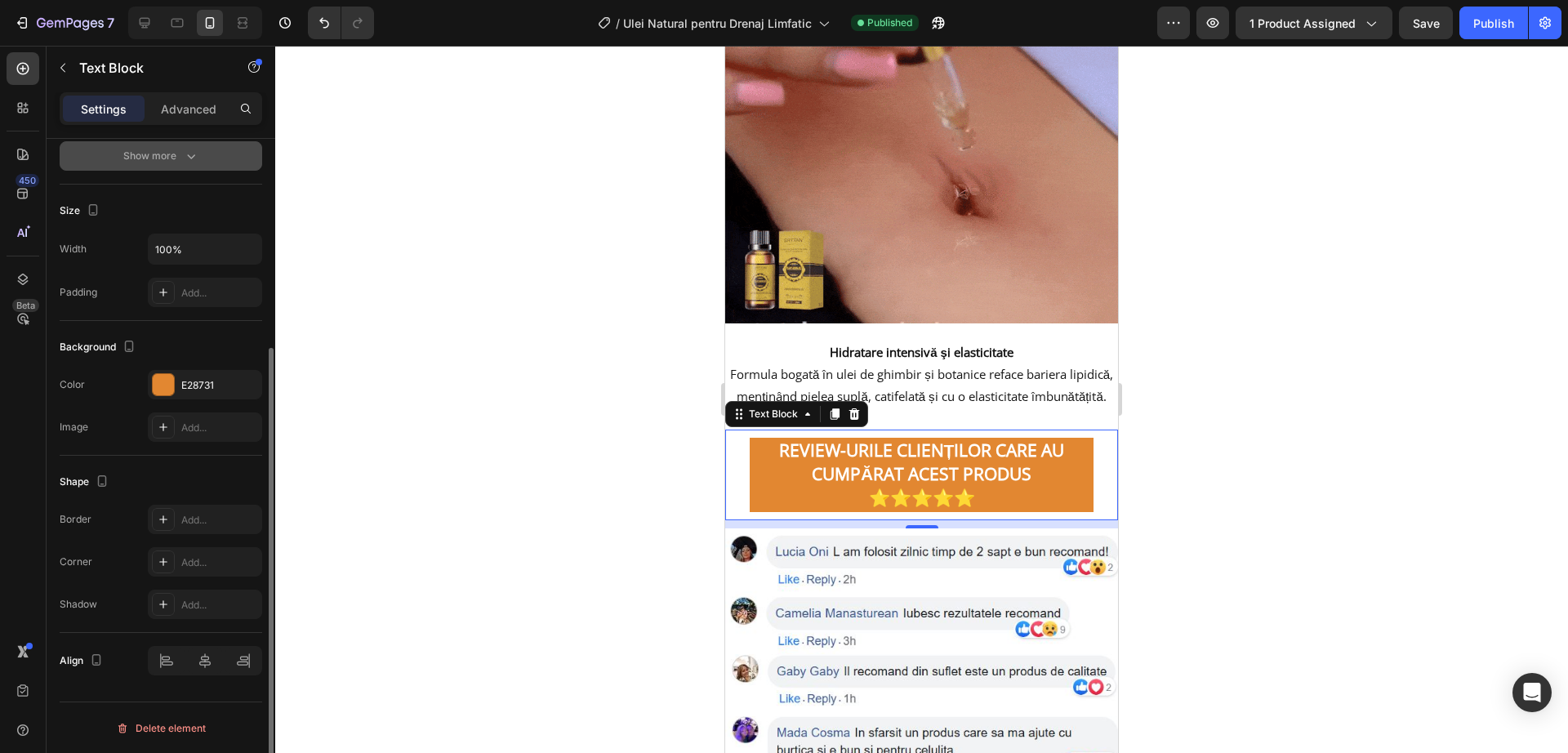
scroll to position [307, 0]
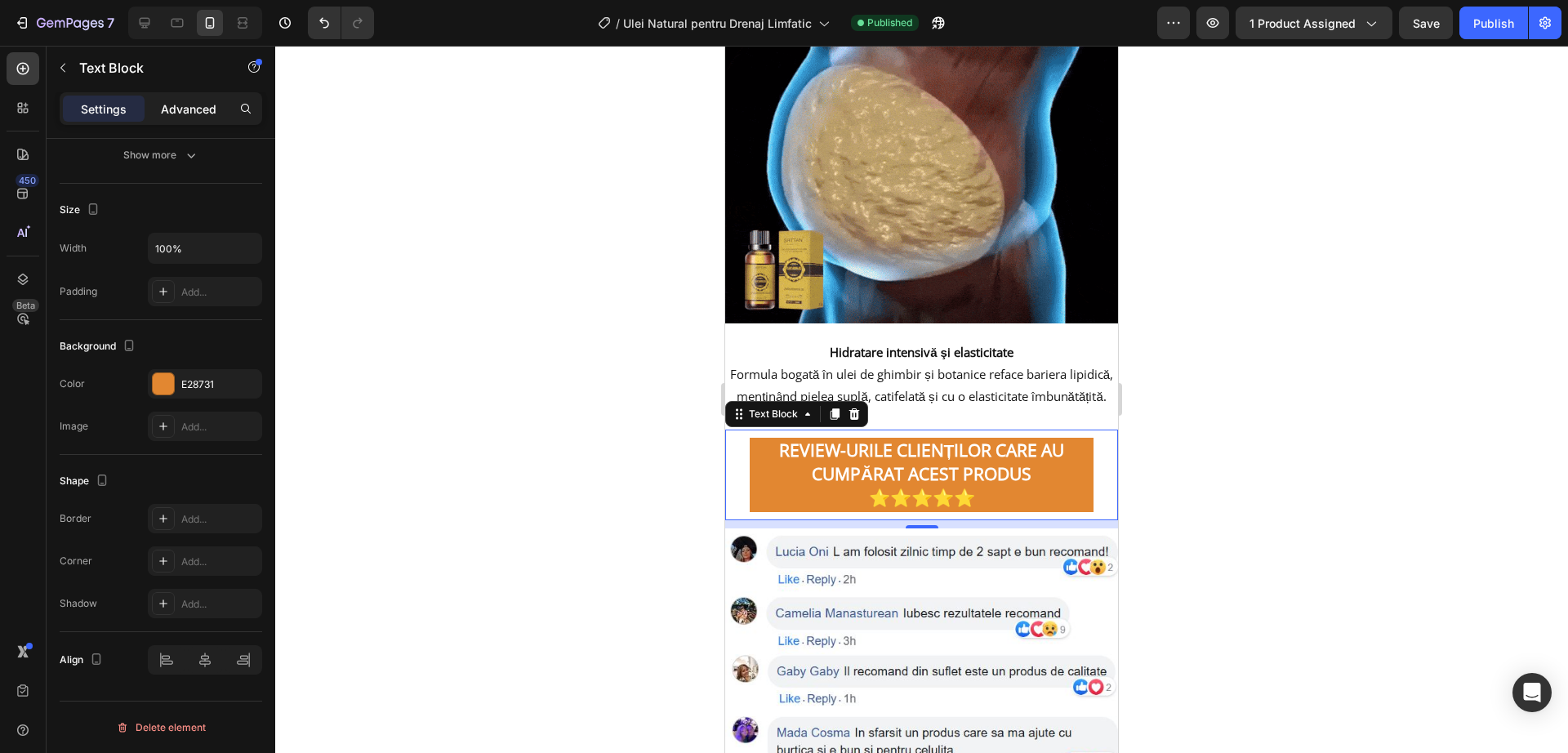
click at [183, 118] on div "Advanced" at bounding box center [189, 108] width 82 height 26
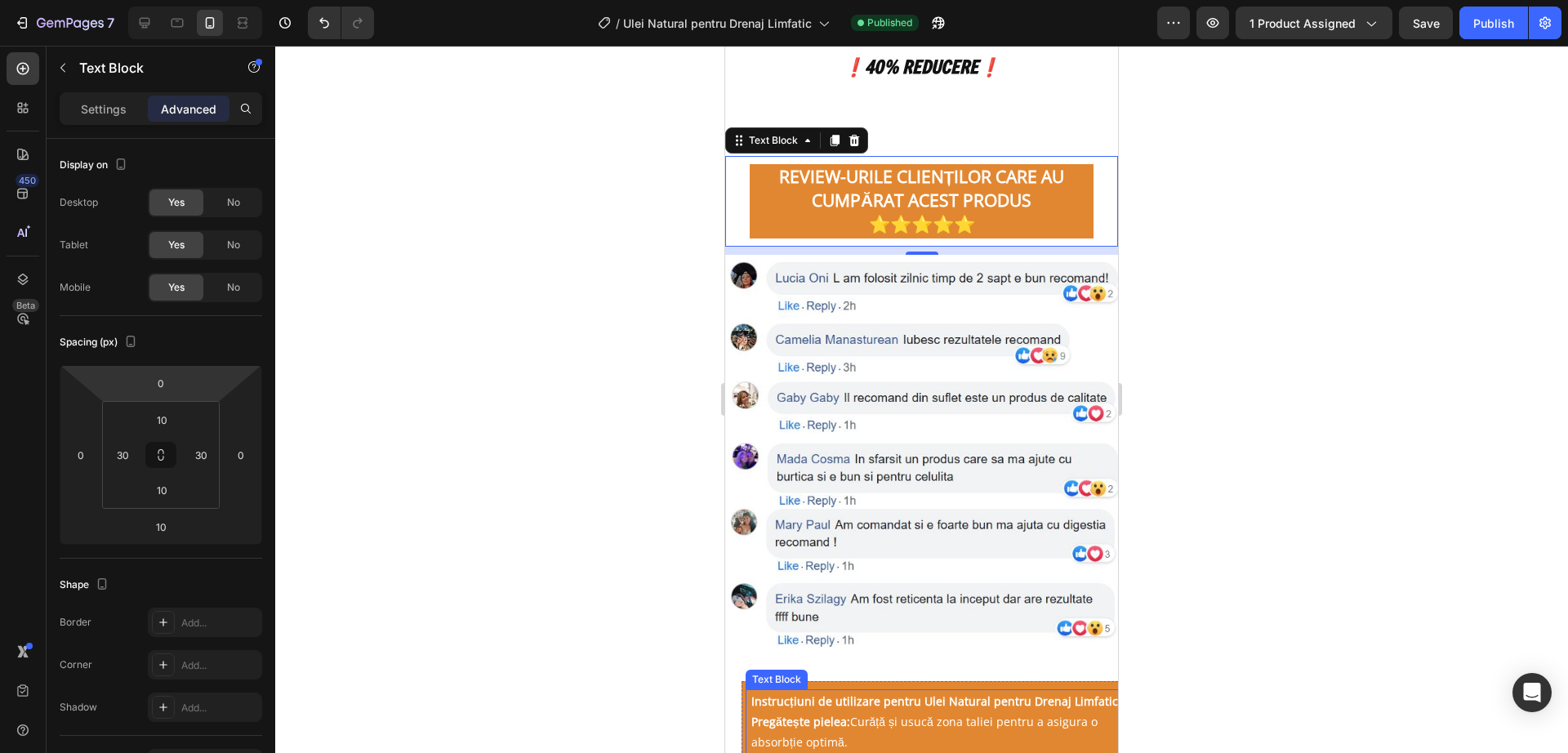
scroll to position [2995, 0]
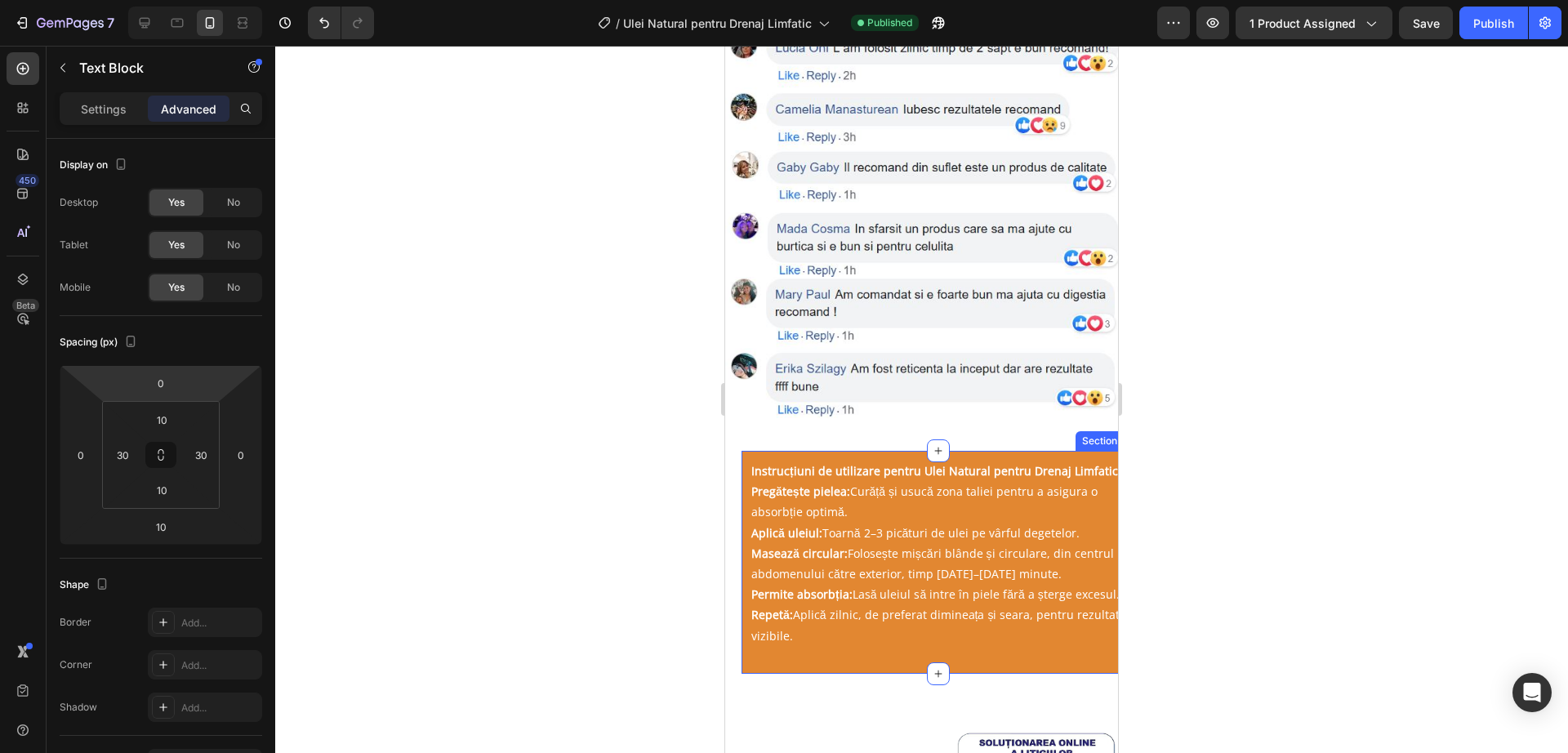
click at [743, 451] on div "Instrucțiuni de utilizare pentru Ulei Natural pentru Drenaj Limfatic Pregătește…" at bounding box center [938, 562] width 393 height 223
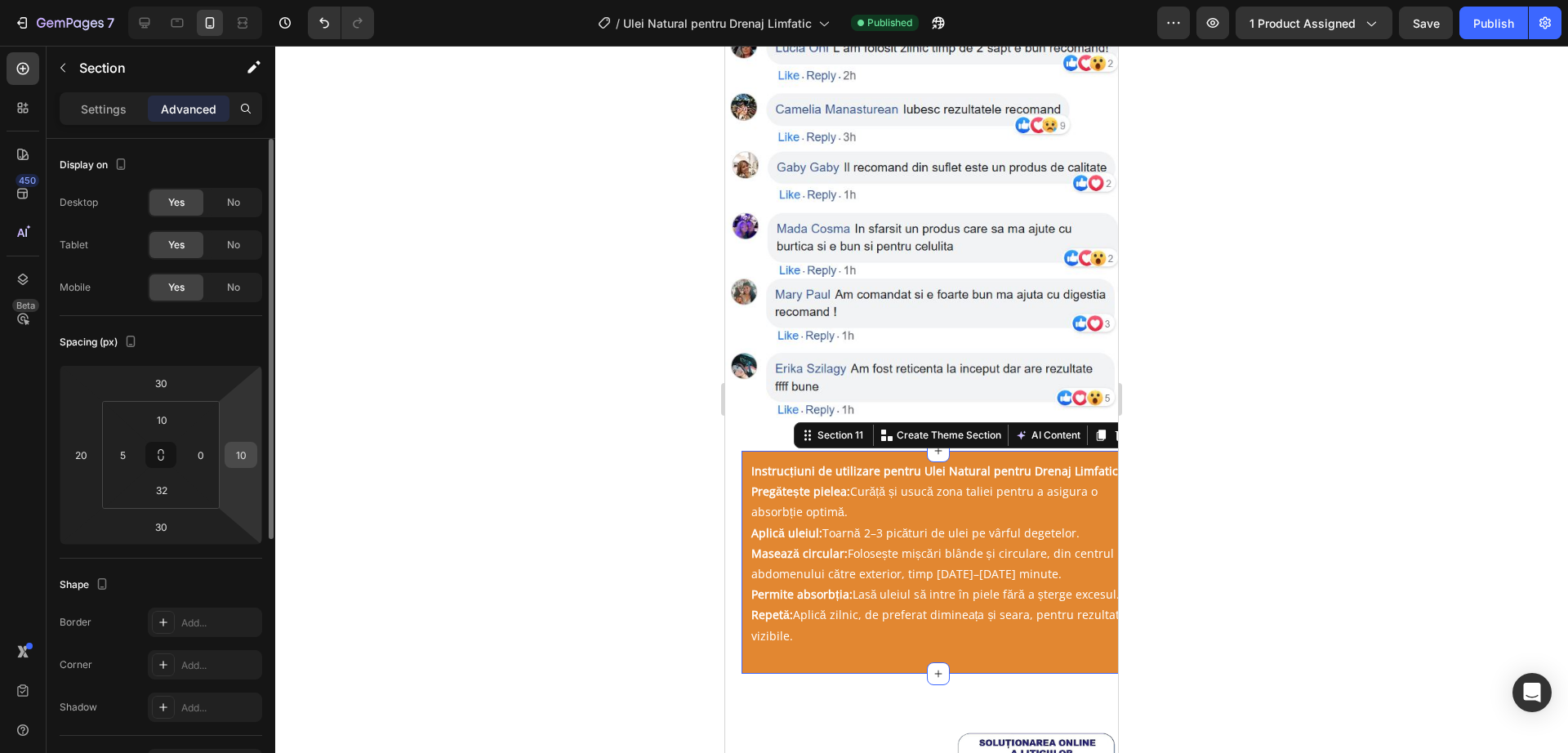
click at [247, 461] on input "10" at bounding box center [240, 455] width 24 height 24
type input "0"
click at [96, 452] on div "20" at bounding box center [80, 455] width 33 height 26
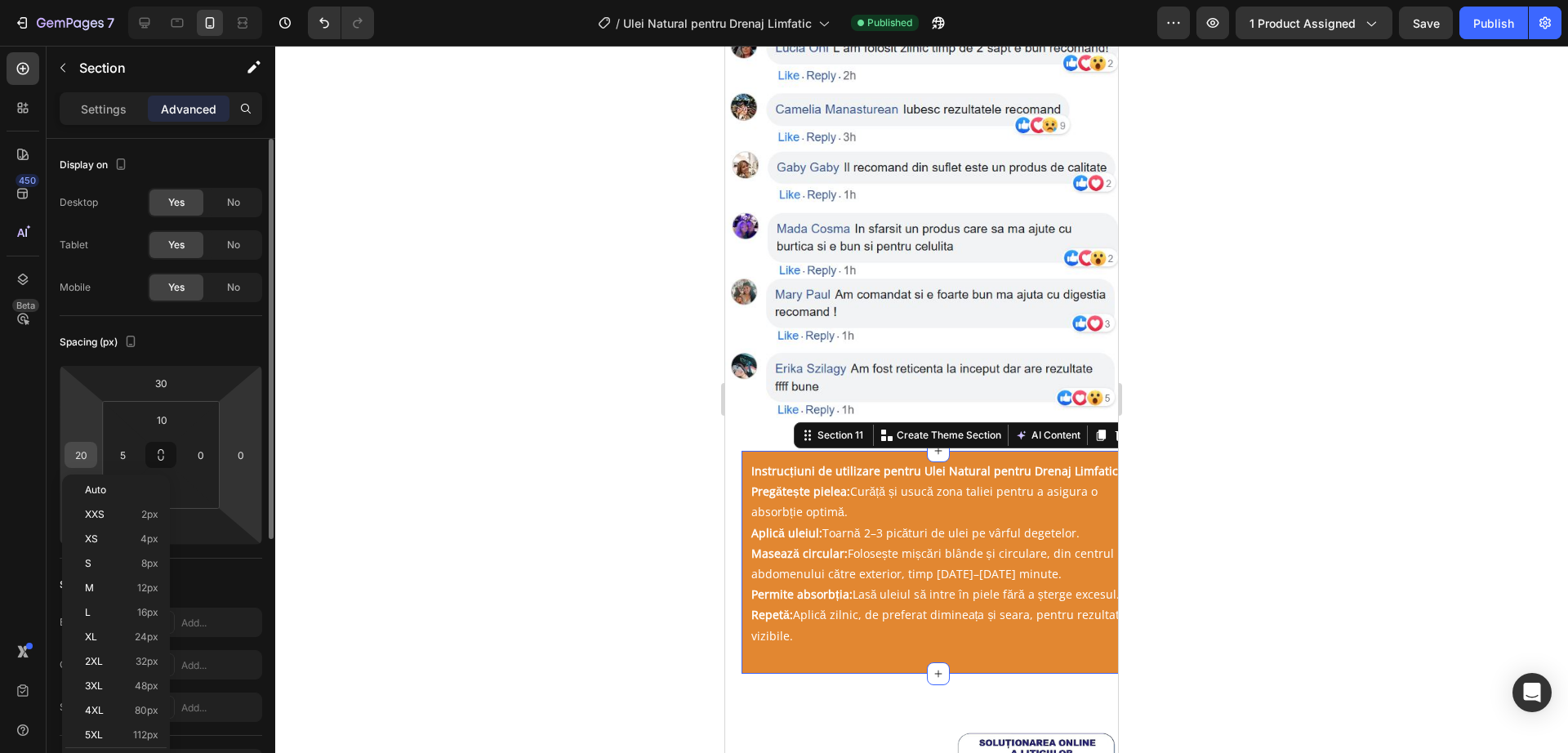
click at [66, 462] on div "20" at bounding box center [80, 455] width 33 height 26
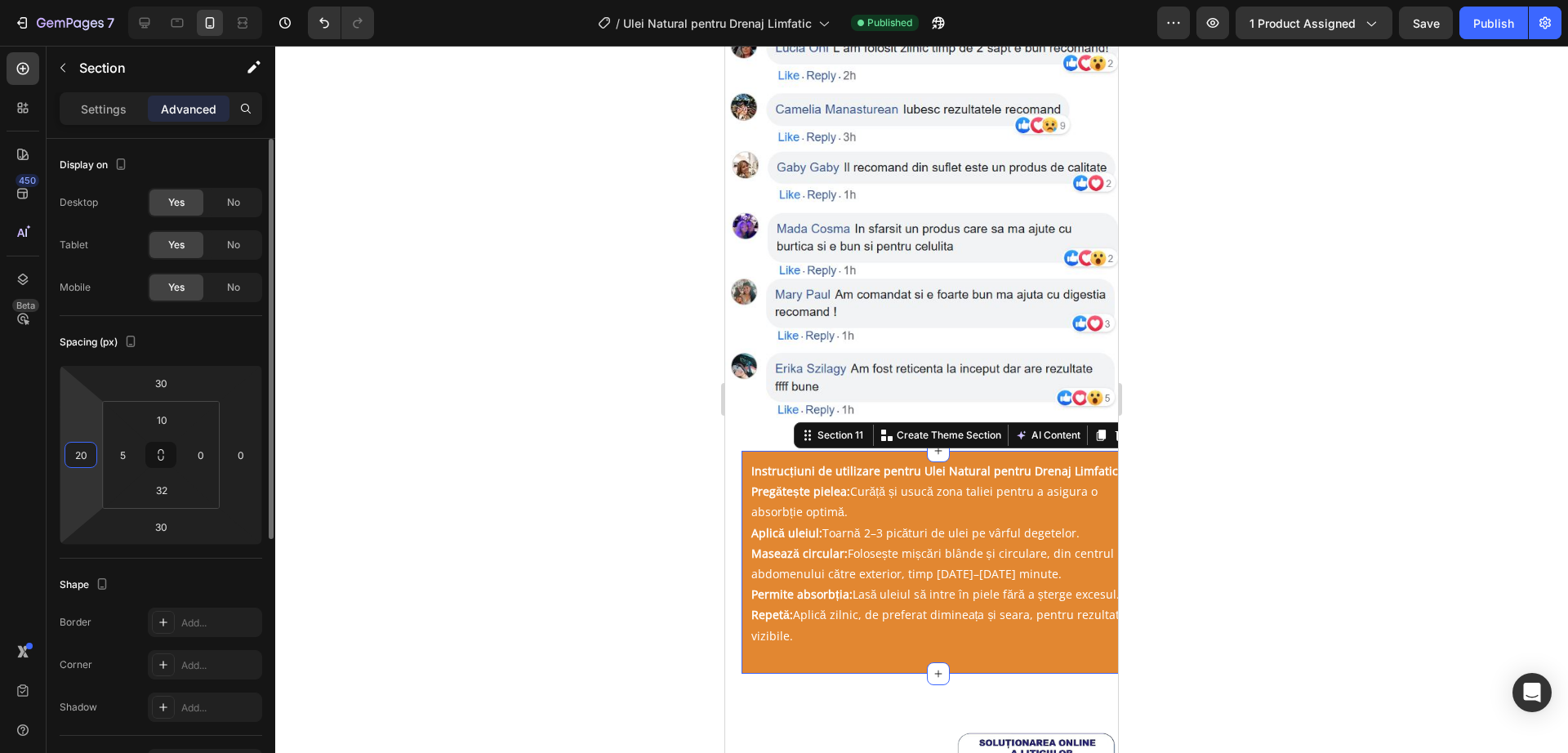
click at [73, 456] on input "20" at bounding box center [80, 455] width 24 height 24
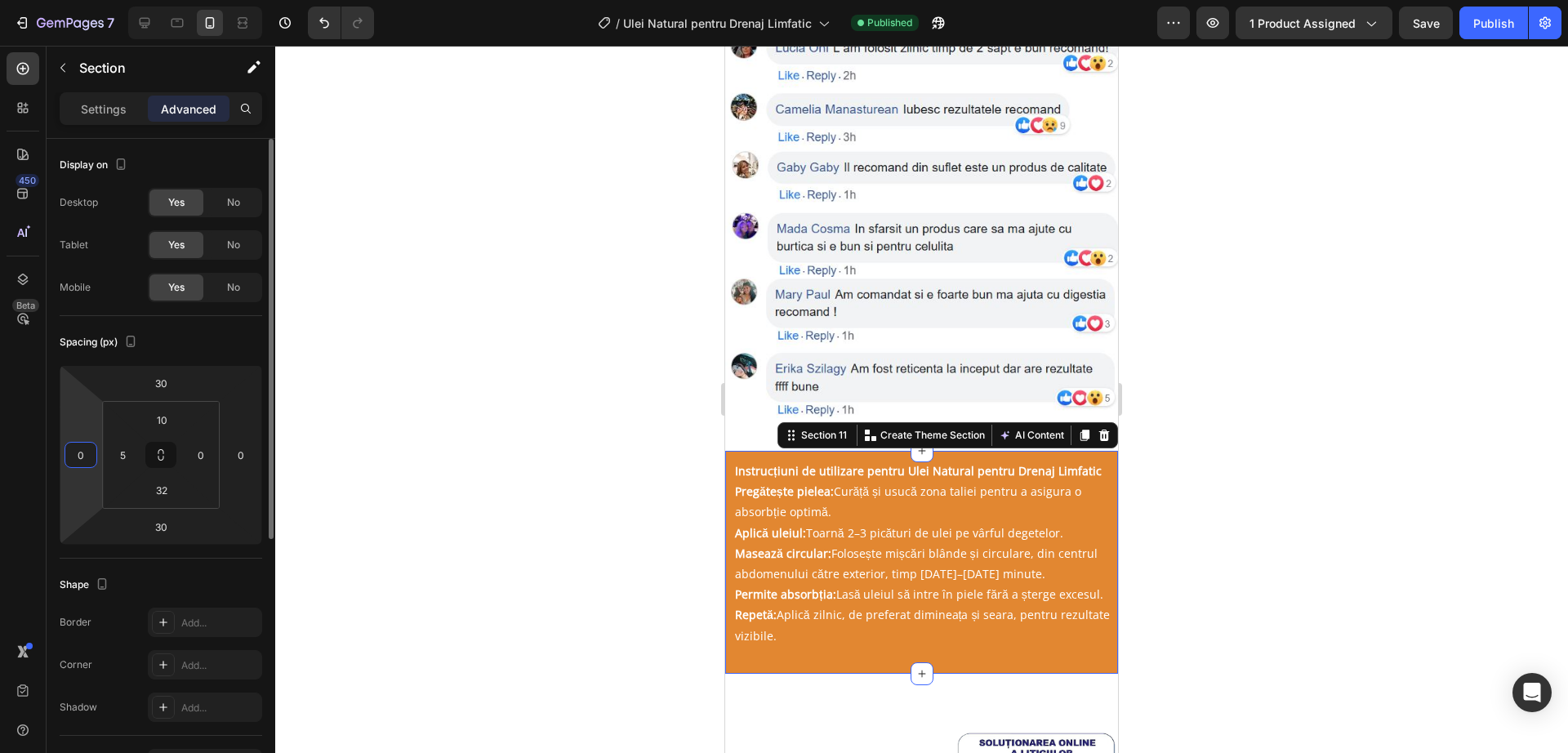
type input "0"
click at [618, 456] on div at bounding box center [922, 400] width 1293 height 708
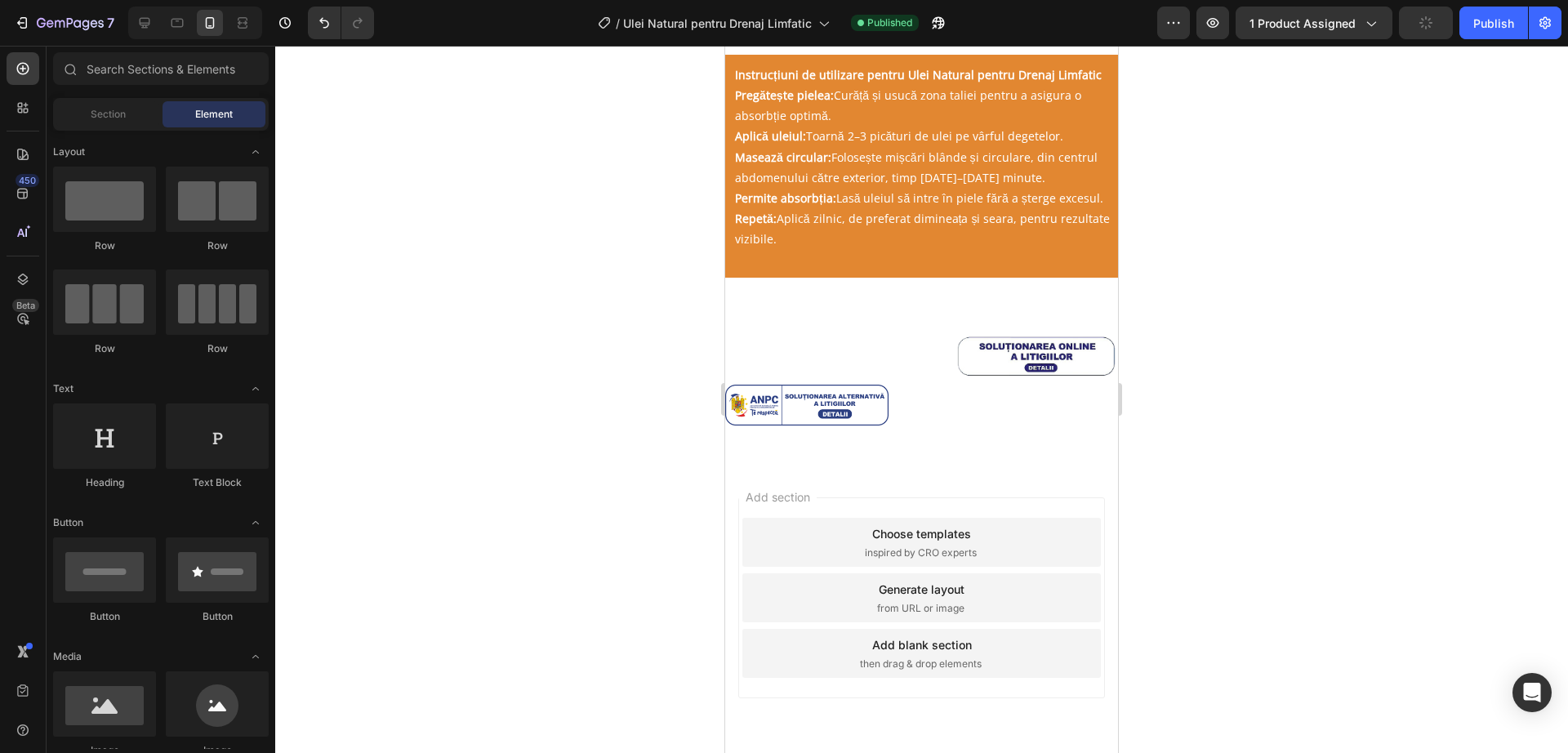
scroll to position [2326, 0]
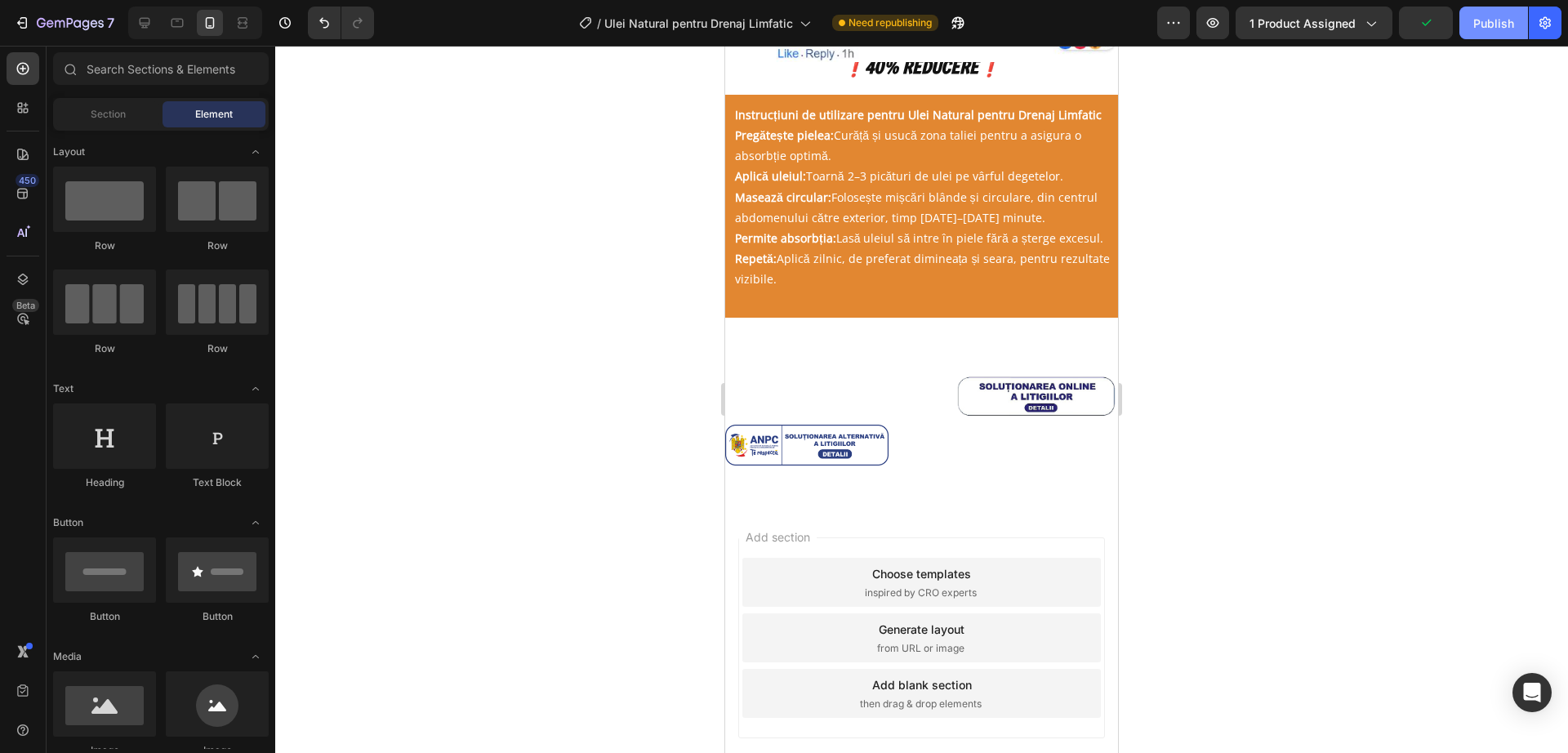
click at [1496, 16] on div "Publish" at bounding box center [1493, 23] width 41 height 17
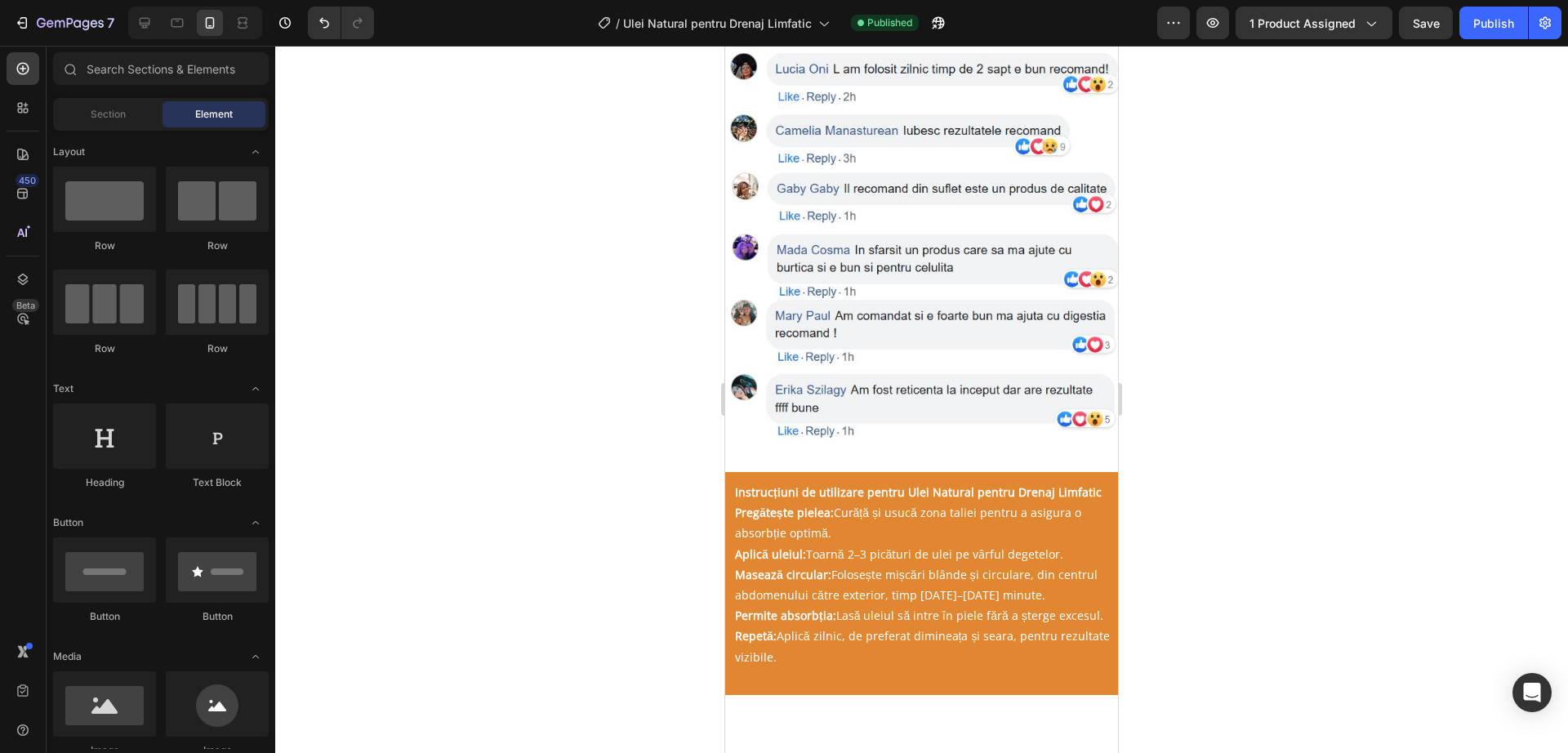
scroll to position [3434, 0]
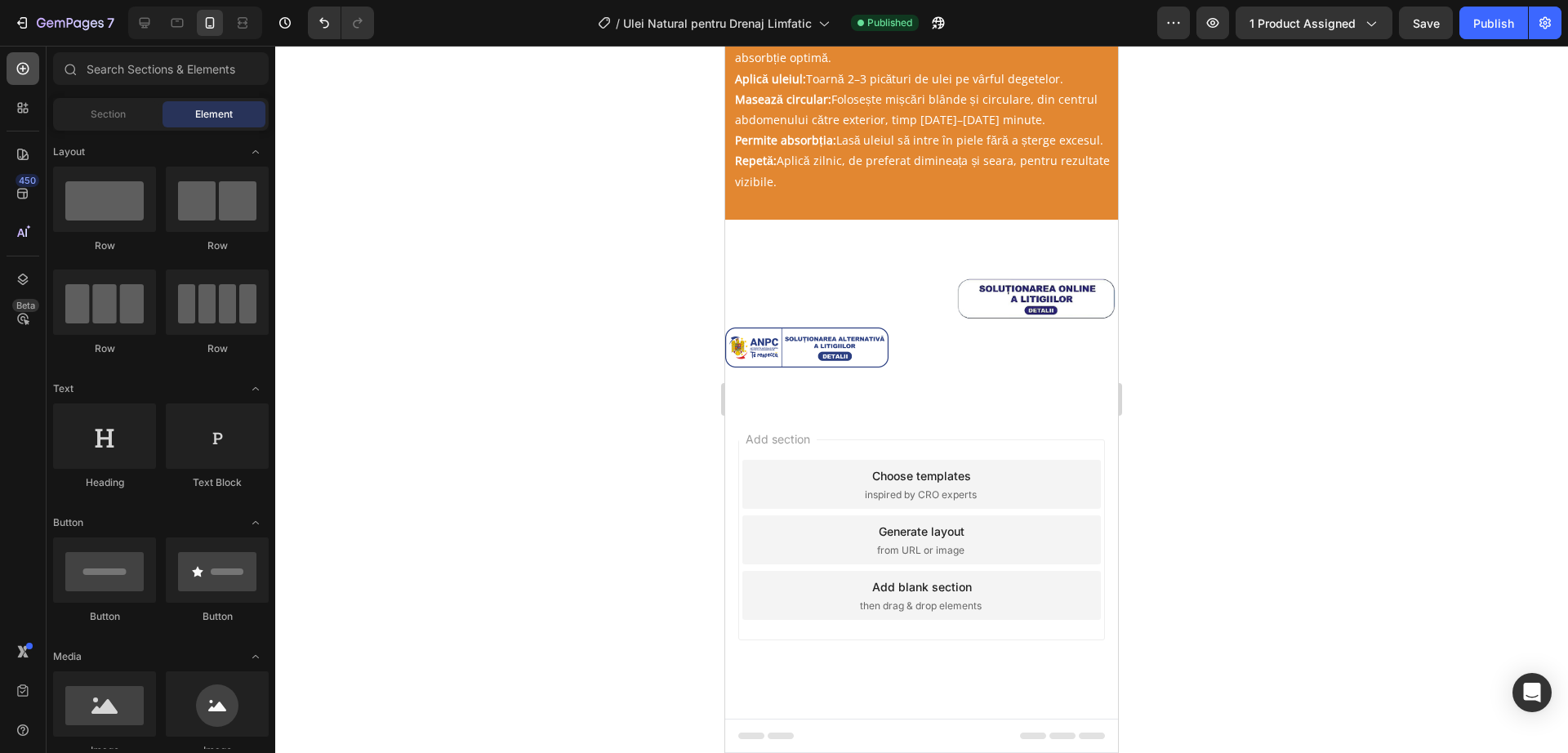
click at [31, 52] on div at bounding box center [23, 68] width 33 height 33
click at [83, 61] on div at bounding box center [69, 68] width 33 height 33
click at [110, 62] on input "text" at bounding box center [161, 68] width 216 height 33
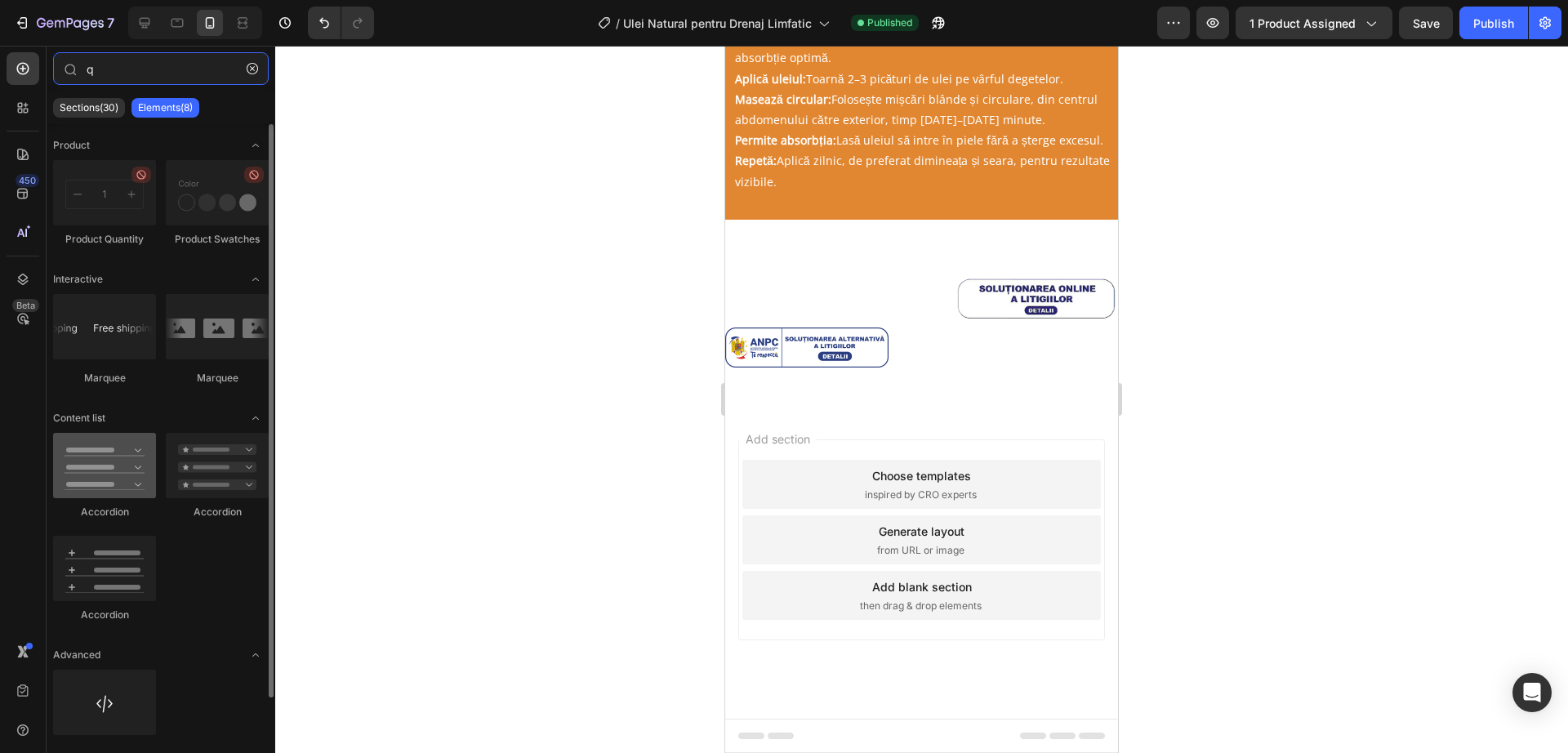
scroll to position [49, 0]
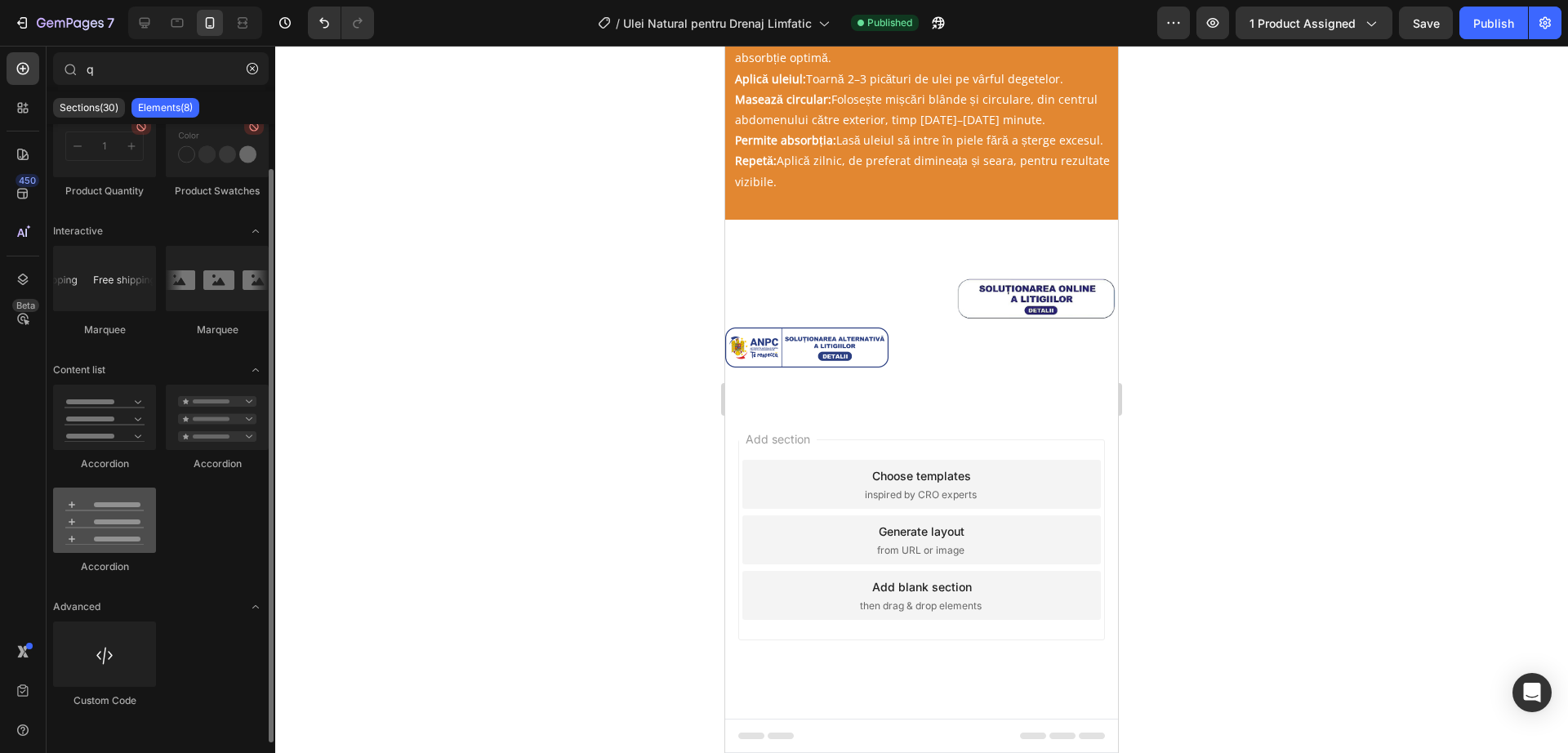
click at [109, 512] on div at bounding box center [104, 520] width 103 height 65
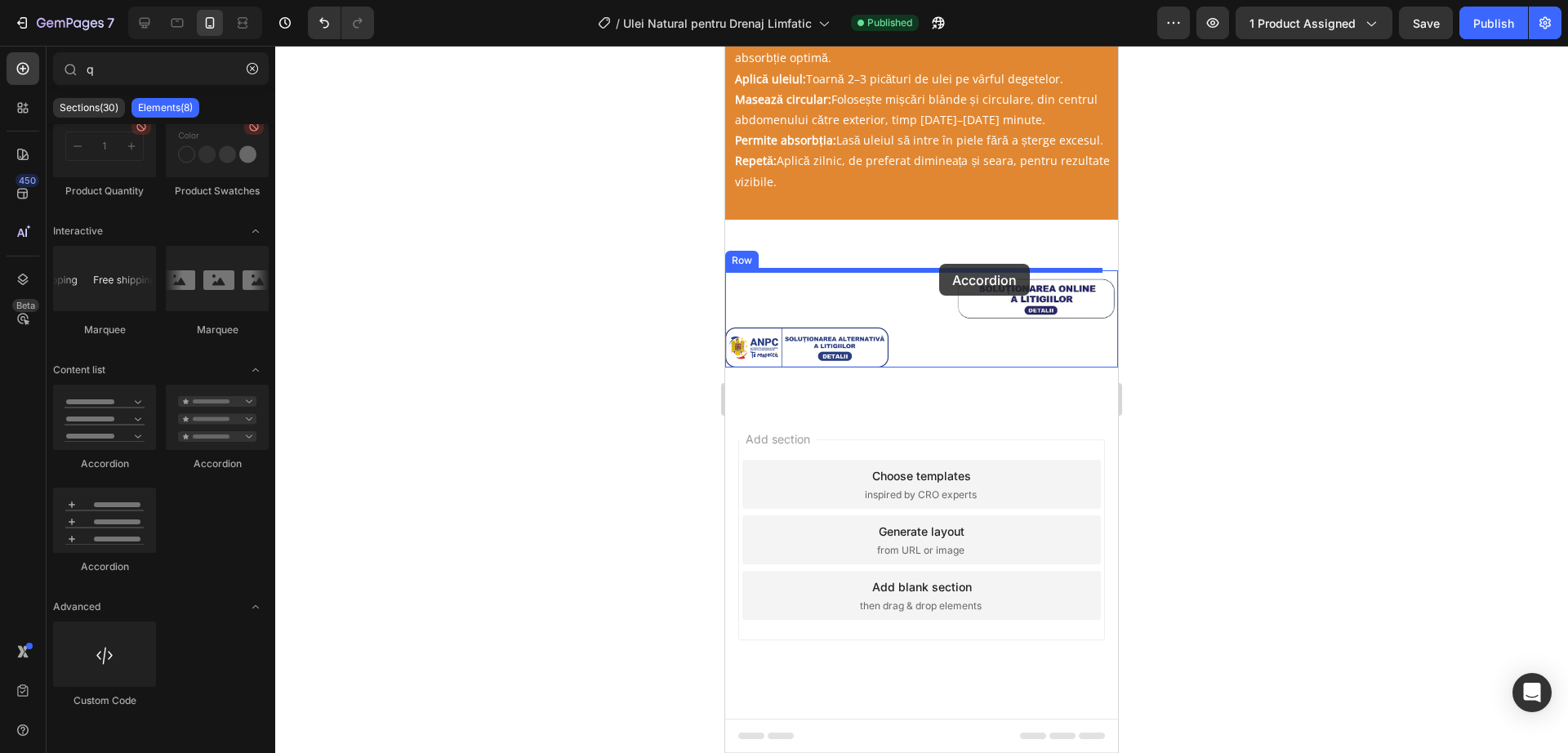
drag, startPoint x: 843, startPoint y: 580, endPoint x: 939, endPoint y: 264, distance: 330.3
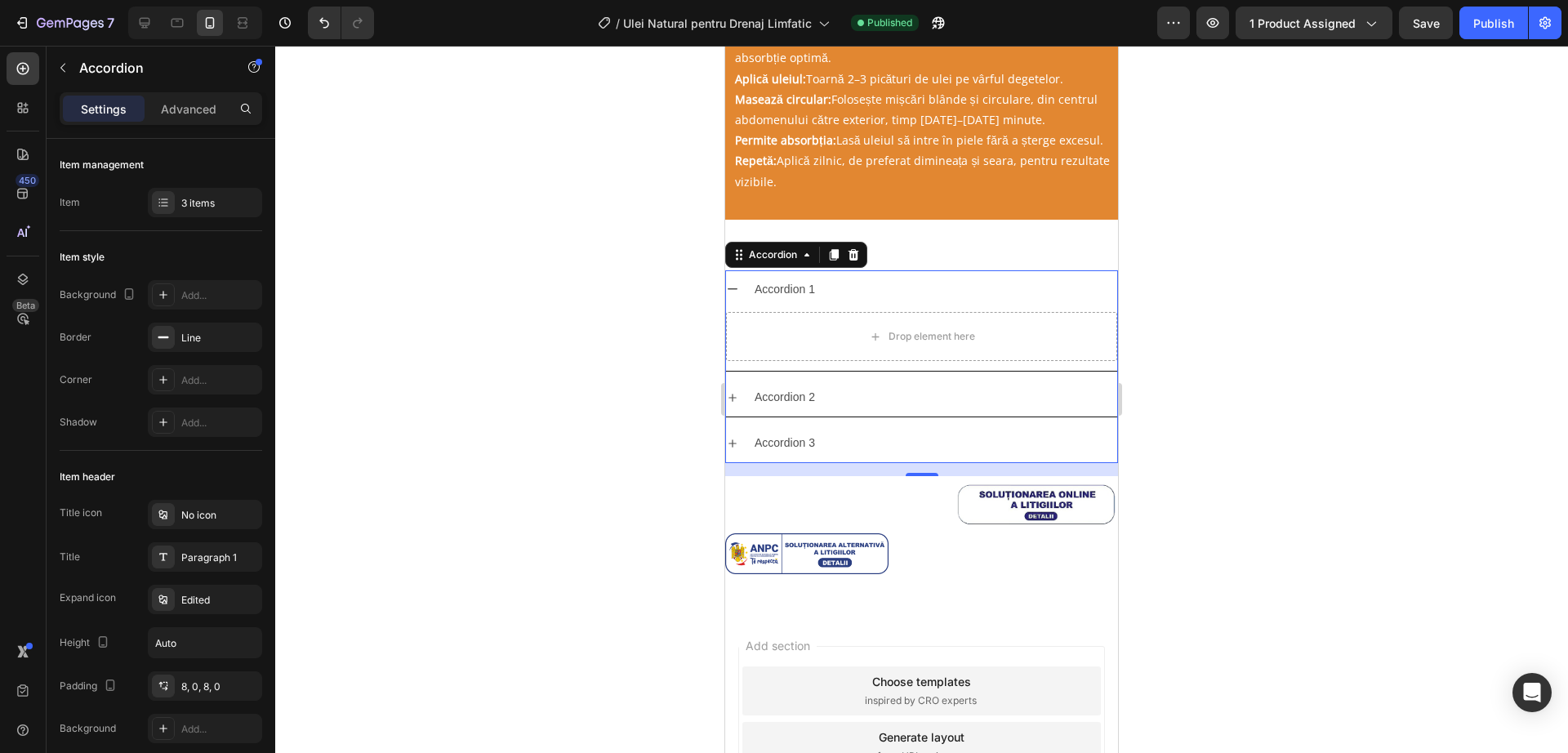
click at [738, 296] on icon at bounding box center [733, 289] width 13 height 13
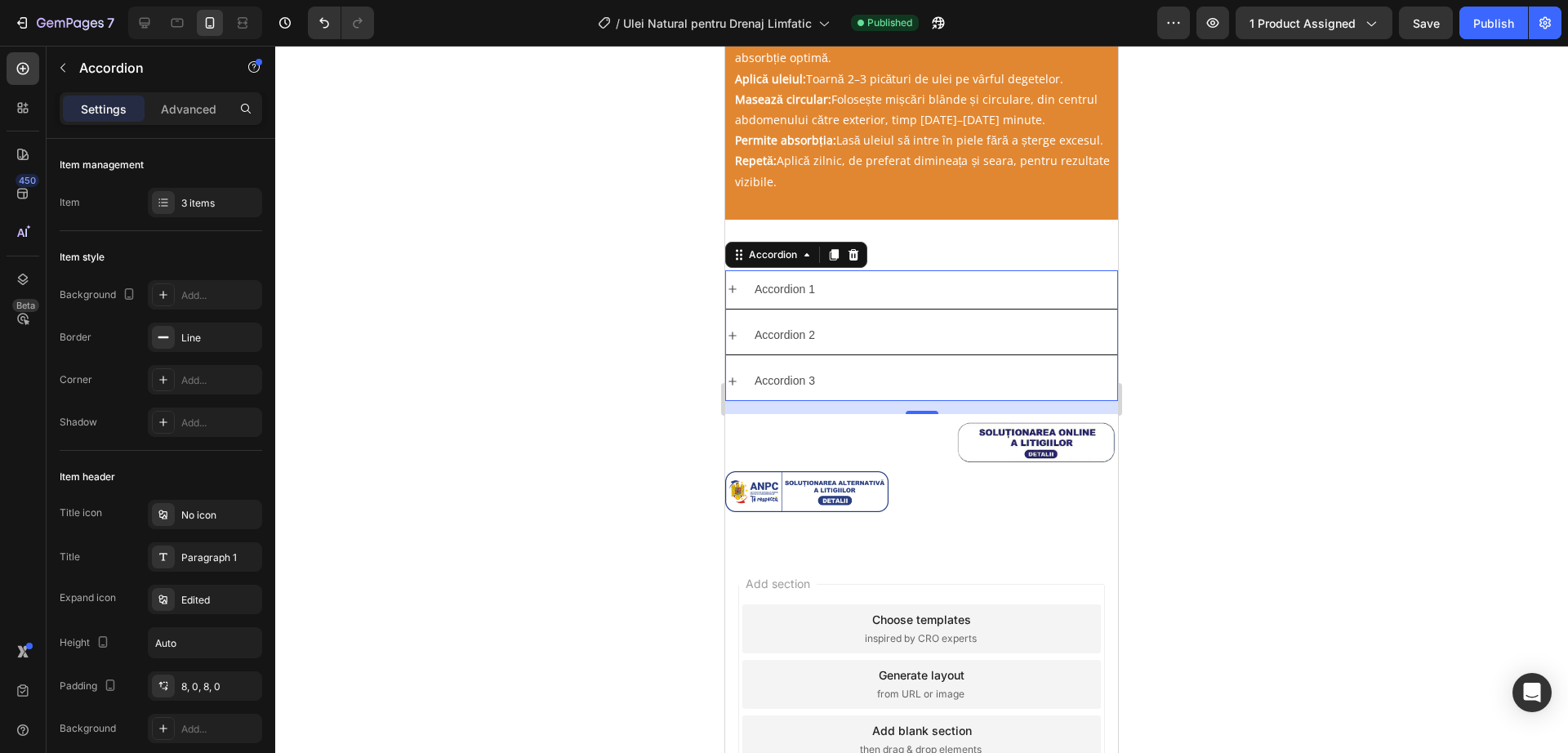
click at [741, 282] on div "Accordion 1" at bounding box center [921, 290] width 391 height 39
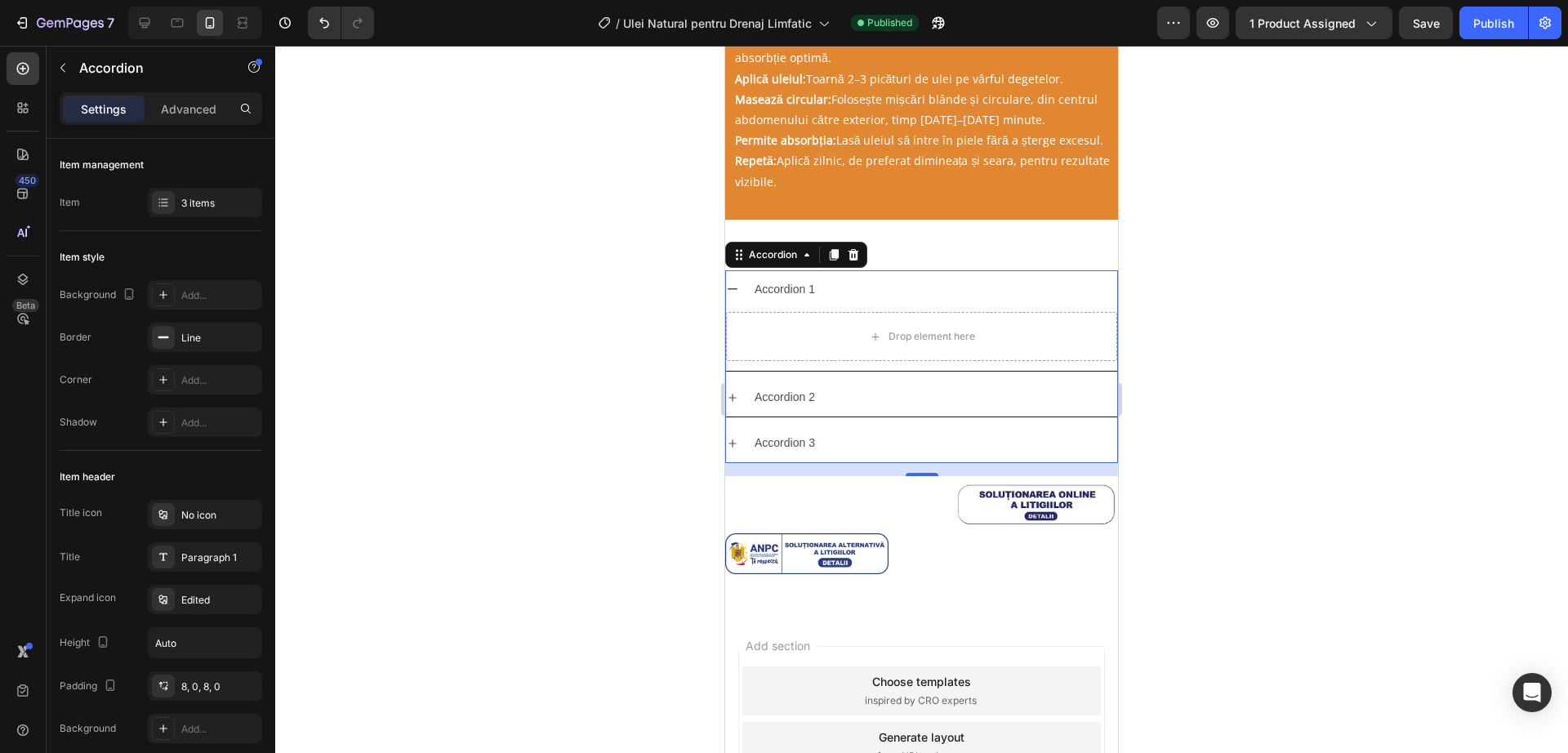
click at [767, 274] on div "Accordion 1" at bounding box center [921, 290] width 391 height 39
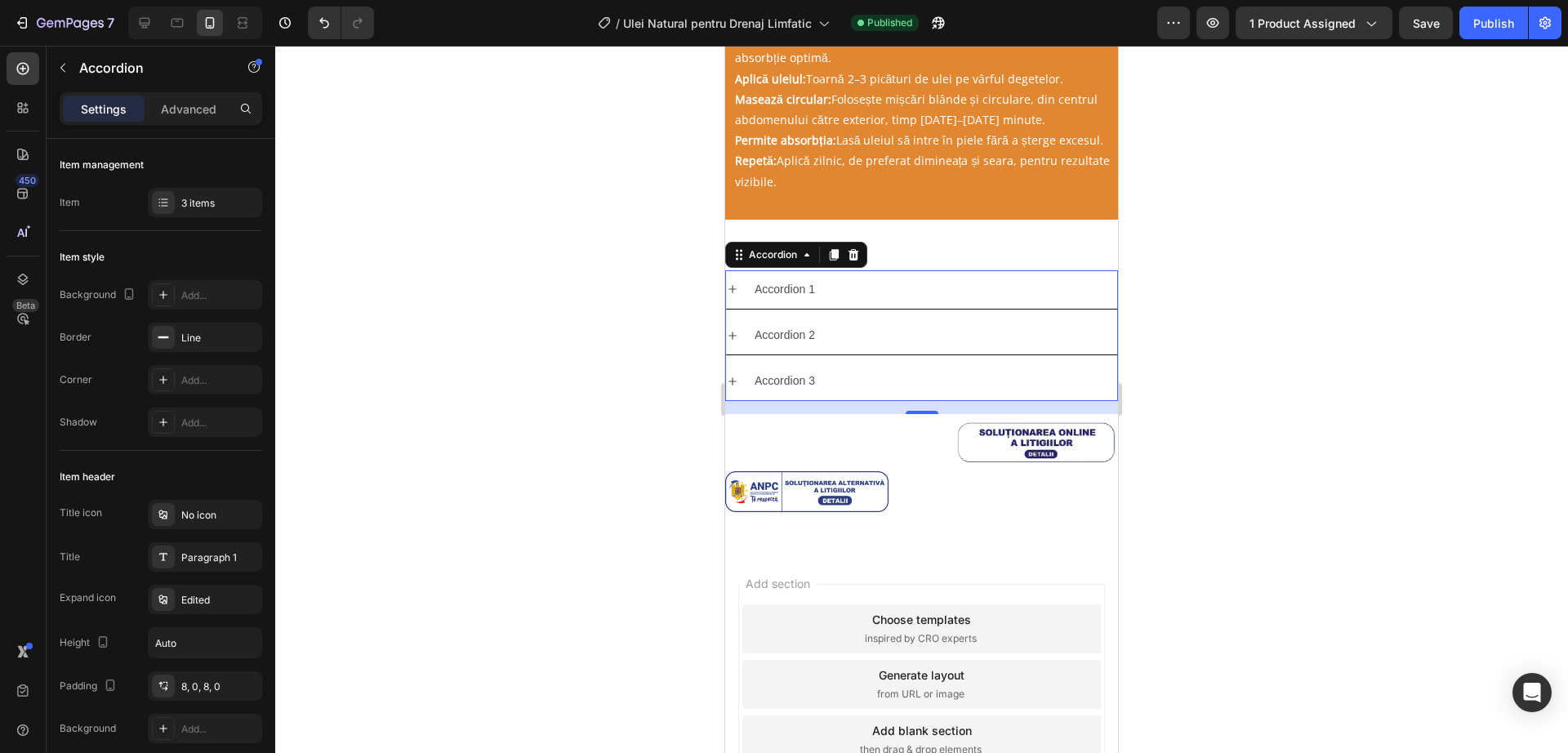
click at [812, 283] on div "Accordion 1" at bounding box center [784, 290] width 65 height 25
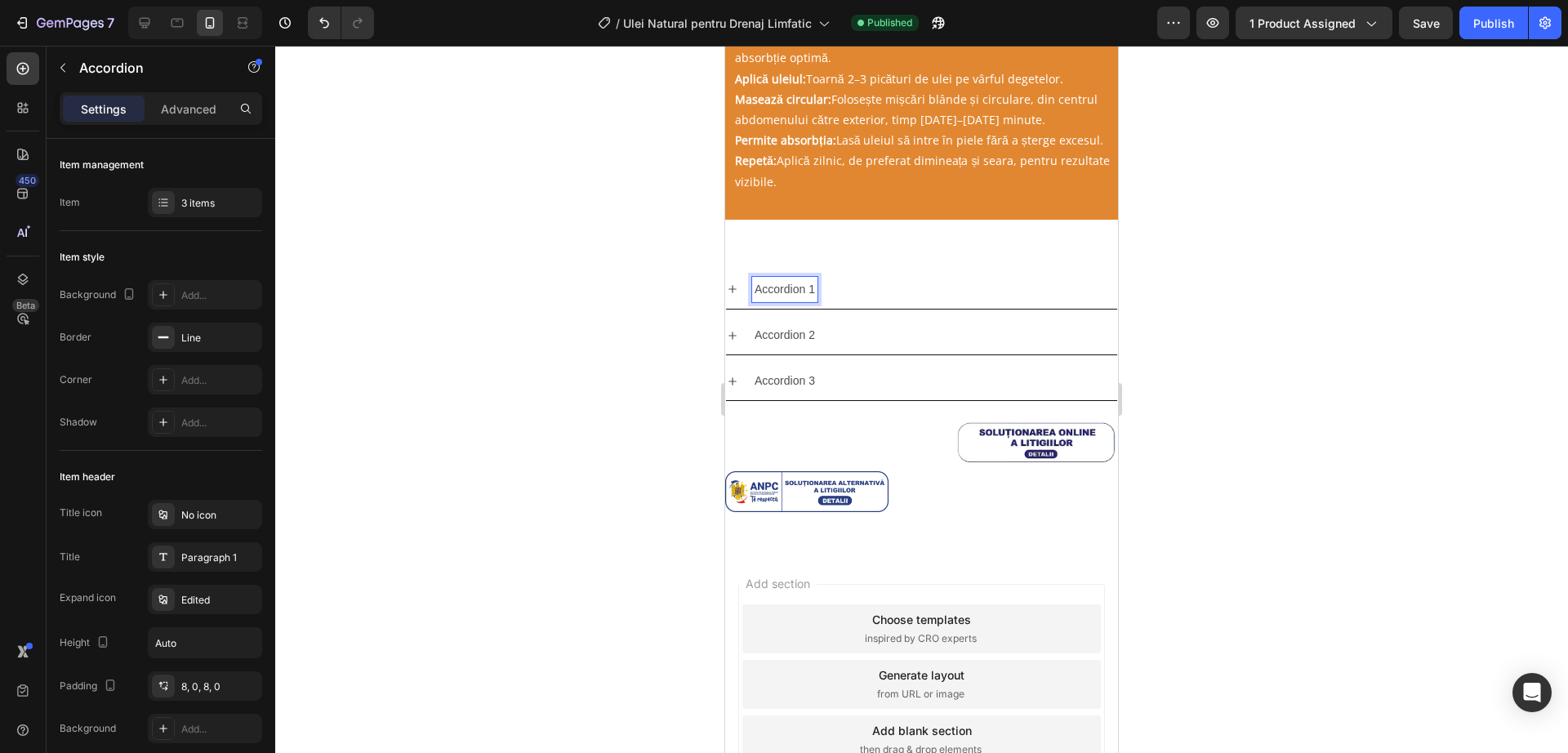
click at [812, 283] on p "Accordion 1" at bounding box center [784, 290] width 60 height 20
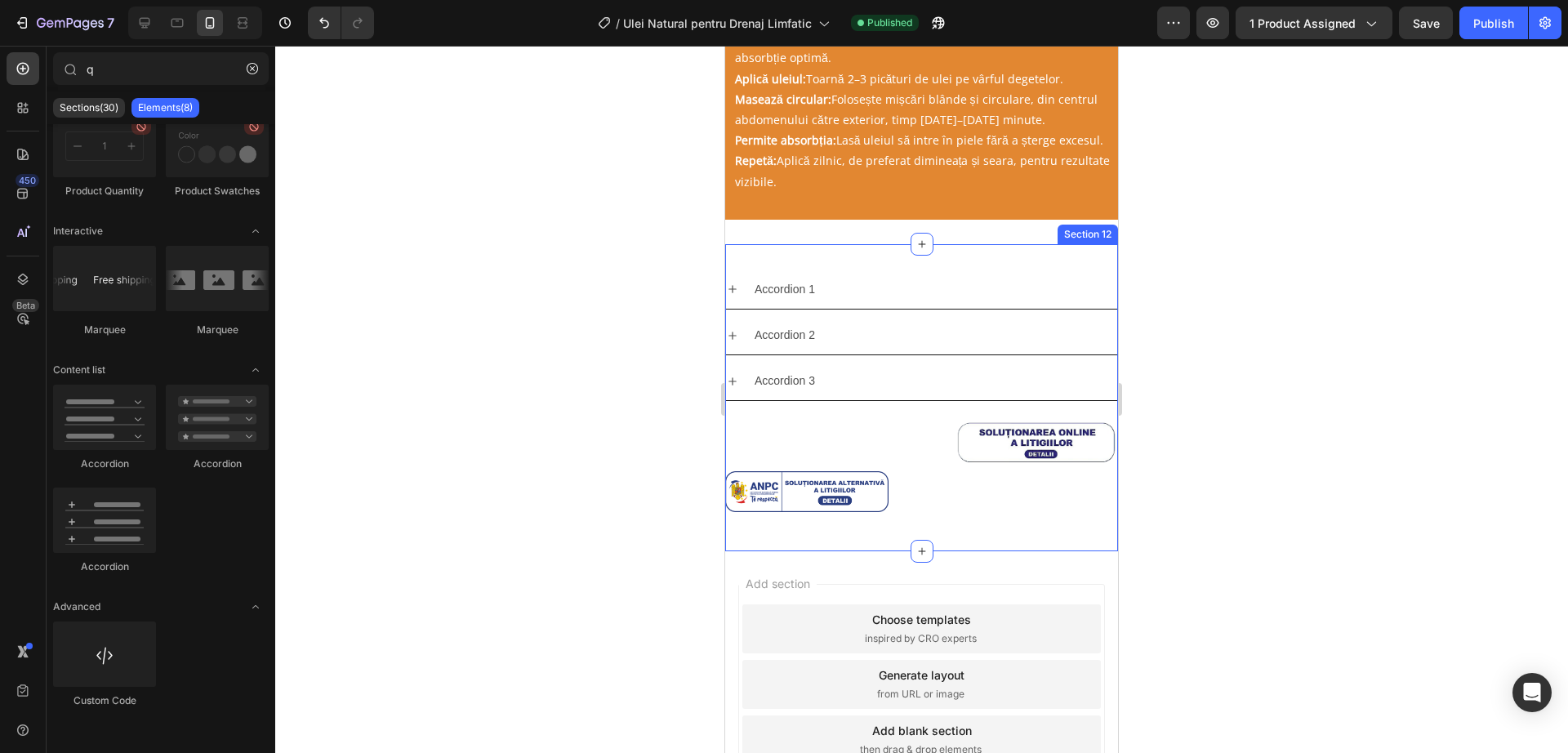
click at [861, 248] on div "Accordion 1 Accordion 2 Accordion 3 Accordion Image Image Row Section 12" at bounding box center [921, 398] width 393 height 307
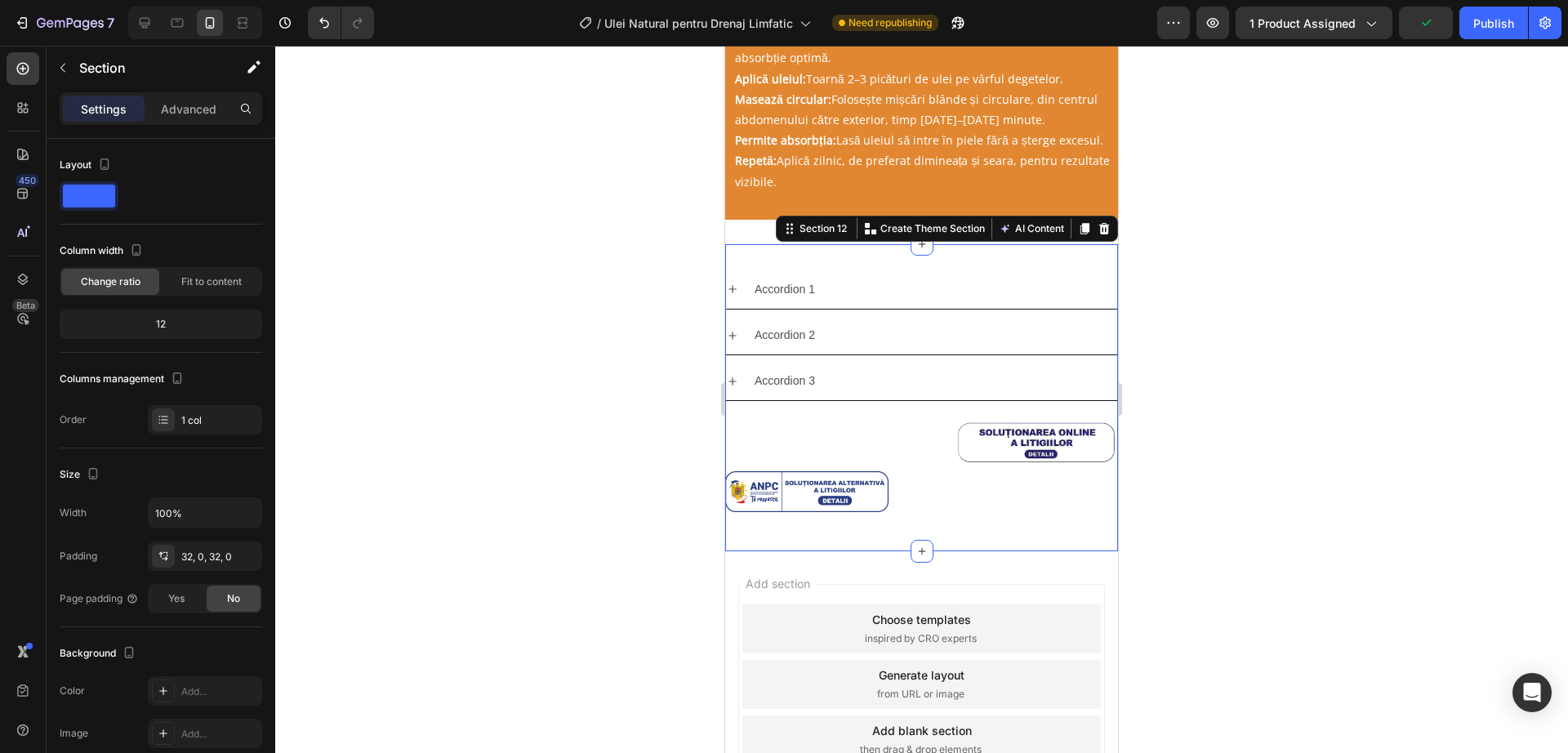
click at [664, 343] on div at bounding box center [922, 400] width 1293 height 708
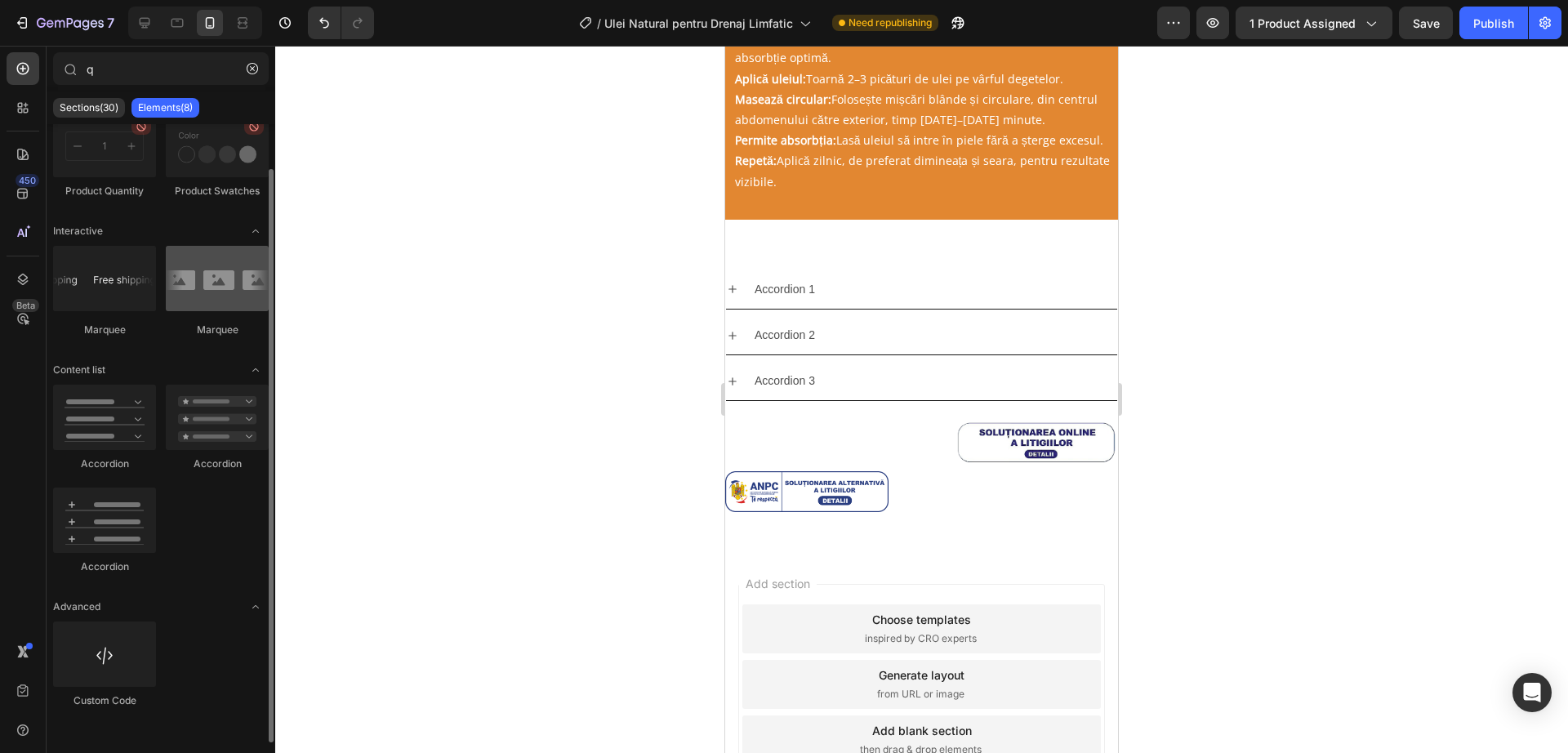
scroll to position [0, 0]
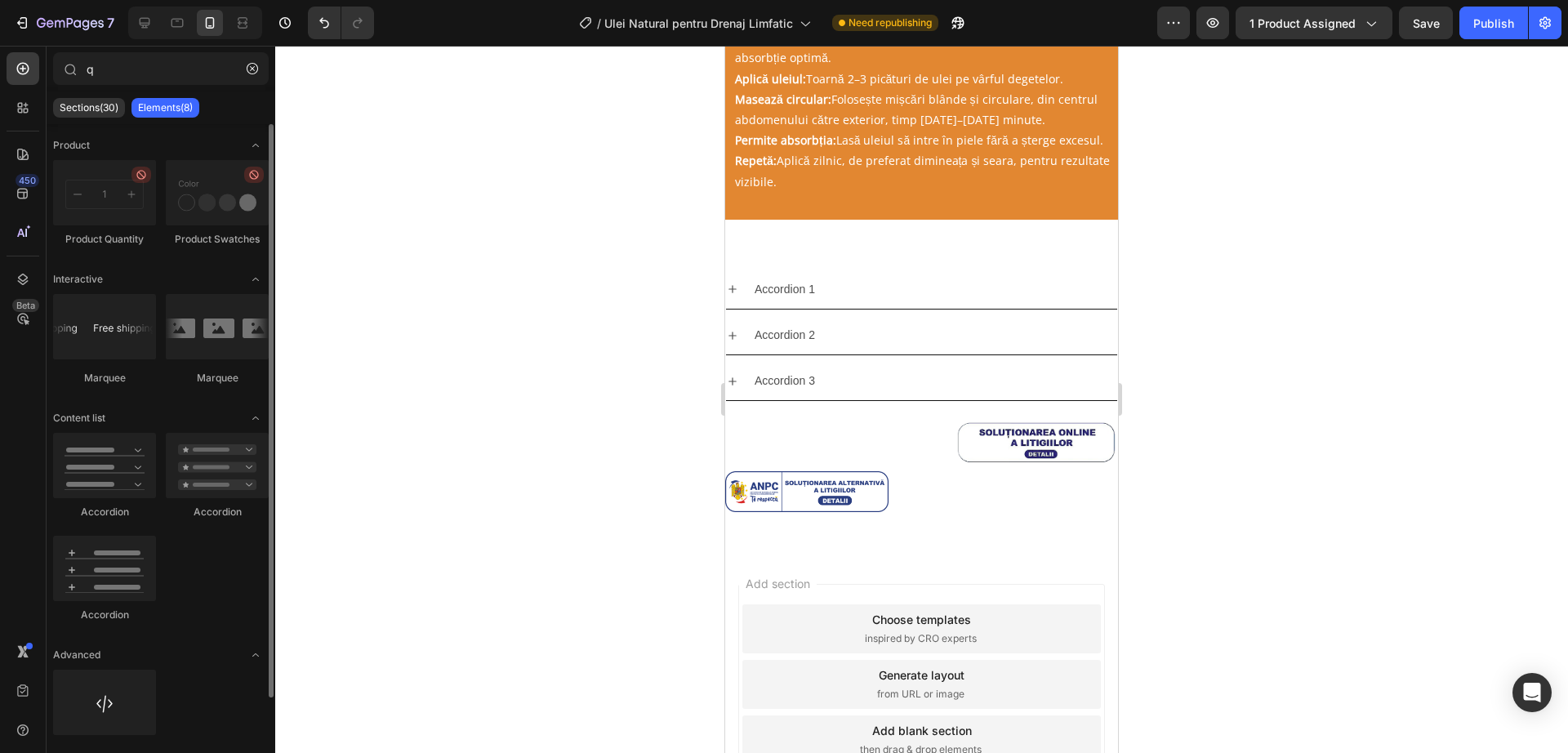
click at [255, 266] on div "Product Product Quantity Product Swatches Interactive [GEOGRAPHIC_DATA] Marquee…" at bounding box center [161, 457] width 229 height 667
click at [197, 54] on input "q" at bounding box center [161, 68] width 216 height 33
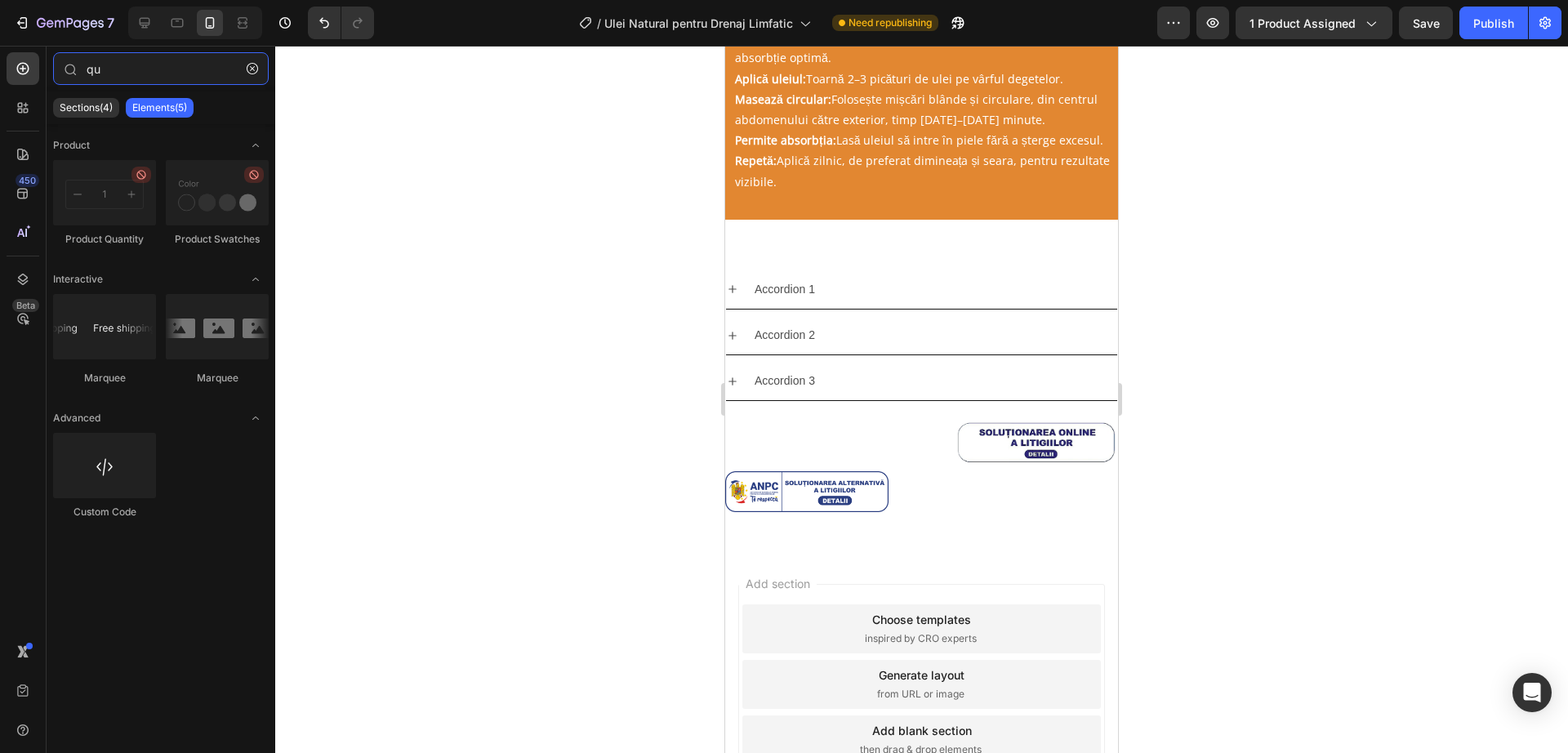
type input "q"
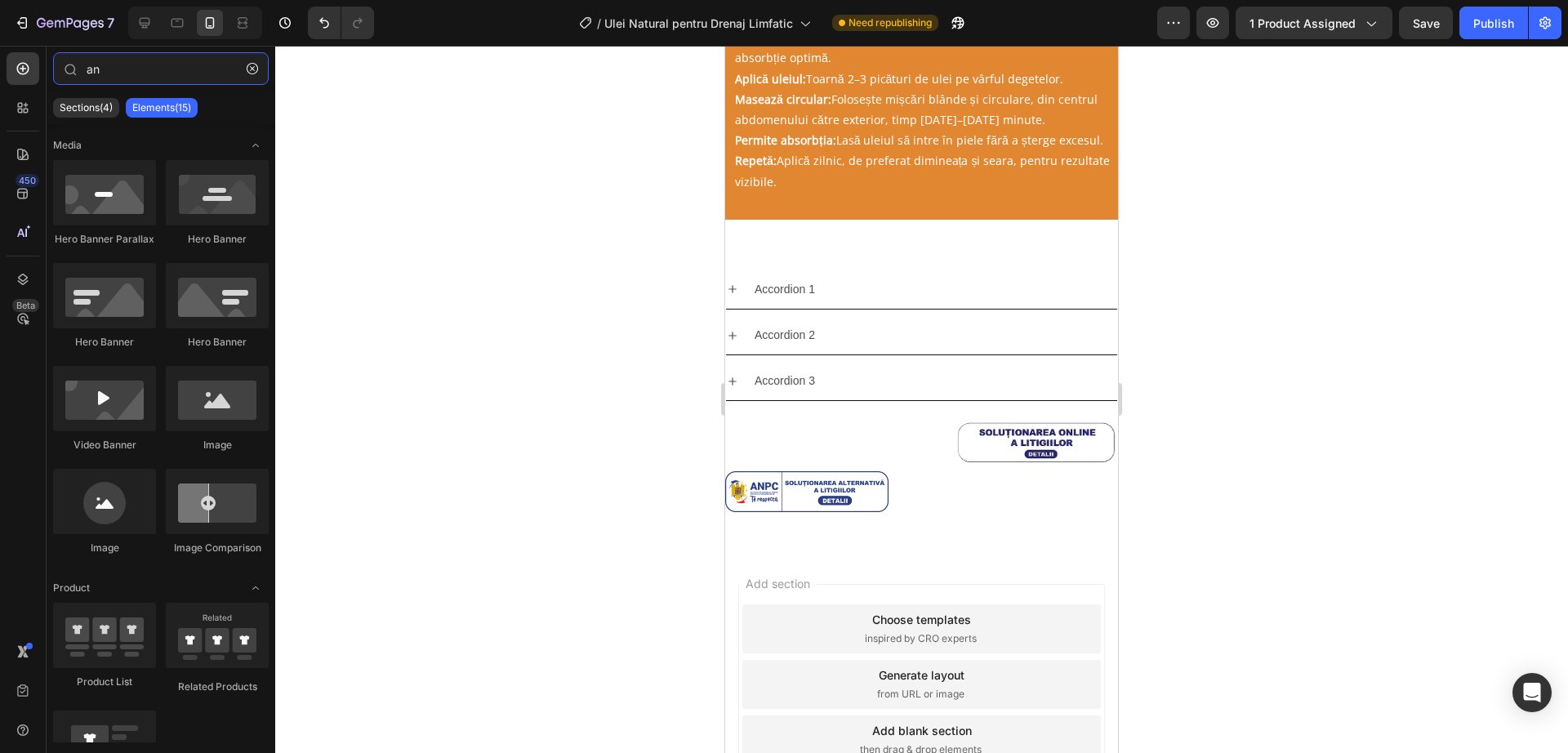
type input "a"
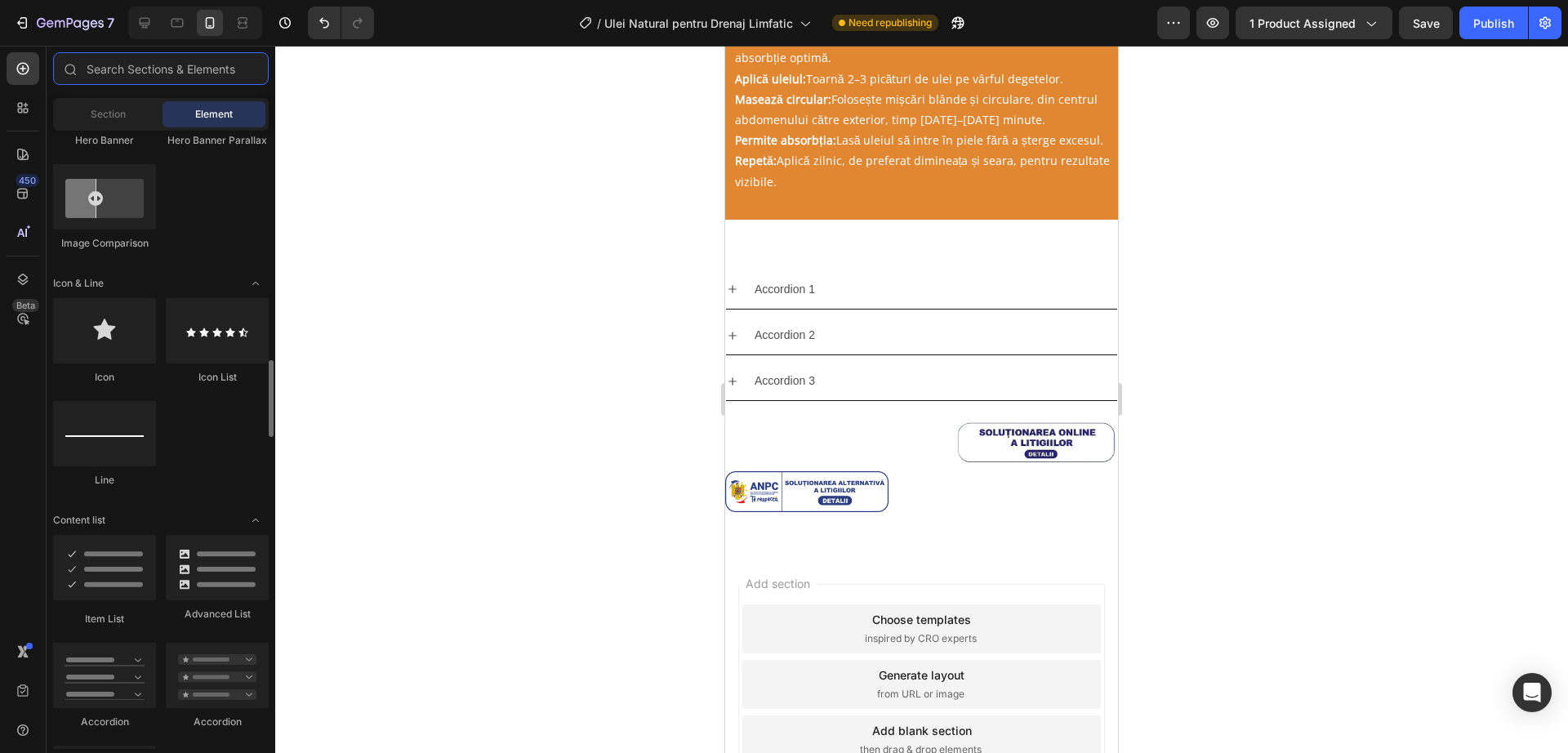
scroll to position [1021, 0]
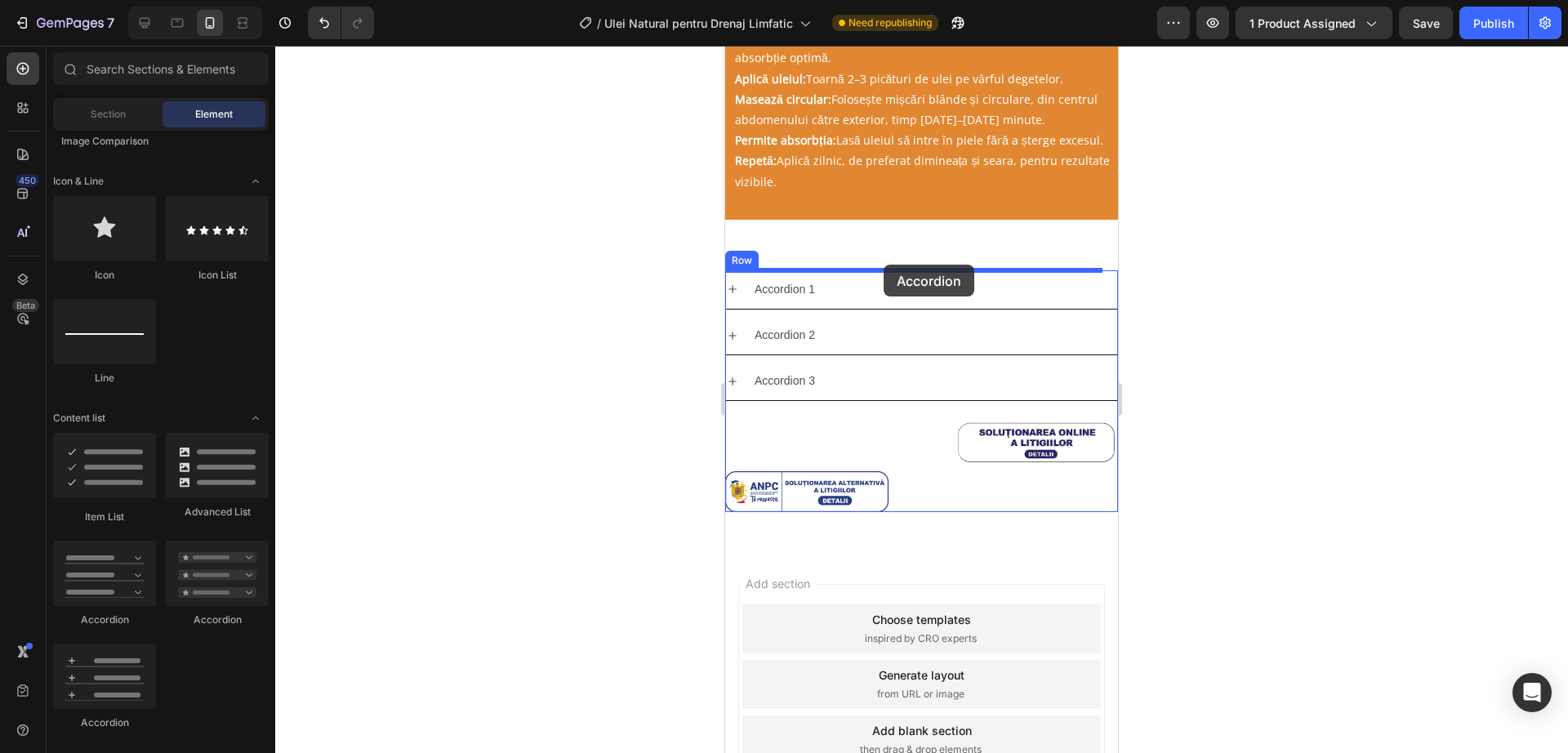
drag, startPoint x: 961, startPoint y: 612, endPoint x: 878, endPoint y: 265, distance: 356.8
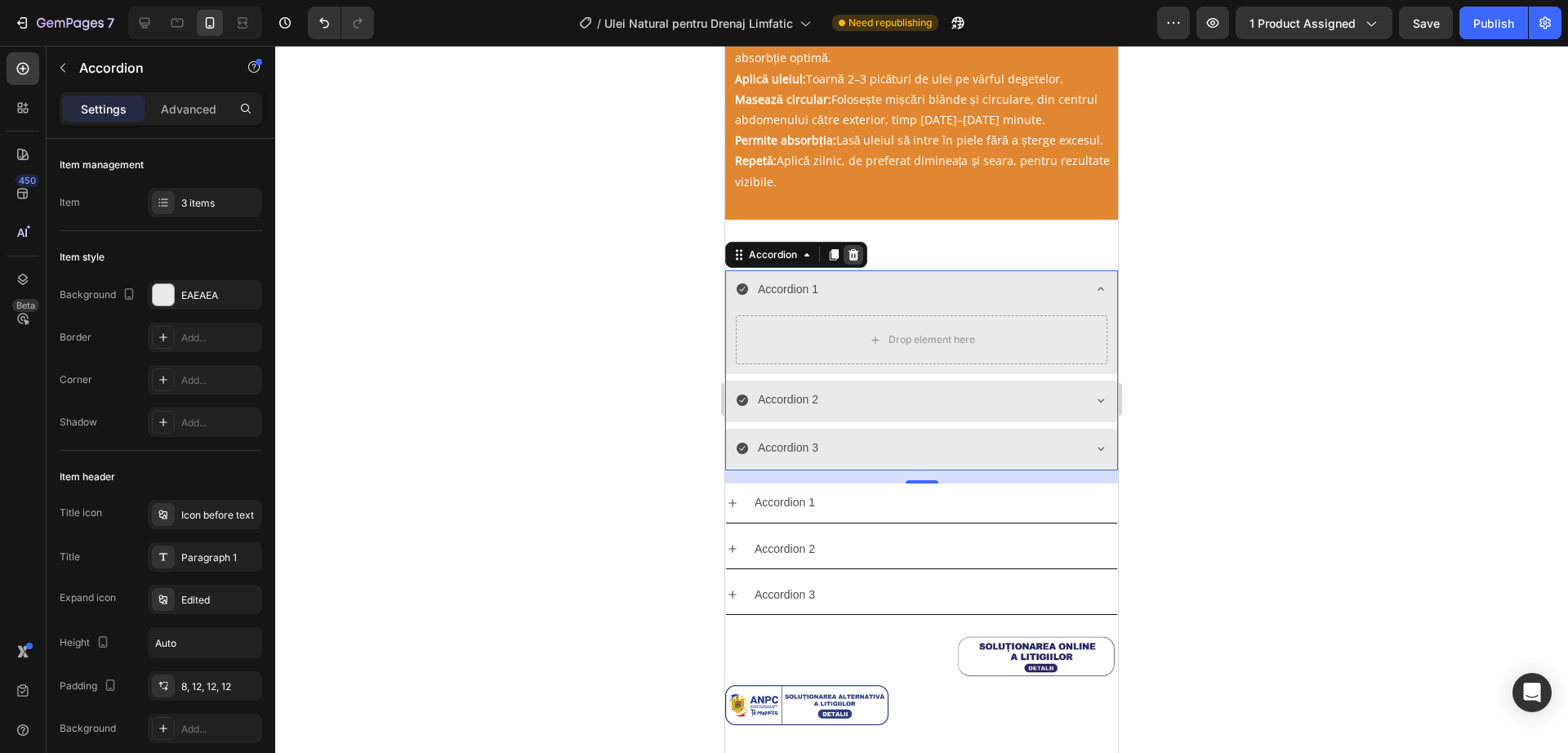
click at [861, 249] on div at bounding box center [853, 255] width 19 height 19
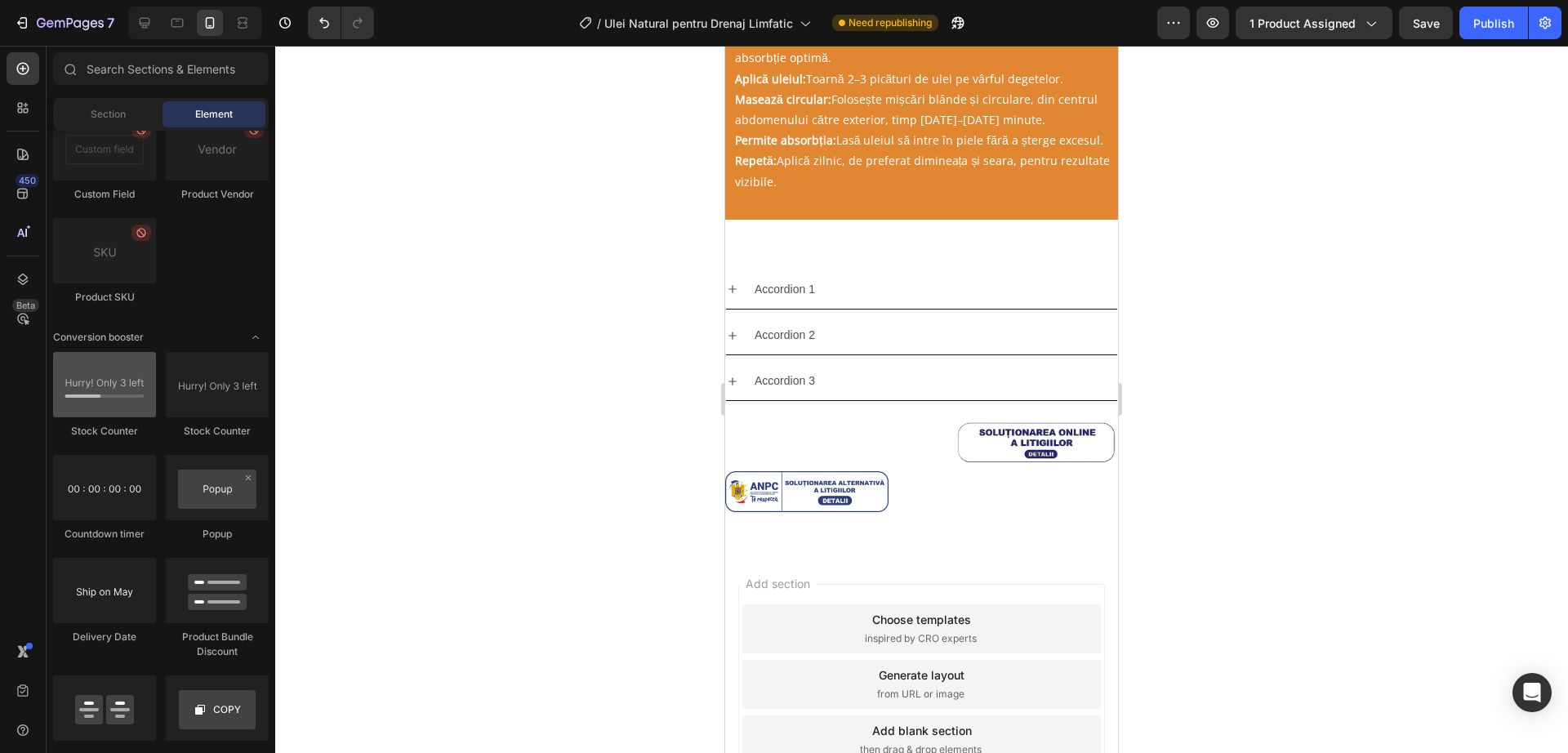
scroll to position [3472, 0]
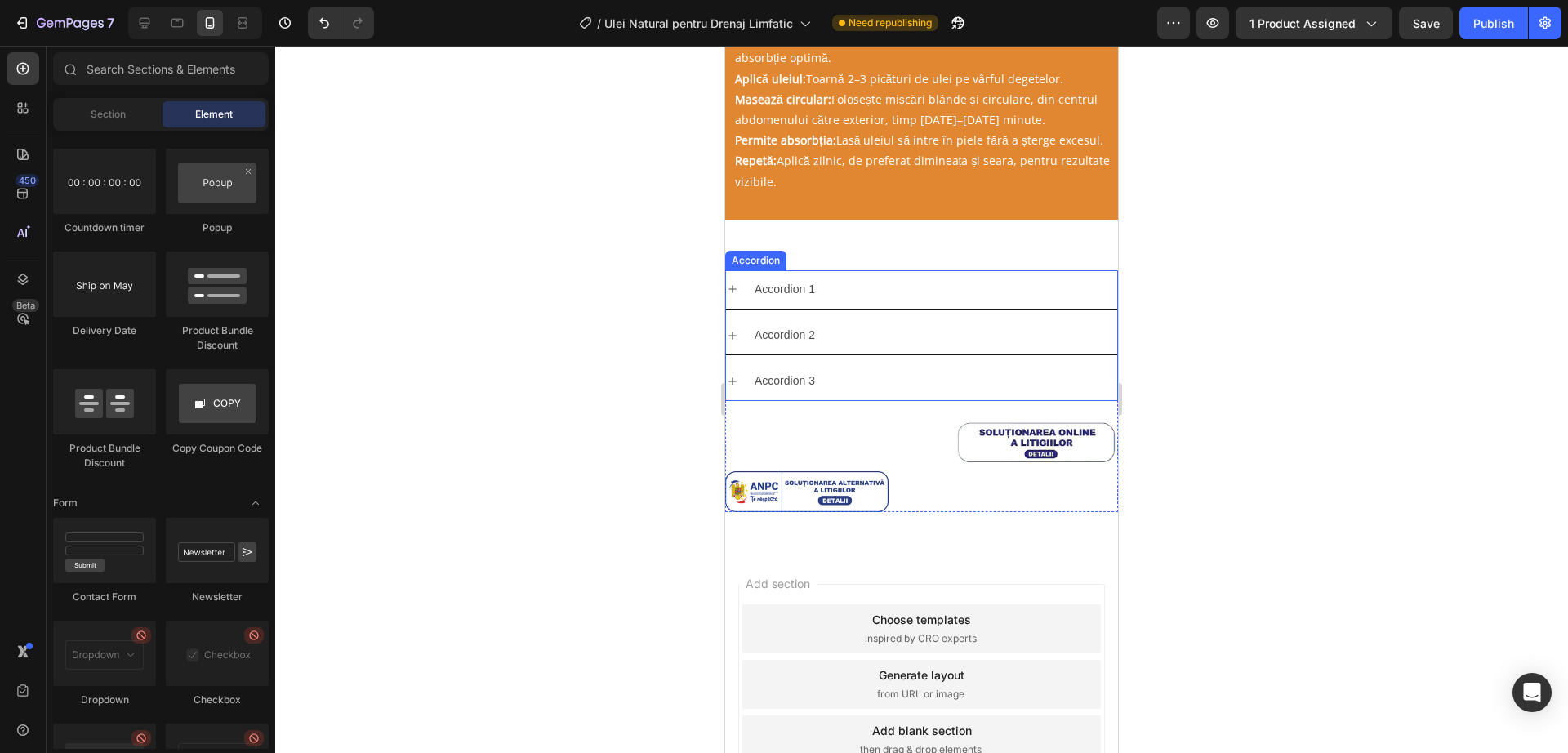
click at [781, 291] on p "Accordion 1" at bounding box center [784, 290] width 60 height 20
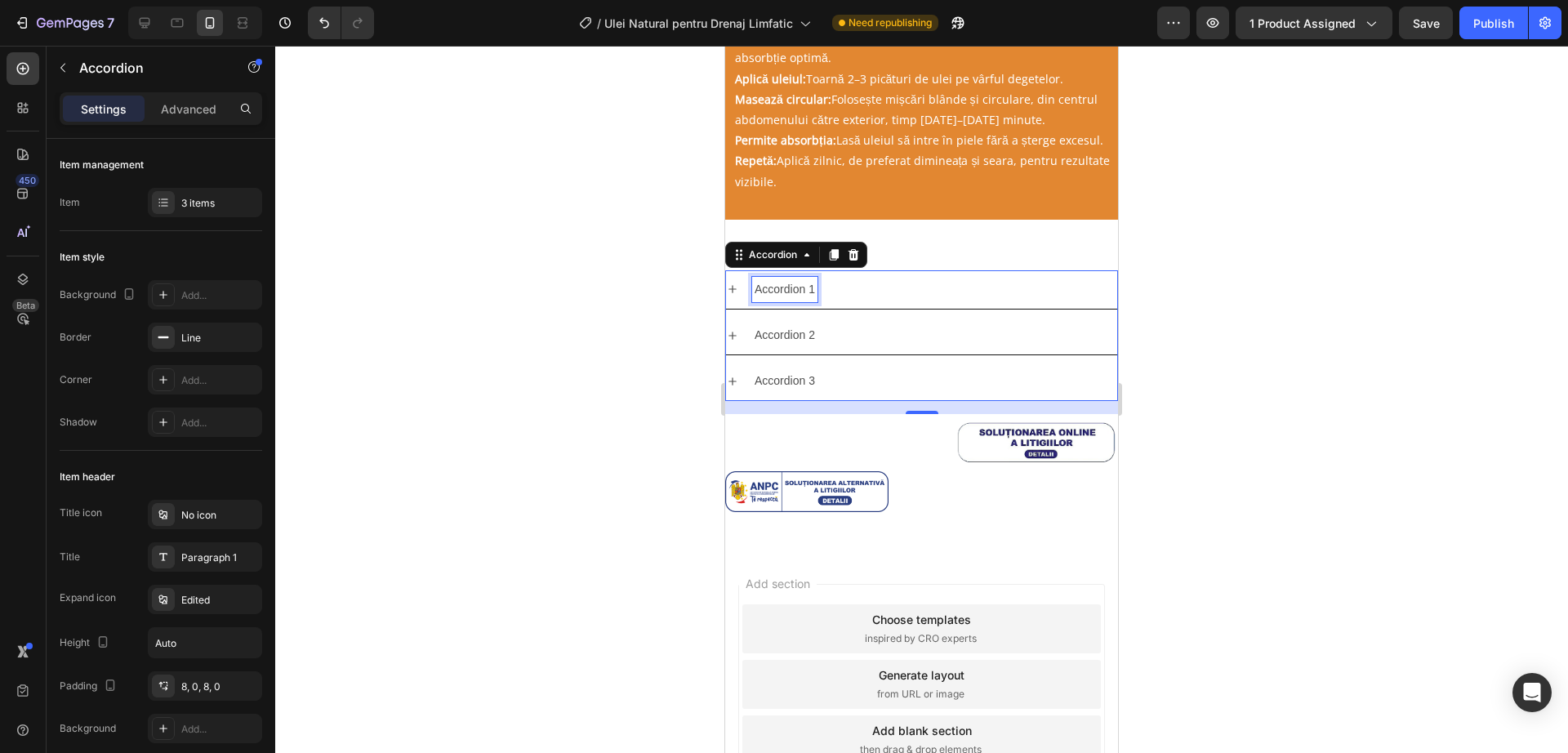
click at [781, 291] on p "Accordion 1" at bounding box center [784, 290] width 60 height 20
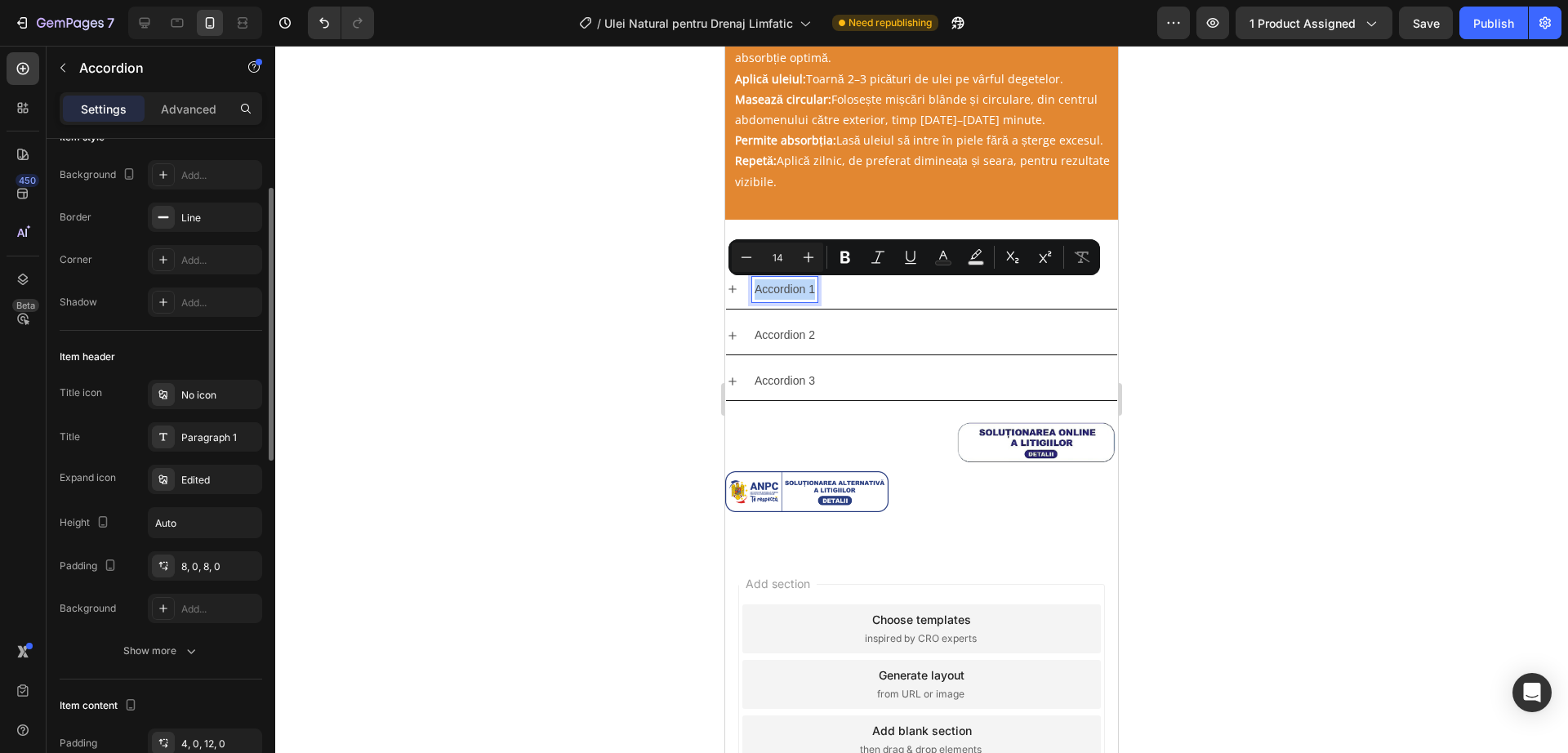
scroll to position [0, 0]
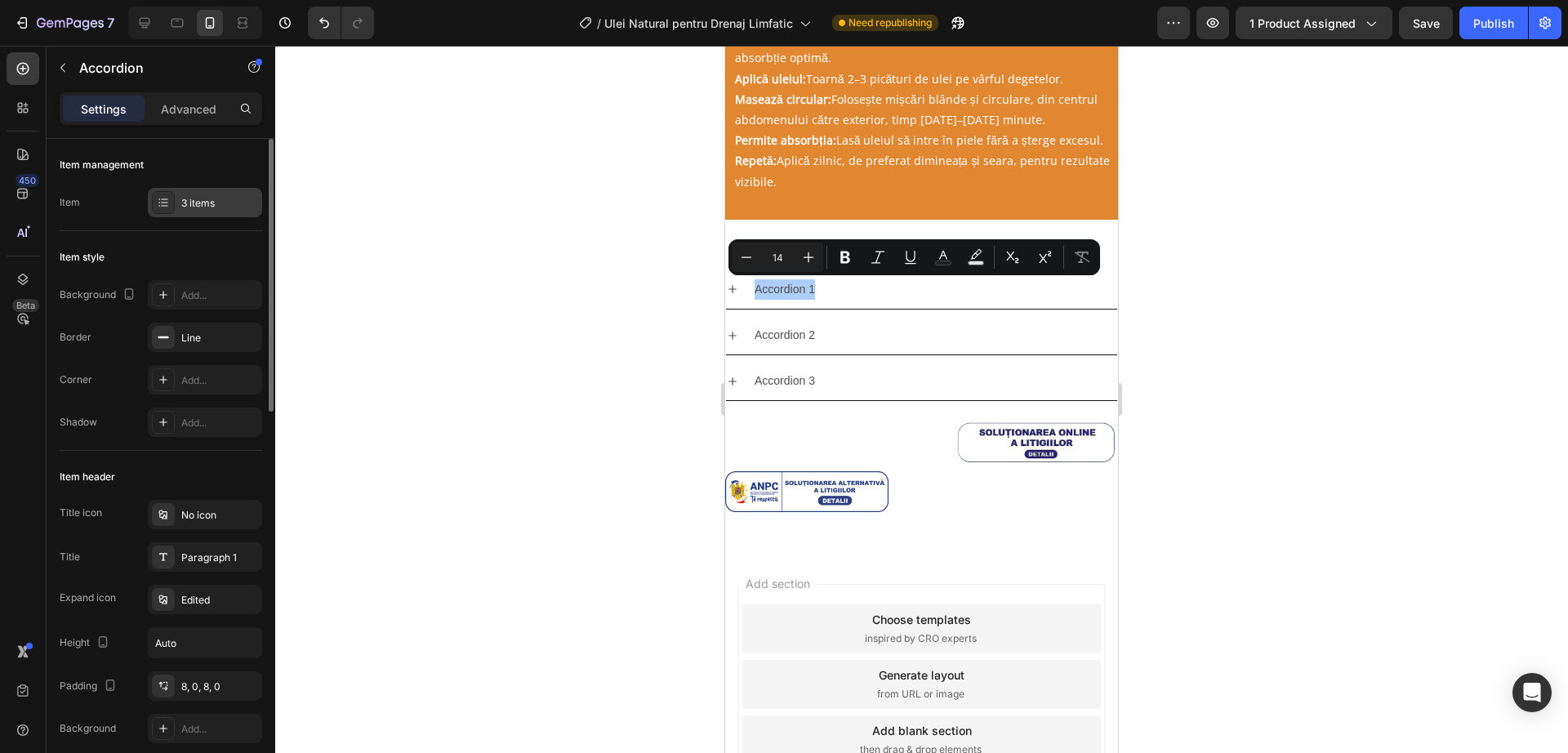
click at [257, 204] on div "3 items" at bounding box center [220, 204] width 77 height 15
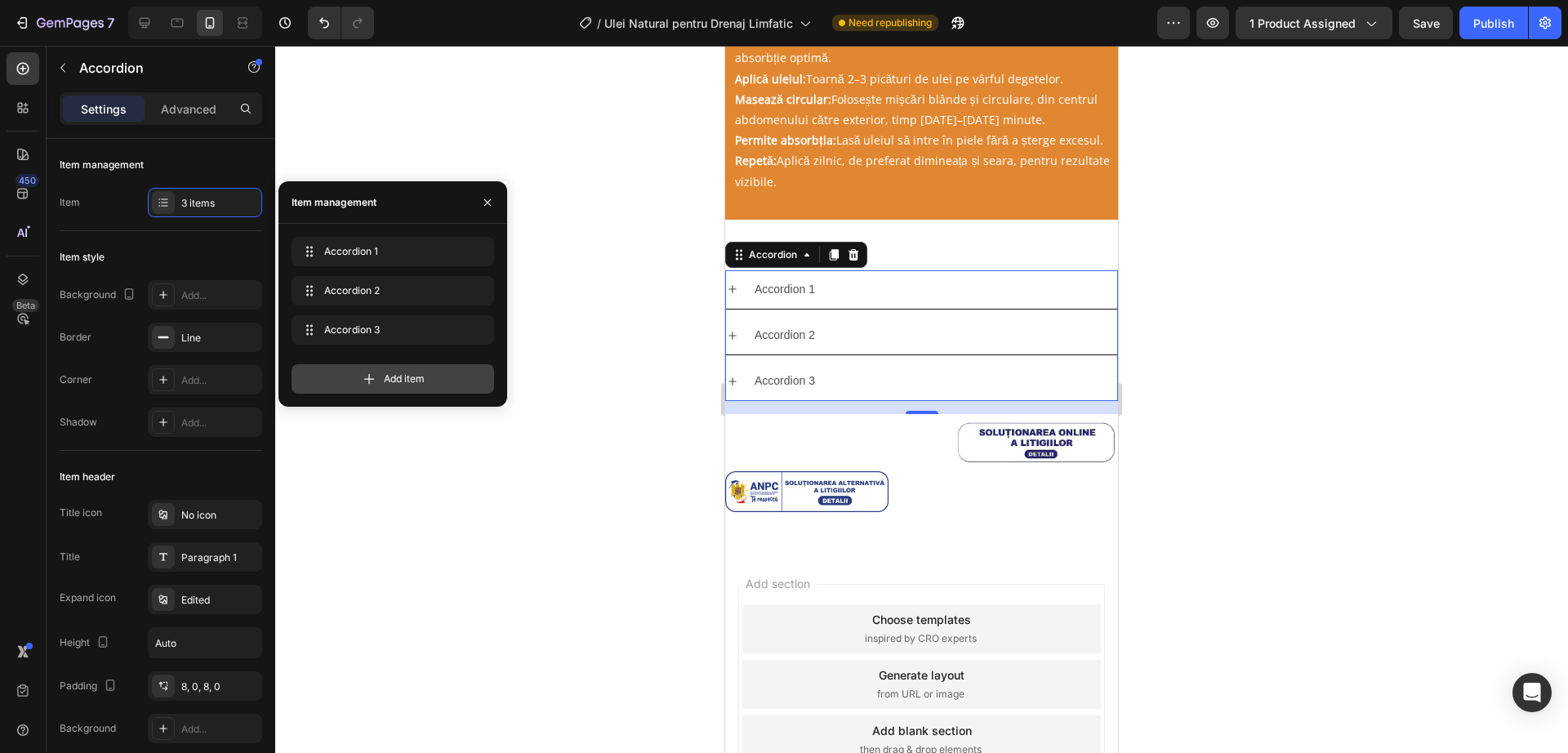
click at [415, 372] on span "Add item" at bounding box center [404, 379] width 41 height 15
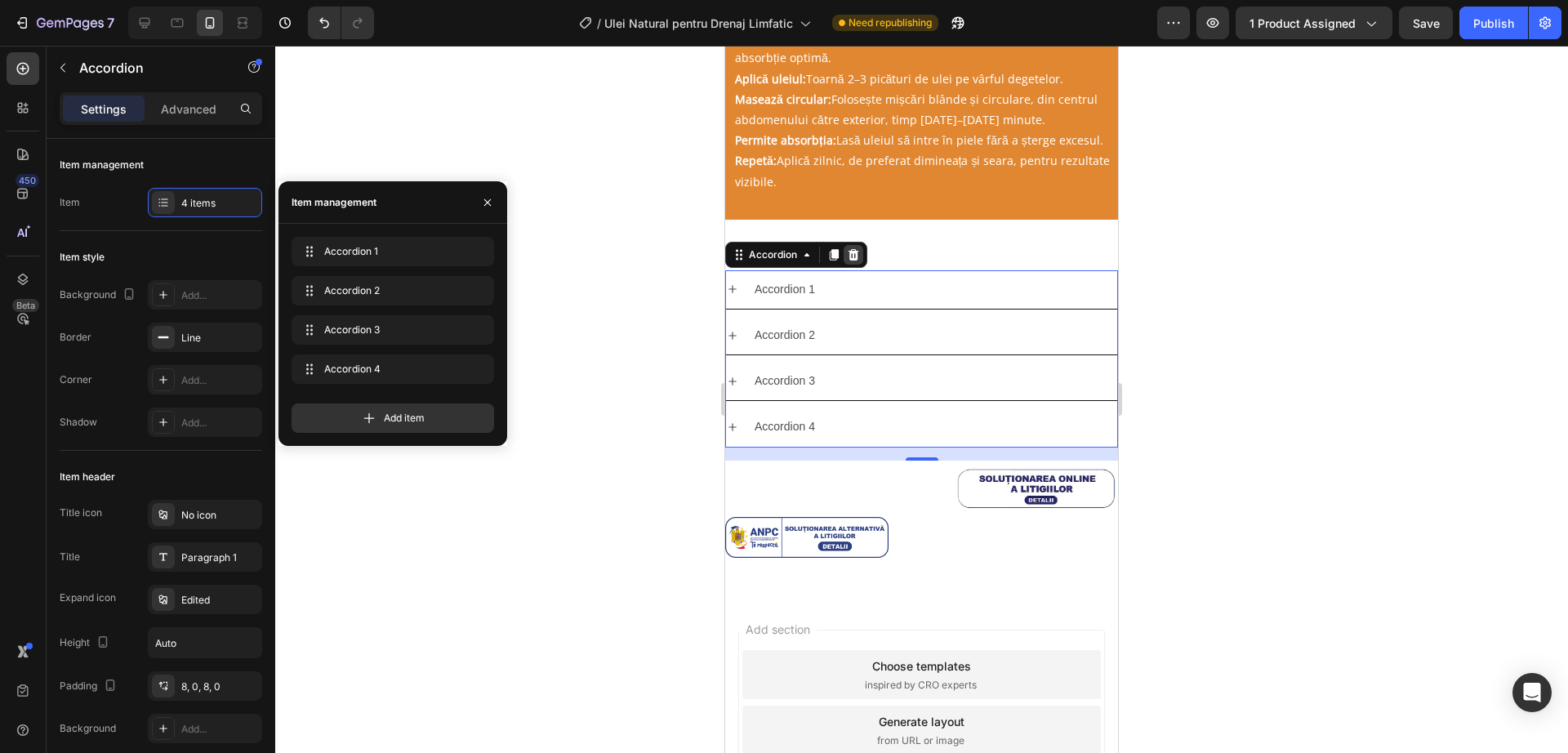
click at [851, 249] on icon at bounding box center [853, 255] width 13 height 13
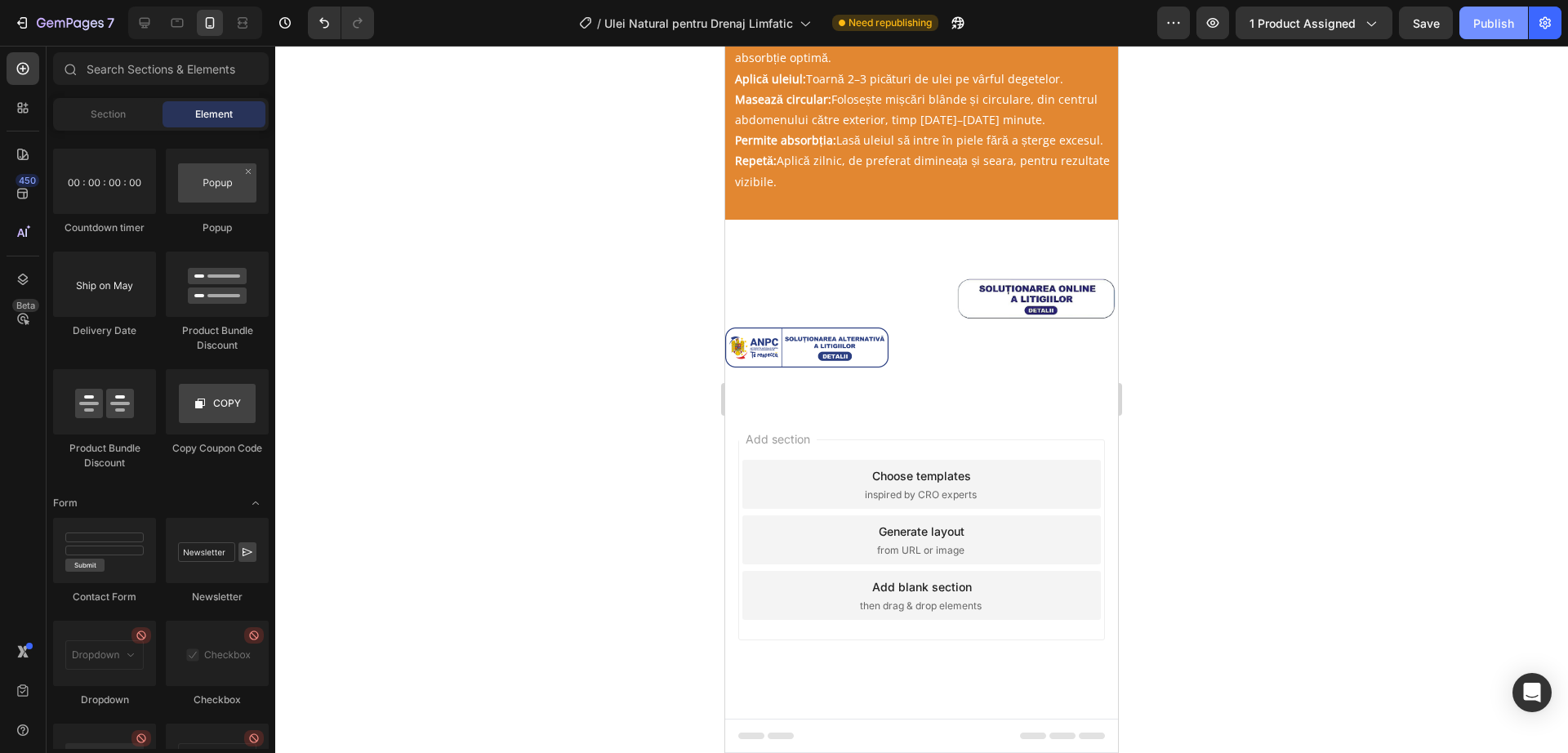
click at [1493, 15] on div "Publish" at bounding box center [1493, 23] width 41 height 17
click at [91, 14] on div "7" at bounding box center [75, 23] width 78 height 19
